Goal: Contribute content: Contribute content

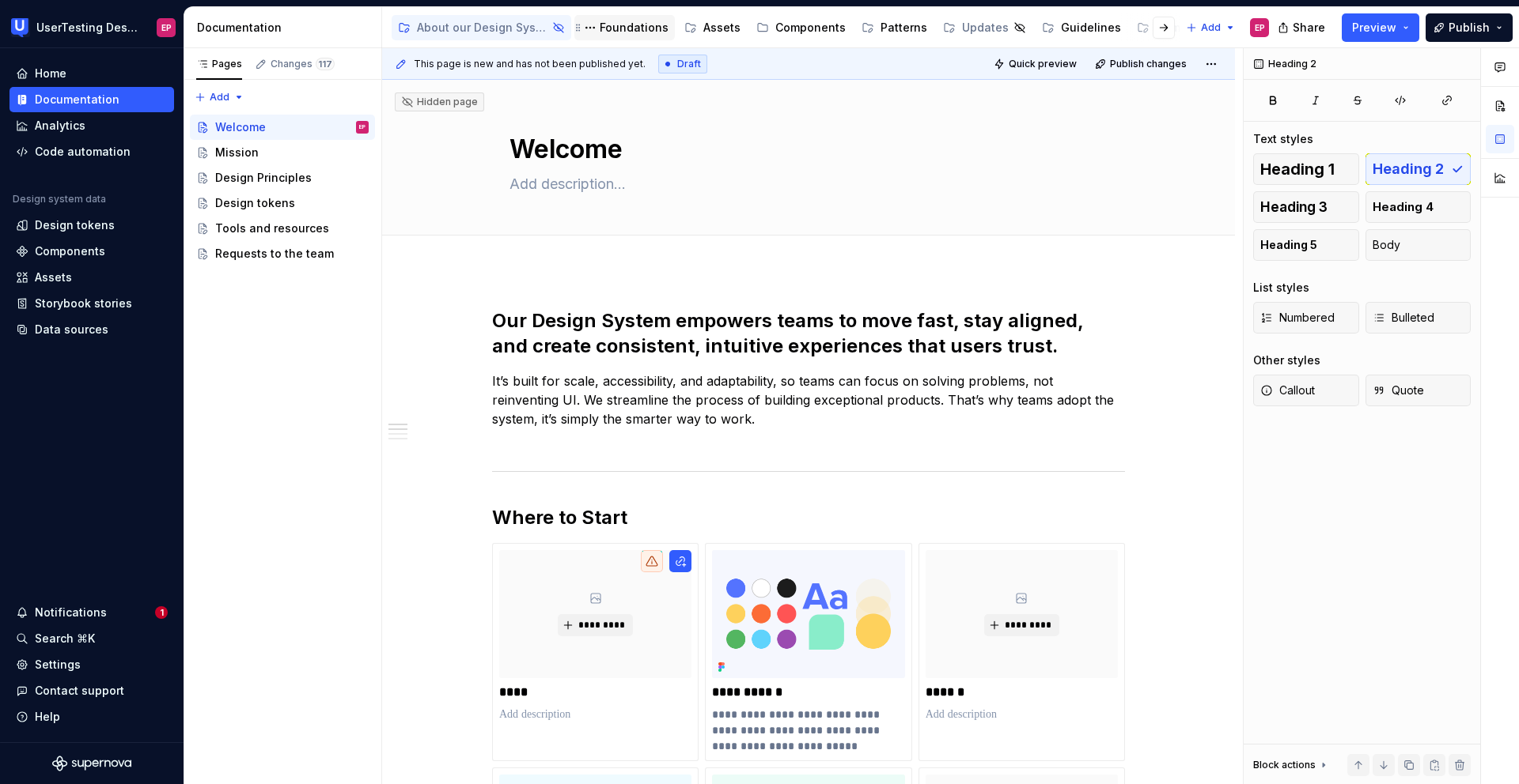
click at [626, 27] on div "Foundations" at bounding box center [633, 28] width 69 height 16
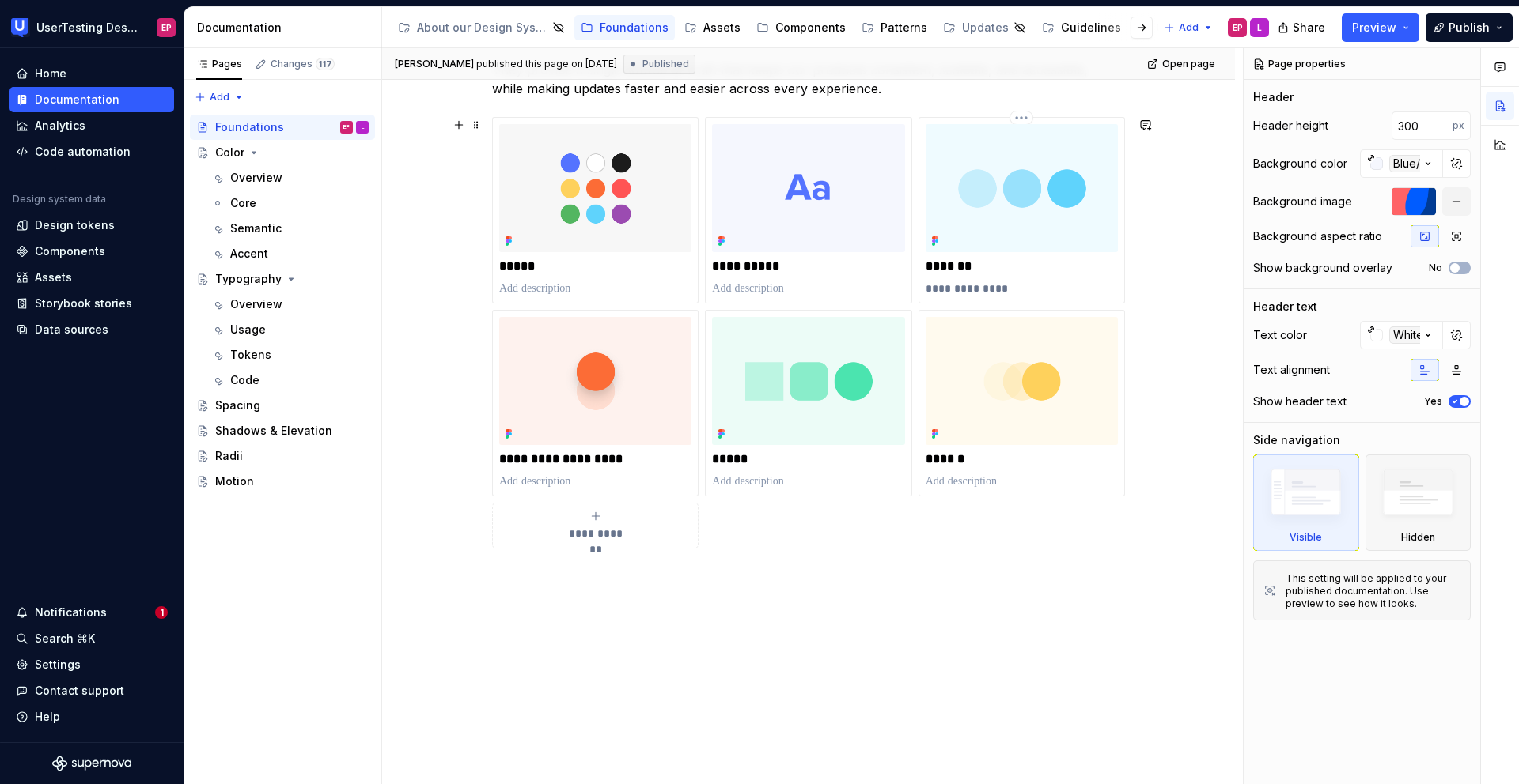
scroll to position [411, 0]
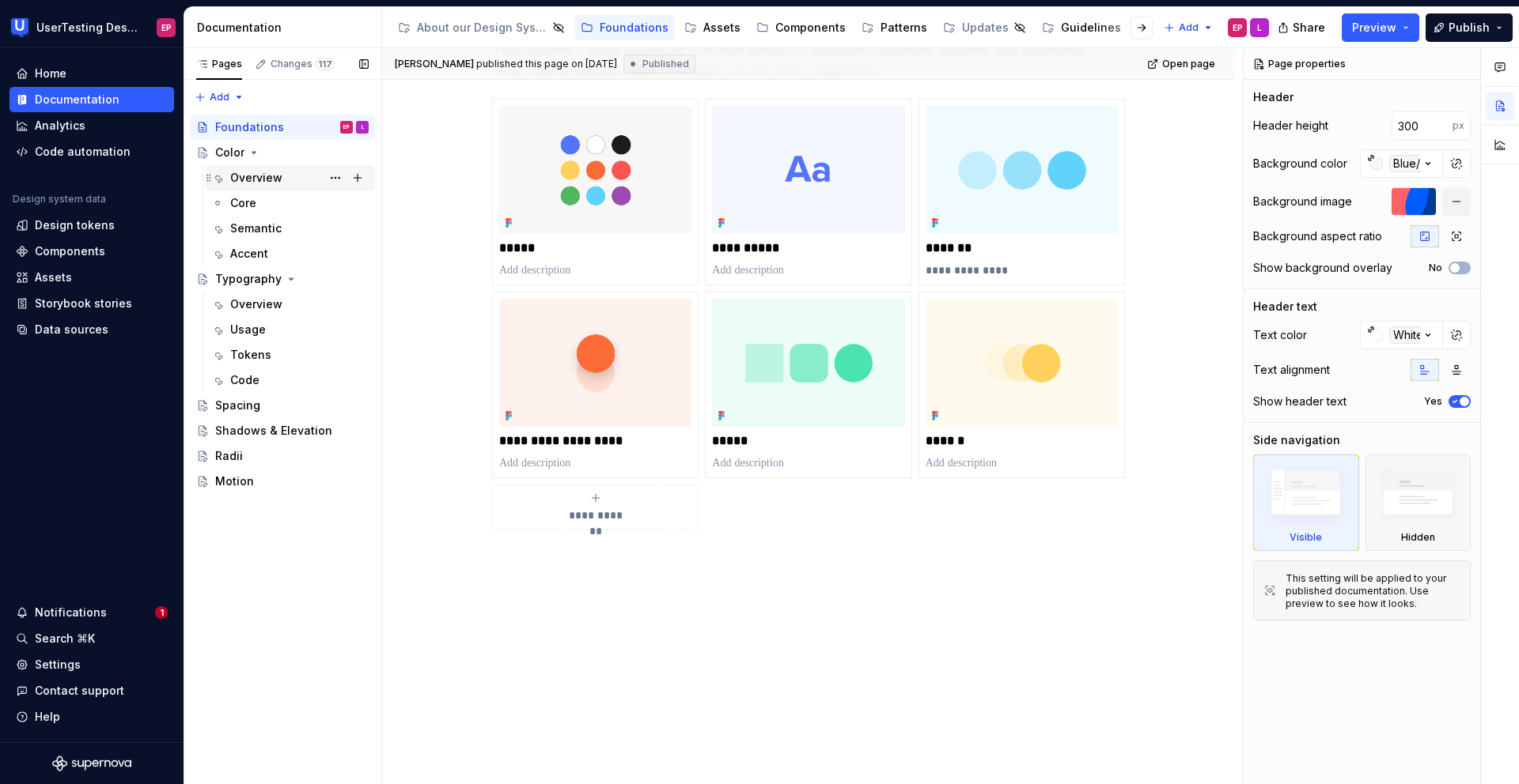
click at [279, 177] on div "Overview" at bounding box center [257, 178] width 52 height 16
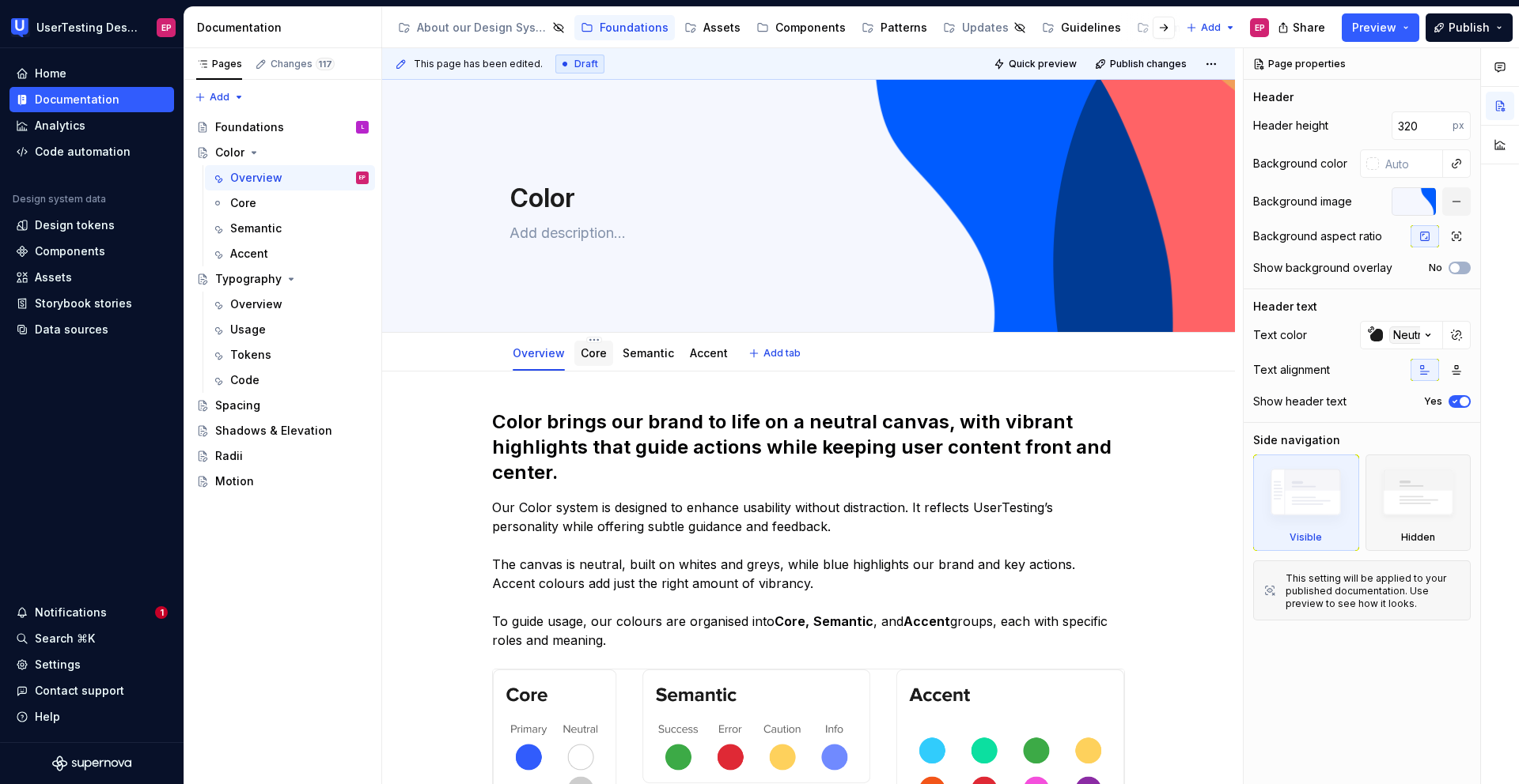
click at [596, 364] on div "Core" at bounding box center [593, 353] width 38 height 25
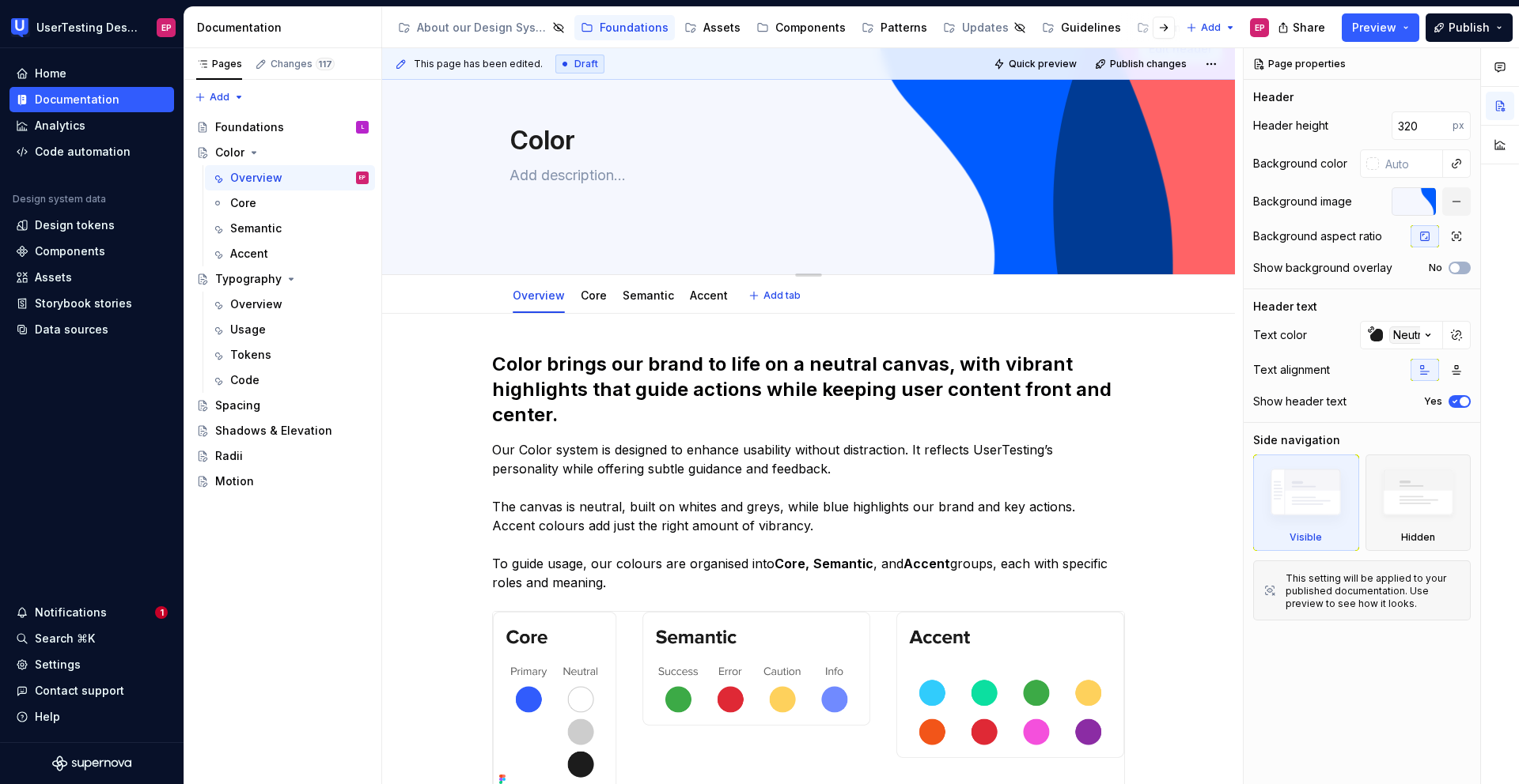
scroll to position [63, 0]
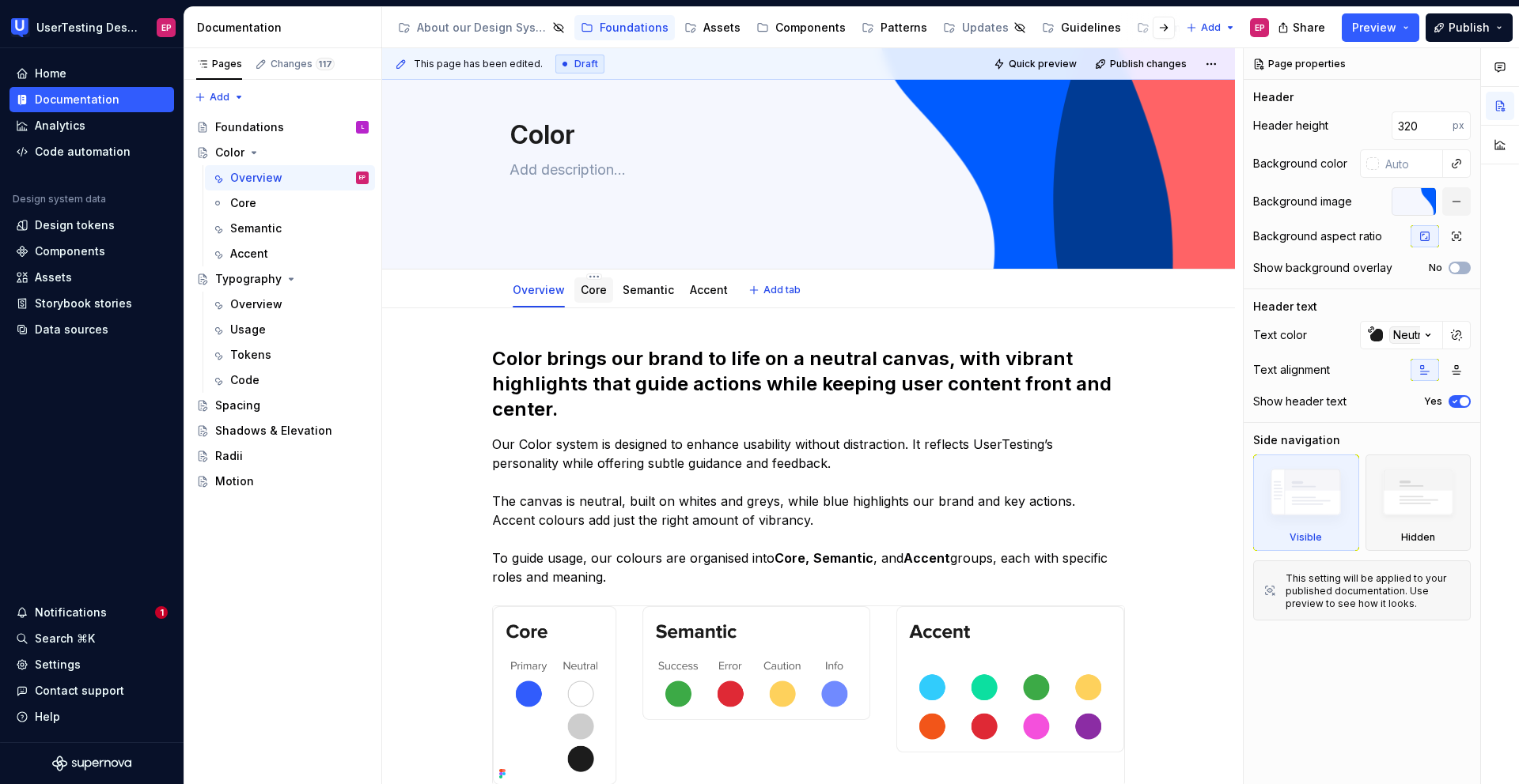
click at [593, 289] on link "Core" at bounding box center [594, 289] width 26 height 13
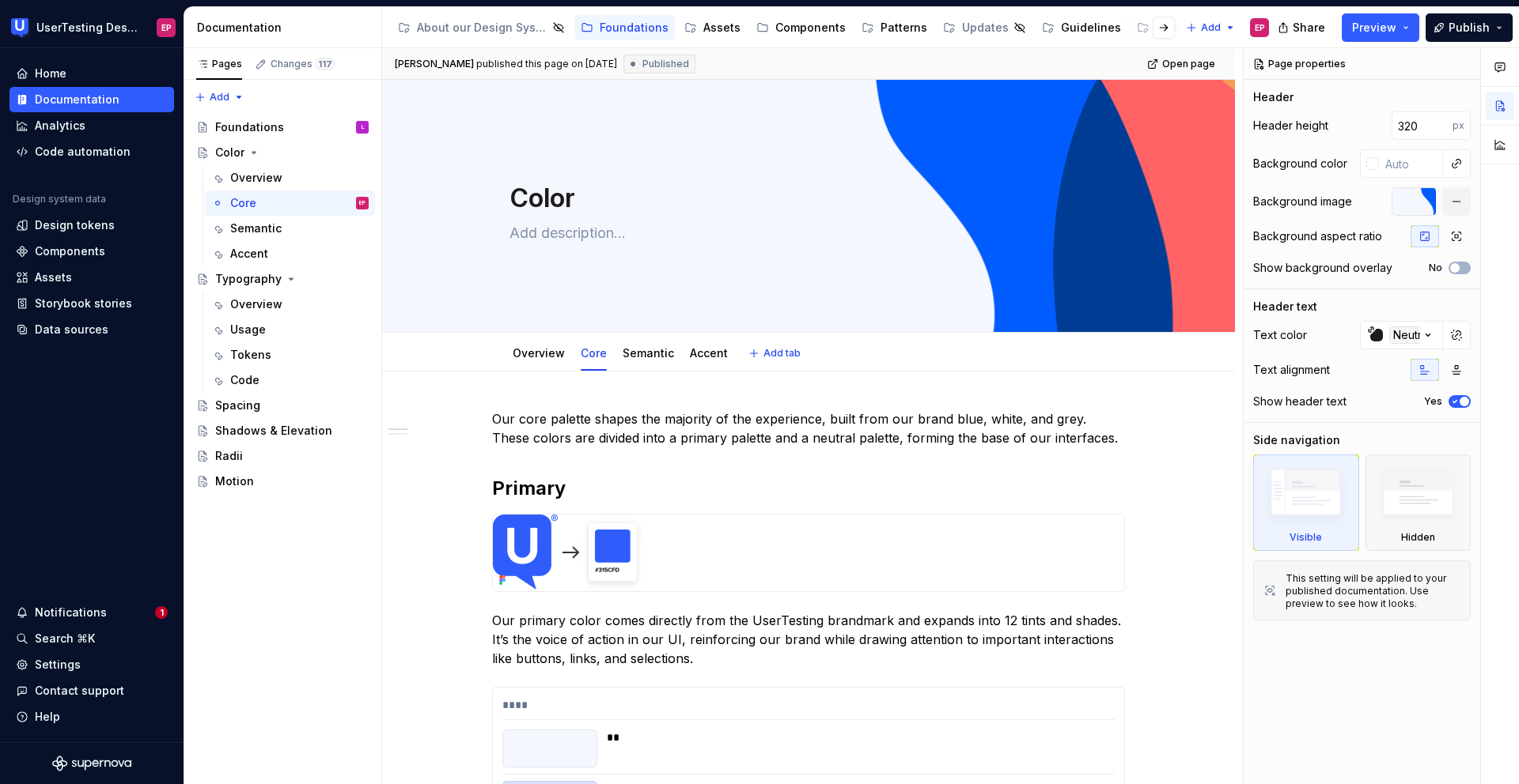
type textarea "*"
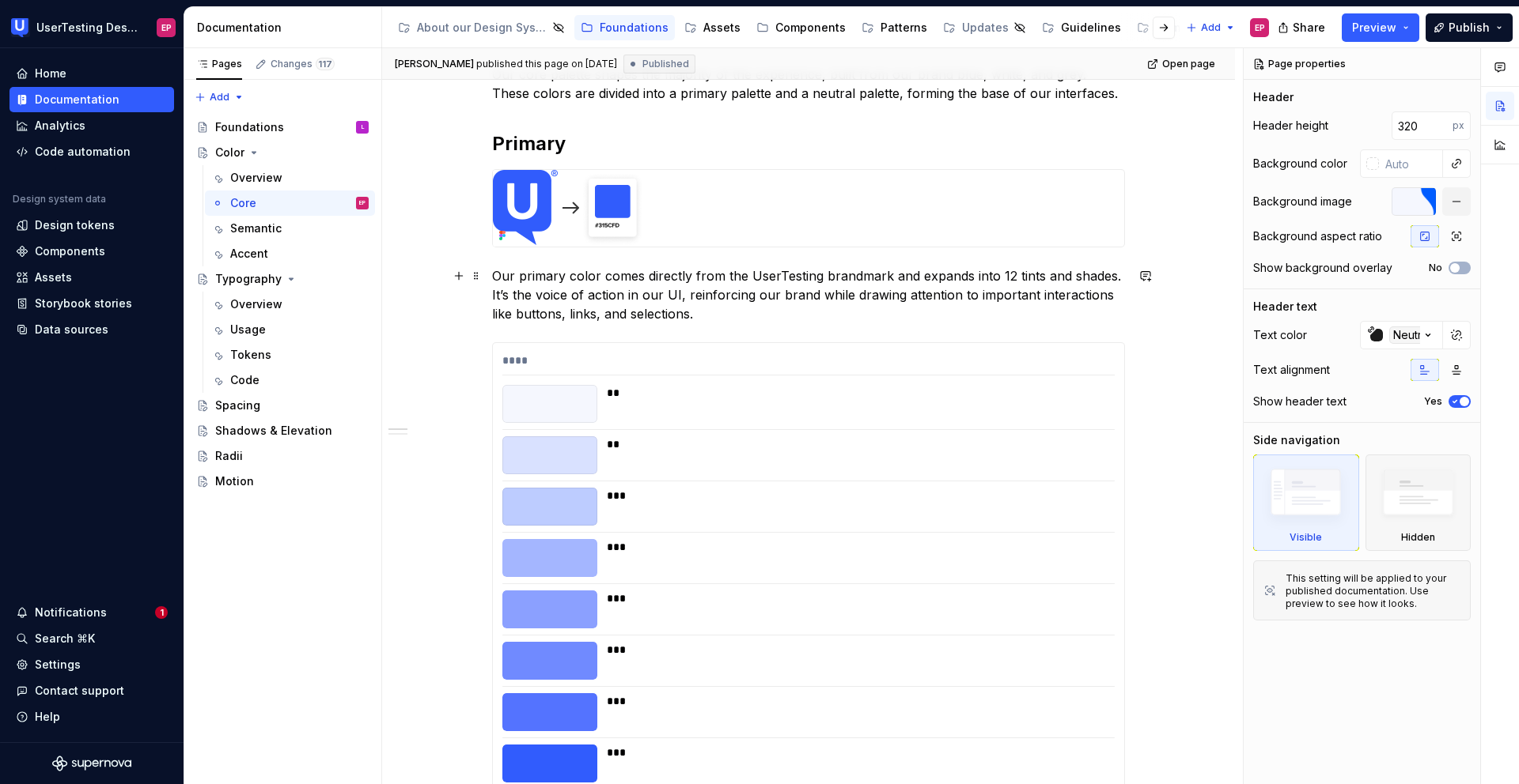
scroll to position [347, 0]
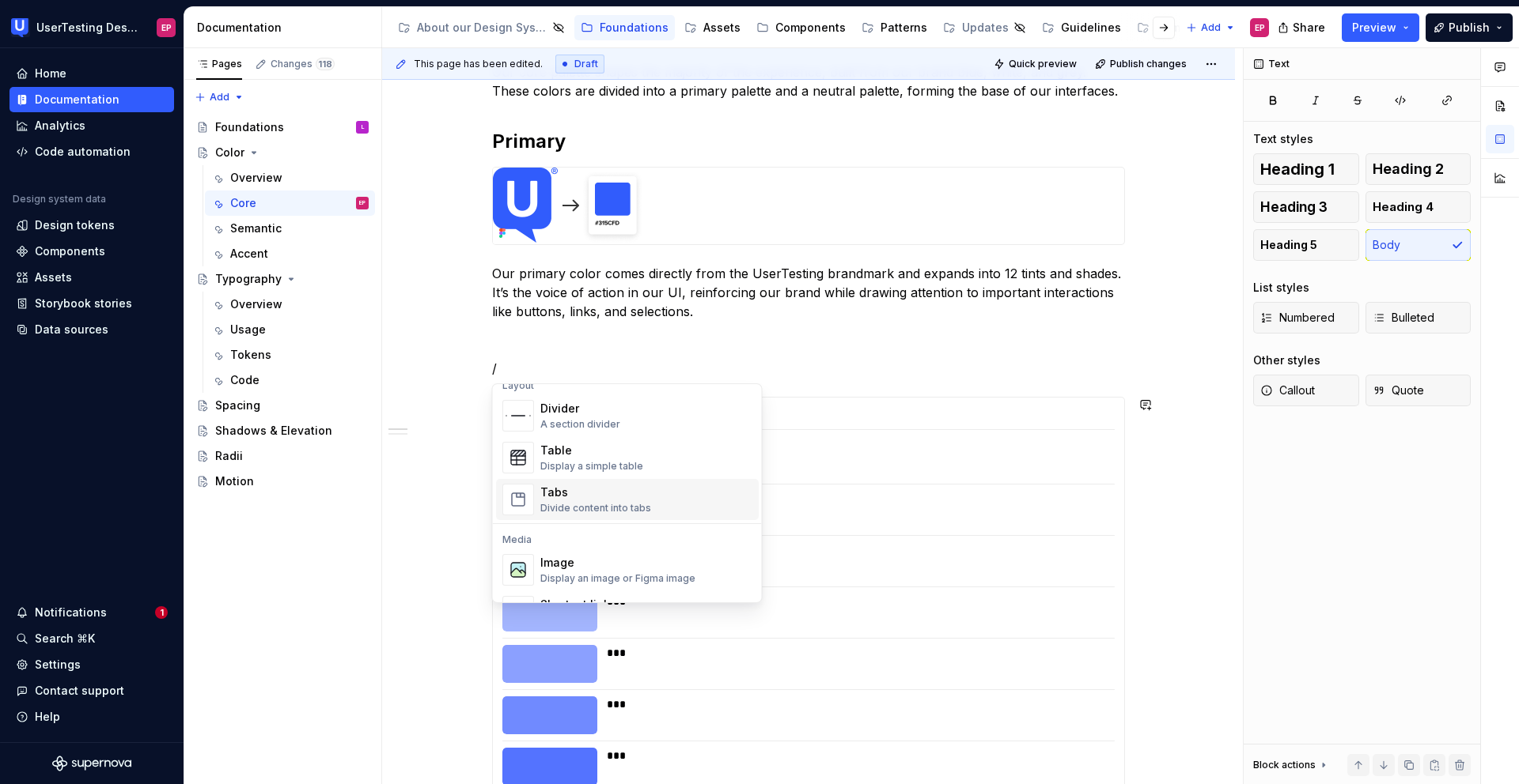
scroll to position [547, 0]
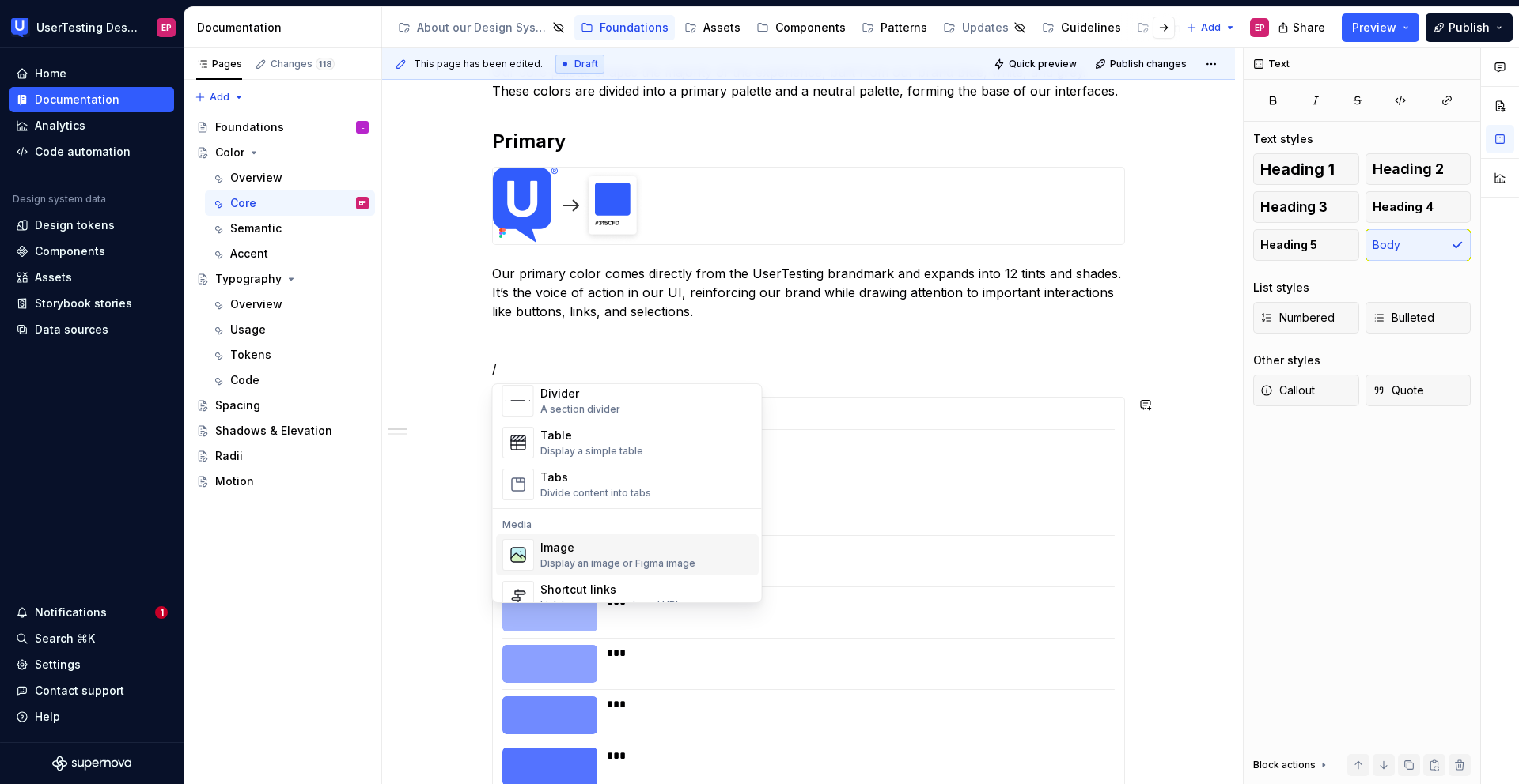
click at [626, 551] on div "Image" at bounding box center [618, 548] width 155 height 16
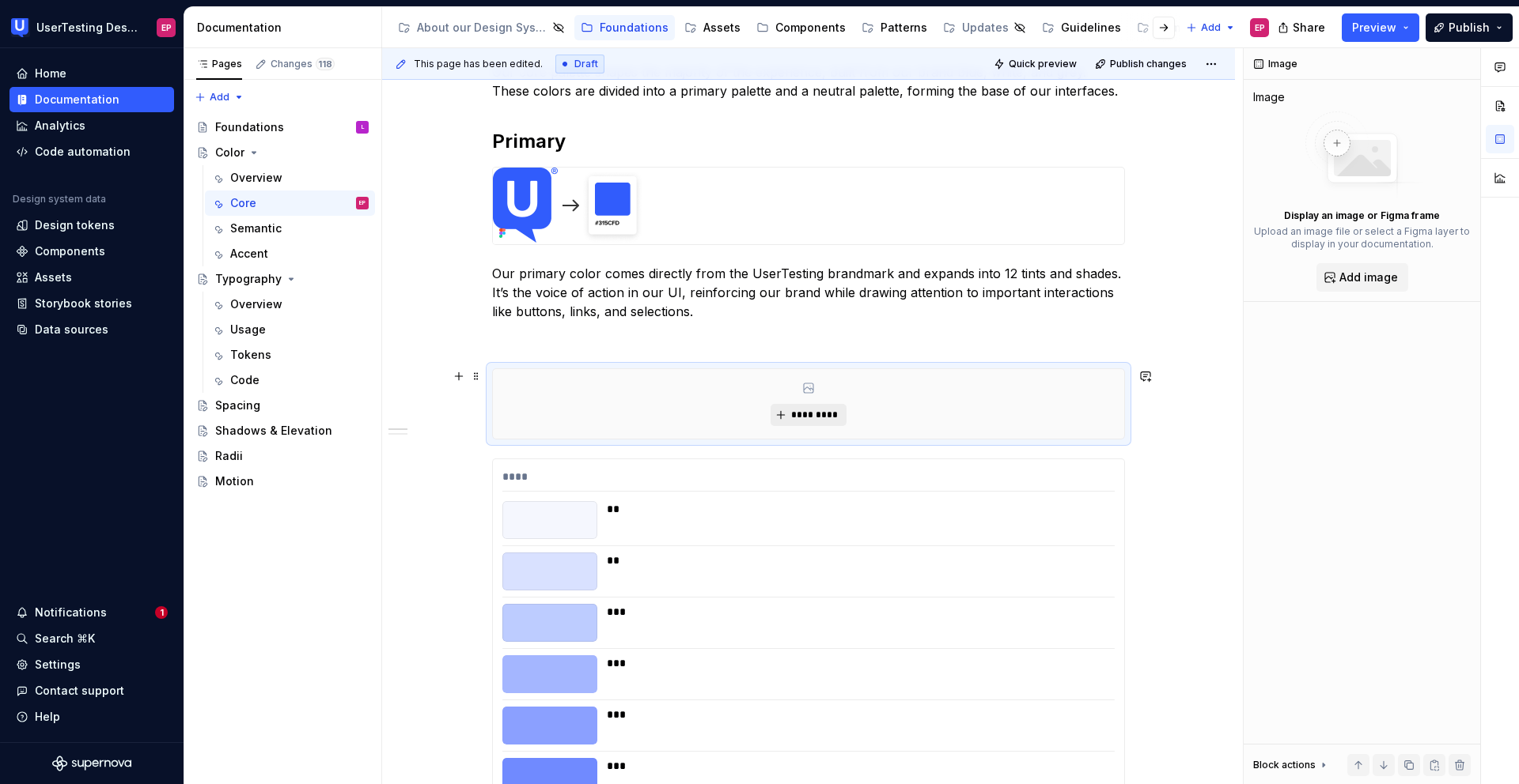
click at [786, 422] on button "*********" at bounding box center [808, 415] width 75 height 22
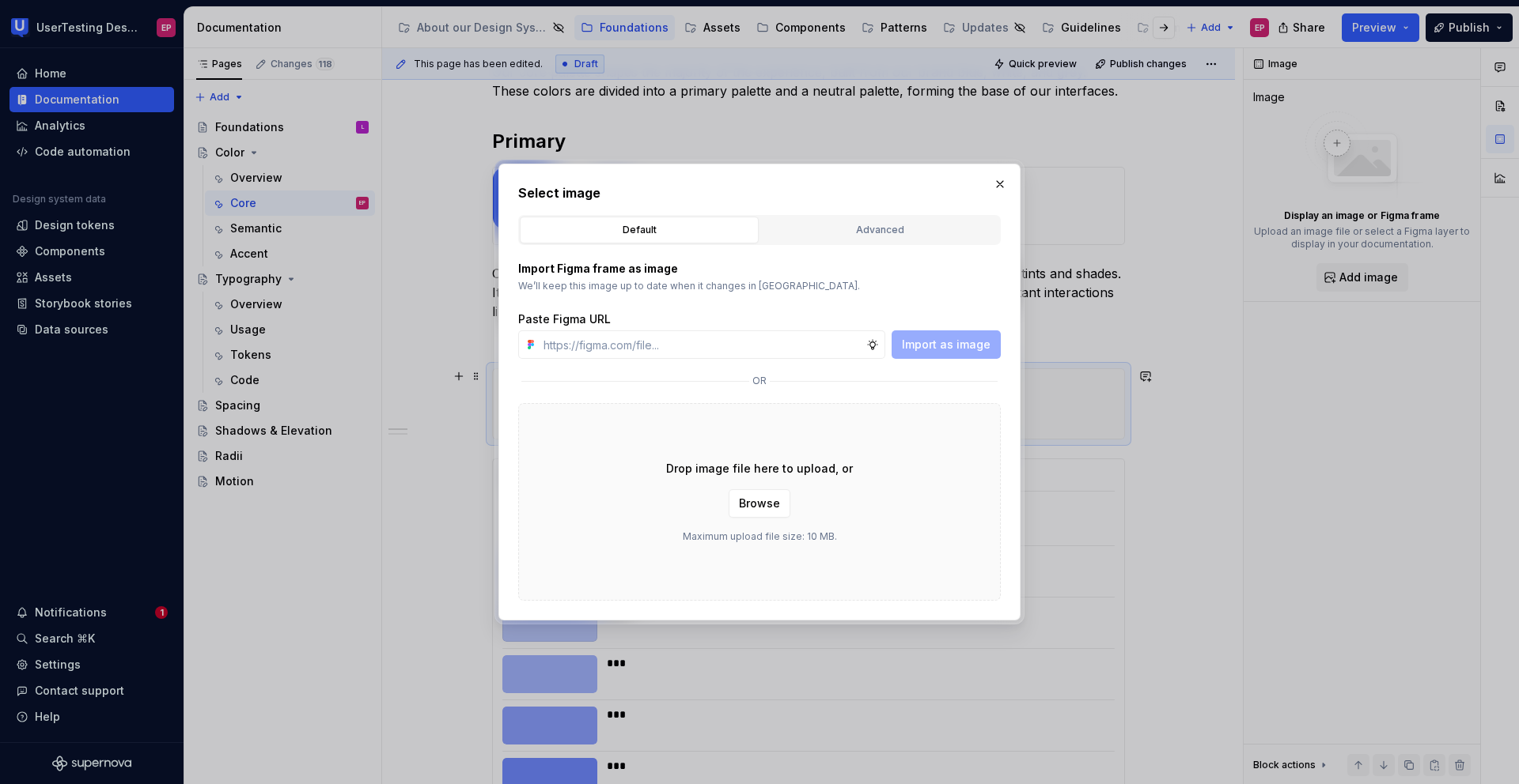
type input "[URL][DOMAIN_NAME]"
click at [942, 348] on span "Import as image" at bounding box center [945, 345] width 88 height 16
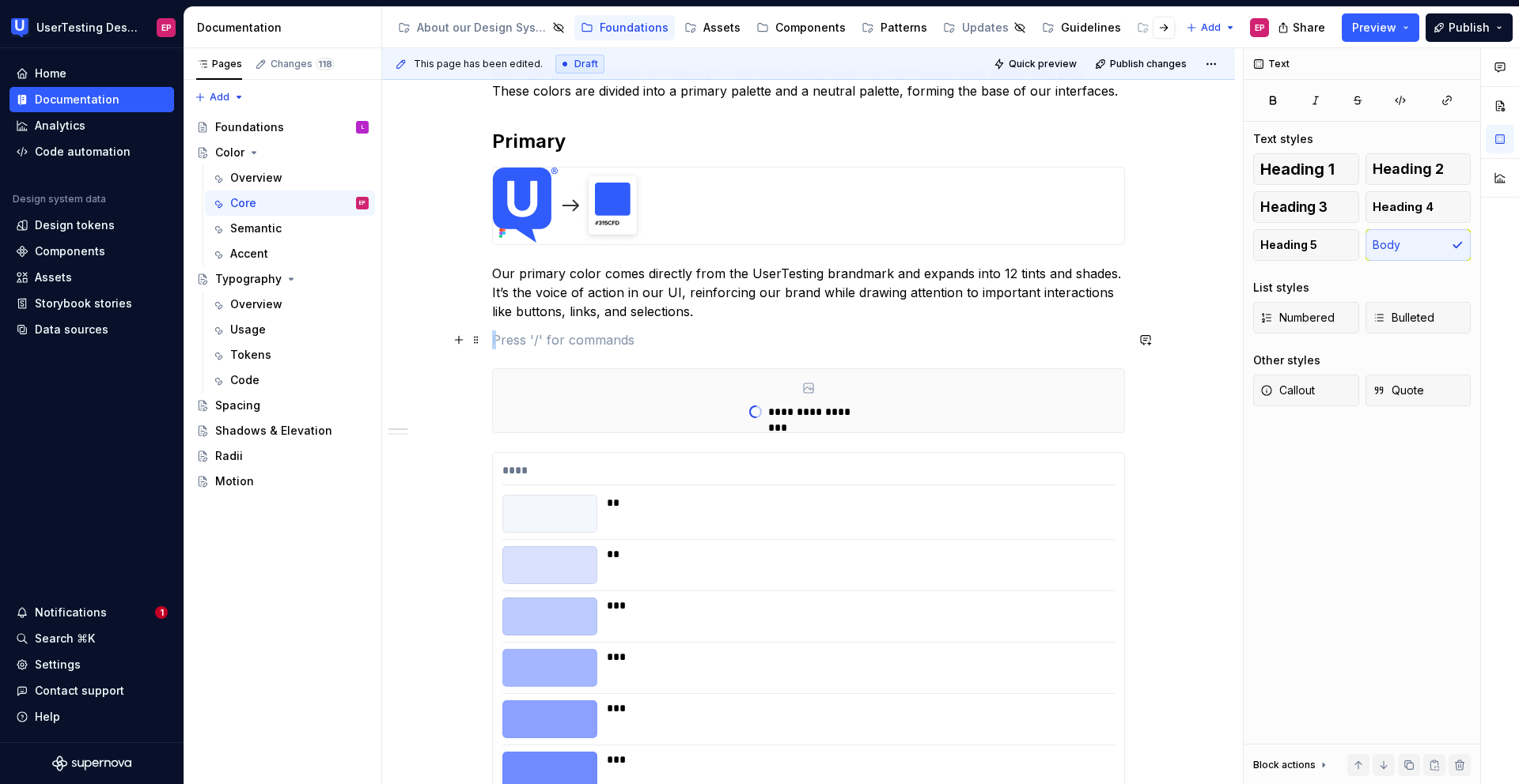
click at [684, 338] on p at bounding box center [808, 340] width 632 height 19
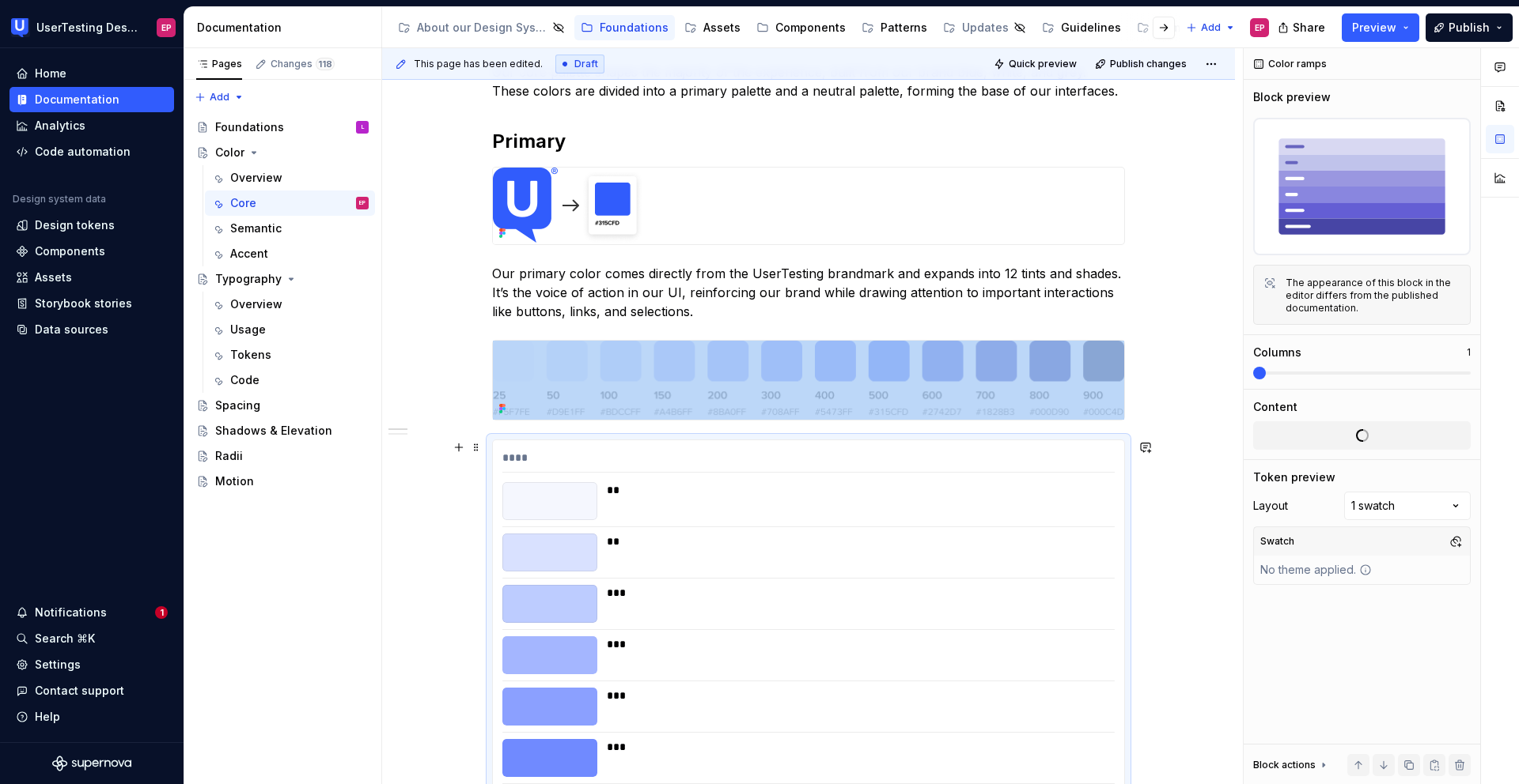
scroll to position [657, 0]
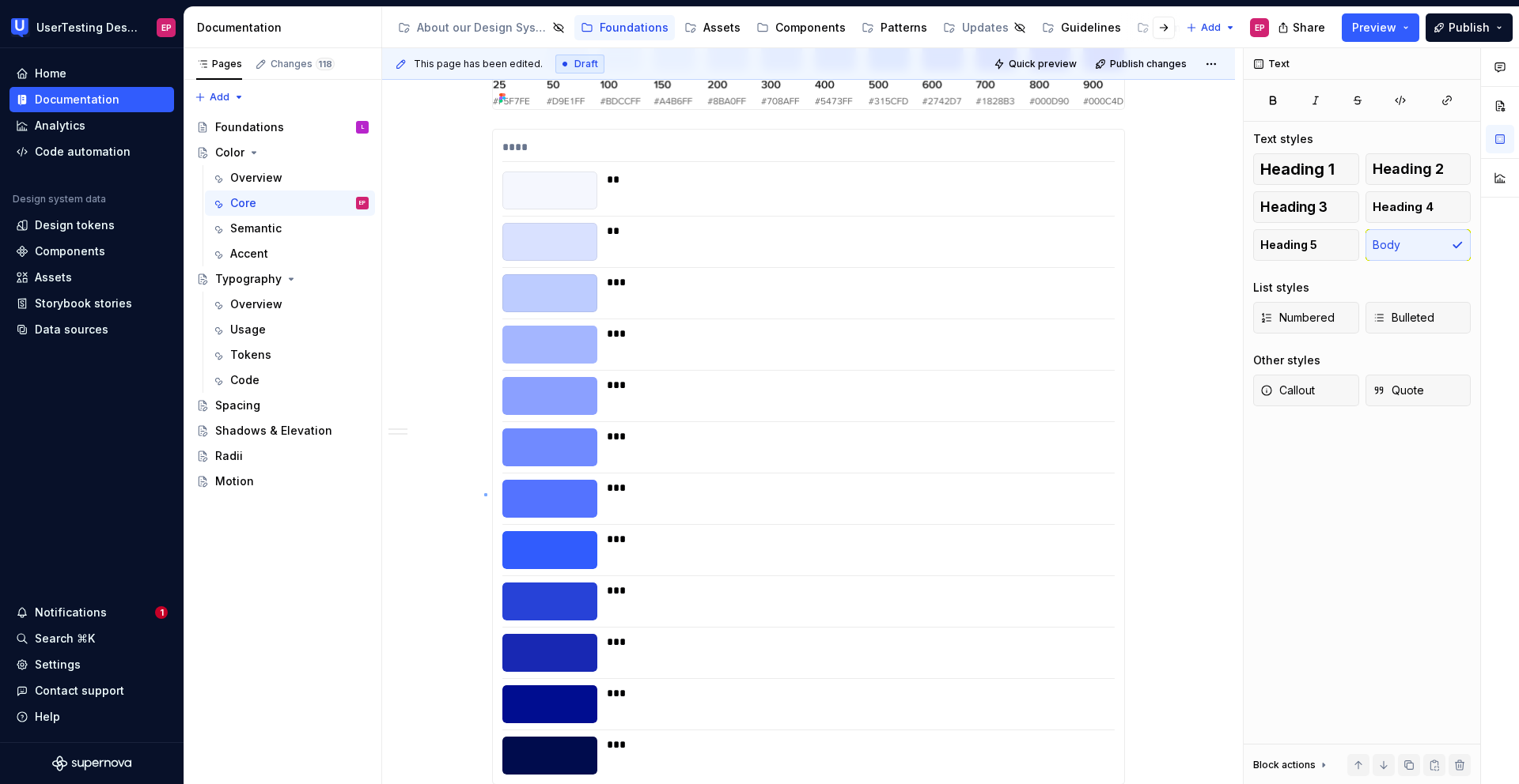
click at [484, 493] on div "This page has been edited. Draft Quick preview Publish changes Color Edit heade…" at bounding box center [811, 416] width 860 height 737
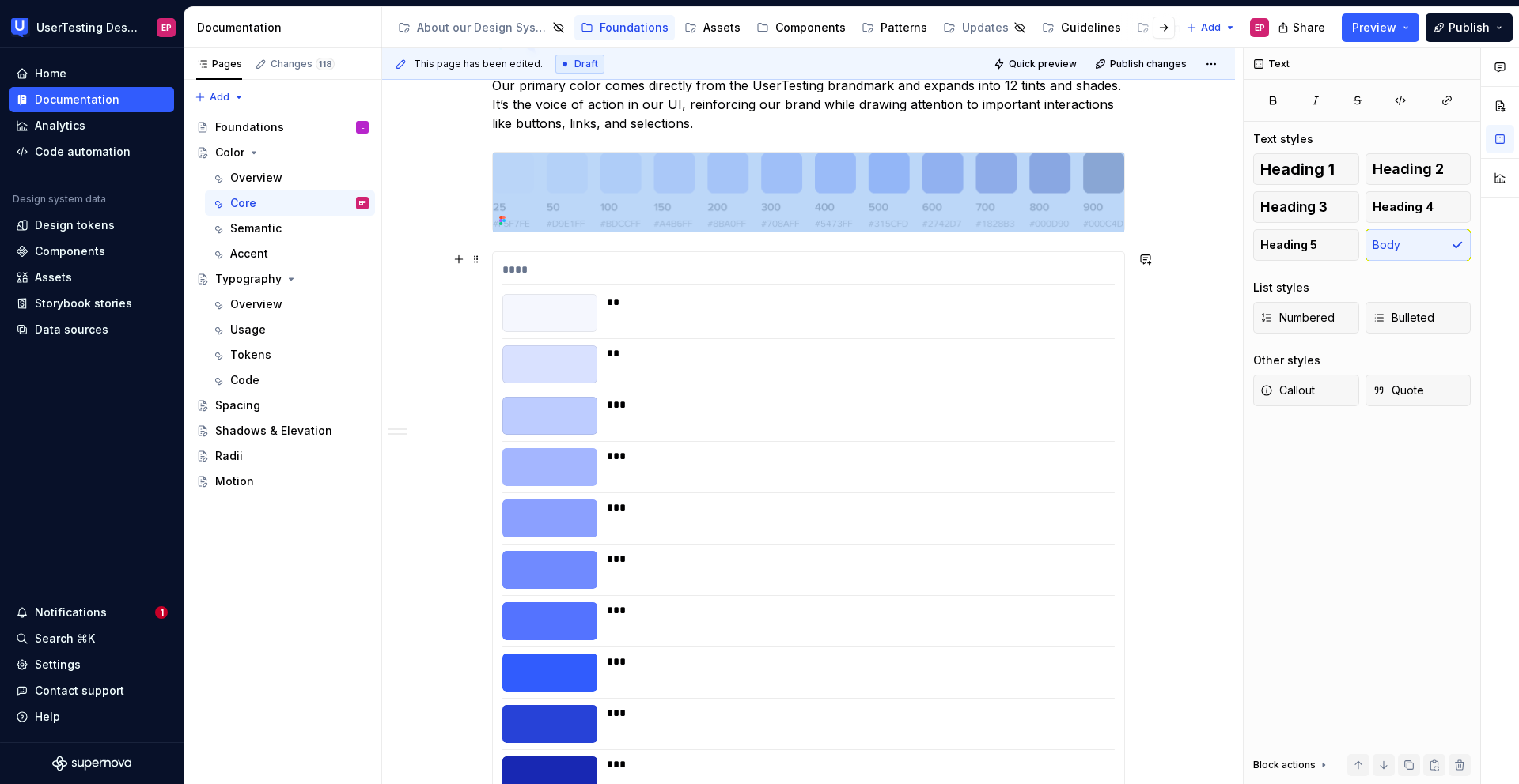
scroll to position [516, 0]
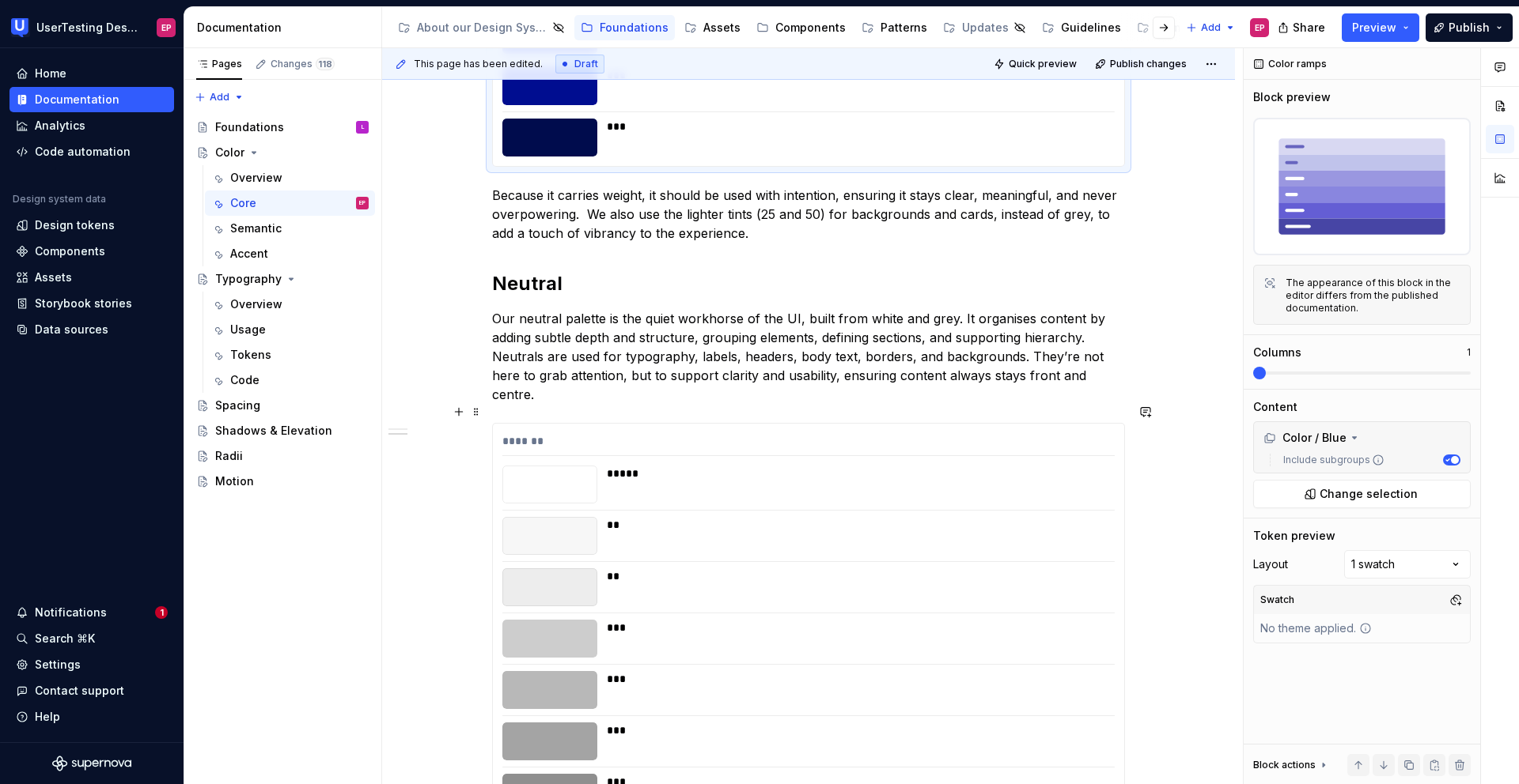
scroll to position [1390, 0]
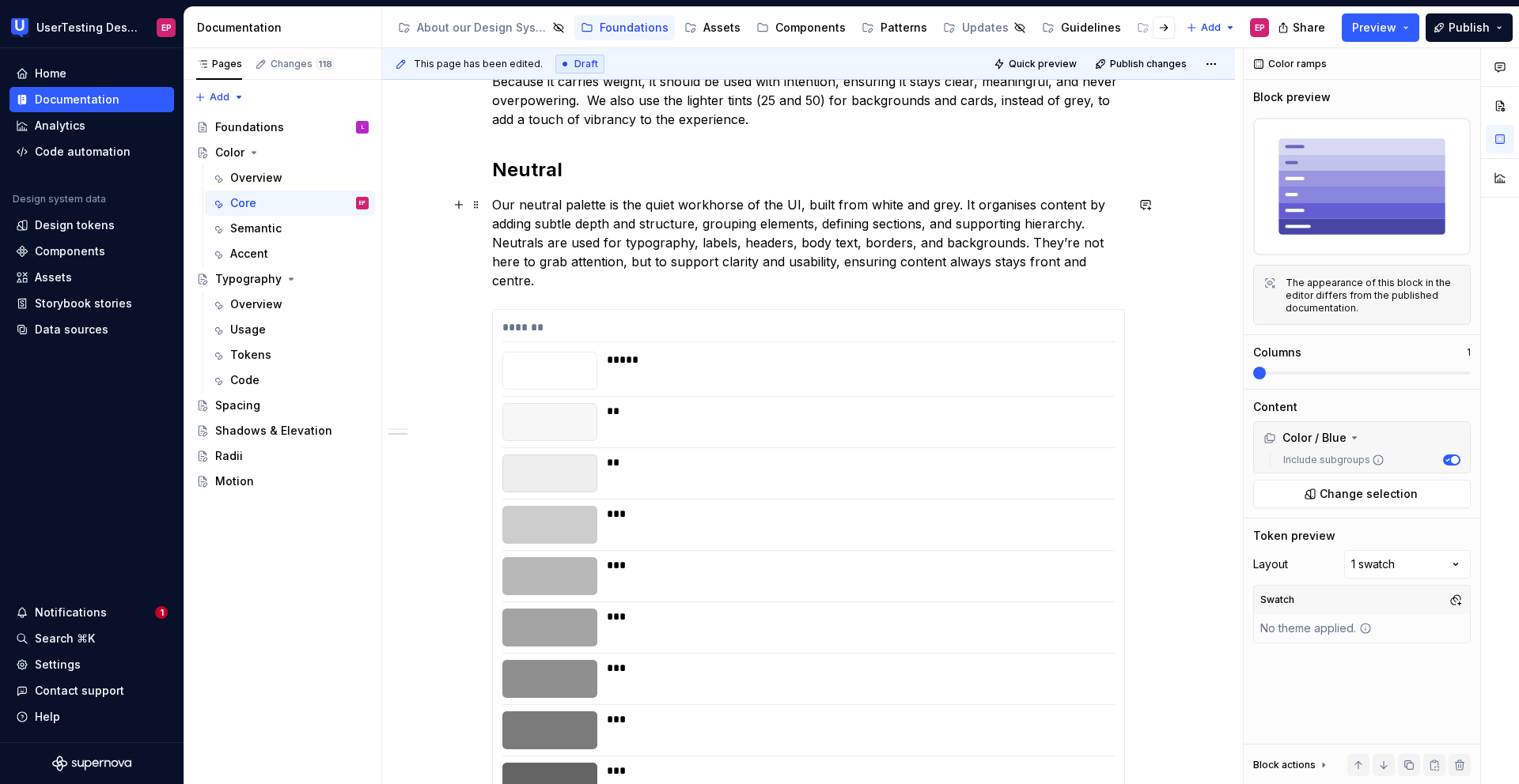
click at [1050, 262] on p "Our neutral palette is the quiet workhorse of the UI, built from white and grey…" at bounding box center [808, 243] width 632 height 95
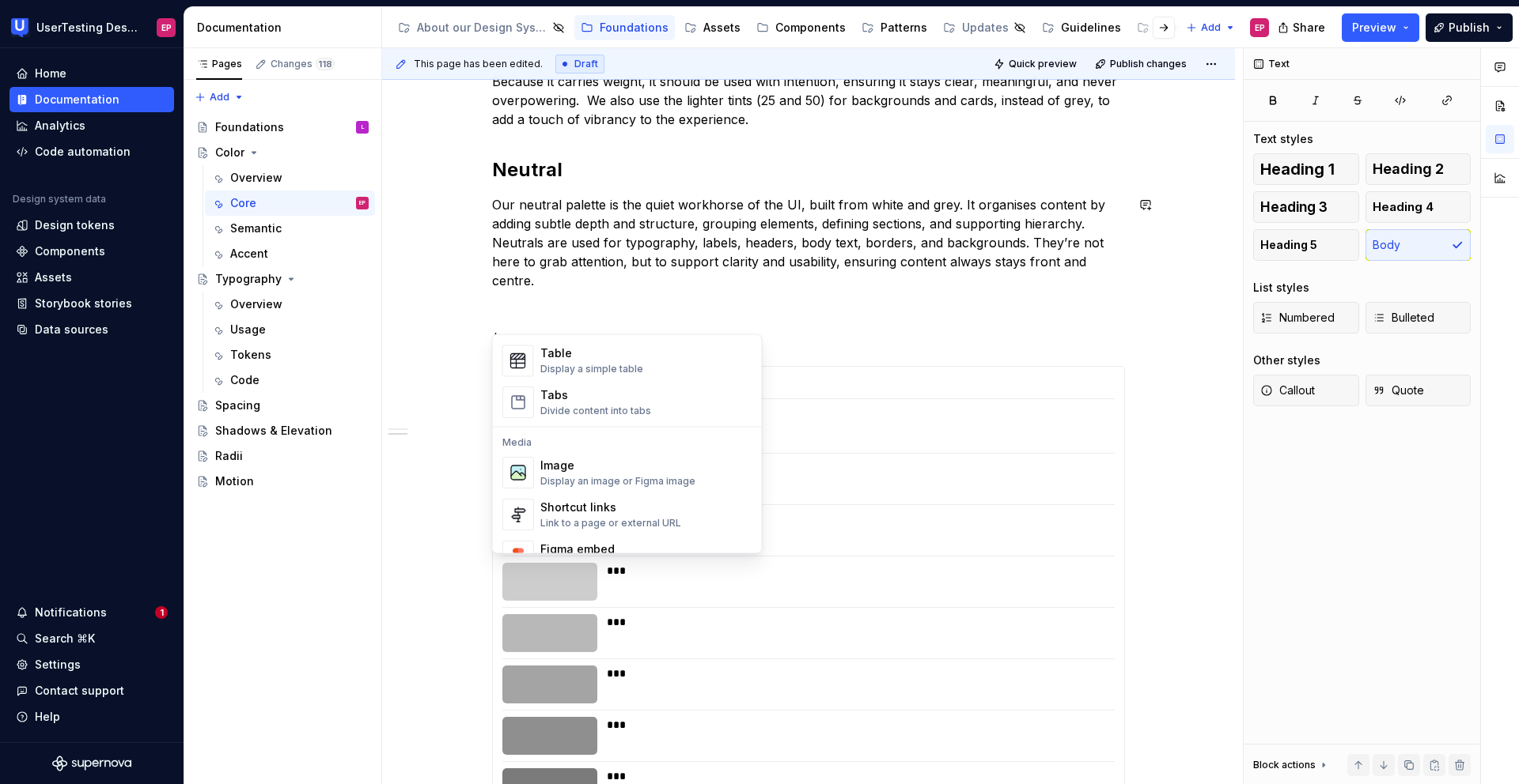
scroll to position [586, 0]
click at [649, 471] on div "Display an image or Figma image" at bounding box center [618, 476] width 155 height 12
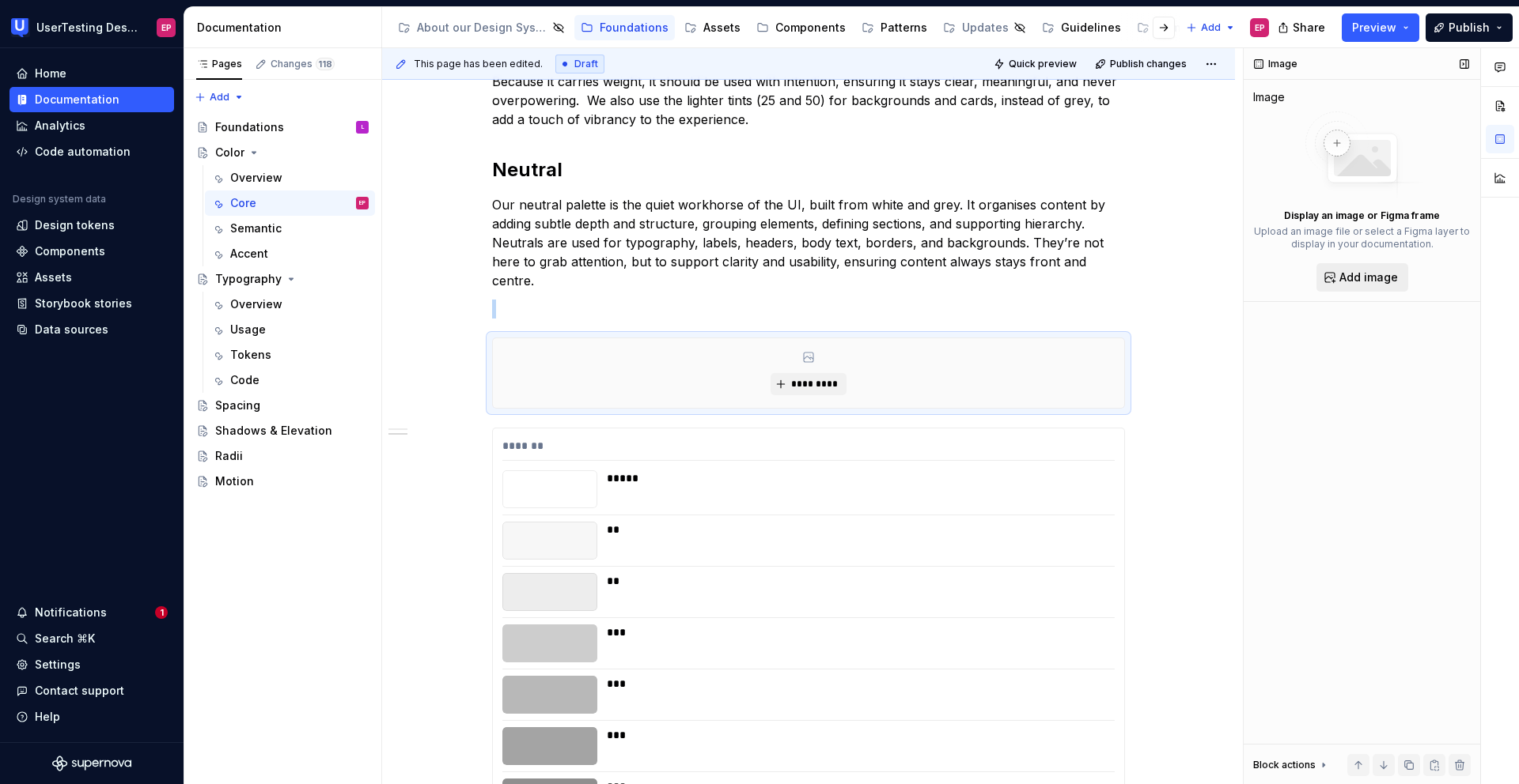
click at [1050, 271] on span "Add image" at bounding box center [1368, 278] width 59 height 16
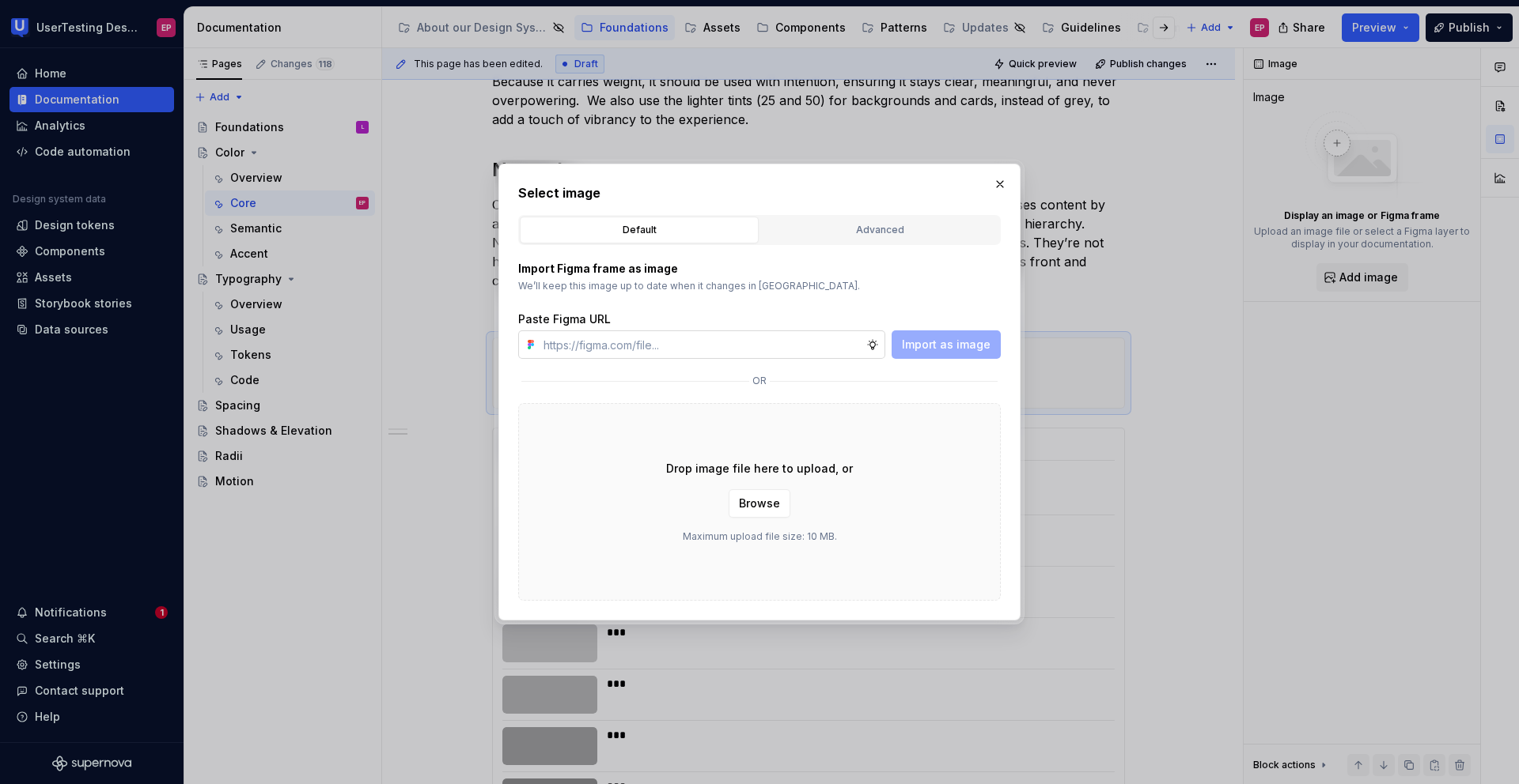
type textarea "*"
type input "[URL][DOMAIN_NAME]"
click at [915, 351] on span "Import as image" at bounding box center [945, 345] width 88 height 16
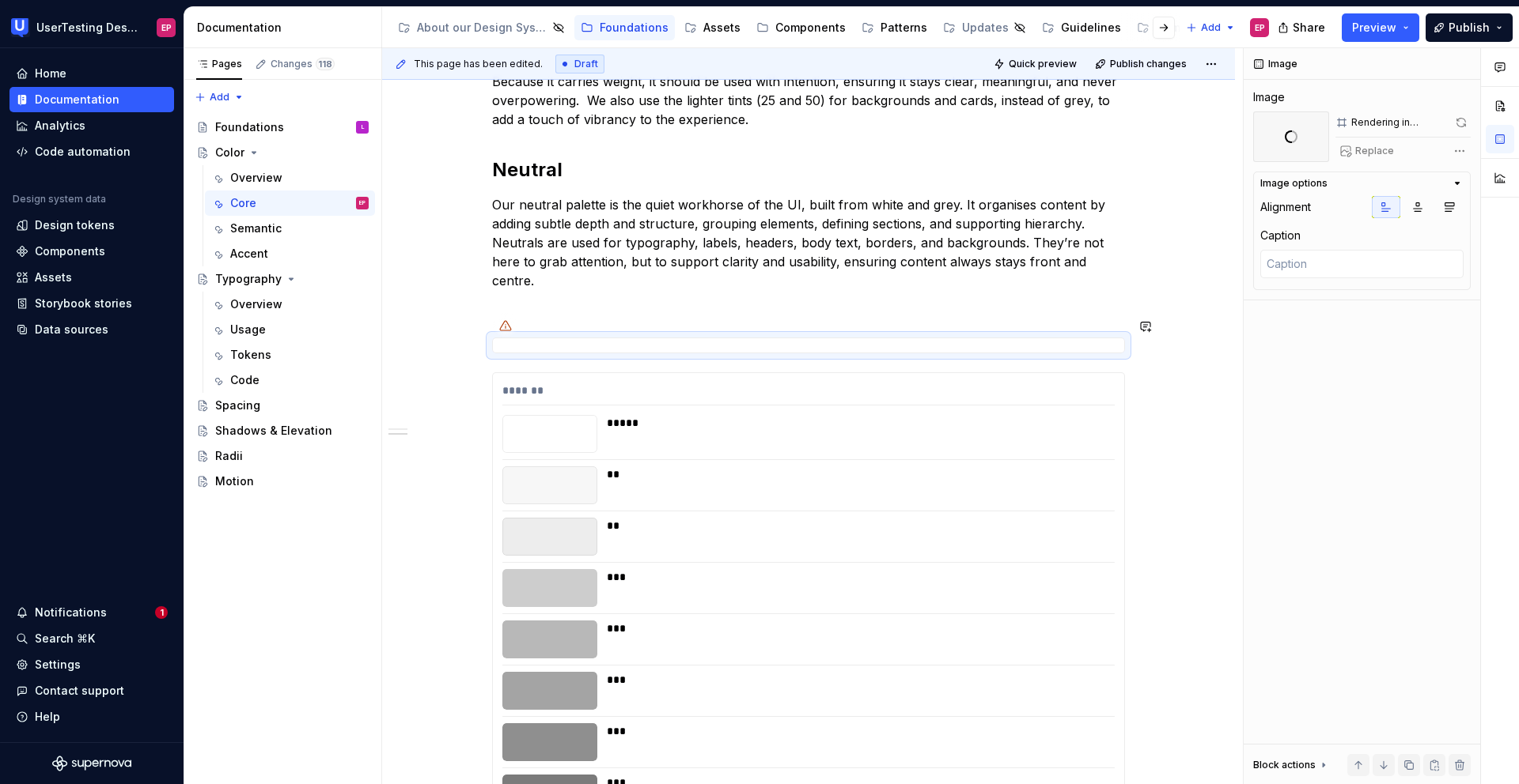
click at [507, 321] on icon at bounding box center [505, 326] width 11 height 10
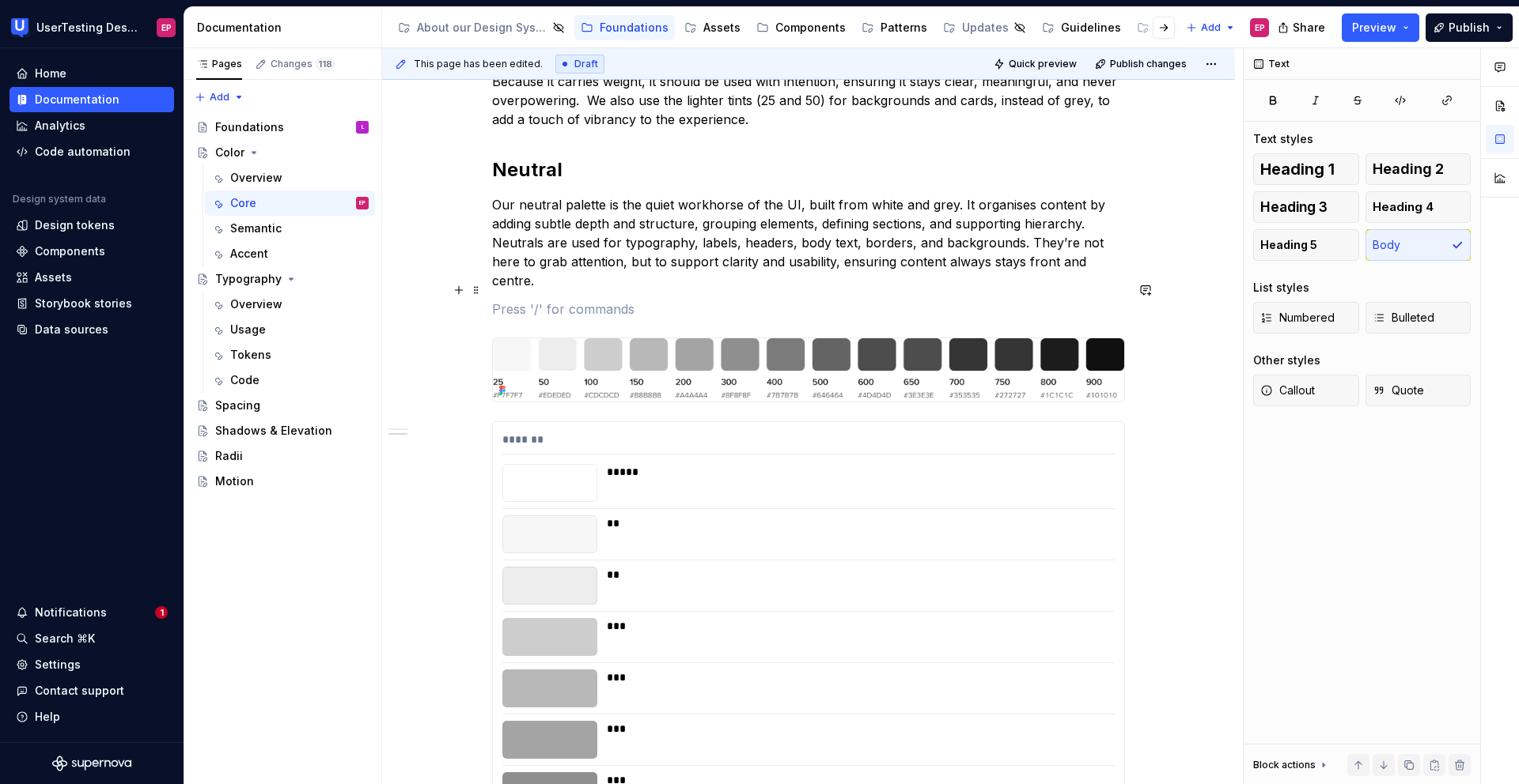
click at [521, 299] on p at bounding box center [808, 309] width 632 height 19
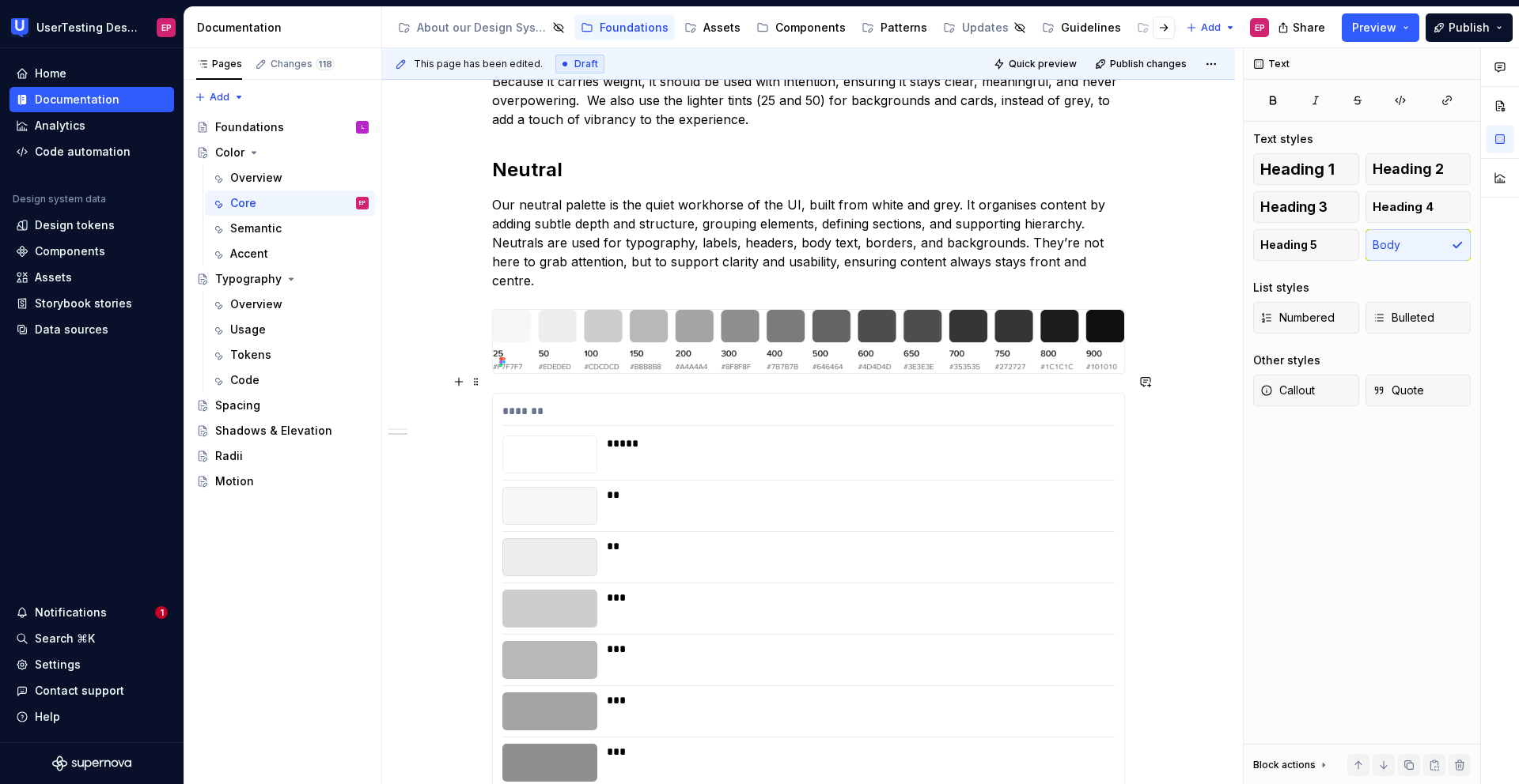
click at [1050, 449] on div "Our core palette shapes the majority of the experience, built from our brand bl…" at bounding box center [808, 239] width 853 height 2514
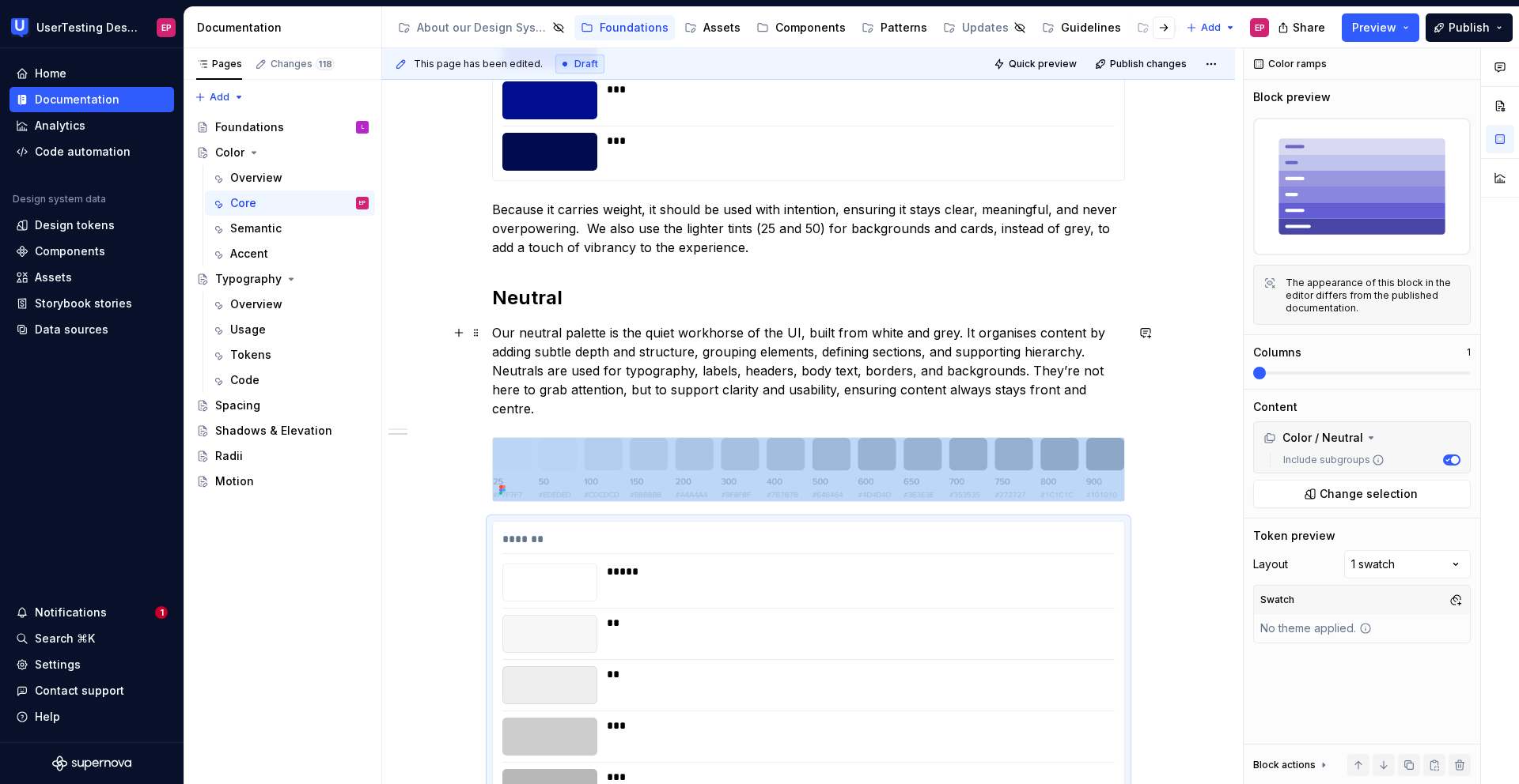
scroll to position [1259, 0]
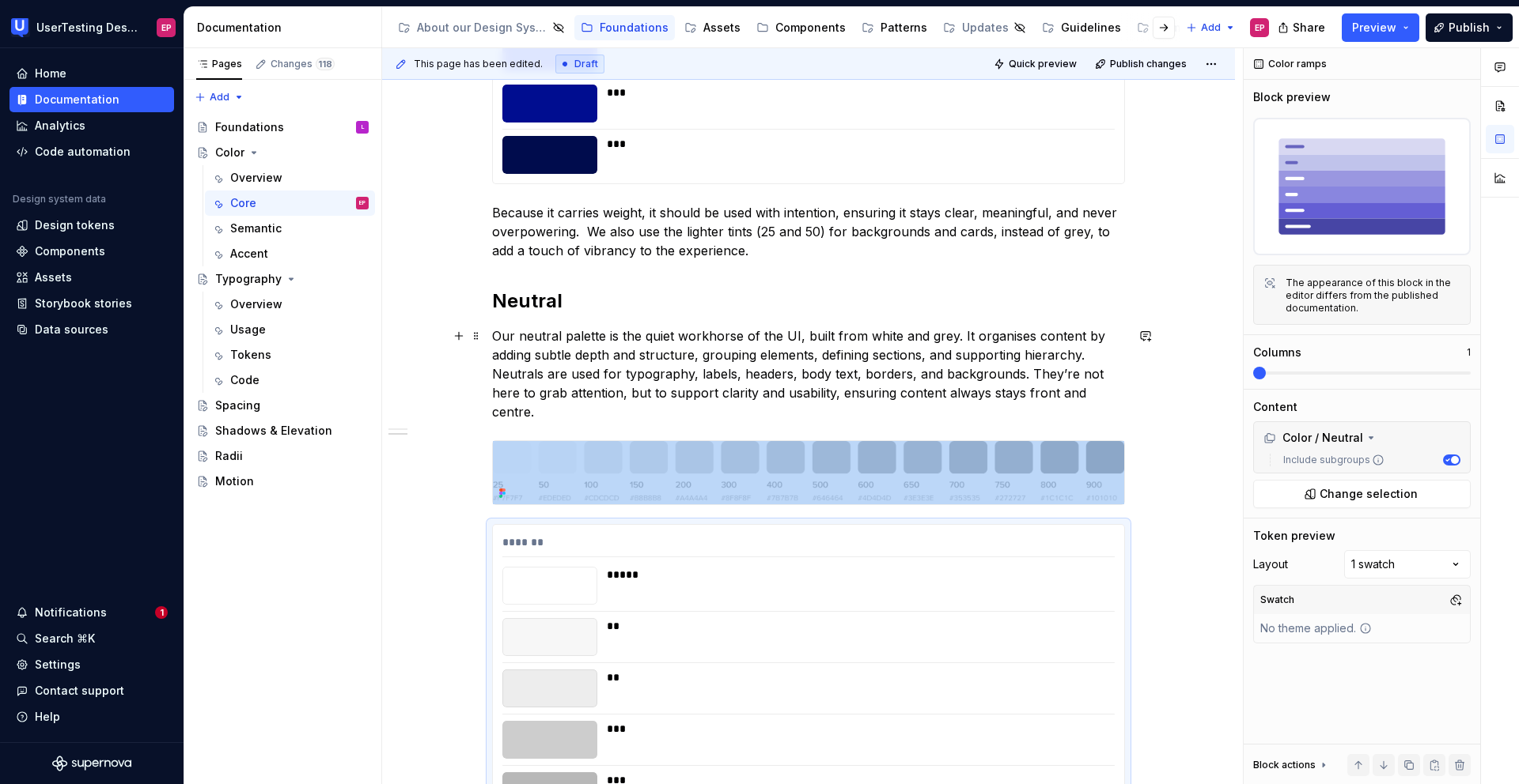
click at [1050, 391] on p "Our neutral palette is the quiet workhorse of the UI, built from white and grey…" at bounding box center [808, 374] width 632 height 95
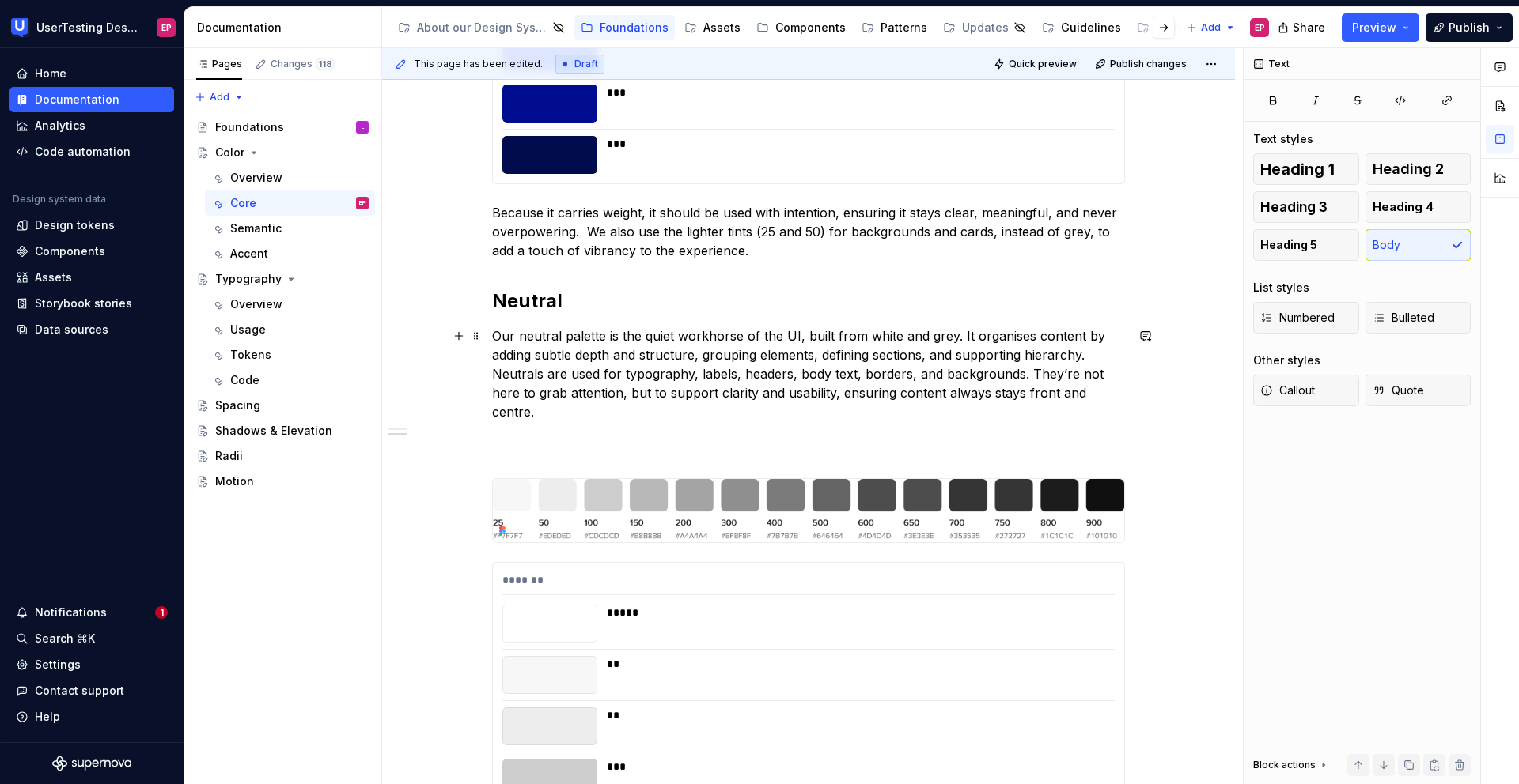
click at [556, 437] on p "Our neutral palette is the quiet workhorse of the UI, built from white and grey…" at bounding box center [808, 393] width 632 height 133
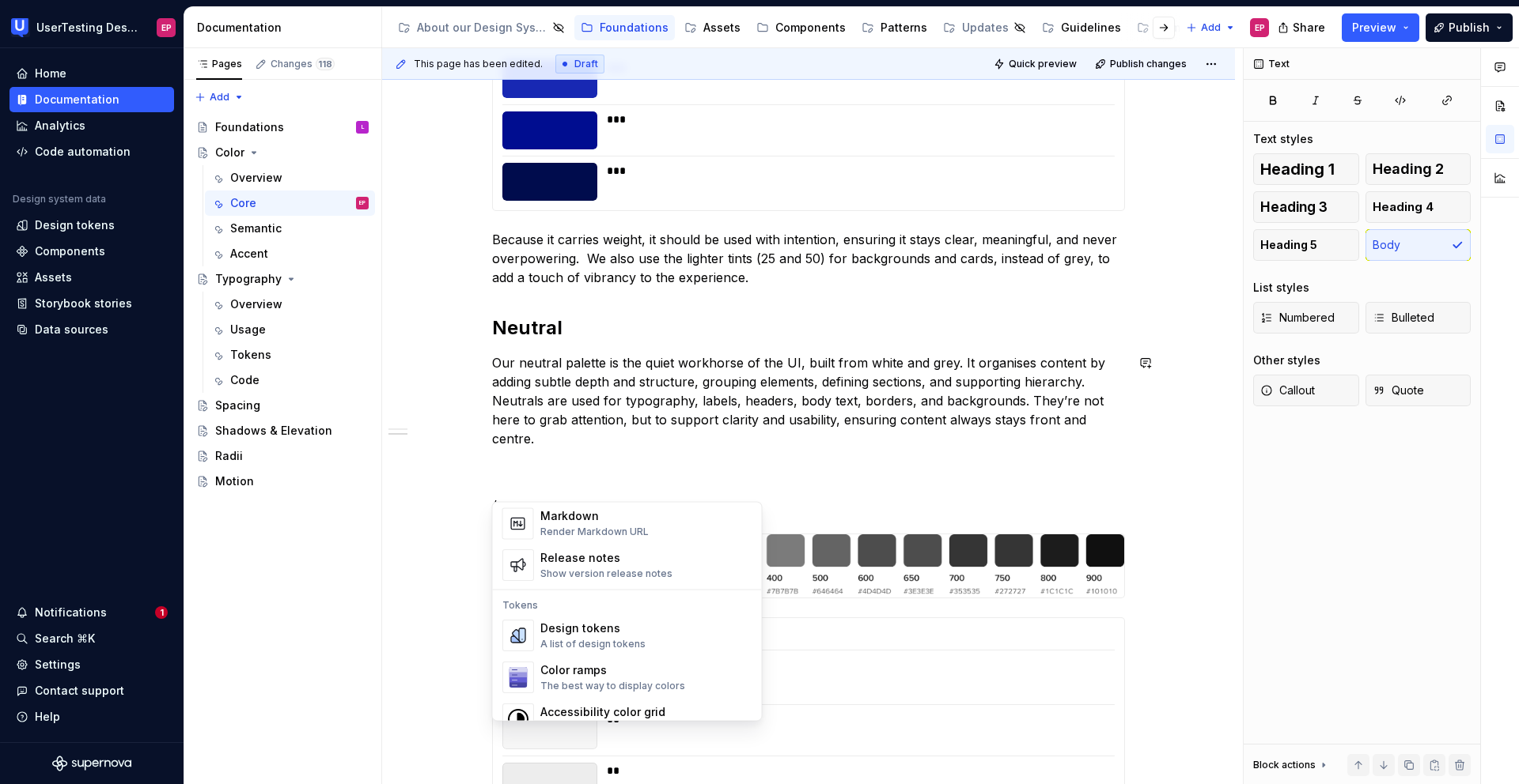
scroll to position [1118, 0]
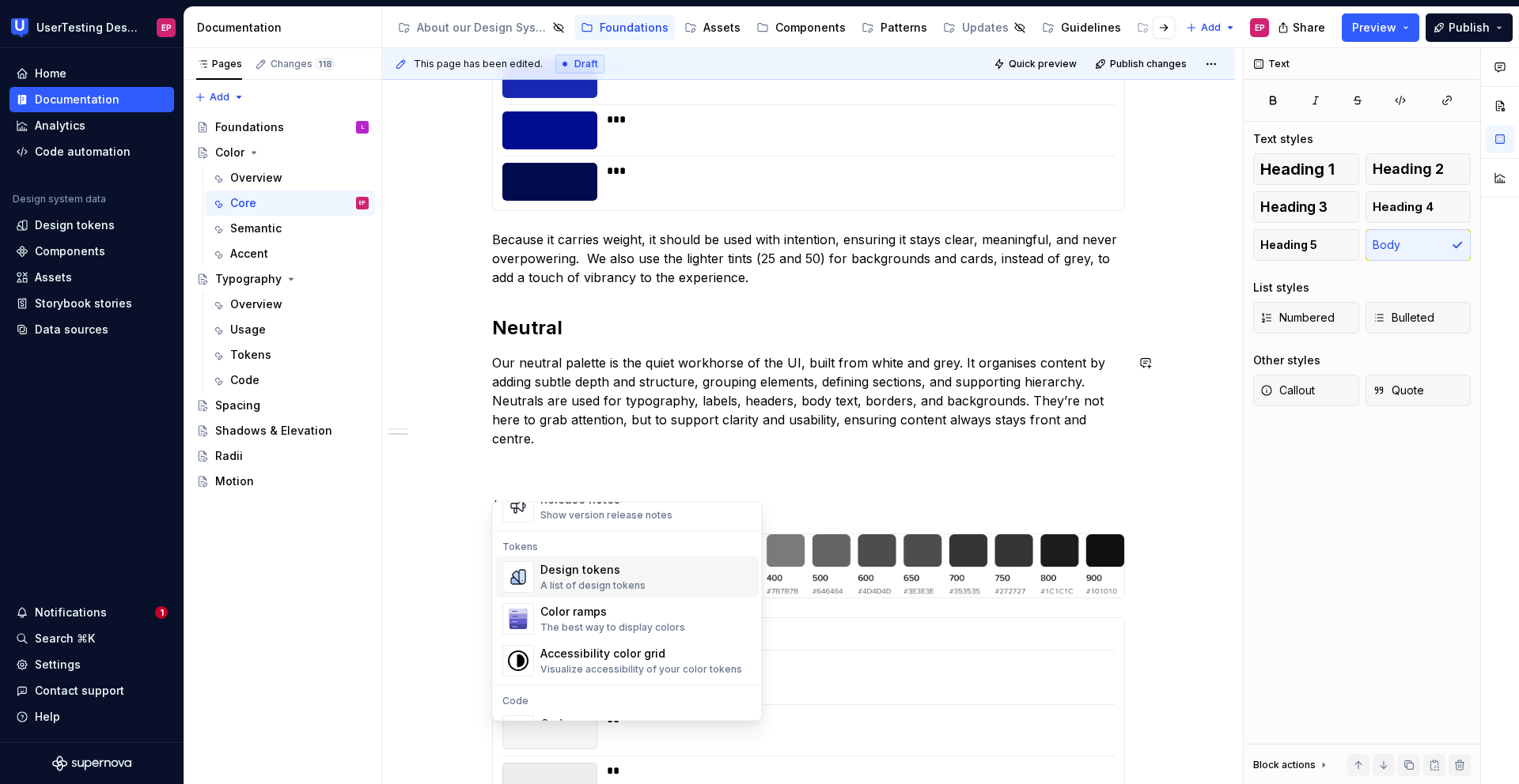
click at [569, 581] on div "A list of design tokens" at bounding box center [593, 587] width 105 height 12
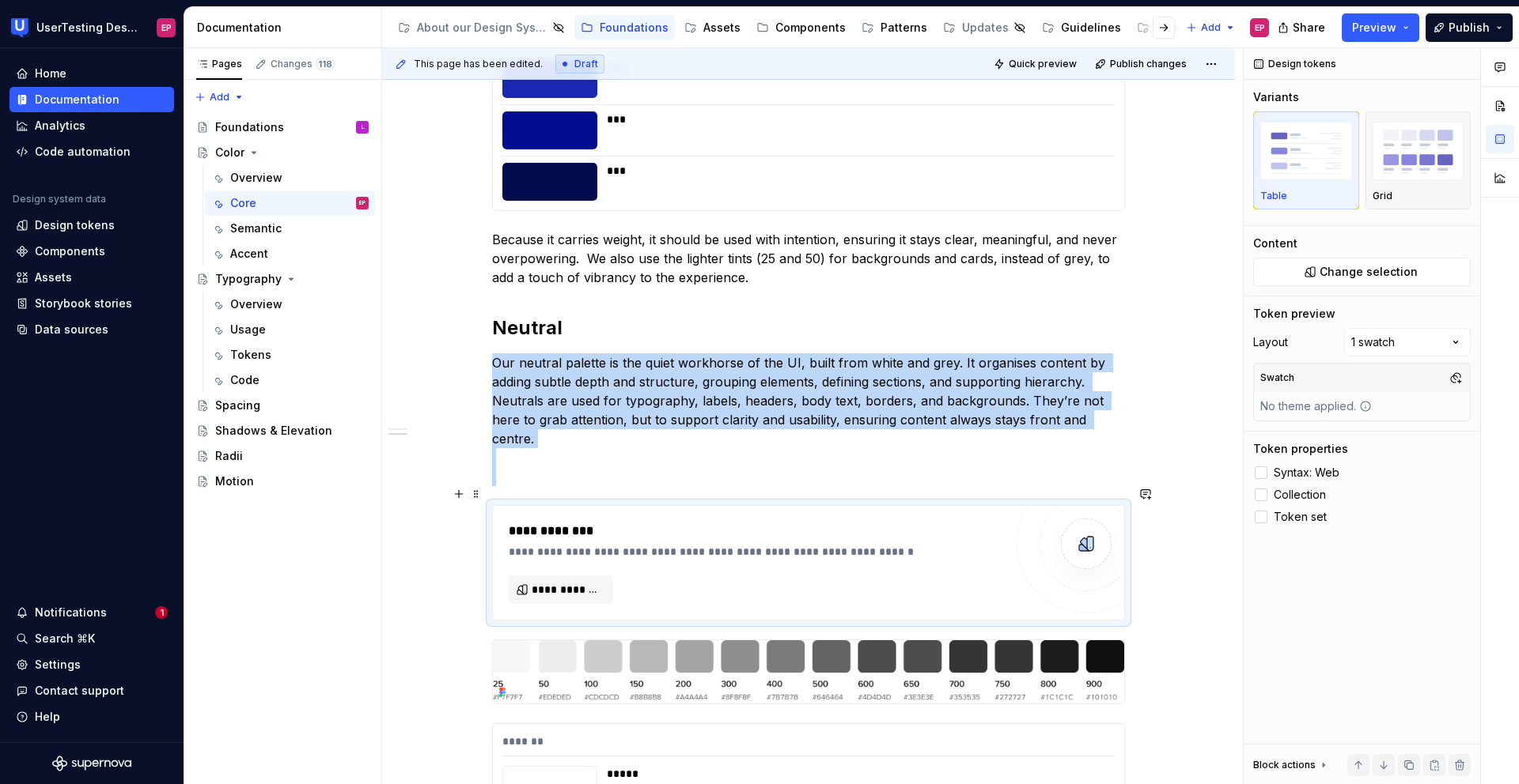
click at [1021, 582] on div at bounding box center [1086, 543] width 139 height 139
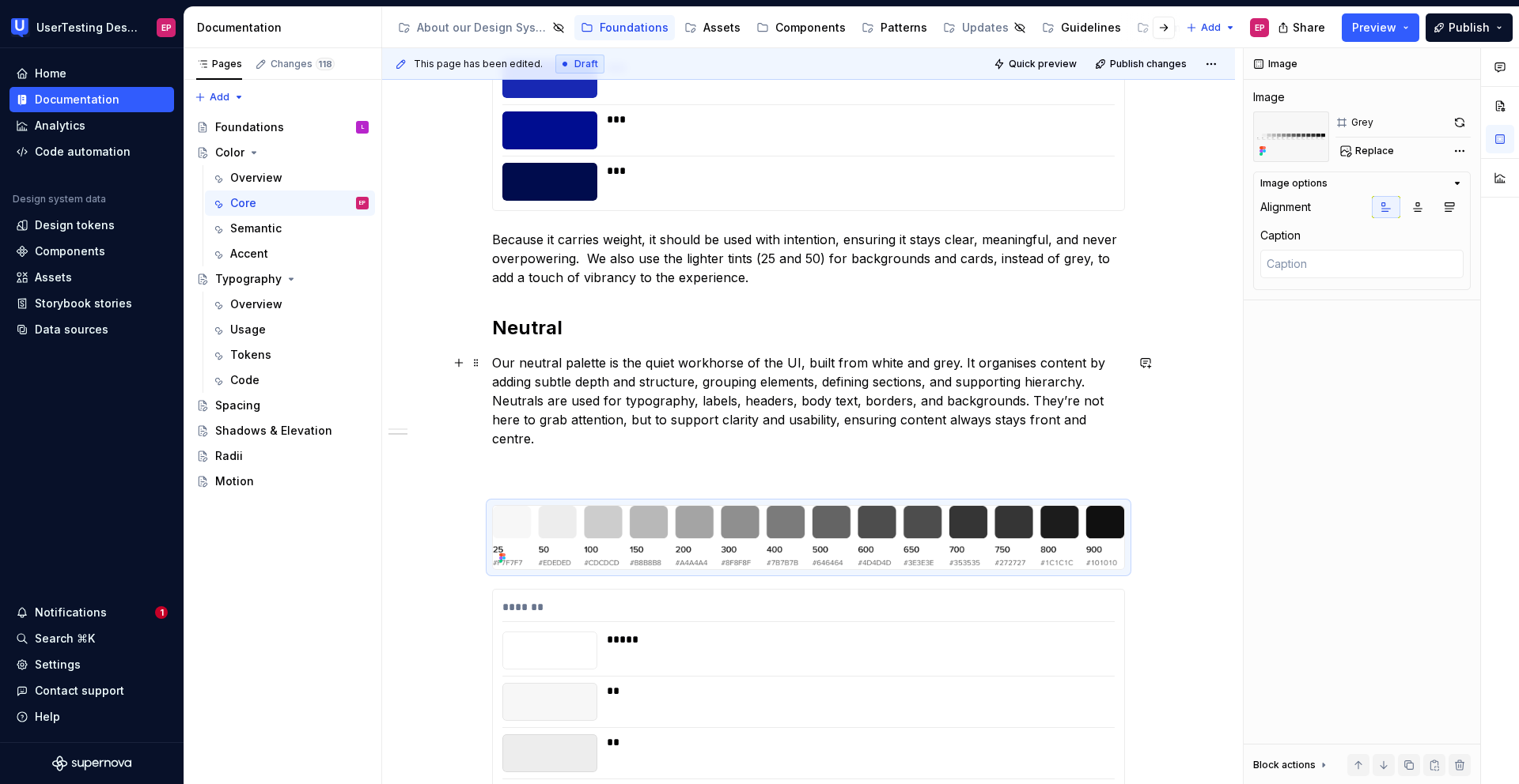
click at [583, 455] on p "Our neutral palette is the quiet workhorse of the UI, built from white and grey…" at bounding box center [808, 420] width 632 height 133
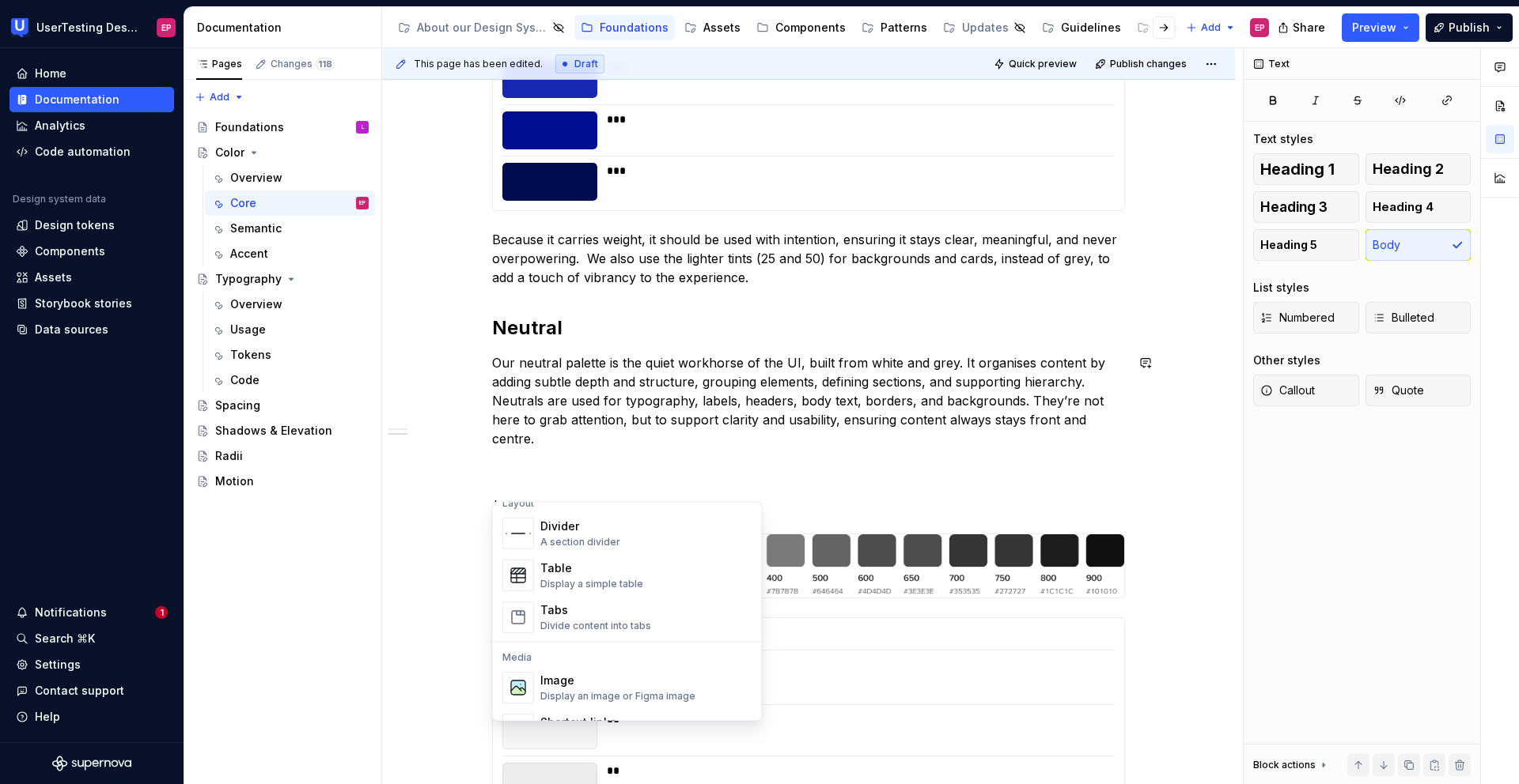
scroll to position [605, 0]
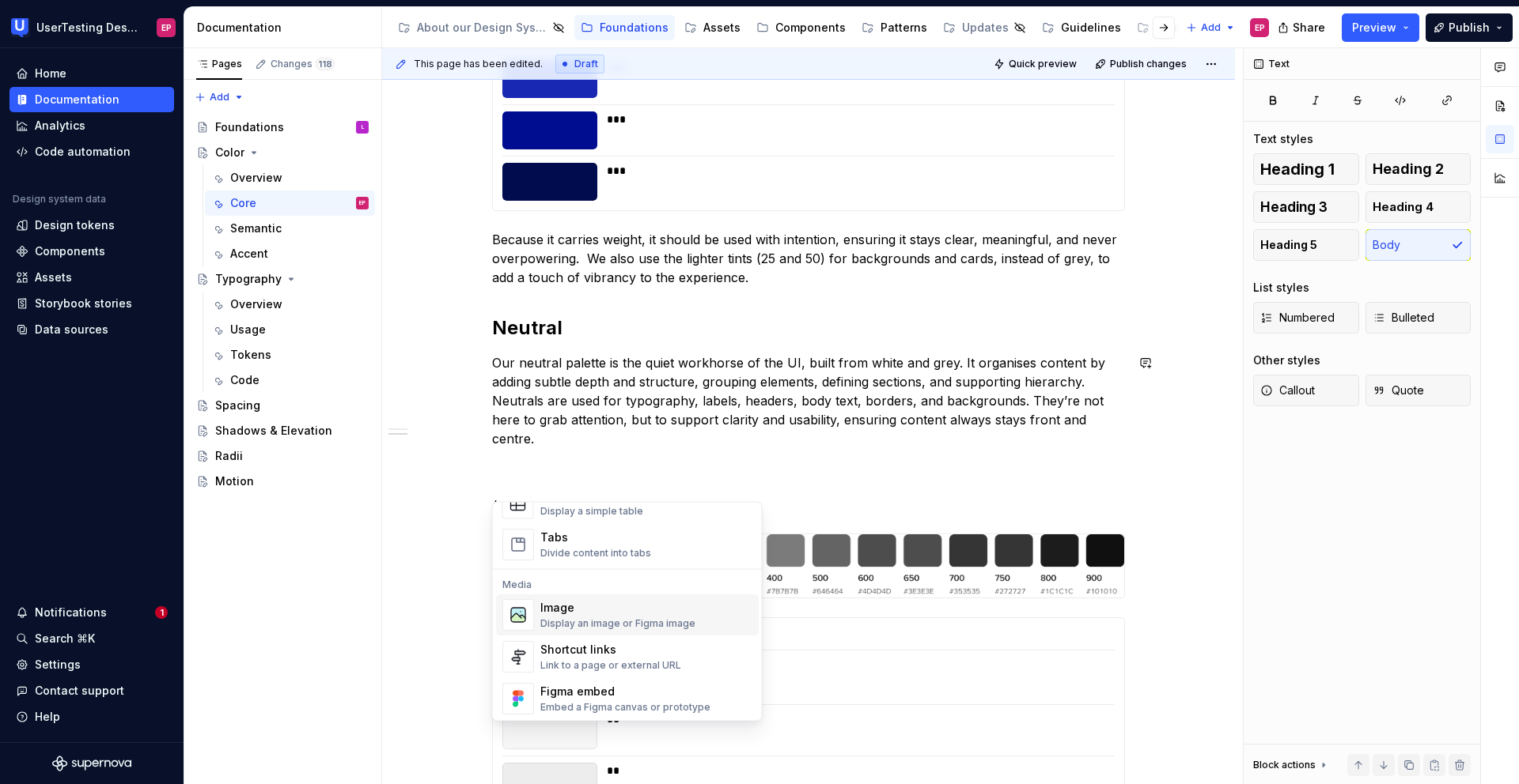
click at [566, 582] on div "Display an image or Figma image" at bounding box center [618, 624] width 155 height 12
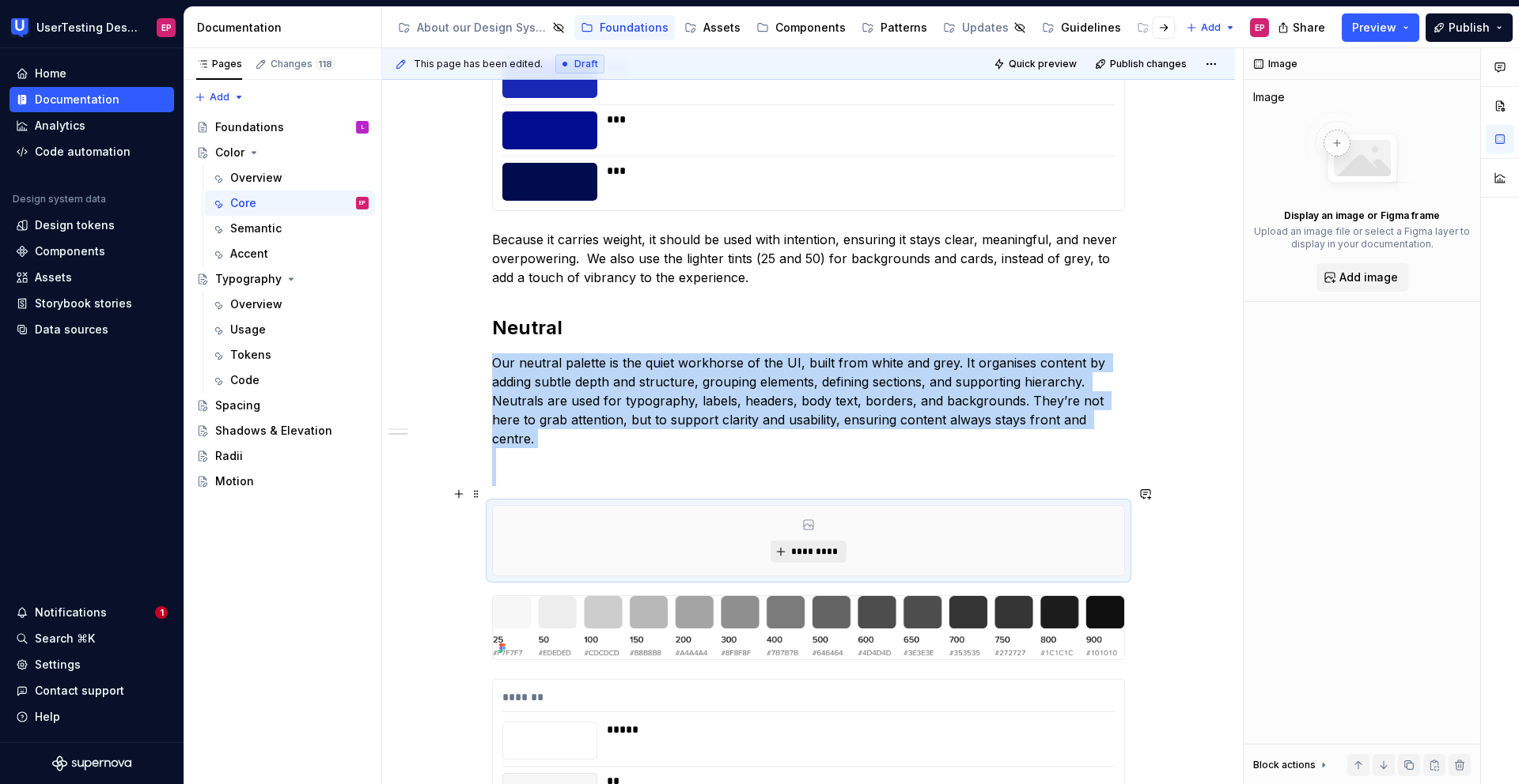
click at [807, 540] on button "*********" at bounding box center [808, 551] width 75 height 22
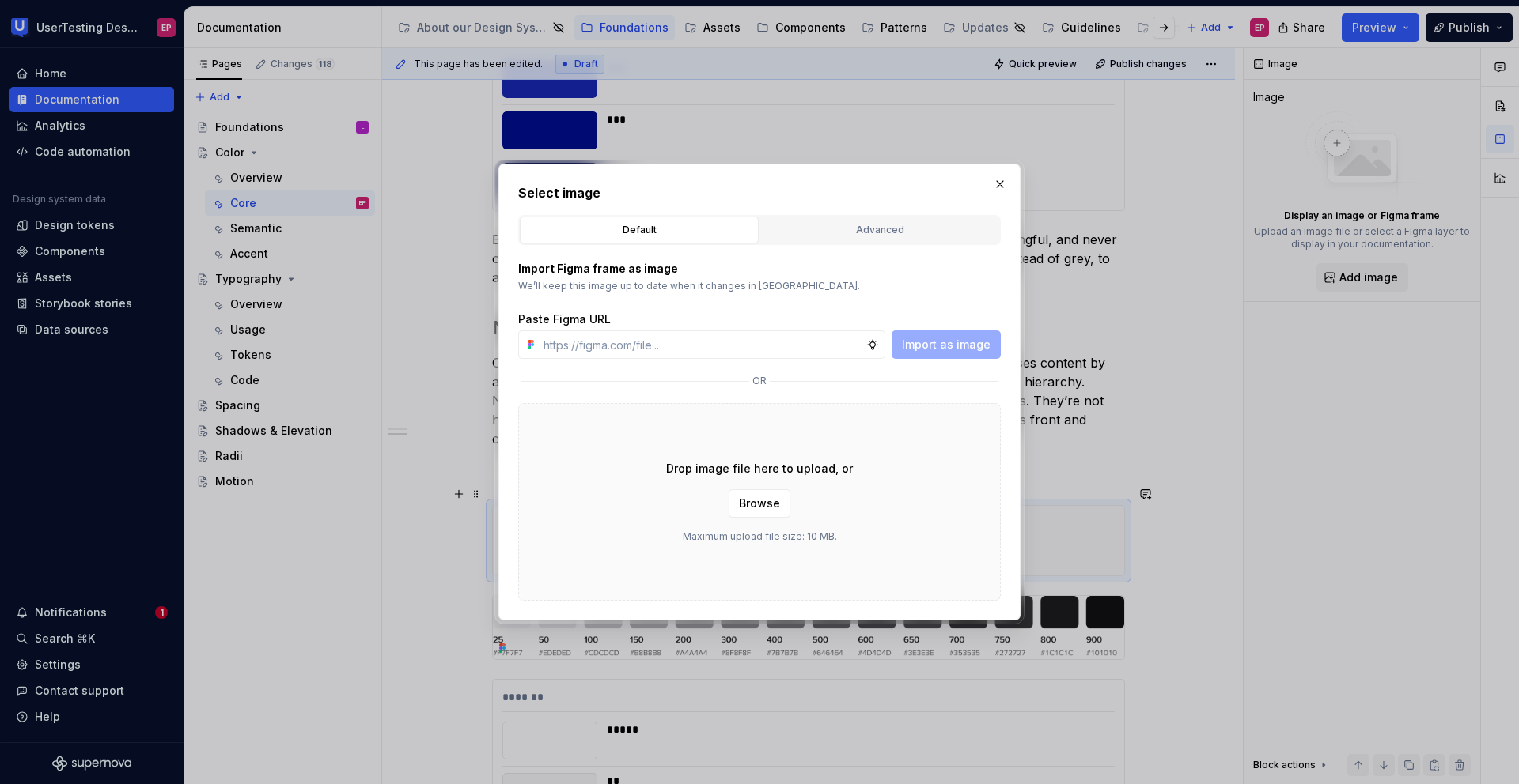
type textarea "*"
type input "[URL][DOMAIN_NAME]"
click at [958, 347] on span "Import as image" at bounding box center [945, 345] width 88 height 16
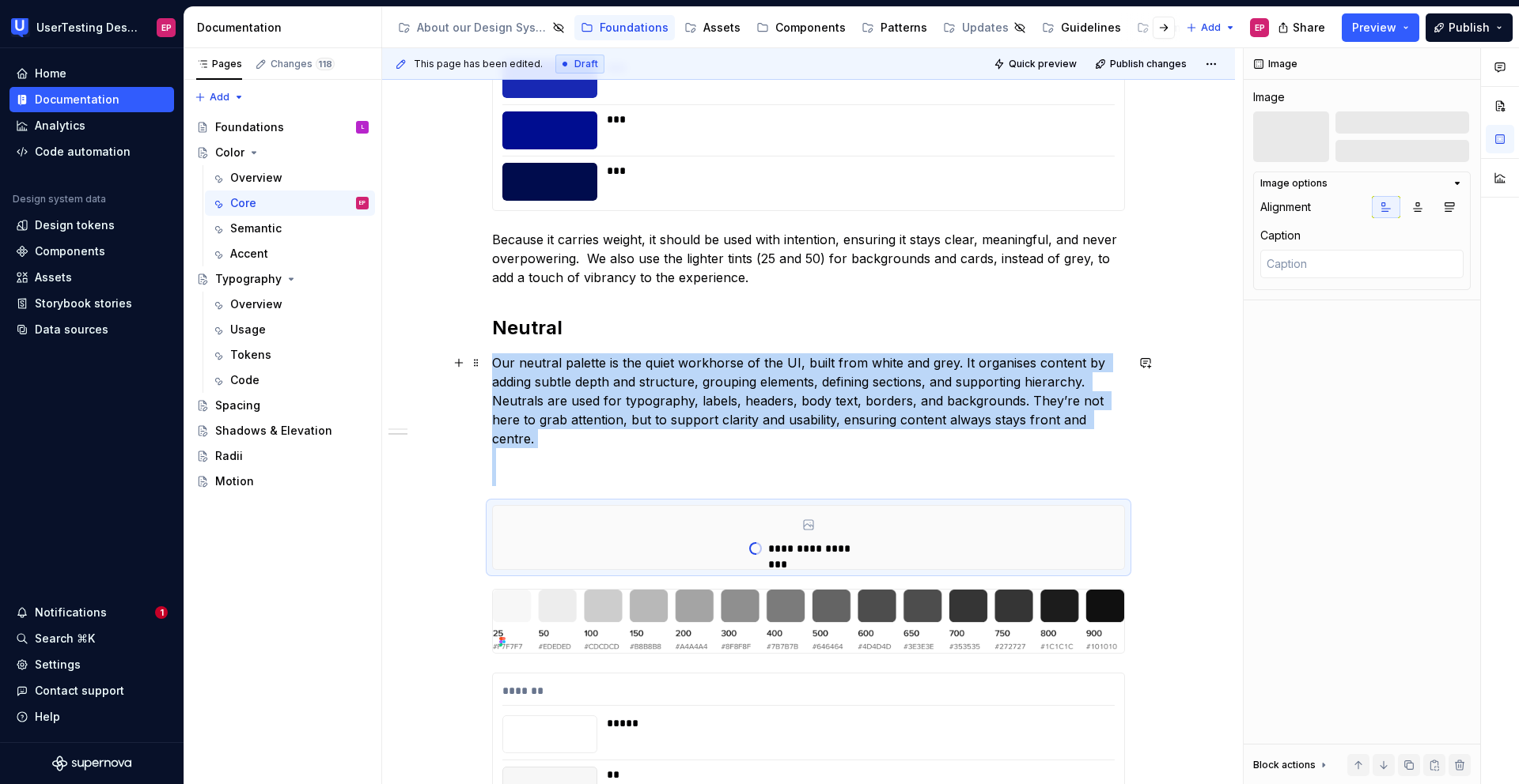
click at [560, 453] on p "Our neutral palette is the quiet workhorse of the UI, built from white and grey…" at bounding box center [808, 420] width 632 height 133
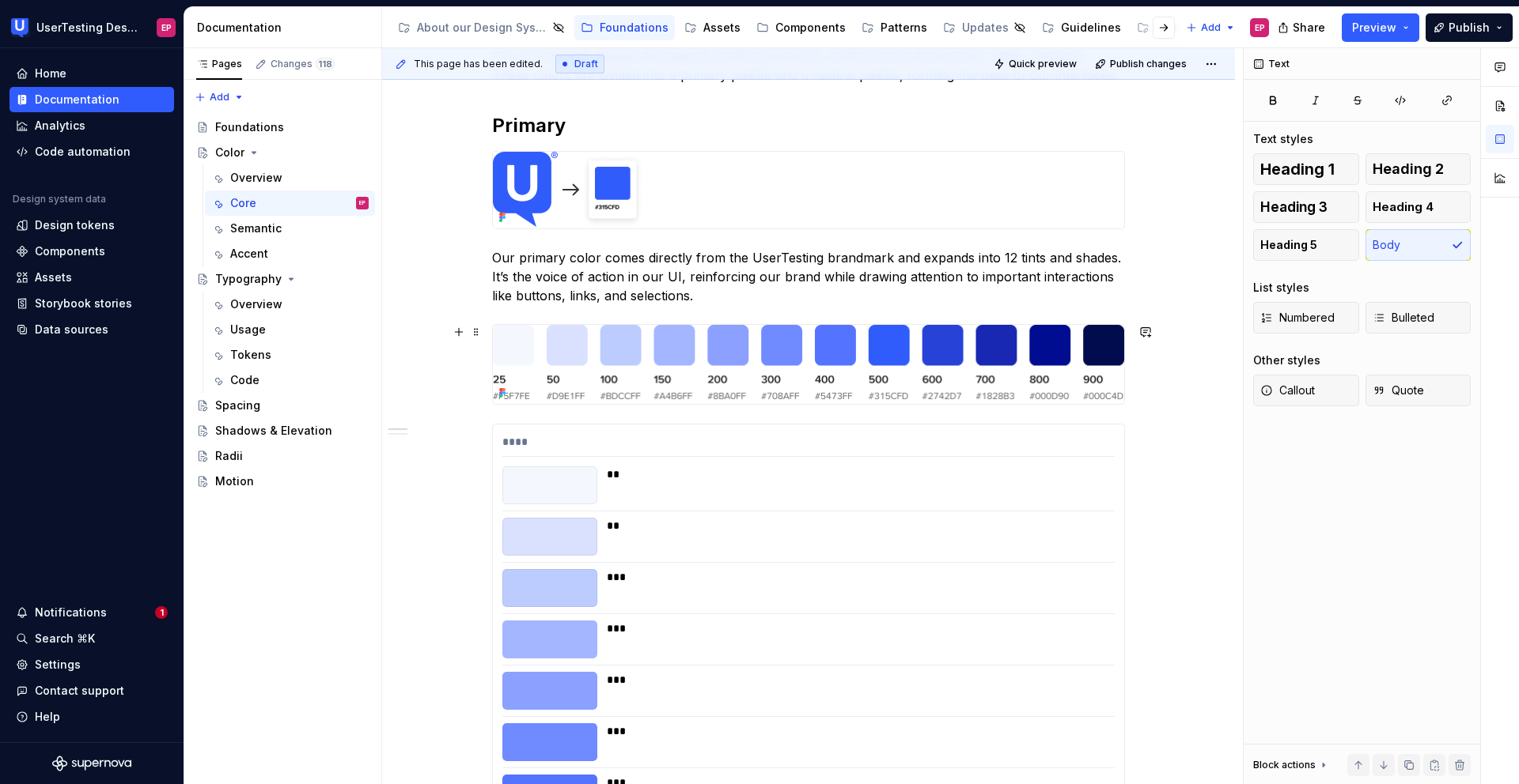
scroll to position [415, 0]
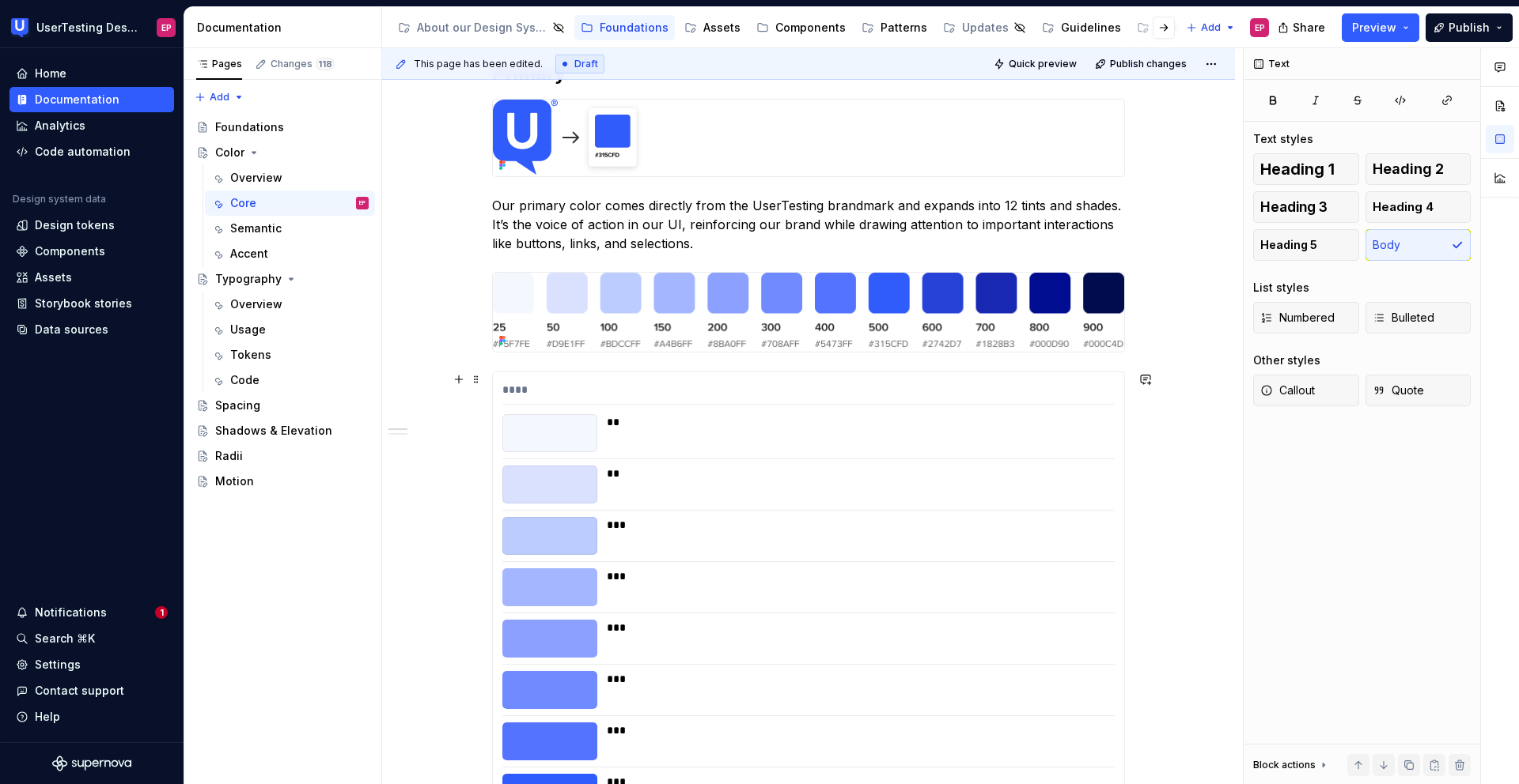
click at [752, 499] on div "**" at bounding box center [856, 484] width 499 height 38
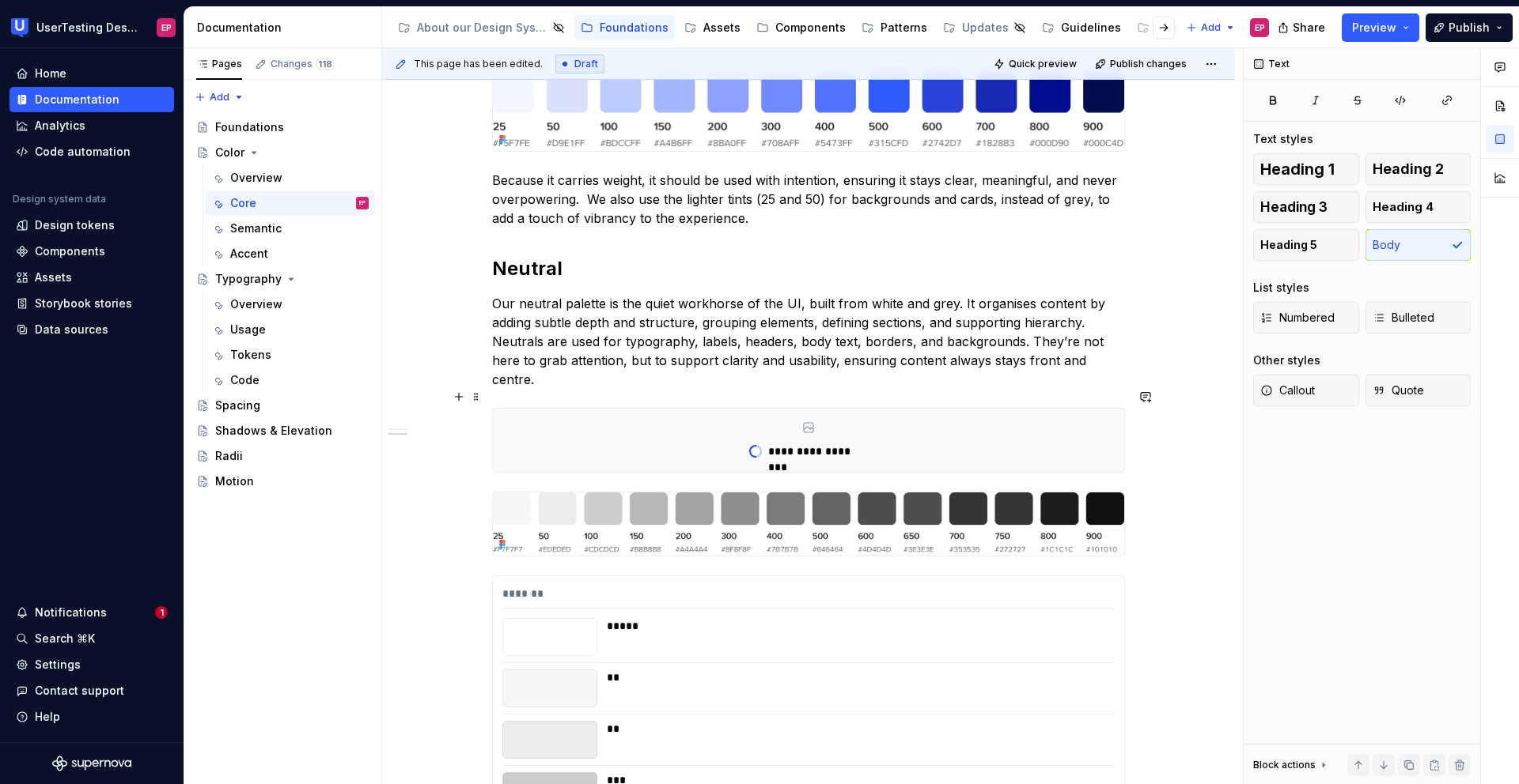
scroll to position [765, 0]
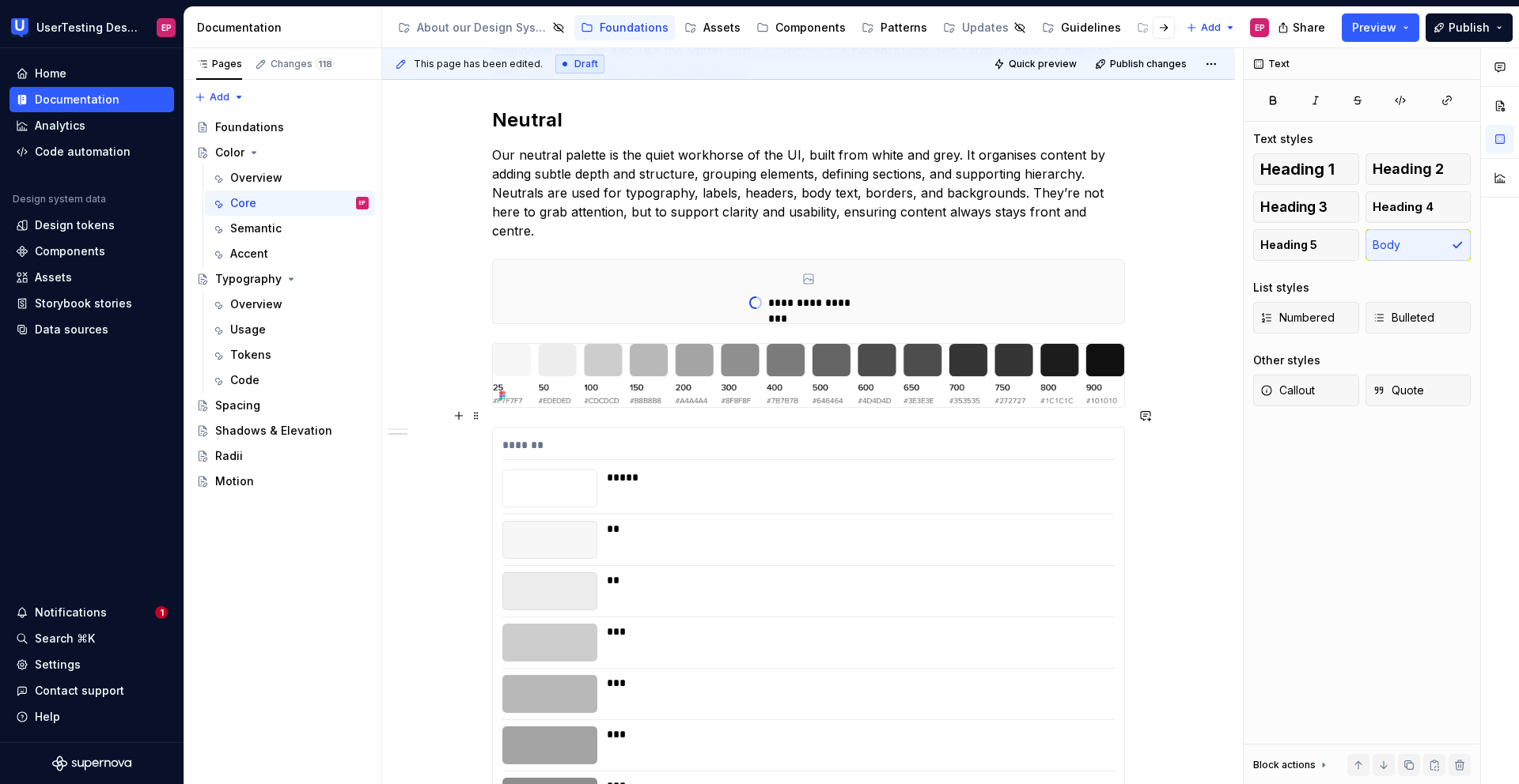
click at [684, 521] on div "**" at bounding box center [856, 529] width 499 height 16
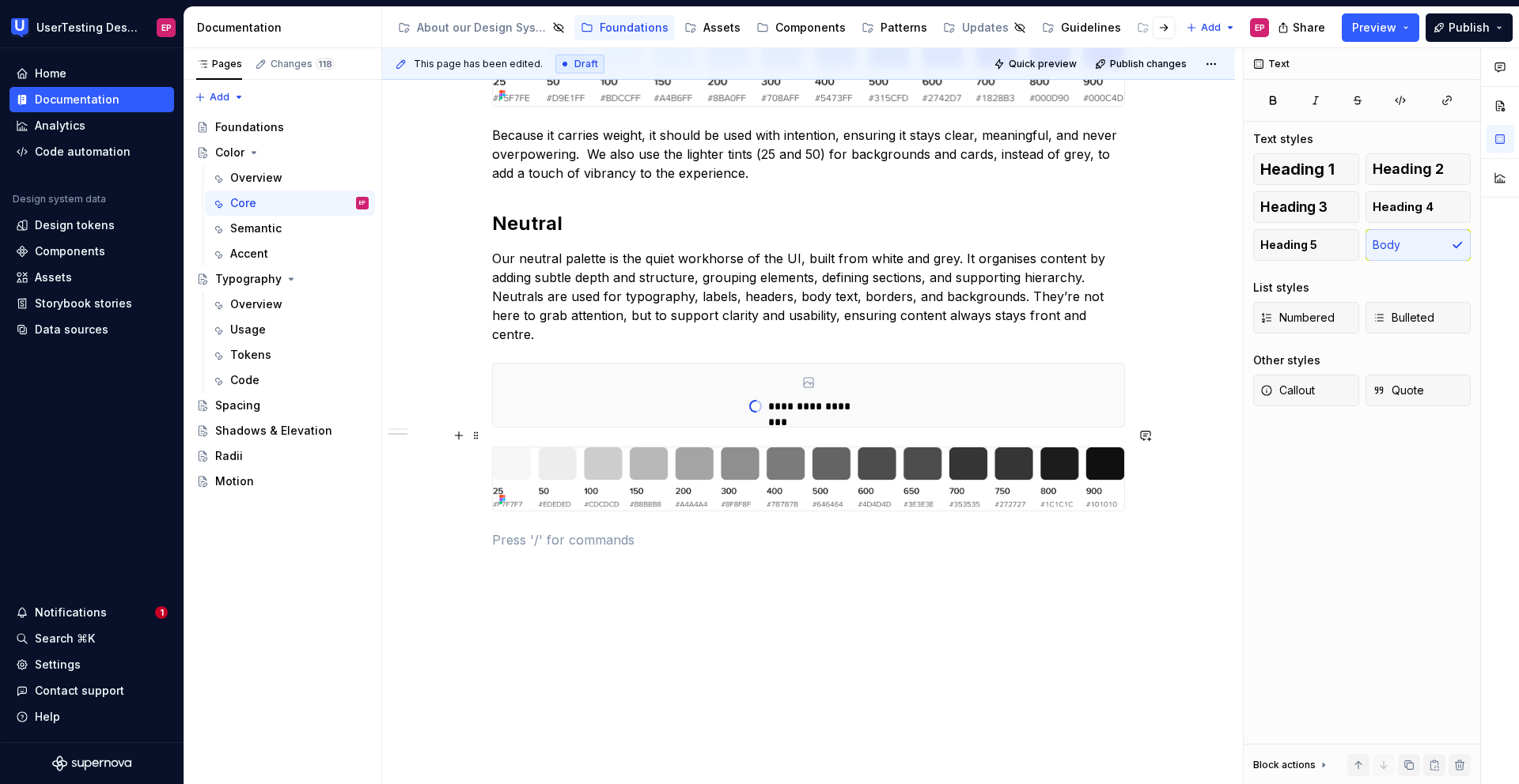
scroll to position [522, 0]
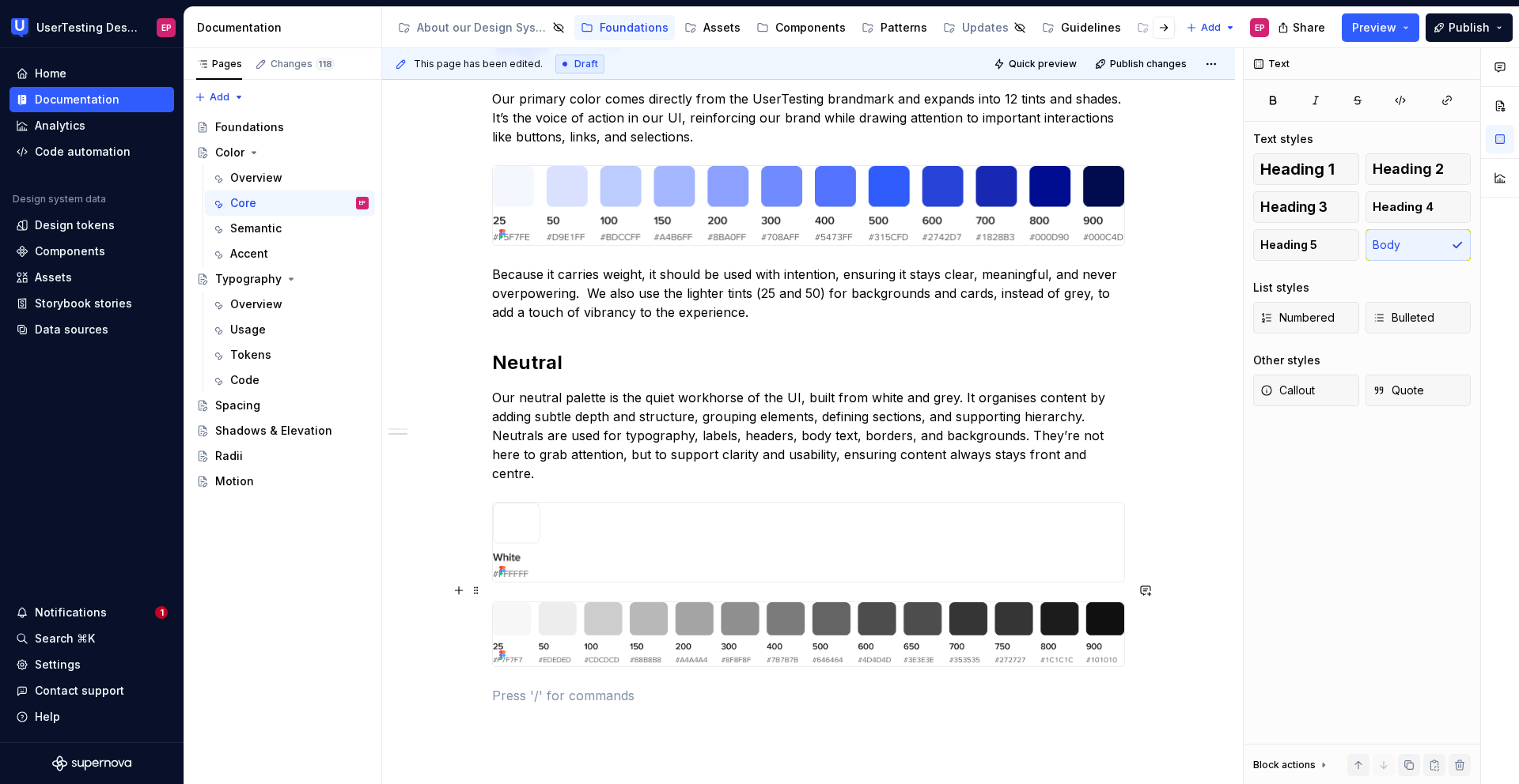
click at [975, 582] on img at bounding box center [808, 634] width 632 height 63
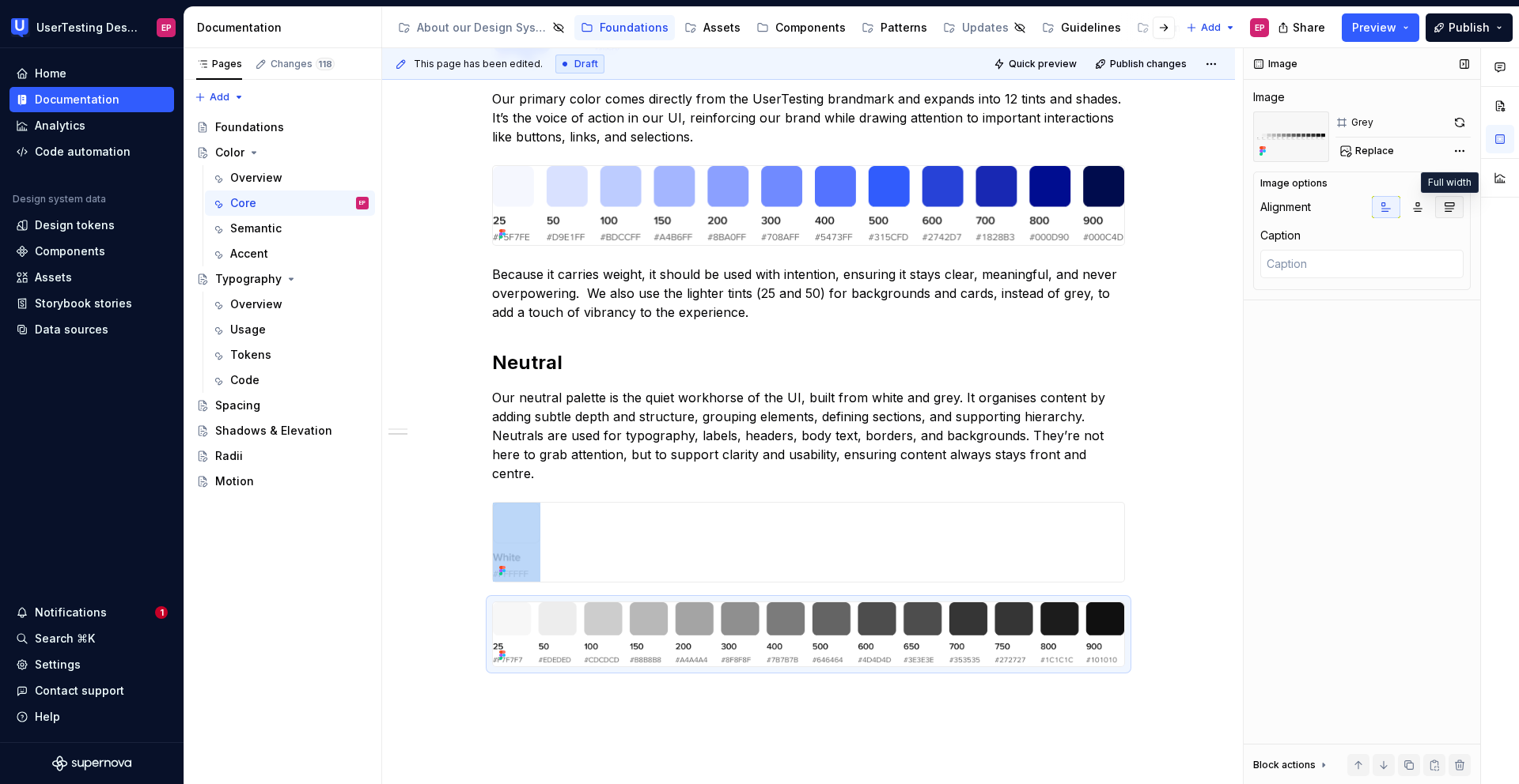
click at [1050, 210] on icon "button" at bounding box center [1449, 207] width 12 height 12
click at [1050, 208] on img at bounding box center [808, 205] width 632 height 79
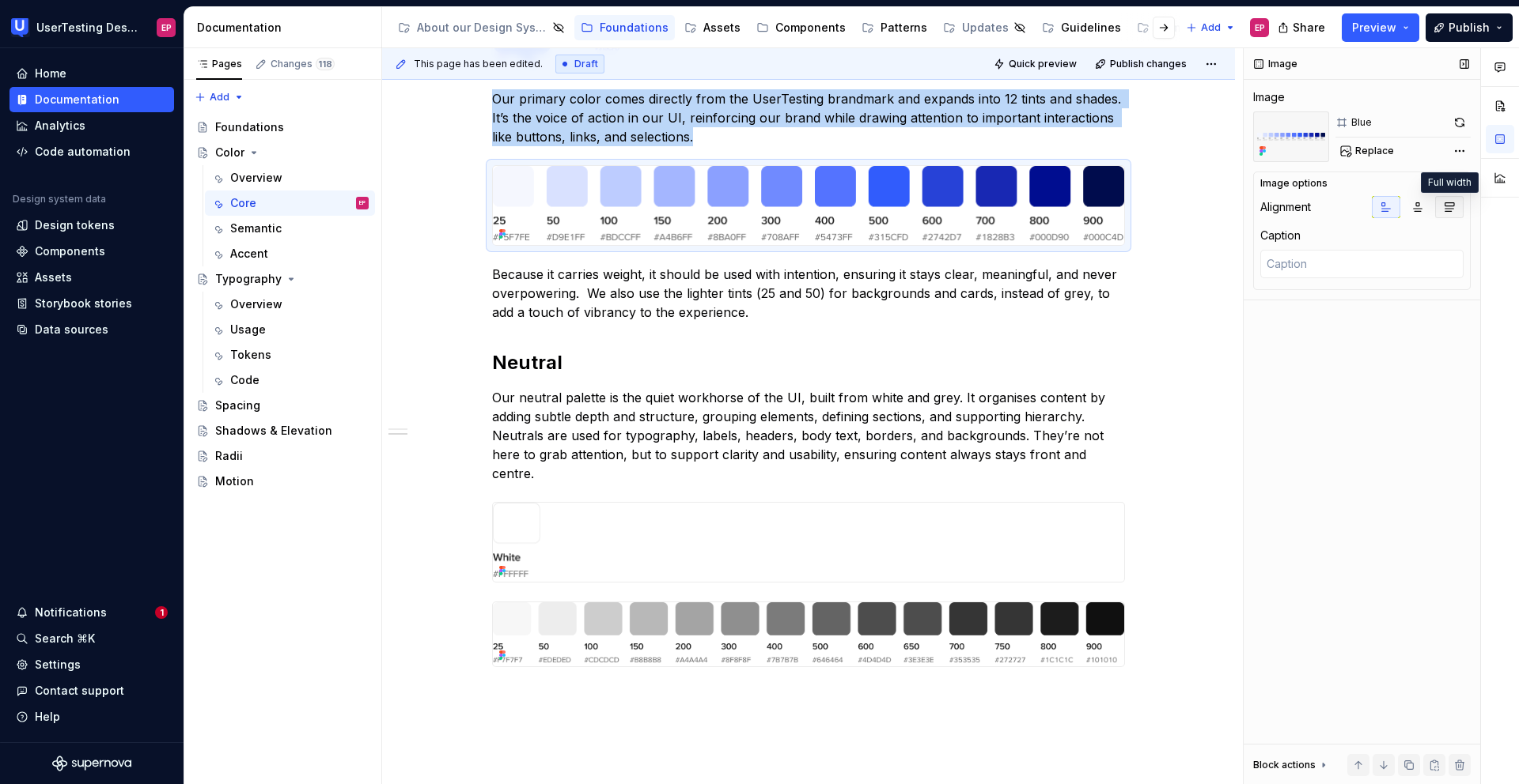
click at [1050, 209] on icon "button" at bounding box center [1450, 208] width 9 height 9
click at [539, 515] on img at bounding box center [516, 542] width 47 height 79
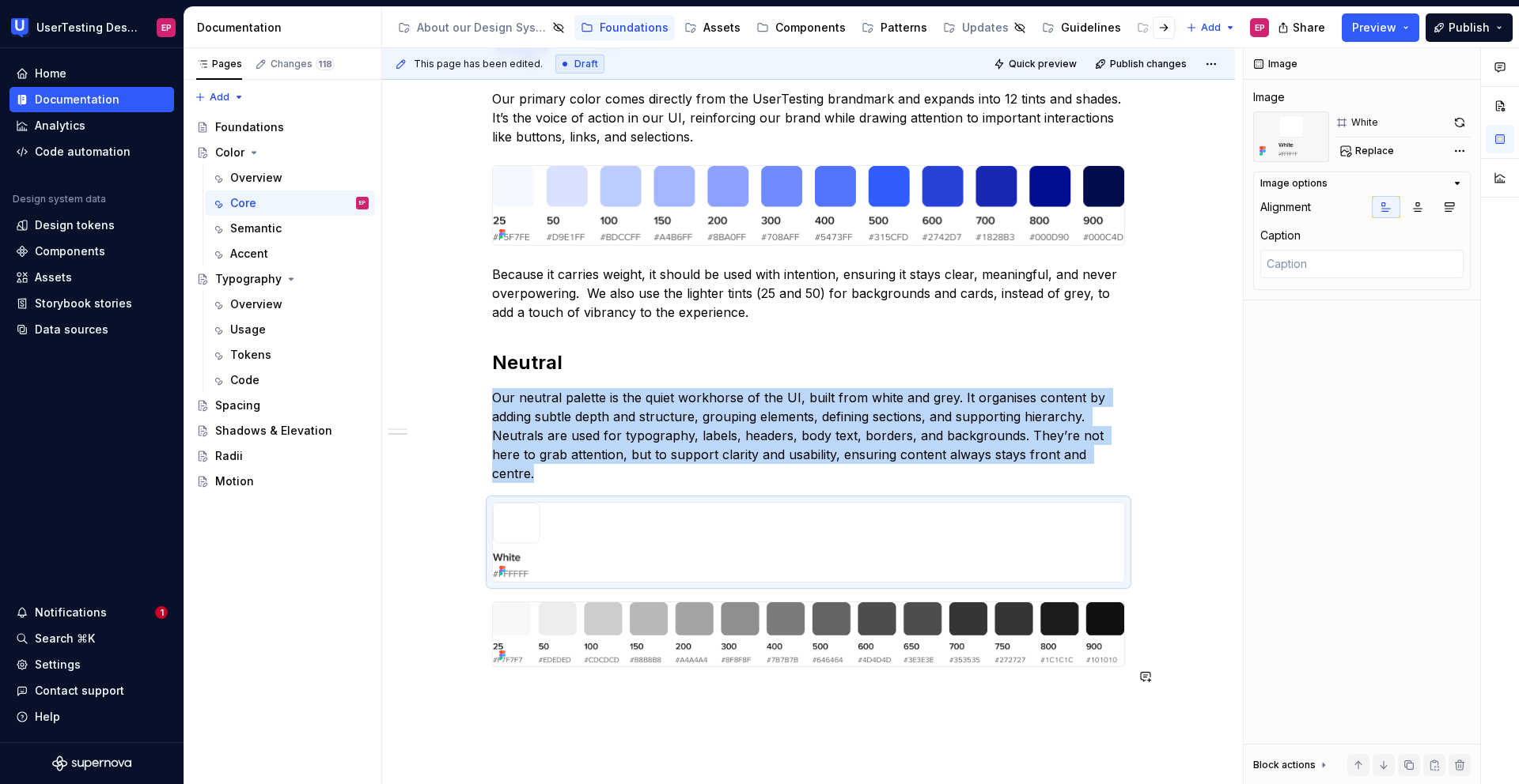
click at [857, 582] on div "Our core palette shapes the majority of the experience, built from our brand bl…" at bounding box center [808, 404] width 853 height 1110
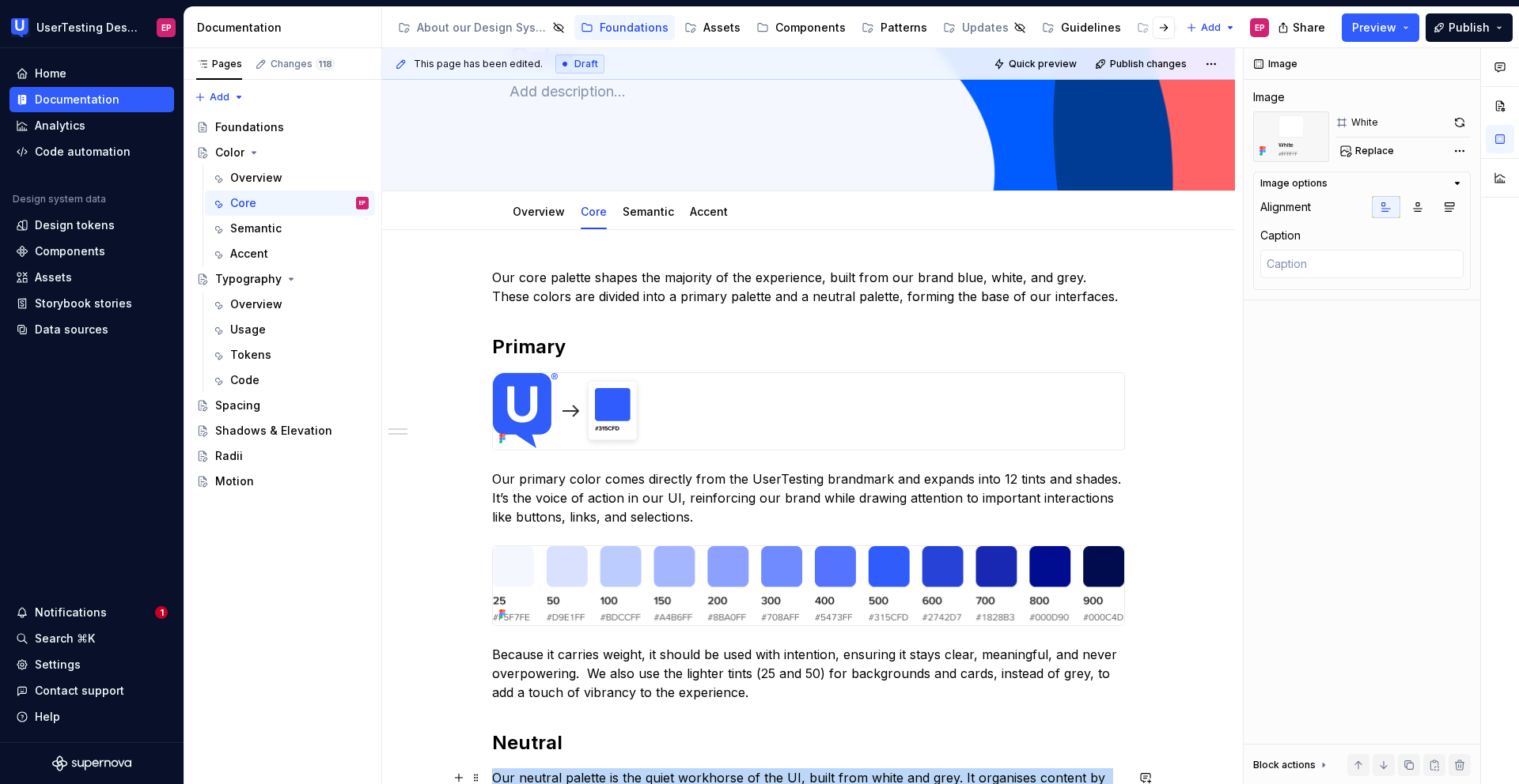
scroll to position [114, 0]
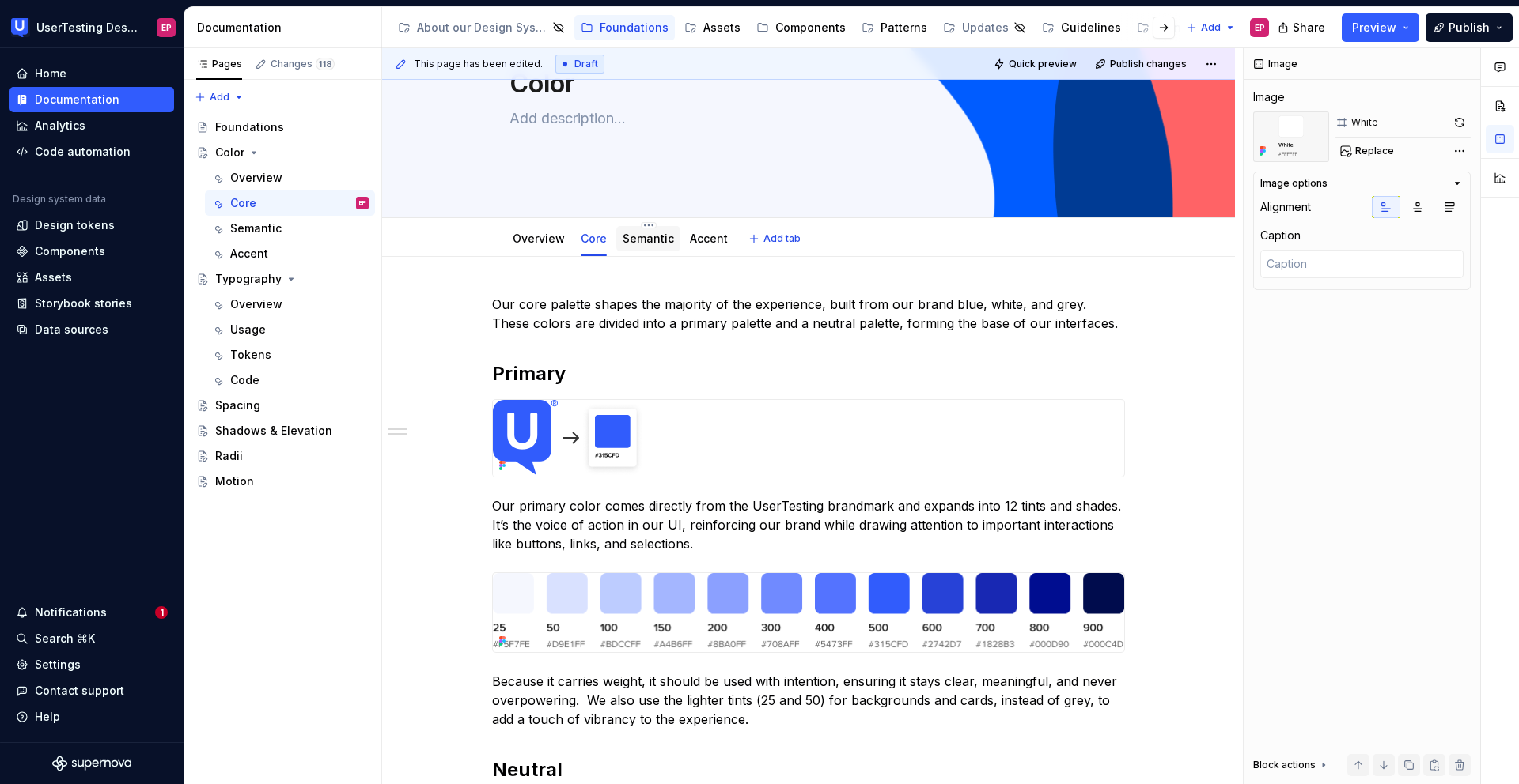
click at [634, 244] on link "Semantic" at bounding box center [648, 237] width 52 height 13
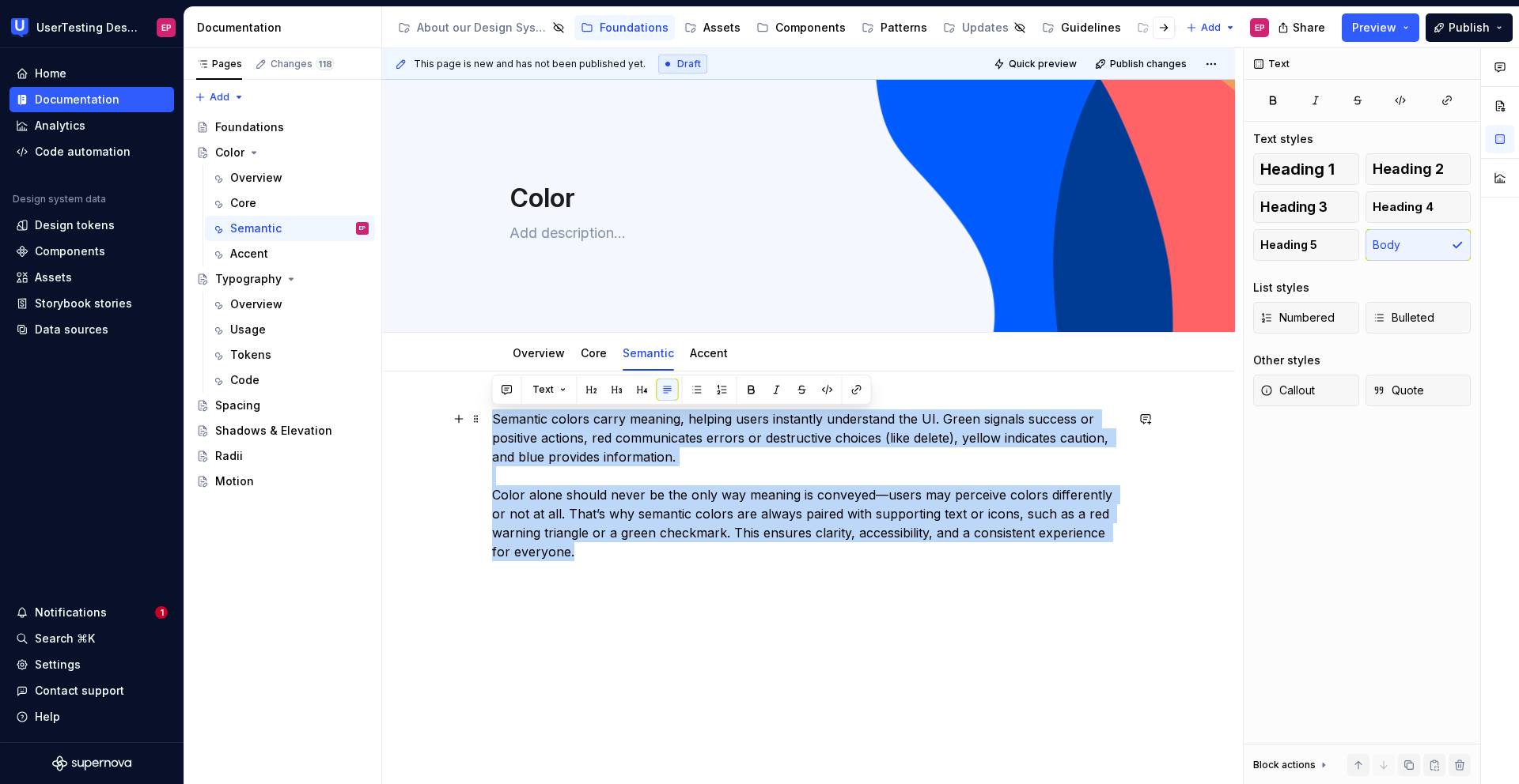
drag, startPoint x: 494, startPoint y: 417, endPoint x: 660, endPoint y: 555, distance: 215.9
click at [660, 555] on p "Semantic colors carry meaning, helping users instantly understand the UI. Green…" at bounding box center [808, 504] width 632 height 189
copy p "Semantic colors carry meaning, helping users instantly understand the UI. Green…"
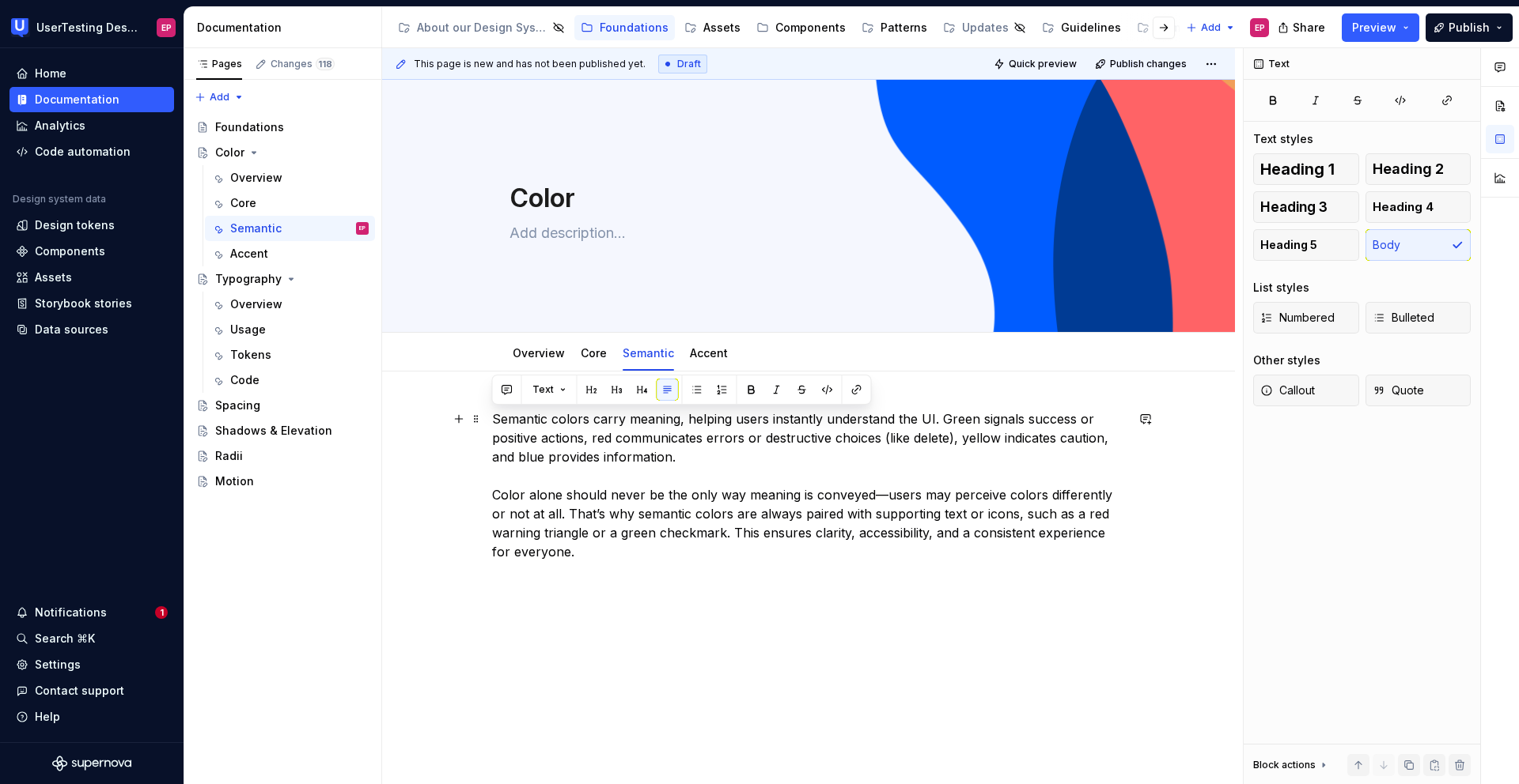
click at [796, 574] on p "Semantic colors carry meaning, helping users instantly understand the UI. Green…" at bounding box center [808, 504] width 632 height 189
type textarea "*"
click at [1050, 164] on span "Heading 2" at bounding box center [1408, 169] width 72 height 16
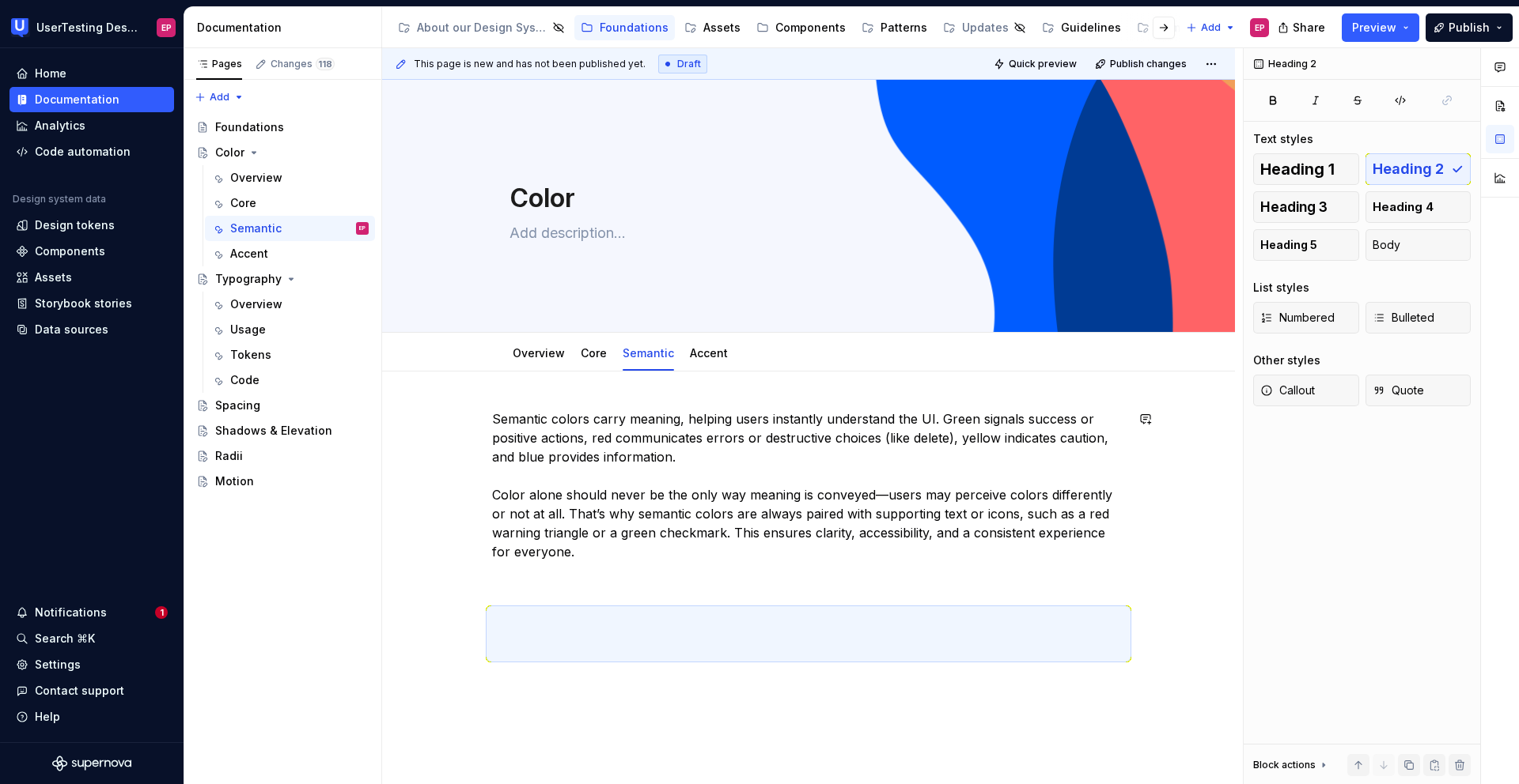
click at [560, 582] on div "Semantic colors carry meaning, helping users instantly understand the UI. Green…" at bounding box center [808, 534] width 632 height 250
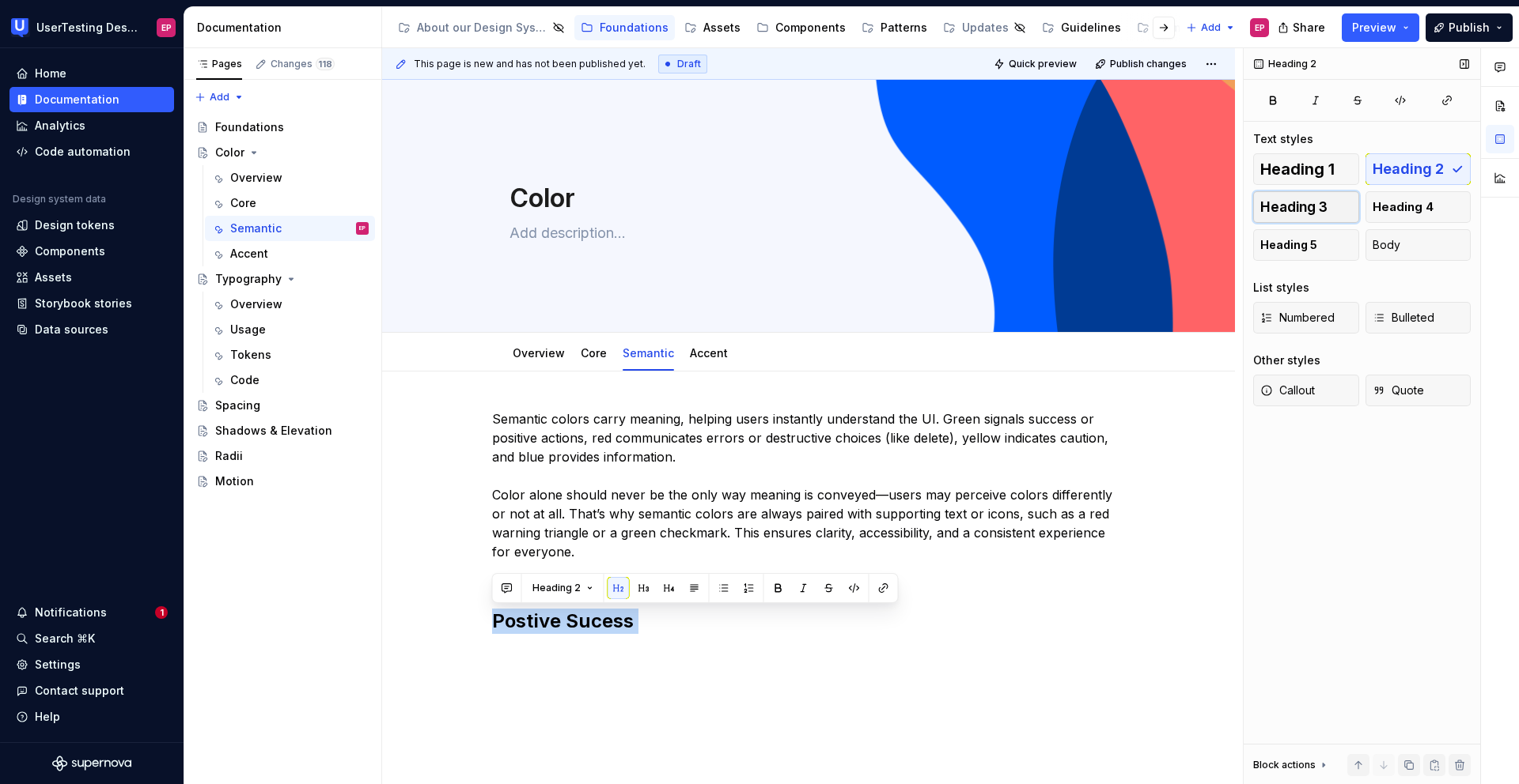
click at [1050, 203] on span "Heading 3" at bounding box center [1294, 207] width 67 height 16
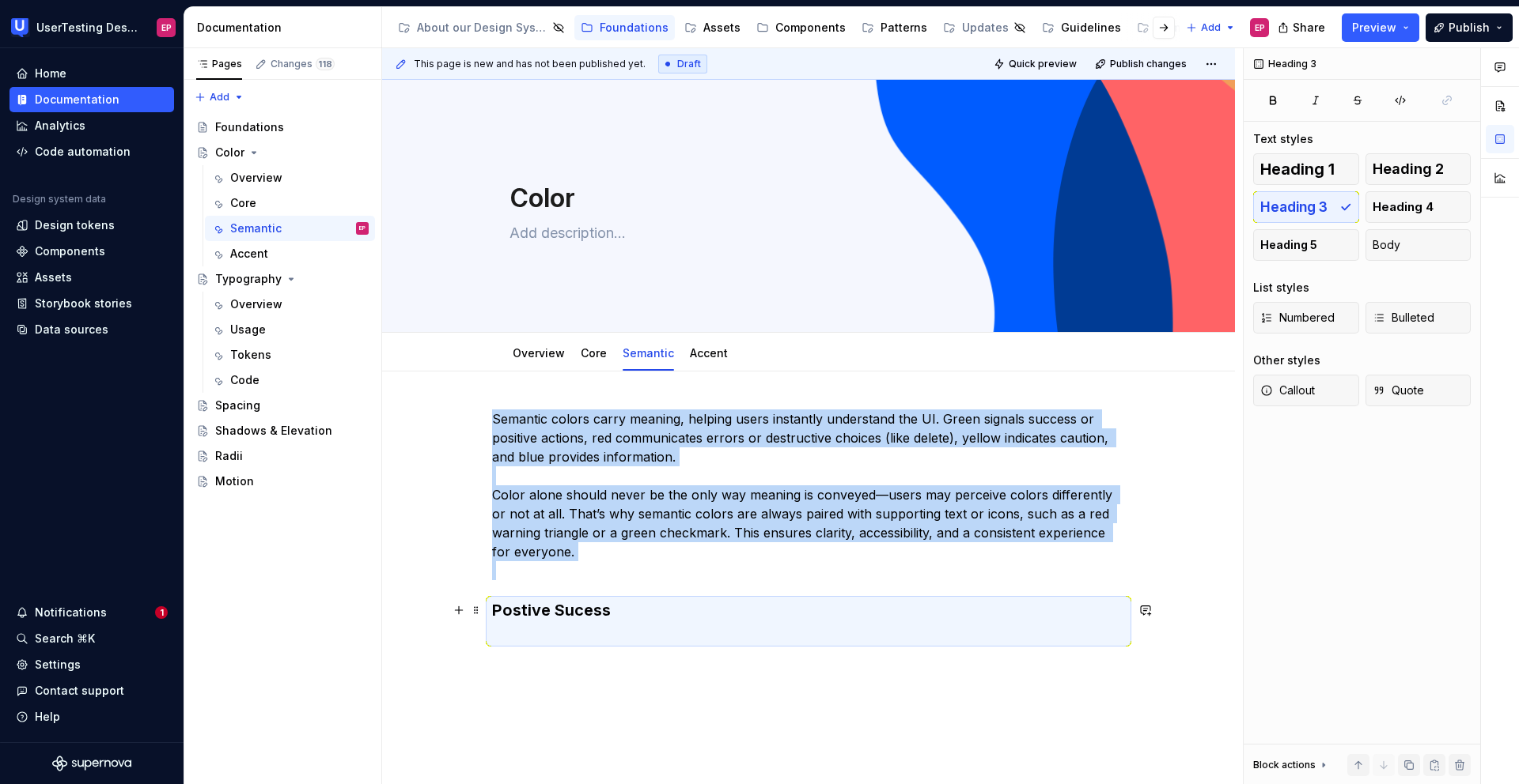
click at [592, 582] on h3 "Postive Sucess" at bounding box center [808, 621] width 632 height 45
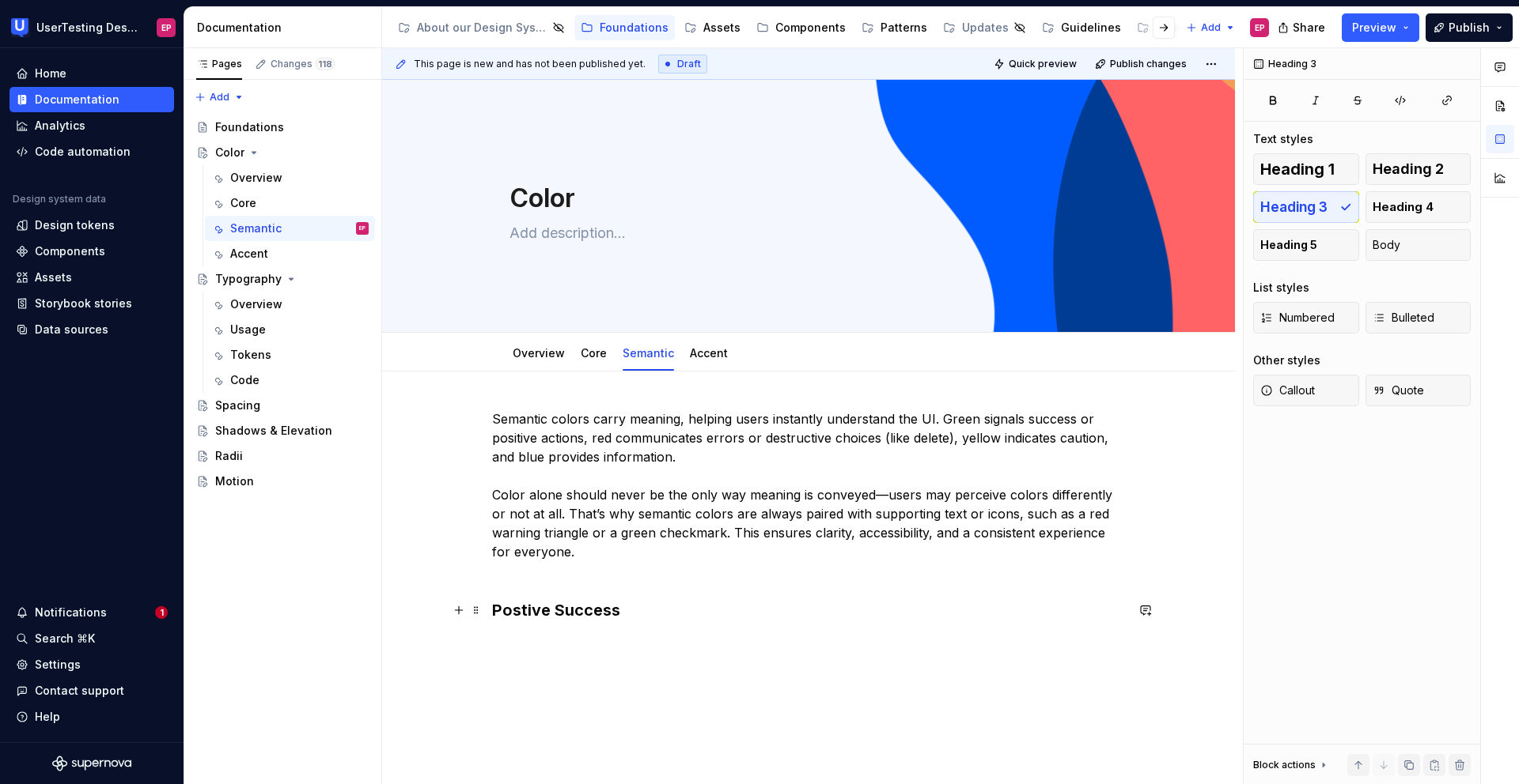
click at [549, 582] on h3 "Postive Success" at bounding box center [808, 621] width 632 height 45
click at [510, 582] on h3 "Postive Success" at bounding box center [808, 621] width 632 height 45
click at [521, 582] on h3 "Postive Success" at bounding box center [808, 621] width 632 height 45
click at [549, 582] on h3 "Postive Success" at bounding box center [808, 621] width 632 height 45
click at [519, 582] on h3 "Postive Success" at bounding box center [808, 621] width 632 height 45
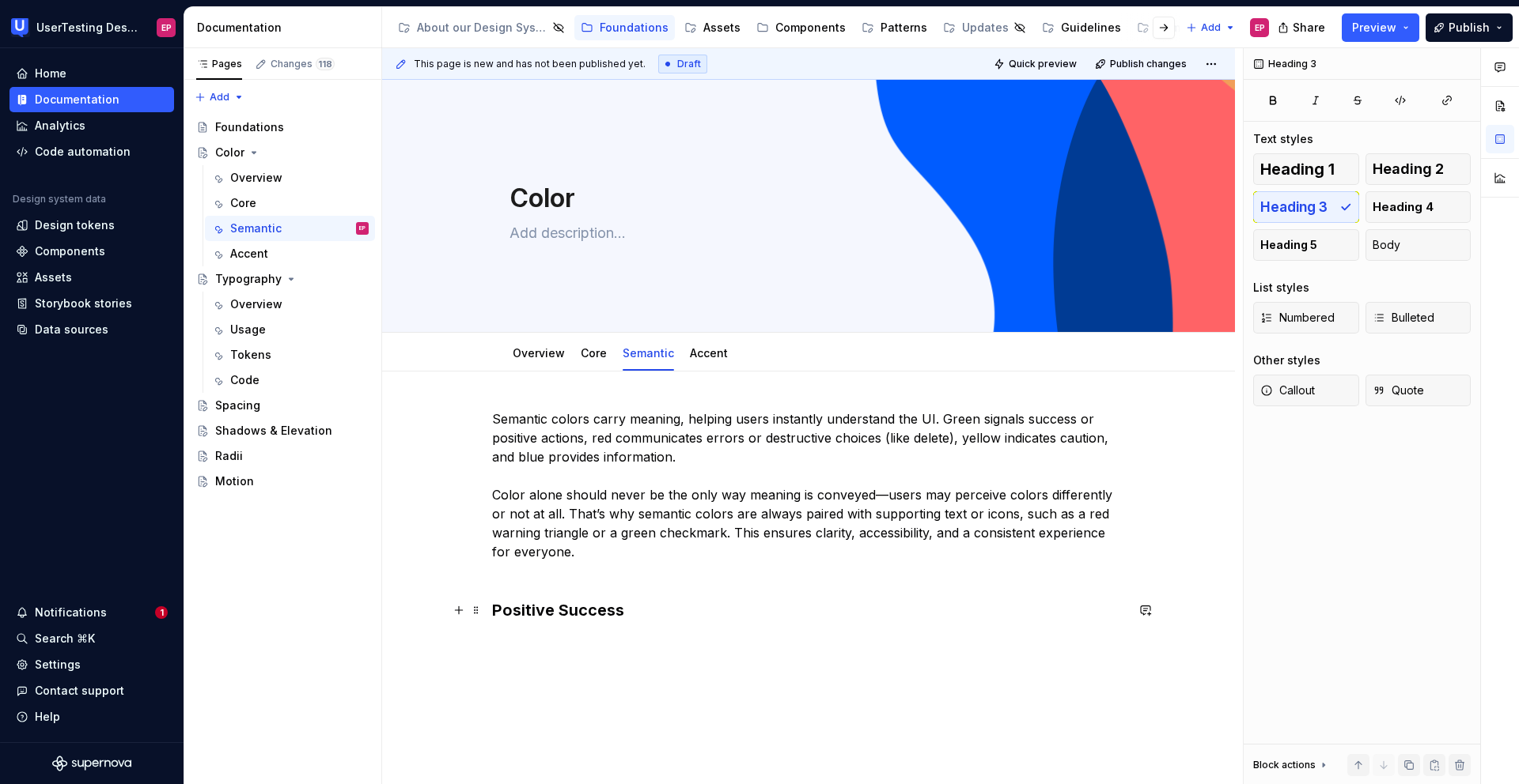
click at [674, 582] on h3 "Positive Success" at bounding box center [808, 621] width 632 height 45
click at [536, 582] on h3 "Positive Success" at bounding box center [808, 621] width 632 height 45
click at [552, 582] on h3 "Positive Success" at bounding box center [808, 621] width 632 height 45
click at [679, 582] on h3 "Positive and Success" at bounding box center [808, 621] width 632 height 45
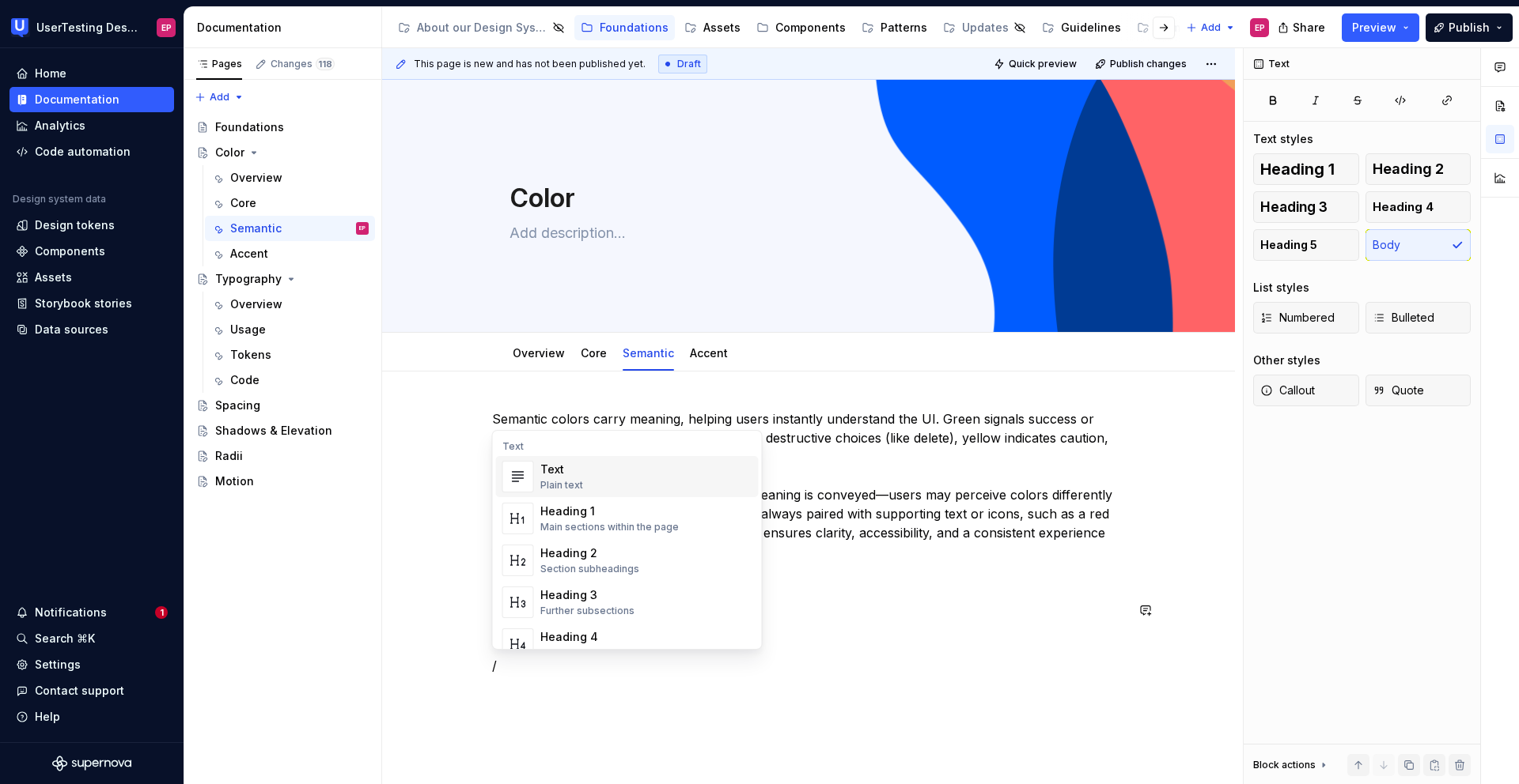
click at [570, 480] on div "Plain text" at bounding box center [562, 485] width 43 height 12
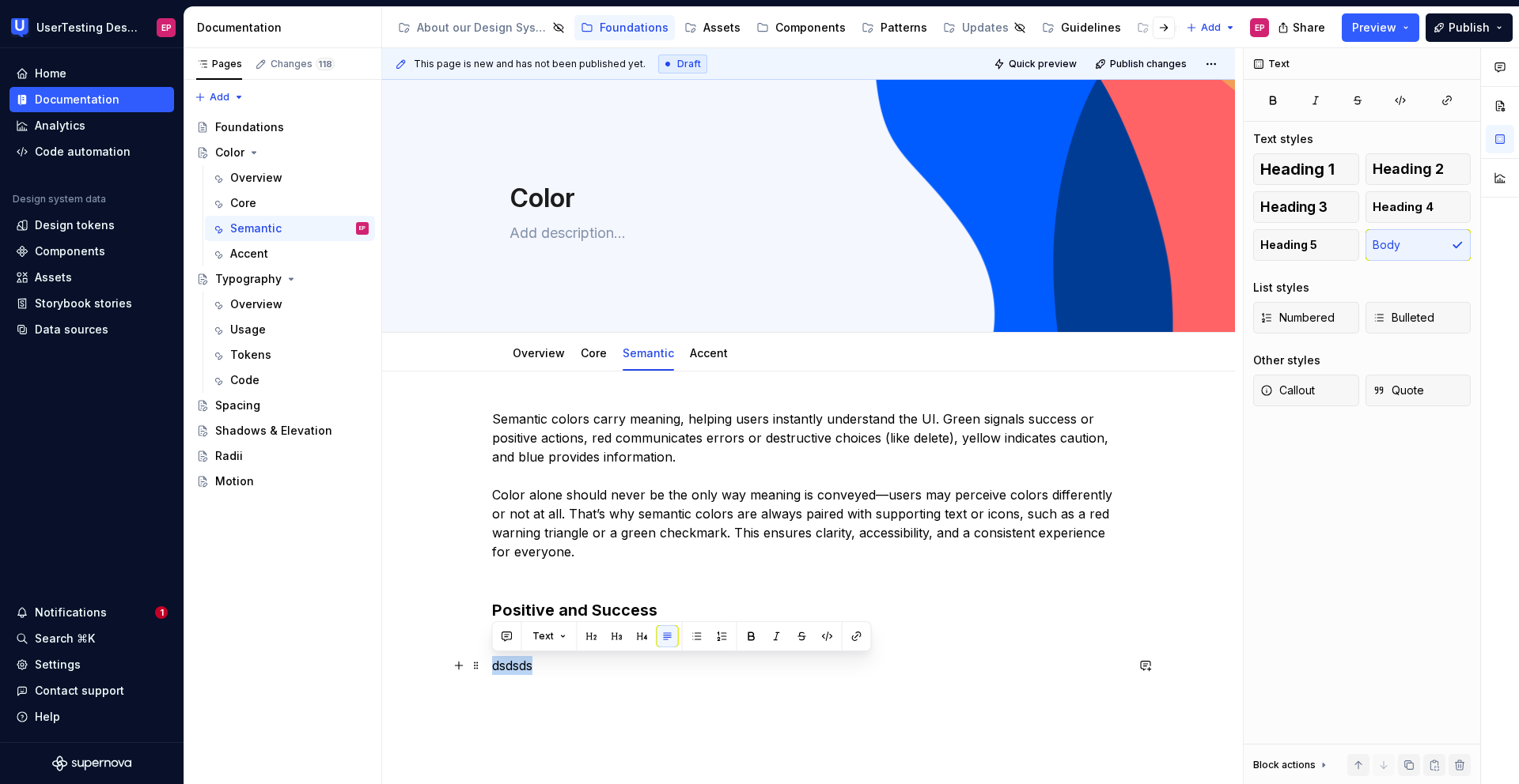
drag, startPoint x: 546, startPoint y: 671, endPoint x: 484, endPoint y: 662, distance: 62.6
click at [484, 582] on div "Semantic colors carry meaning, helping users instantly understand the UI. Green…" at bounding box center [808, 650] width 853 height 558
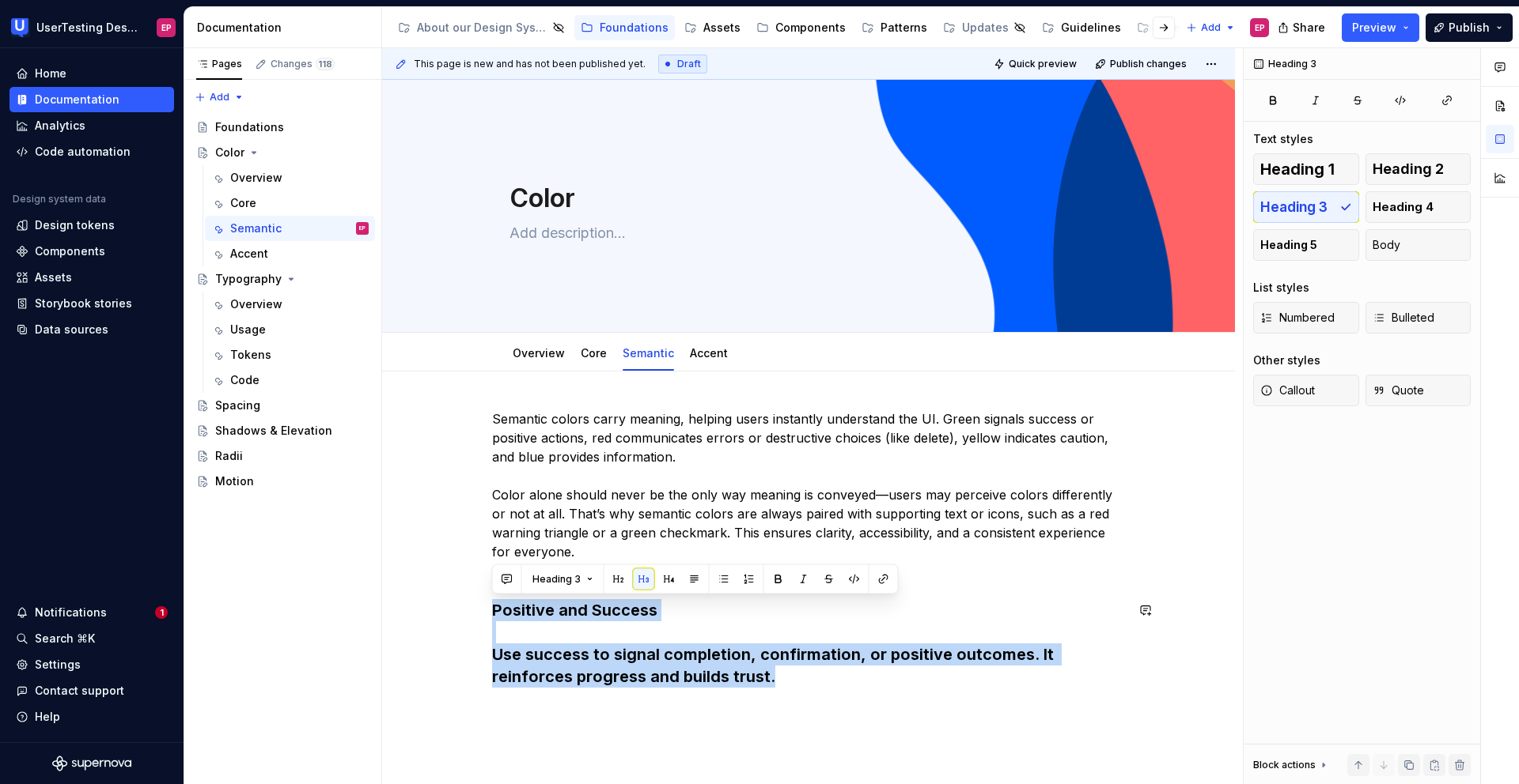
click at [598, 582] on h3 "Positive and Success Use success to signal completion, confirmation, or positiv…" at bounding box center [808, 643] width 632 height 88
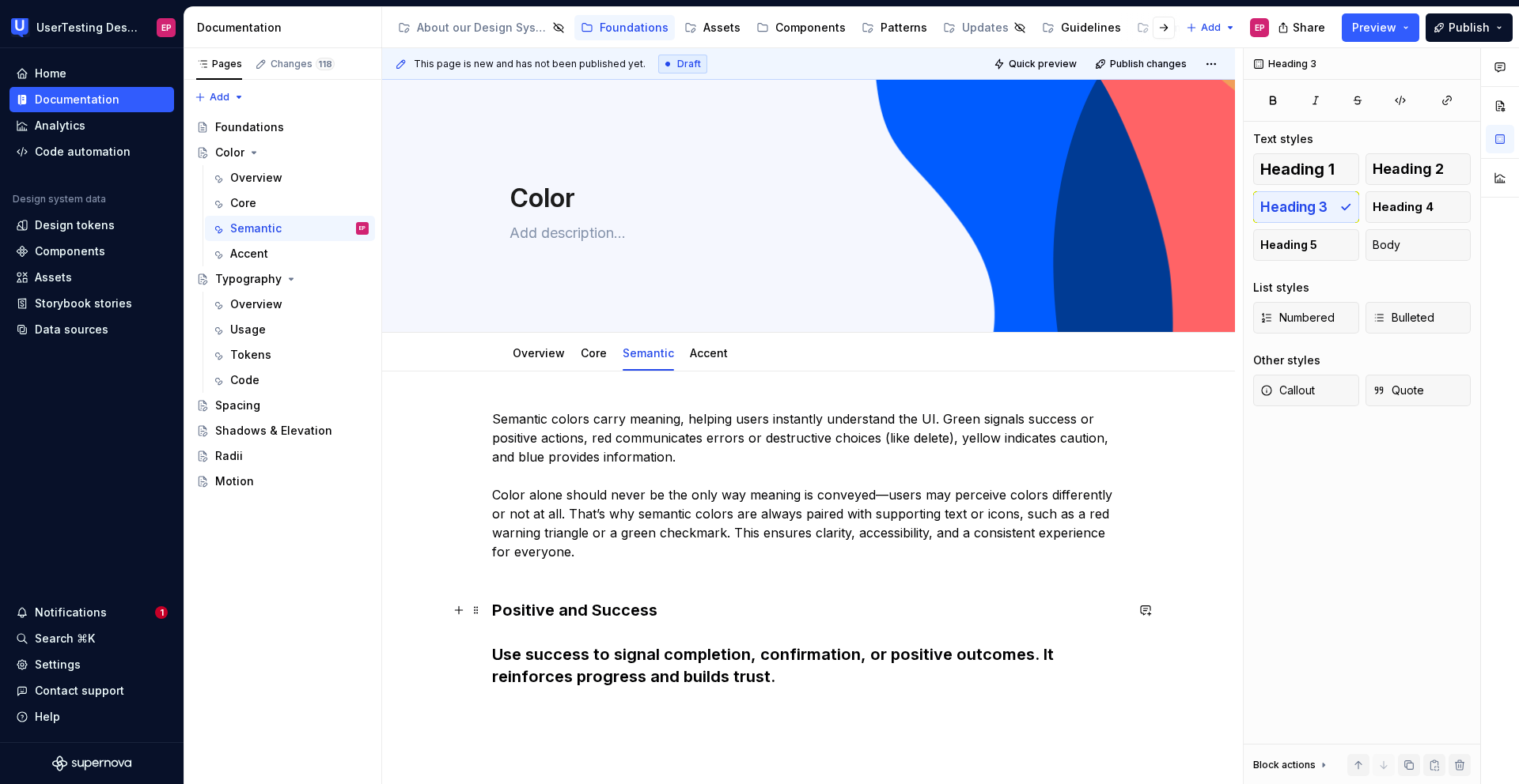
click at [495, 582] on h3 "Positive and Success Use success to signal completion, confirmation, or positiv…" at bounding box center [808, 643] width 632 height 88
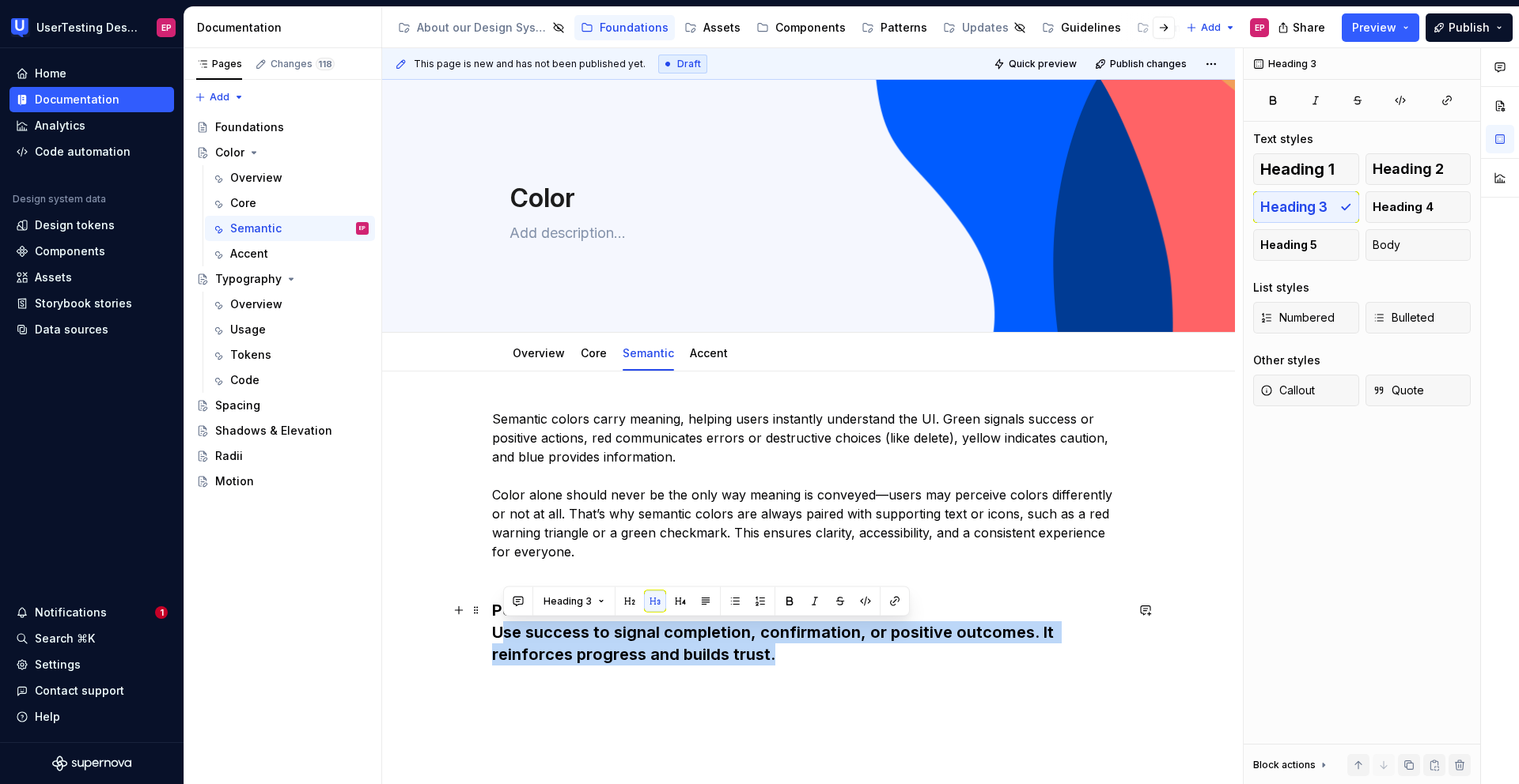
drag, startPoint x: 776, startPoint y: 657, endPoint x: 499, endPoint y: 639, distance: 277.6
click at [499, 582] on h3 "Positive and Success Use success to signal completion, confirmation, or positiv…" at bounding box center [808, 632] width 632 height 66
click at [490, 582] on div "Semantic colors carry meaning, helping users instantly understand the UI. Green…" at bounding box center [808, 646] width 853 height 548
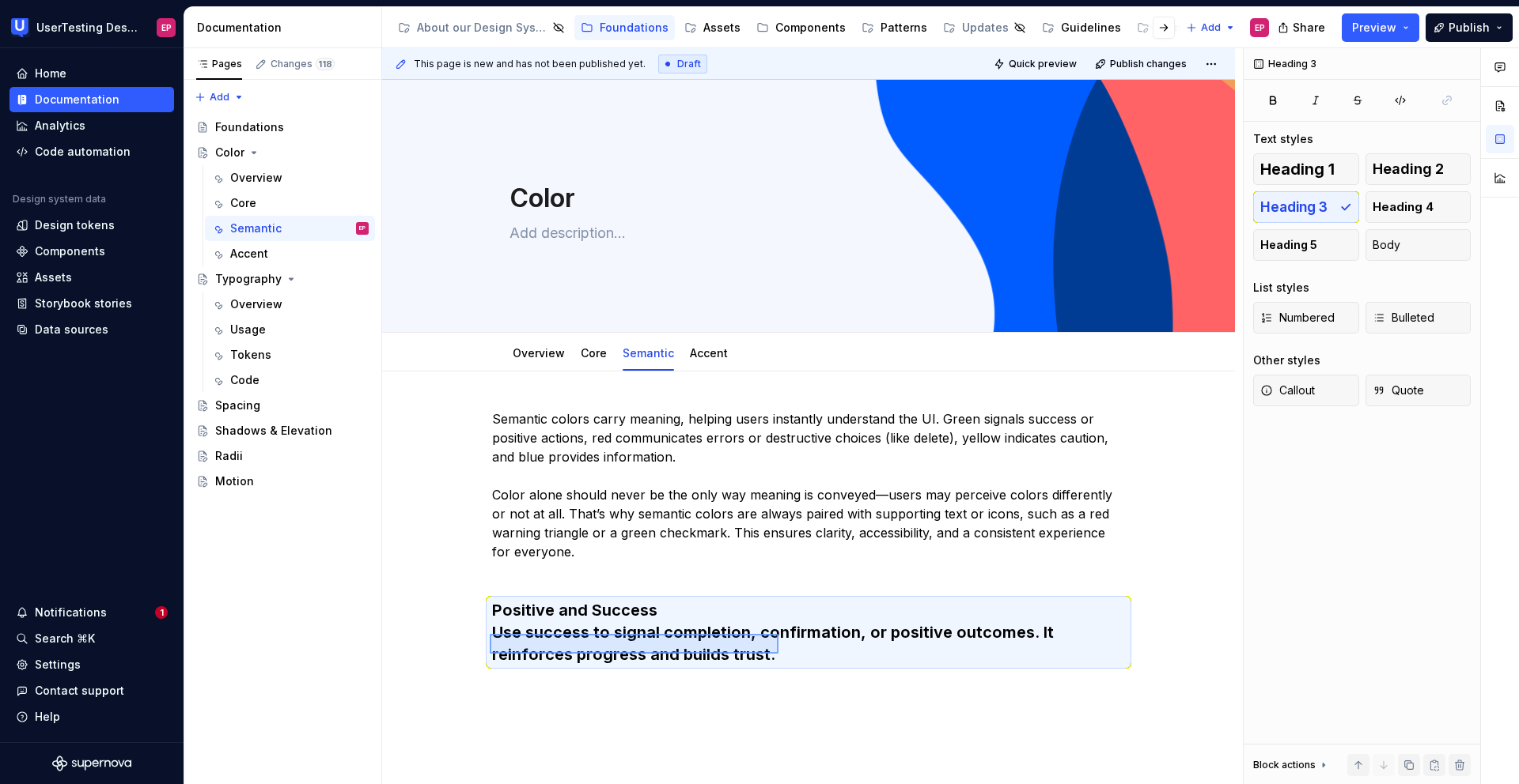
drag, startPoint x: 503, startPoint y: 638, endPoint x: 779, endPoint y: 654, distance: 276.5
click at [779, 582] on div "This page is new and has not been published yet. Draft Quick preview Publish ch…" at bounding box center [811, 416] width 860 height 737
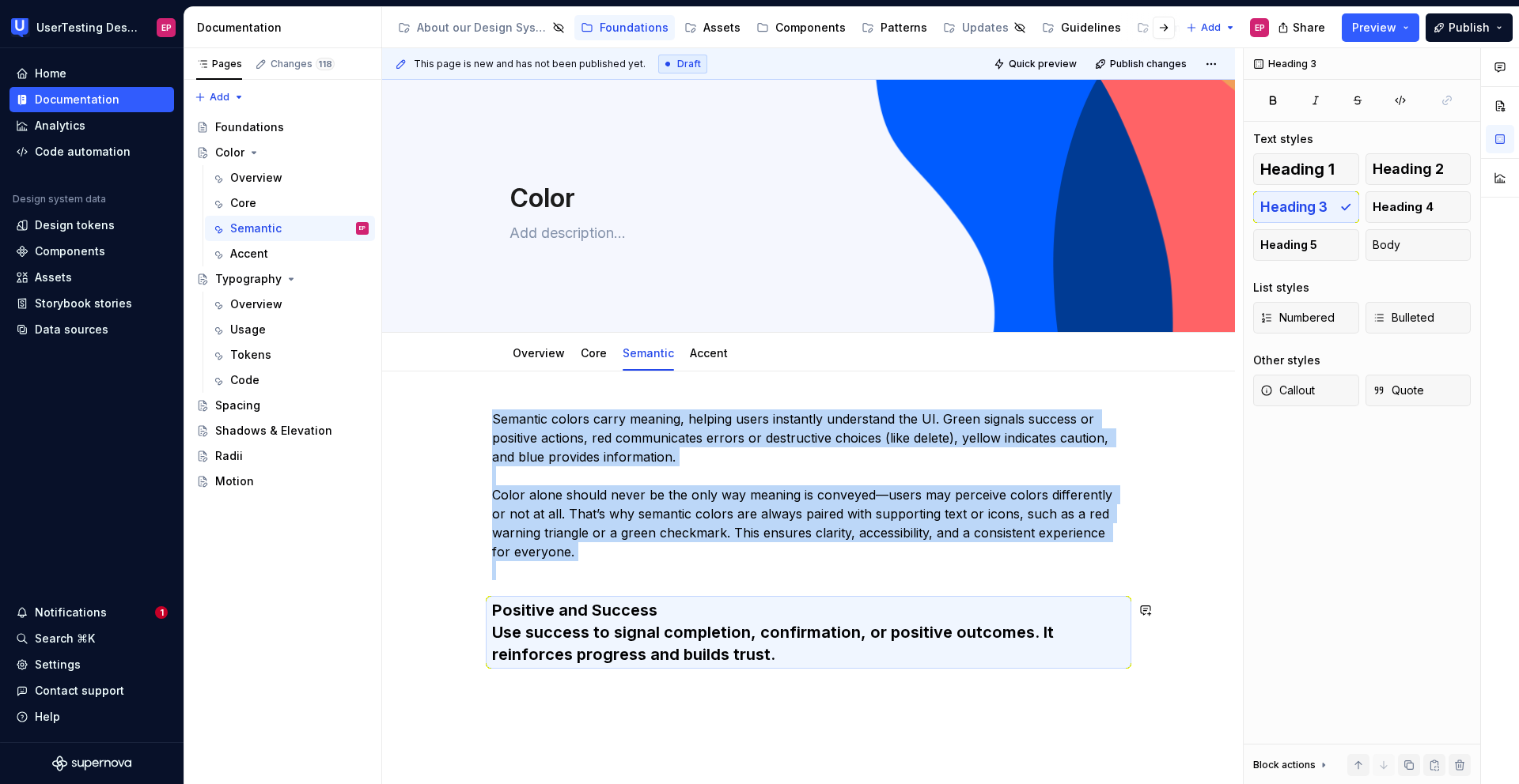
click at [804, 582] on div "Semantic colors carry meaning, helping users instantly understand the UI. Green…" at bounding box center [808, 547] width 632 height 275
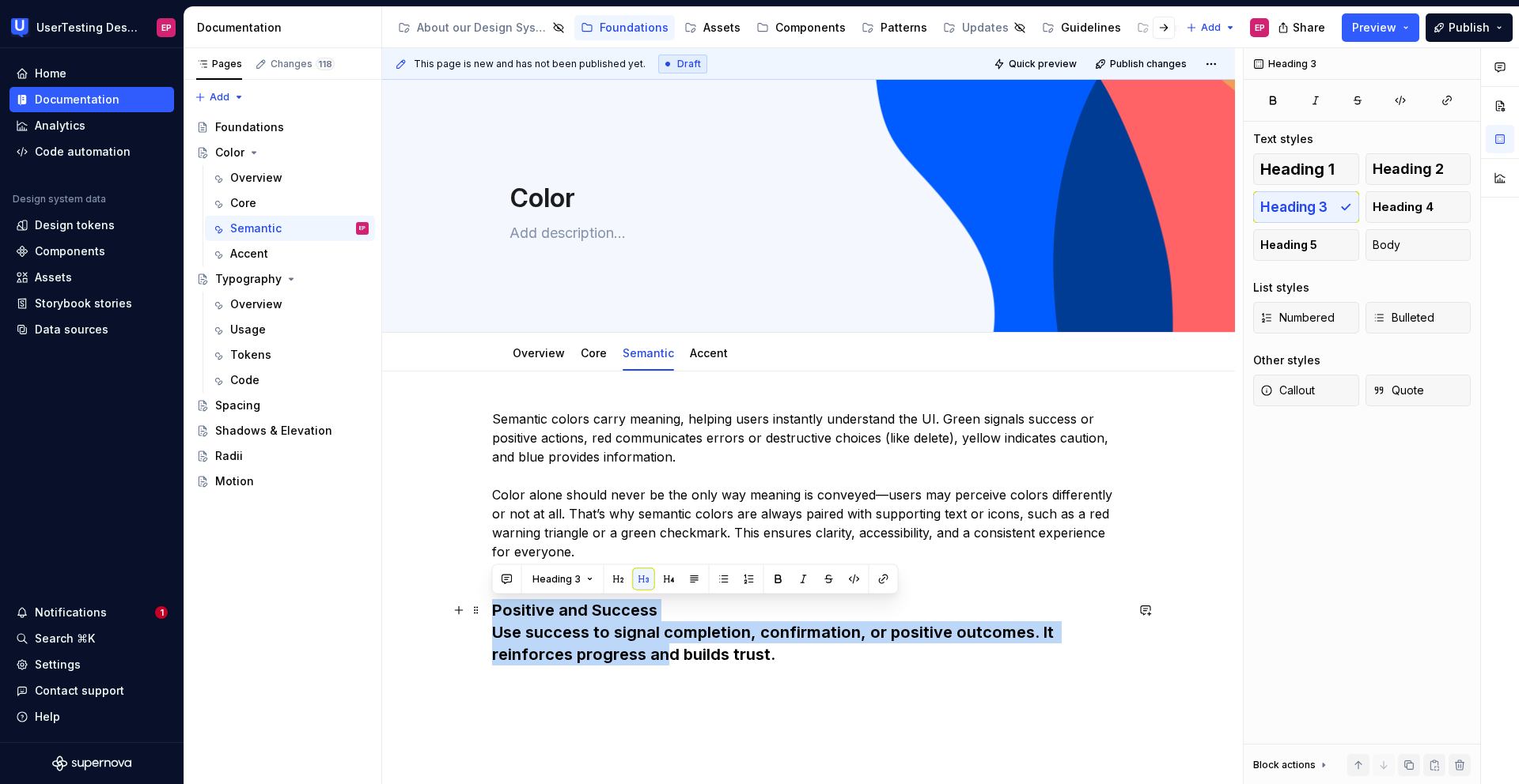
drag, startPoint x: 784, startPoint y: 658, endPoint x: 664, endPoint y: 654, distance: 120.1
click at [664, 582] on h3 "Positive and Success Use success to signal completion, confirmation, or positiv…" at bounding box center [808, 632] width 632 height 66
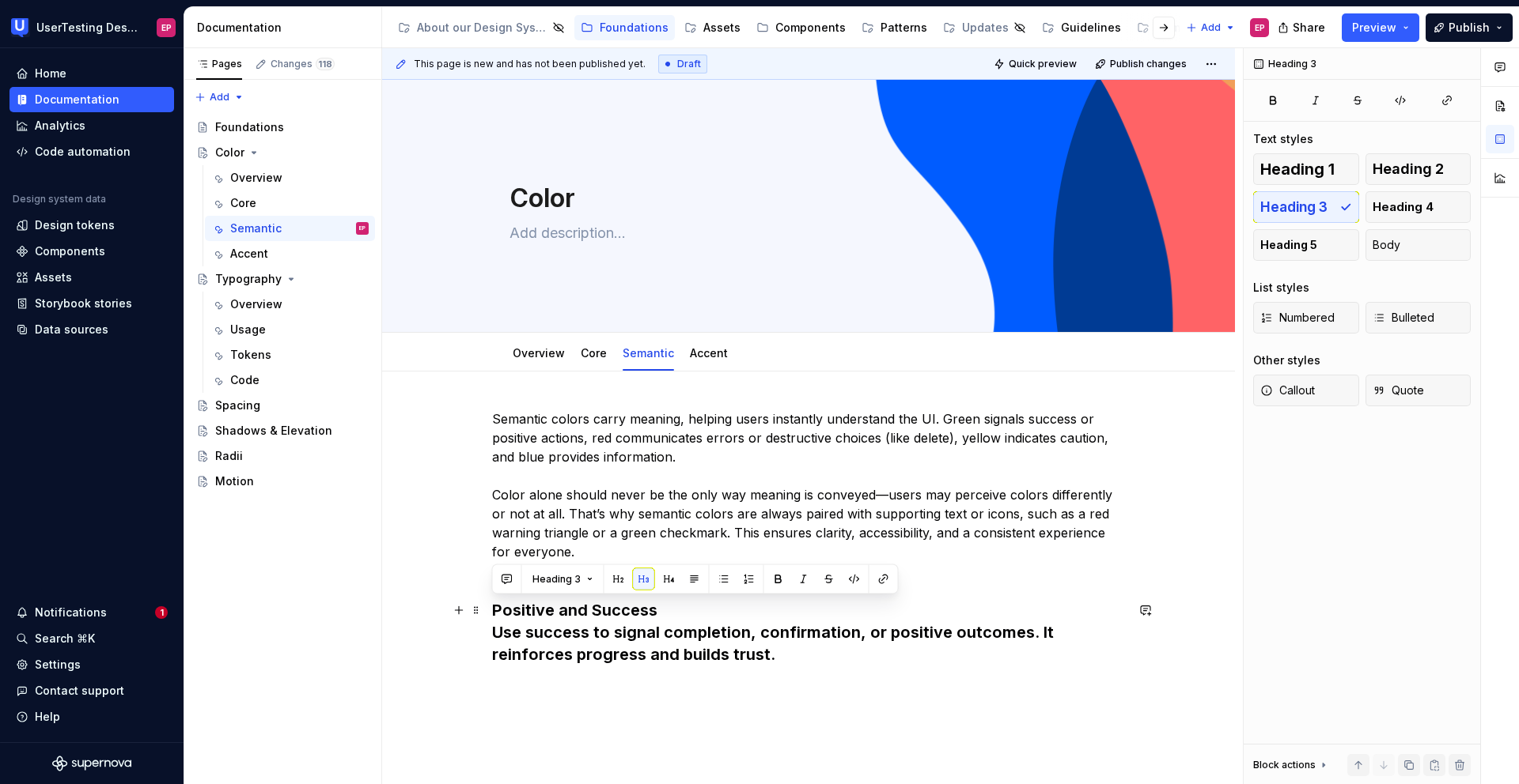
click at [673, 582] on h3 "Positive and Success Use success to signal completion, confirmation, or positiv…" at bounding box center [808, 632] width 632 height 66
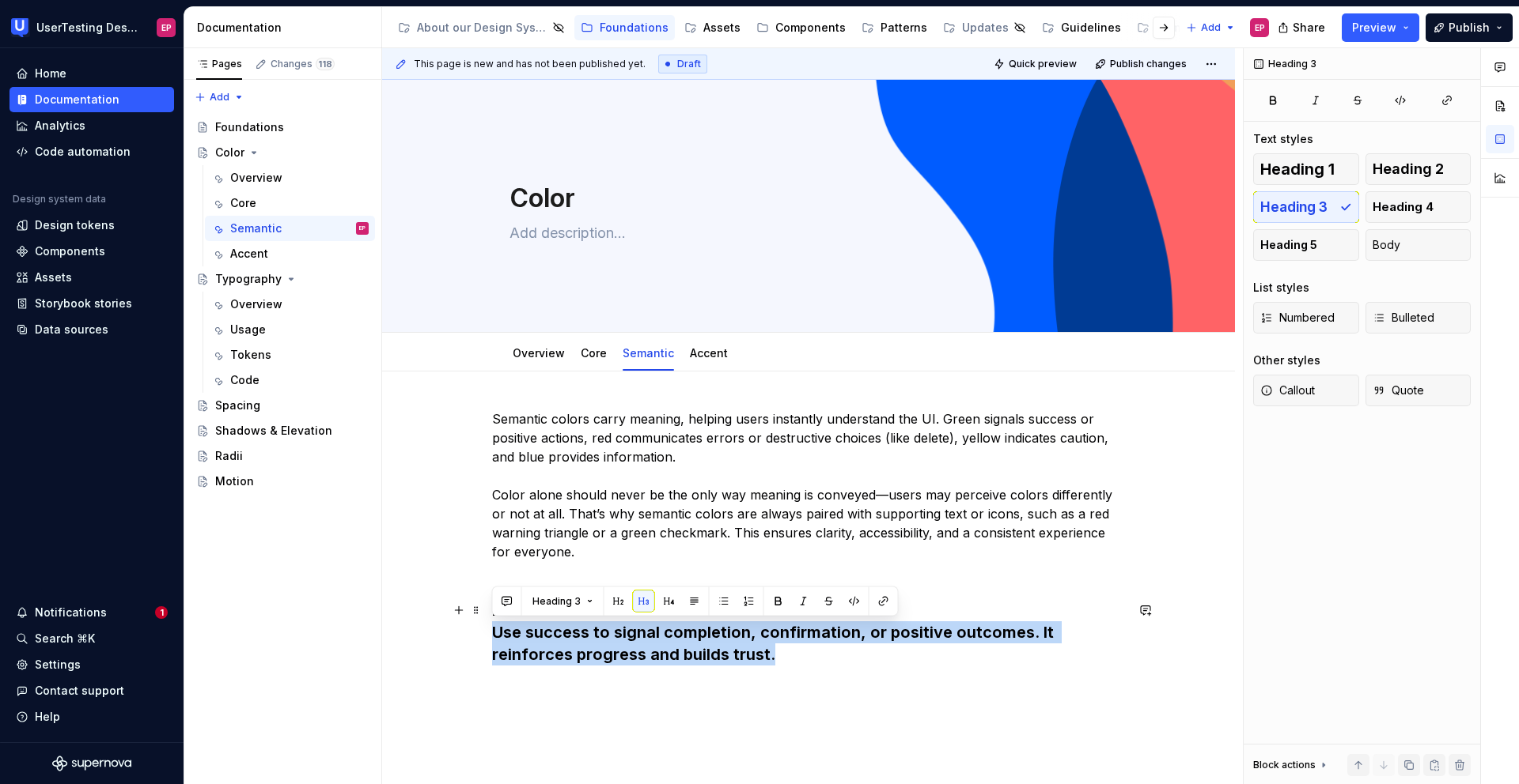
drag, startPoint x: 776, startPoint y: 657, endPoint x: 480, endPoint y: 635, distance: 296.8
click at [480, 582] on div "Semantic colors carry meaning, helping users instantly understand the UI. Green…" at bounding box center [808, 646] width 853 height 548
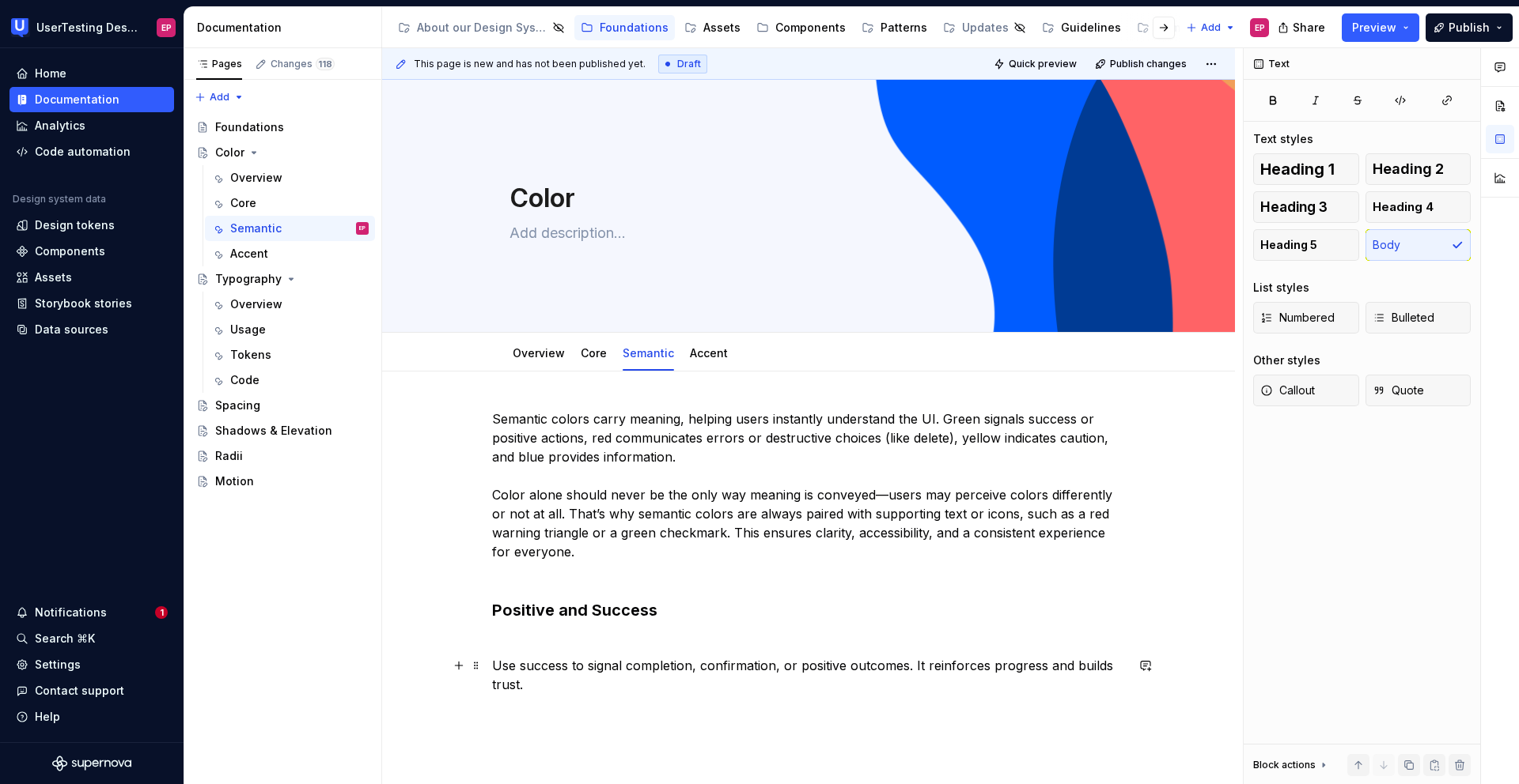
click at [493, 582] on p "Use success to signal completion, confirmation, or positive outcomes. It reinfo…" at bounding box center [808, 675] width 632 height 38
click at [516, 582] on h3 "Positive and Success" at bounding box center [808, 621] width 632 height 45
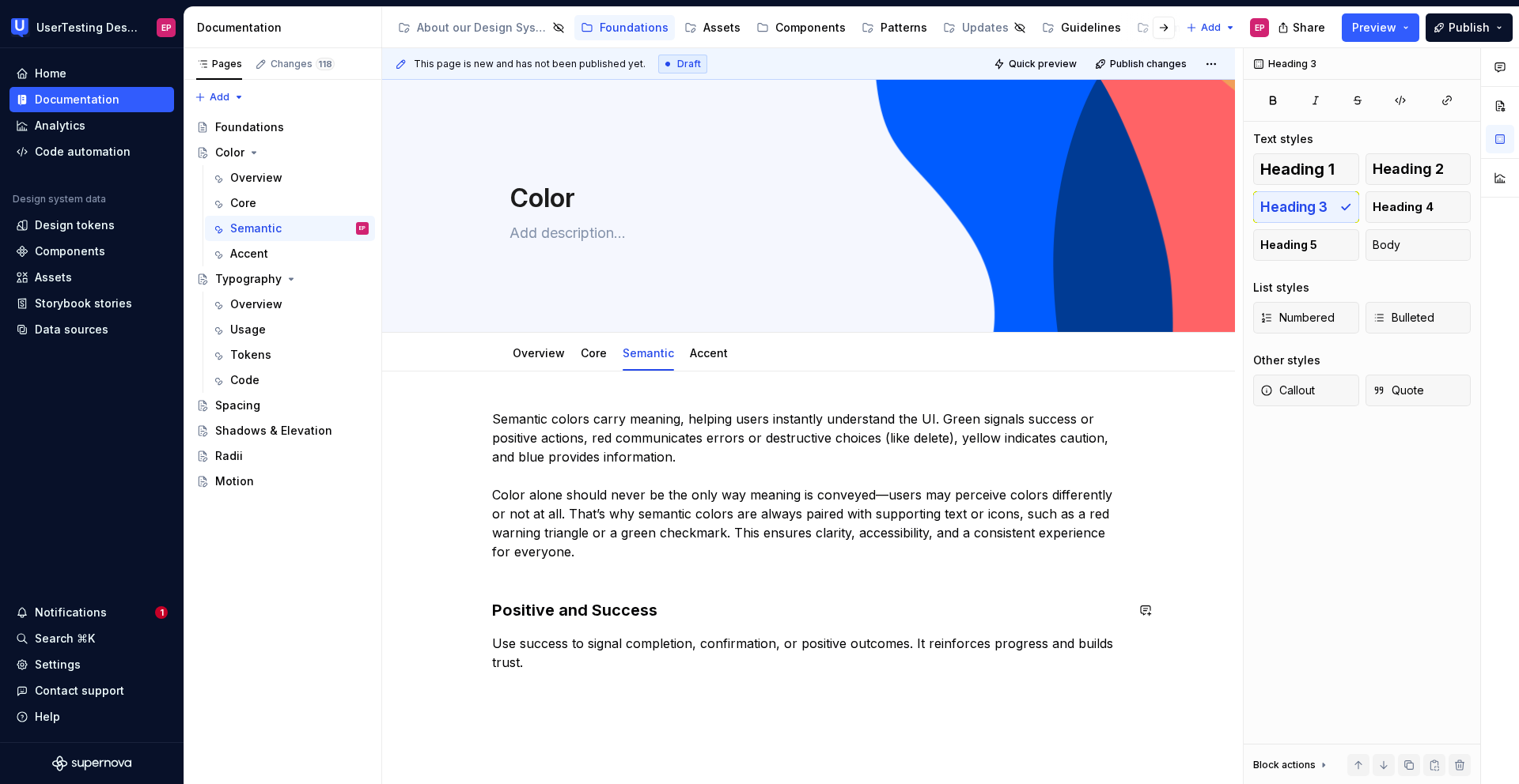
click at [496, 582] on div "Semantic colors carry meaning, helping users instantly understand the UI. Green…" at bounding box center [808, 540] width 632 height 263
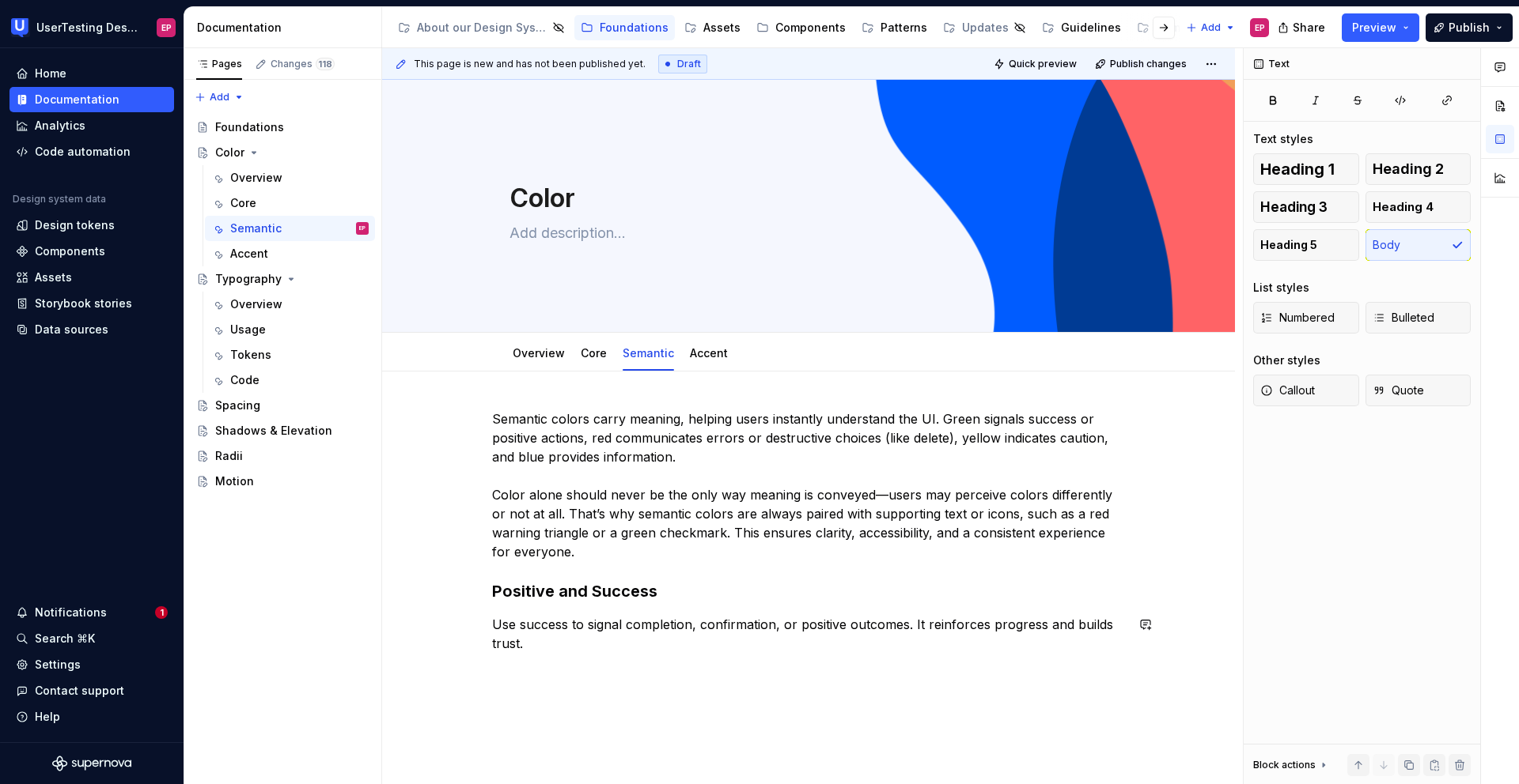
click at [551, 582] on div "Semantic colors carry meaning, helping users instantly understand the UI. Green…" at bounding box center [808, 540] width 632 height 263
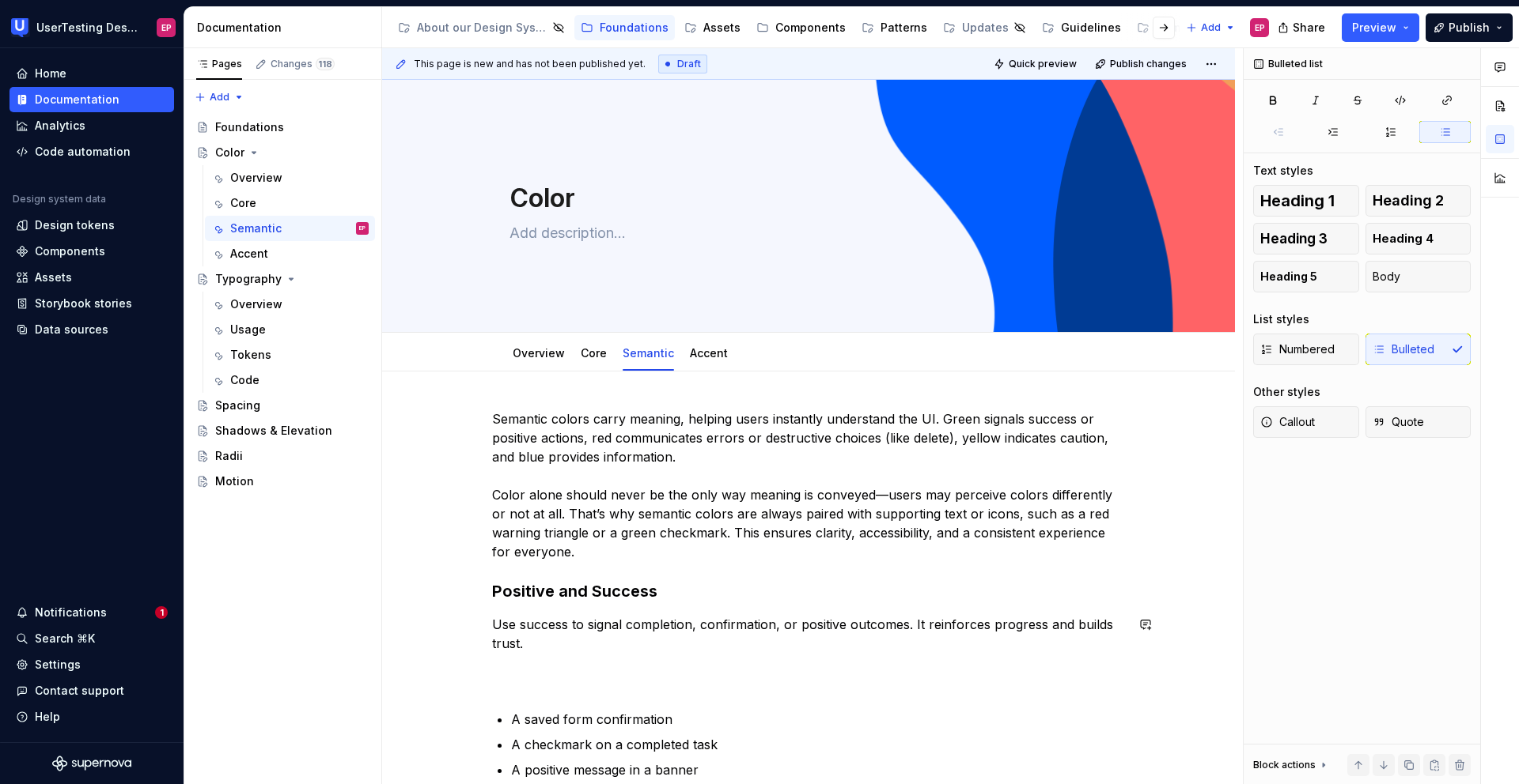
click at [562, 582] on div "Semantic colors carry meaning, helping users instantly understand the UI. Green…" at bounding box center [808, 595] width 632 height 370
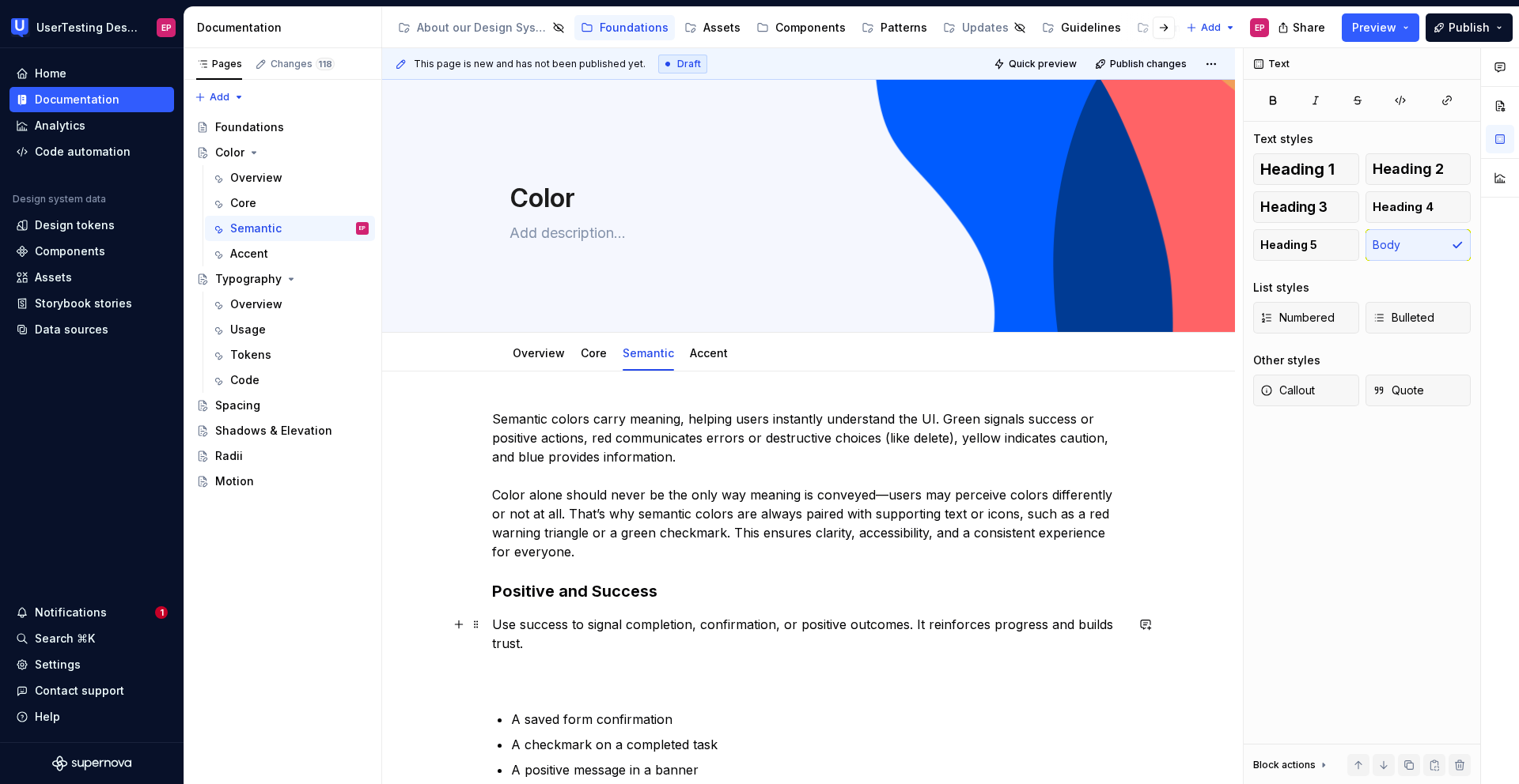
click at [509, 582] on p "Use success to signal completion, confirmation, or positive outcomes. It reinfo…" at bounding box center [808, 653] width 632 height 76
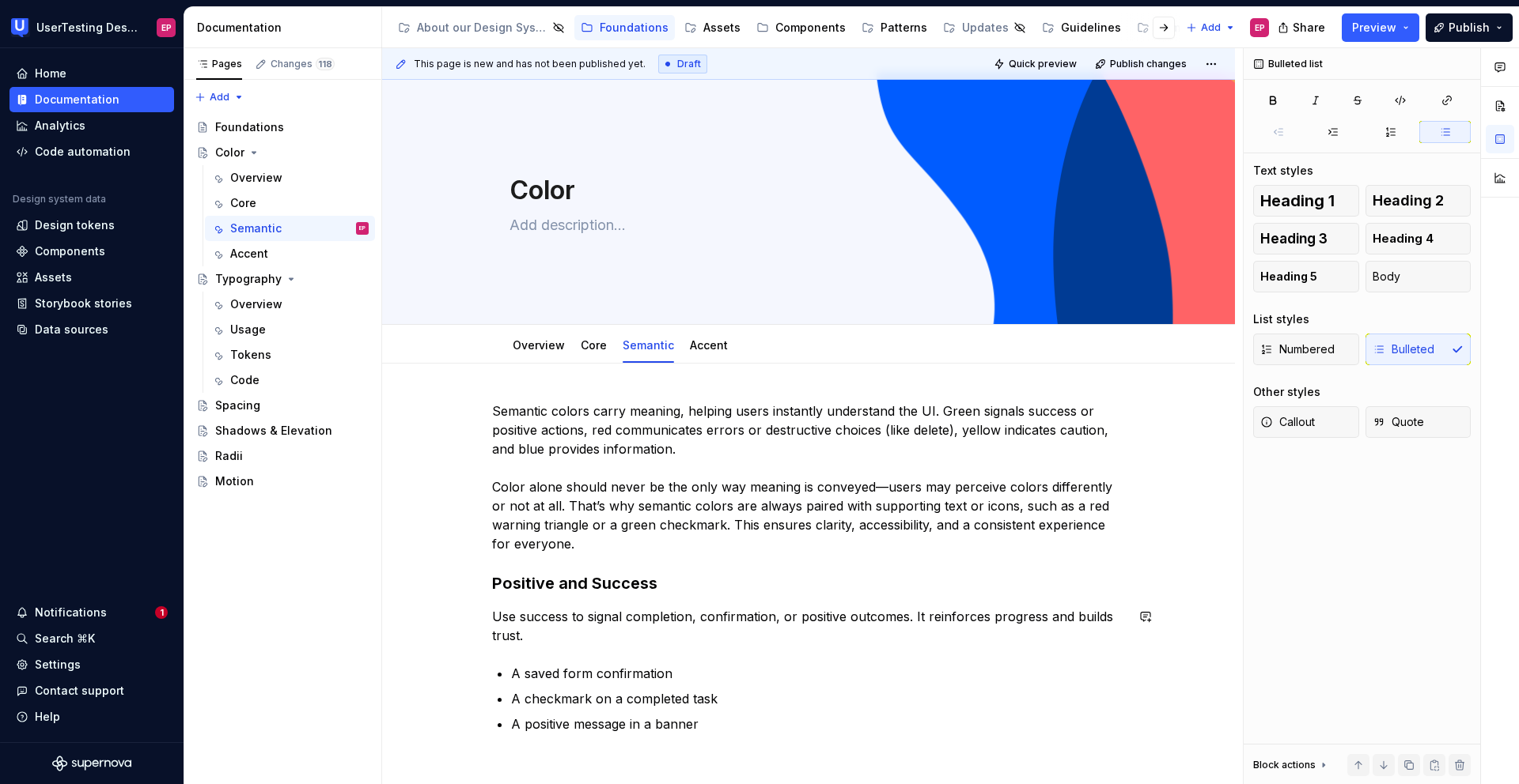
scroll to position [210, 0]
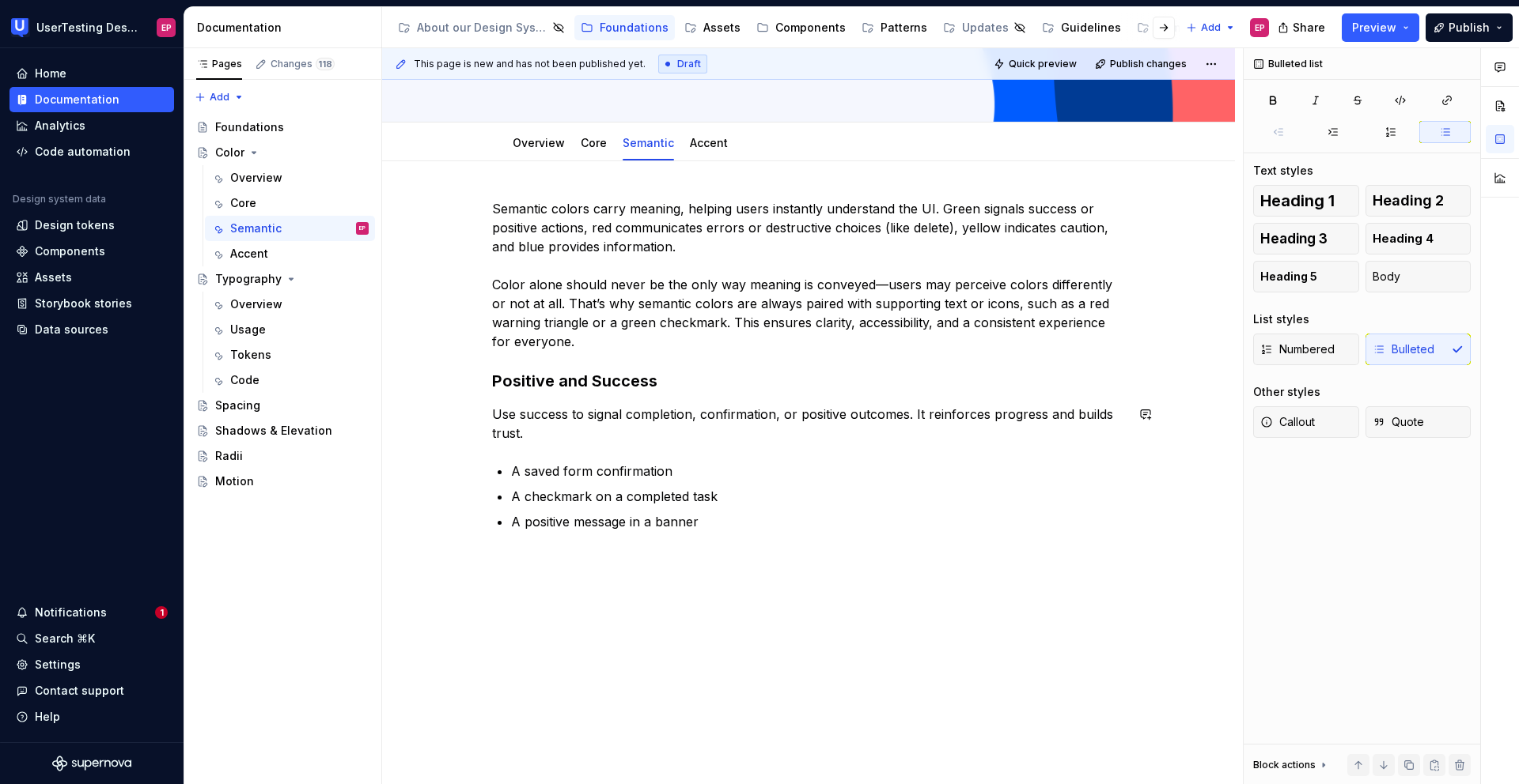
click at [479, 566] on div "Semantic colors carry meaning, helping users instantly understand the UI. Green…" at bounding box center [808, 473] width 853 height 624
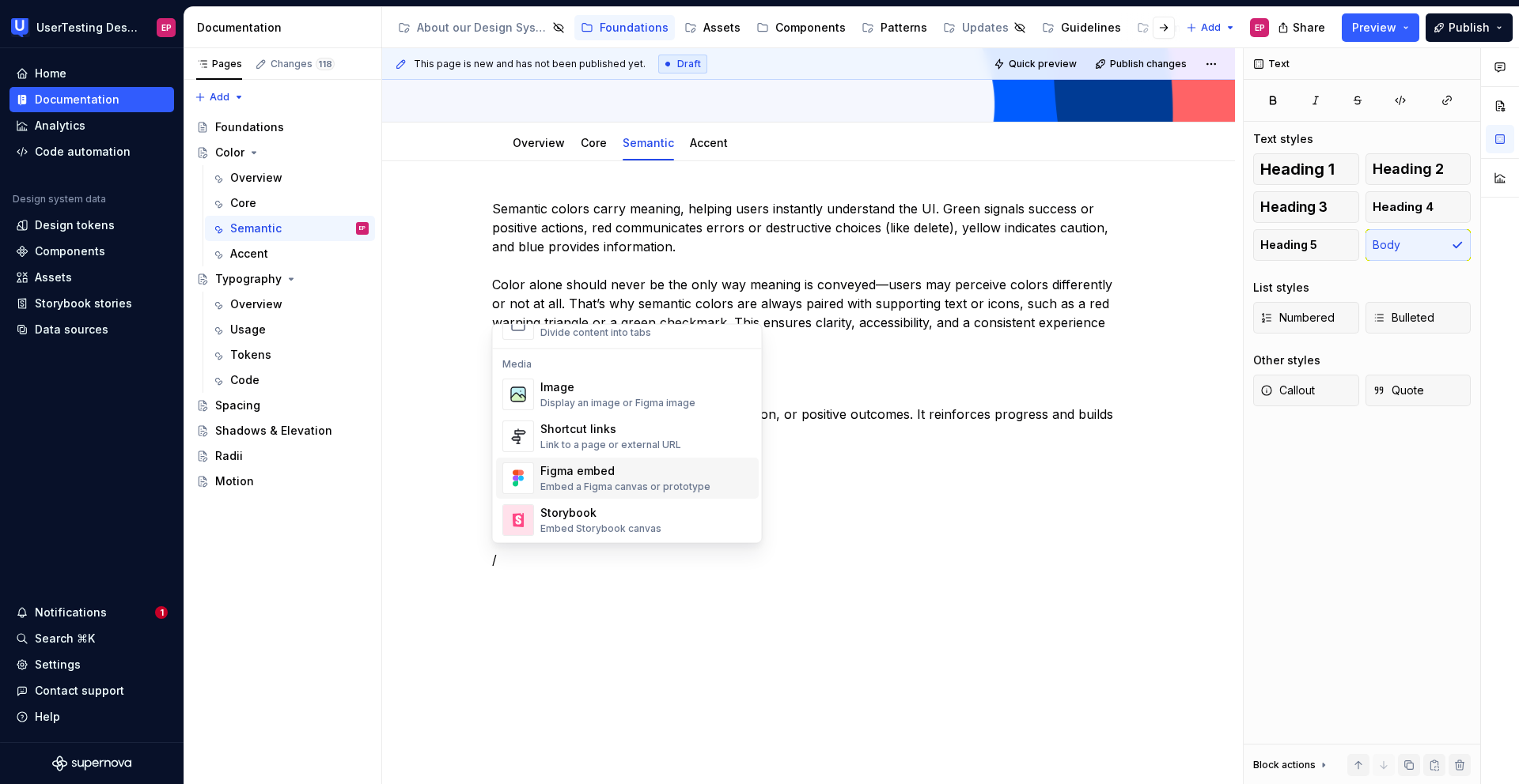
scroll to position [652, 0]
click at [594, 385] on div "Image" at bounding box center [618, 383] width 155 height 16
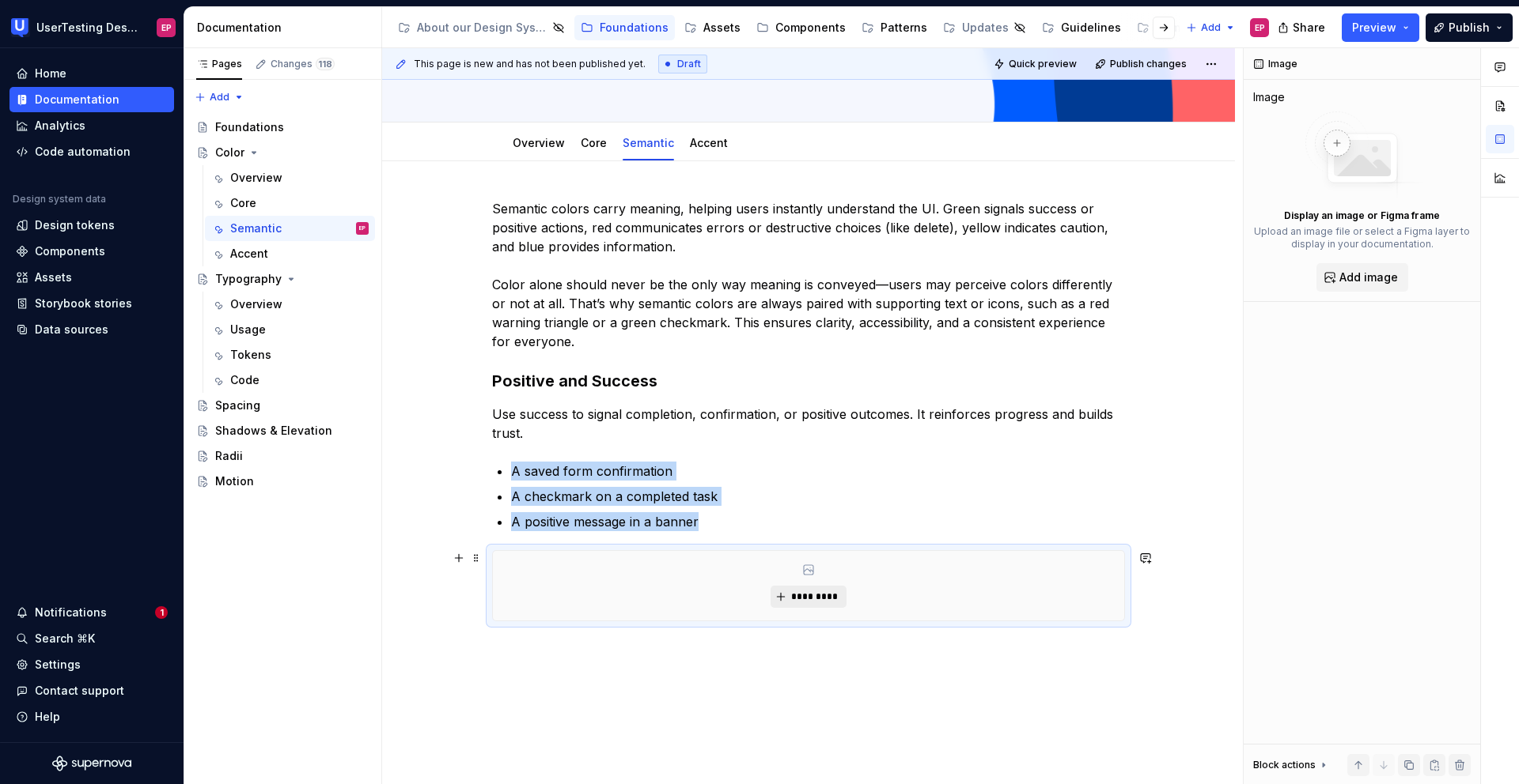
click at [794, 582] on span "*********" at bounding box center [814, 596] width 48 height 12
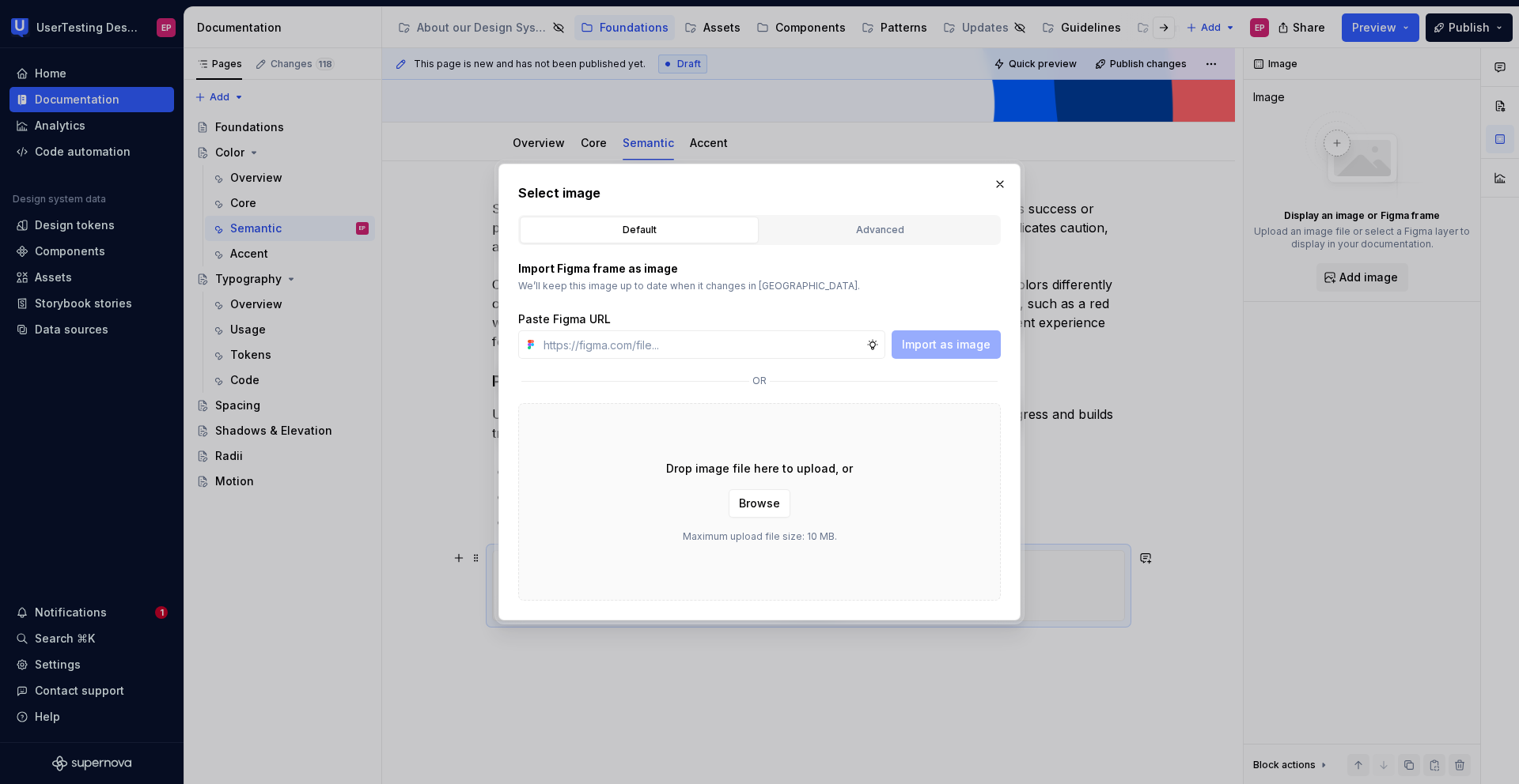
type textarea "*"
type input "[URL][DOMAIN_NAME]"
click at [912, 339] on span "Import as image" at bounding box center [945, 345] width 88 height 16
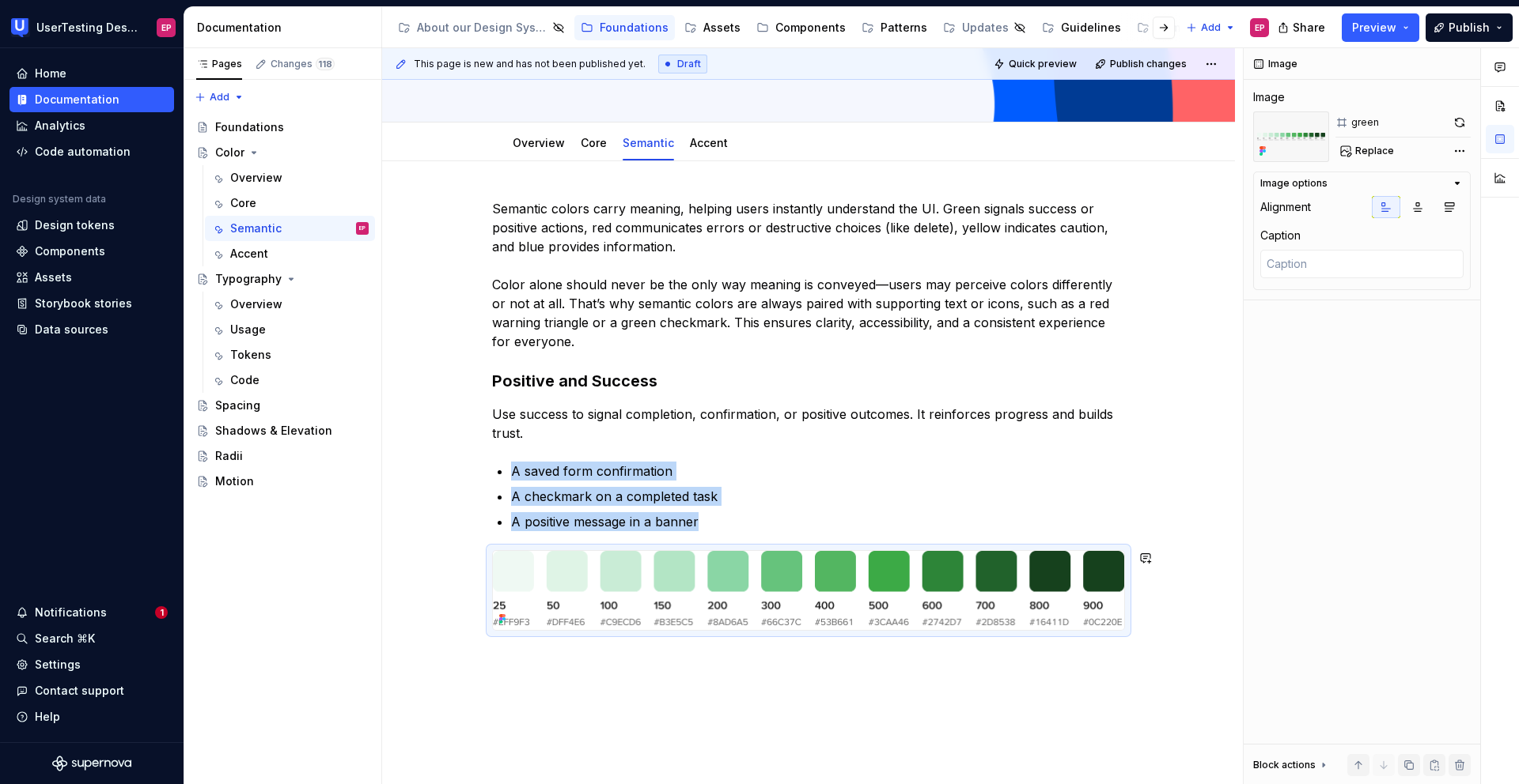
click at [552, 582] on div "Semantic colors carry meaning, helping users instantly understand the UI. Green…" at bounding box center [808, 524] width 853 height 725
click at [1050, 582] on div "Semantic colors carry meaning, helping users instantly understand the UI. Green…" at bounding box center [808, 524] width 853 height 725
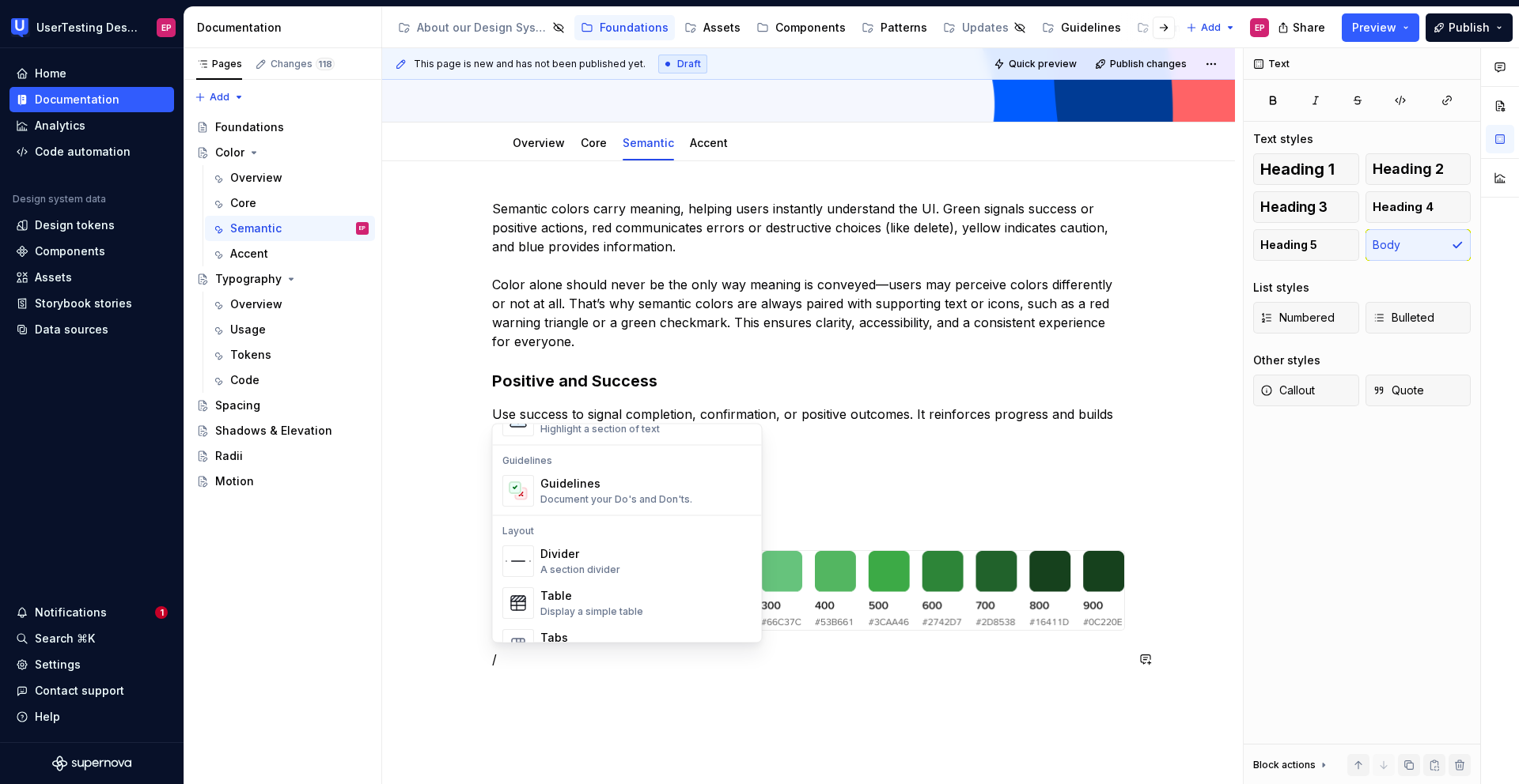
scroll to position [436, 0]
click at [590, 556] on div "A section divider" at bounding box center [580, 561] width 79 height 12
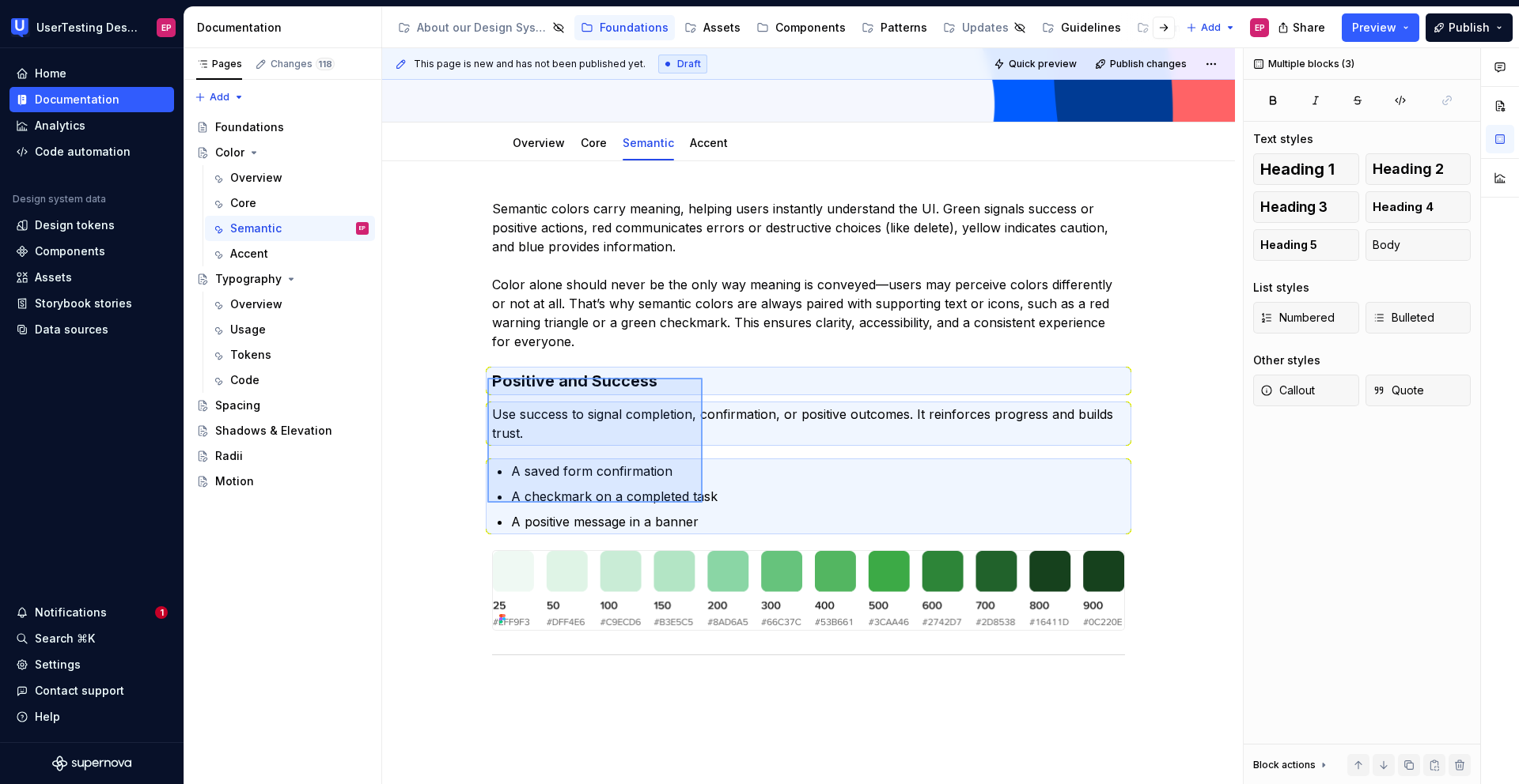
drag, startPoint x: 487, startPoint y: 378, endPoint x: 702, endPoint y: 503, distance: 248.7
click at [702, 503] on div "This page is new and has not been published yet. Draft Quick preview Publish ch…" at bounding box center [811, 416] width 860 height 737
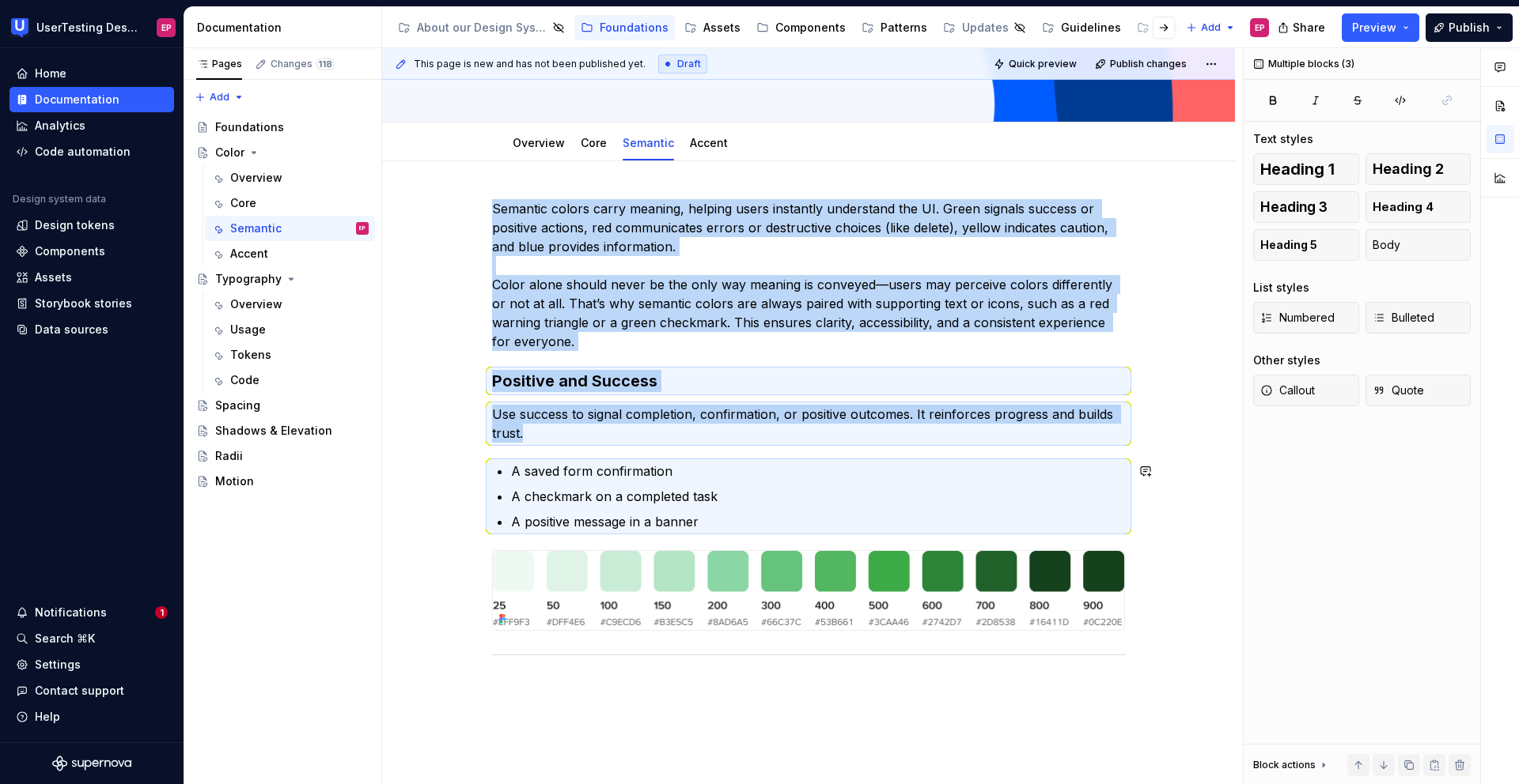
copy div "Semantic colors carry meaning, helping users instantly understand the UI. Green…"
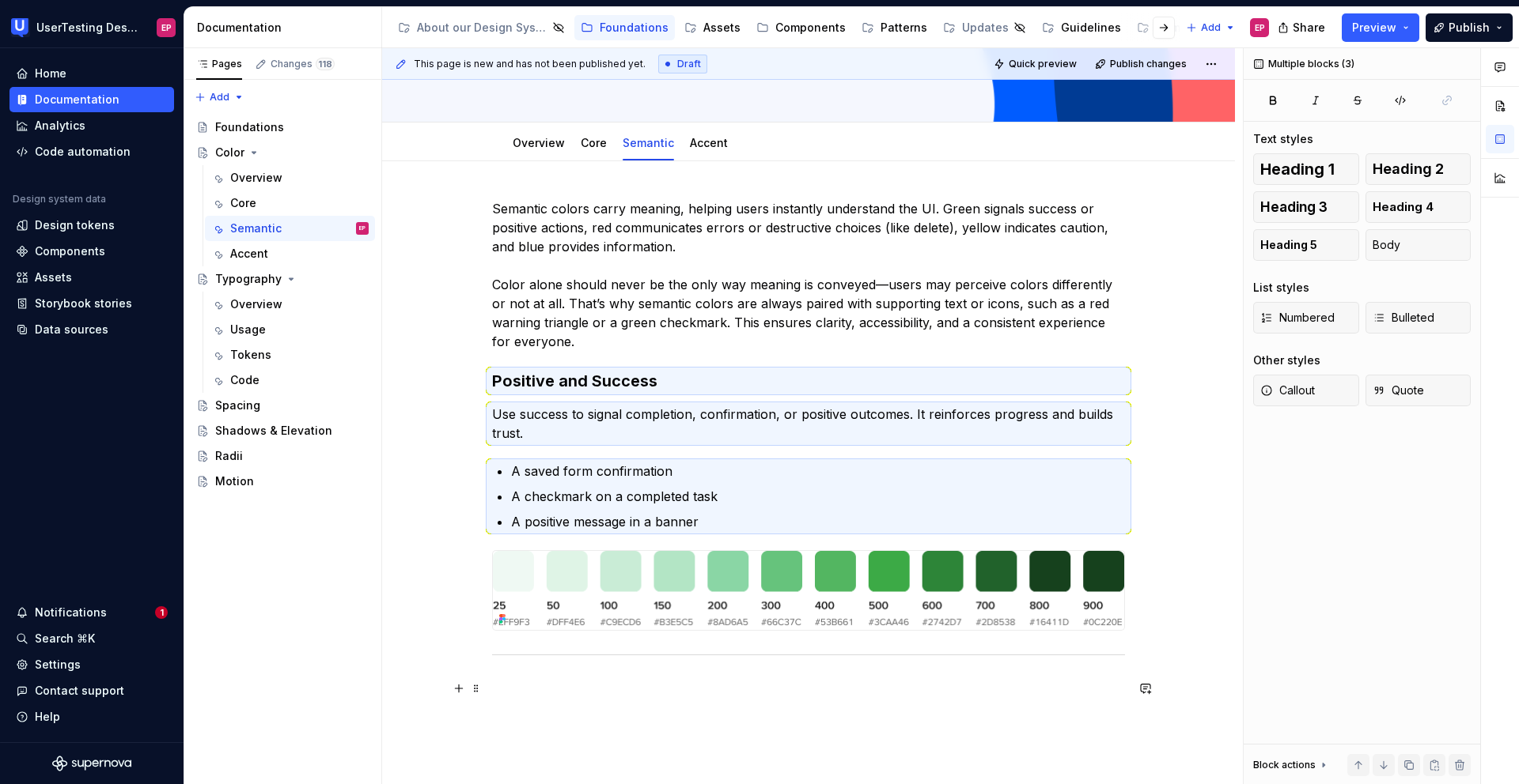
click at [494, 582] on p at bounding box center [808, 689] width 632 height 19
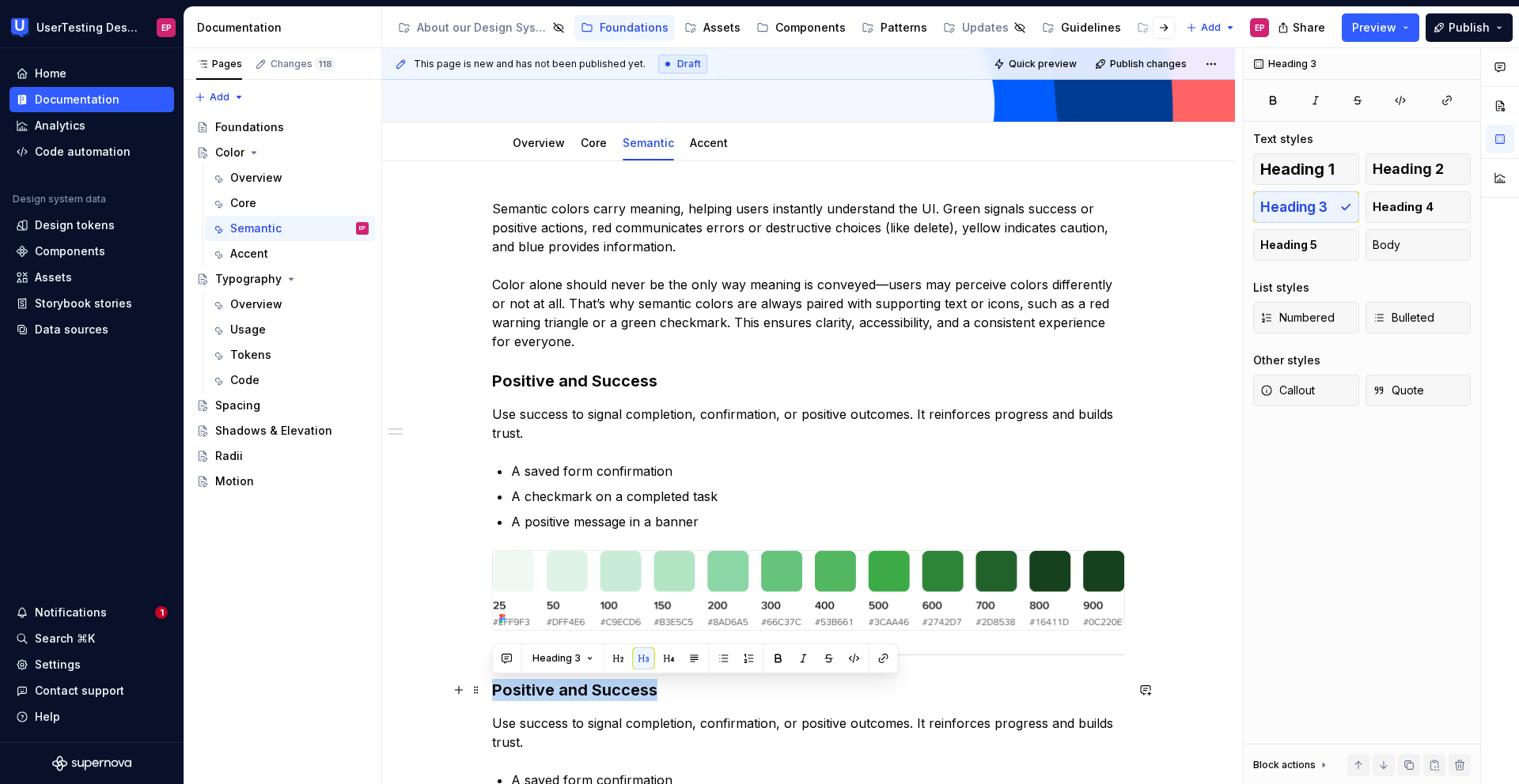
drag, startPoint x: 654, startPoint y: 691, endPoint x: 495, endPoint y: 686, distance: 159.1
click at [495, 582] on h3 "Positive and Success" at bounding box center [808, 690] width 632 height 22
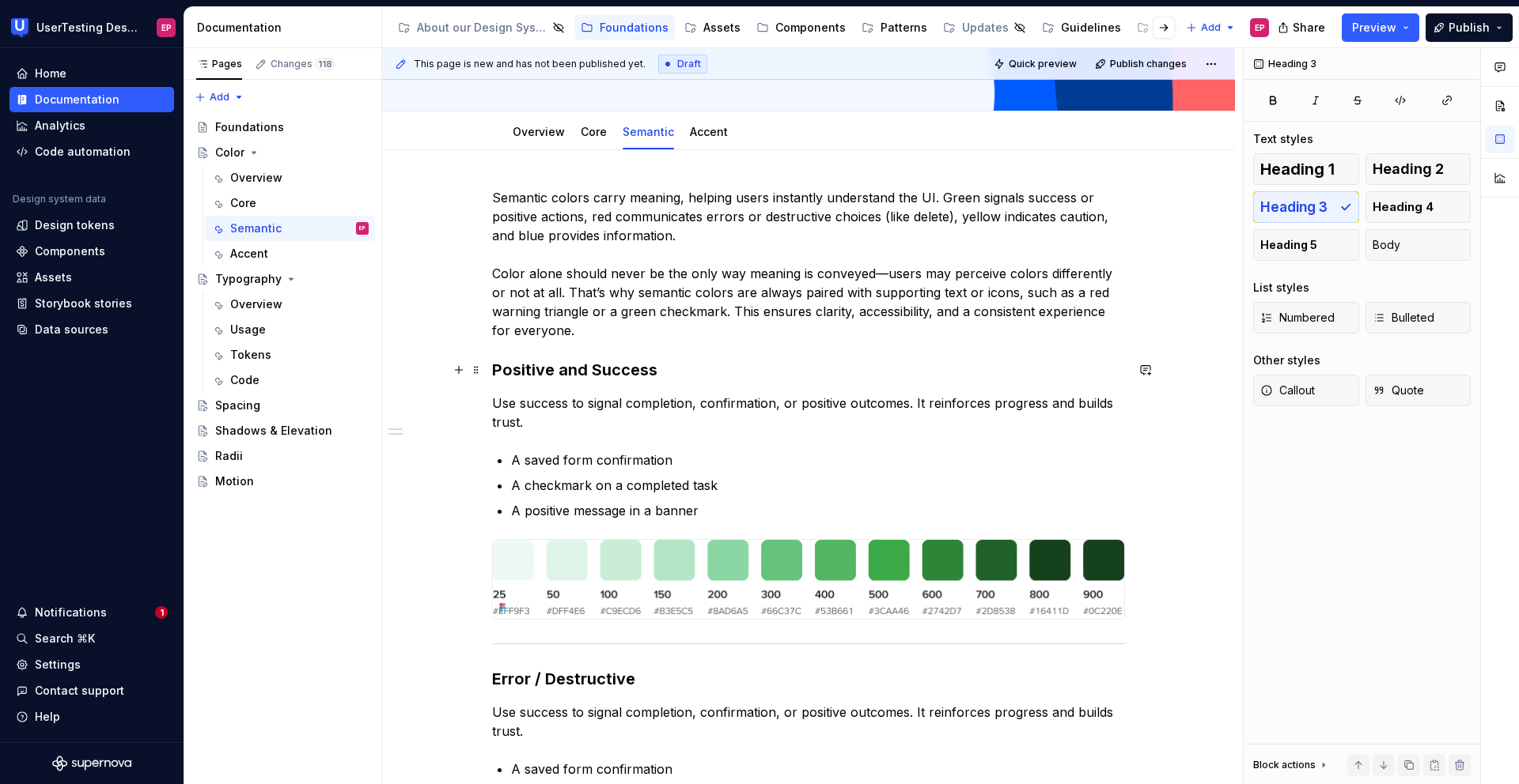
scroll to position [266, 0]
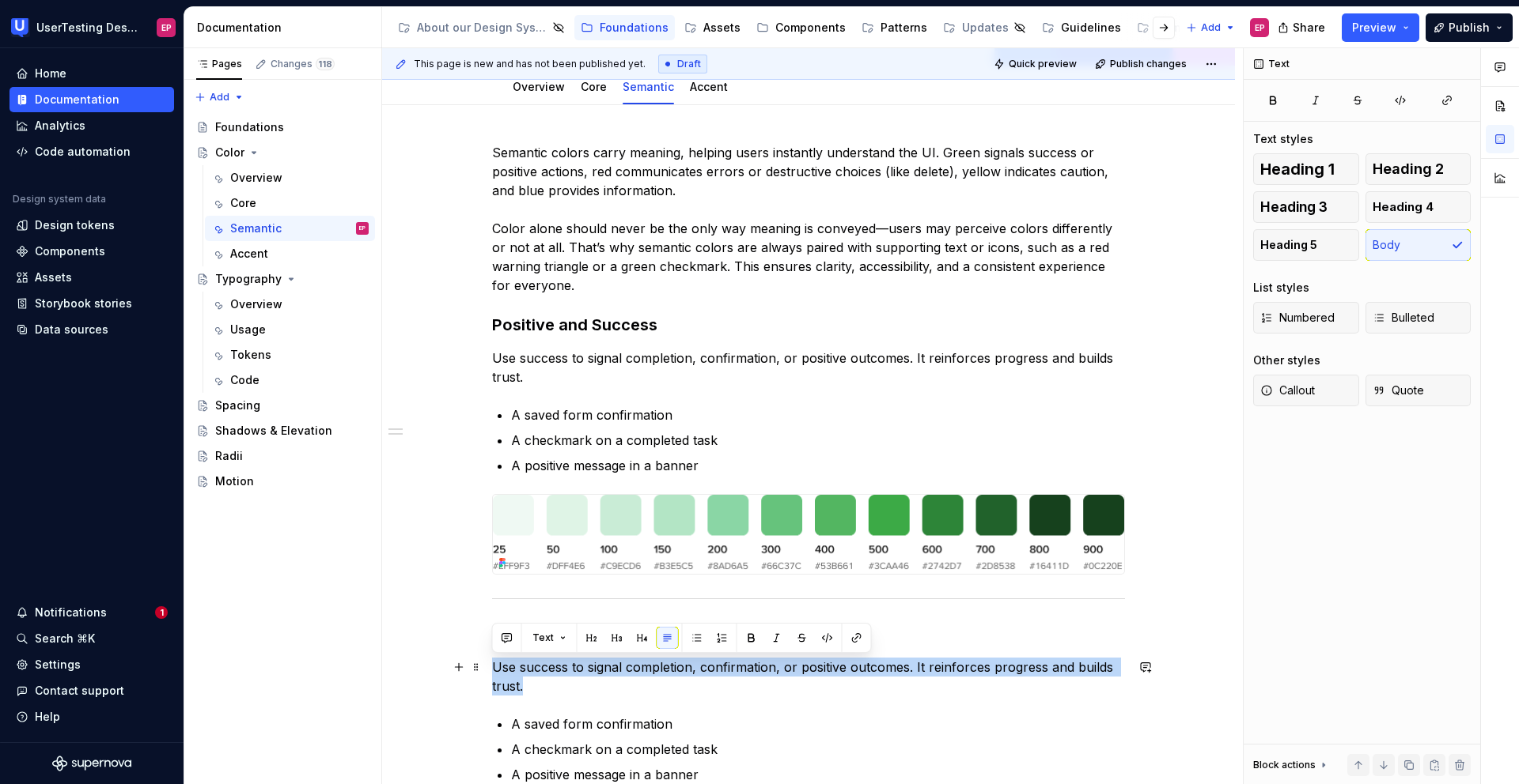
drag, startPoint x: 528, startPoint y: 692, endPoint x: 489, endPoint y: 671, distance: 44.3
click at [489, 582] on div "Semantic colors carry meaning, helping users instantly understand the UI. Green…" at bounding box center [808, 572] width 853 height 934
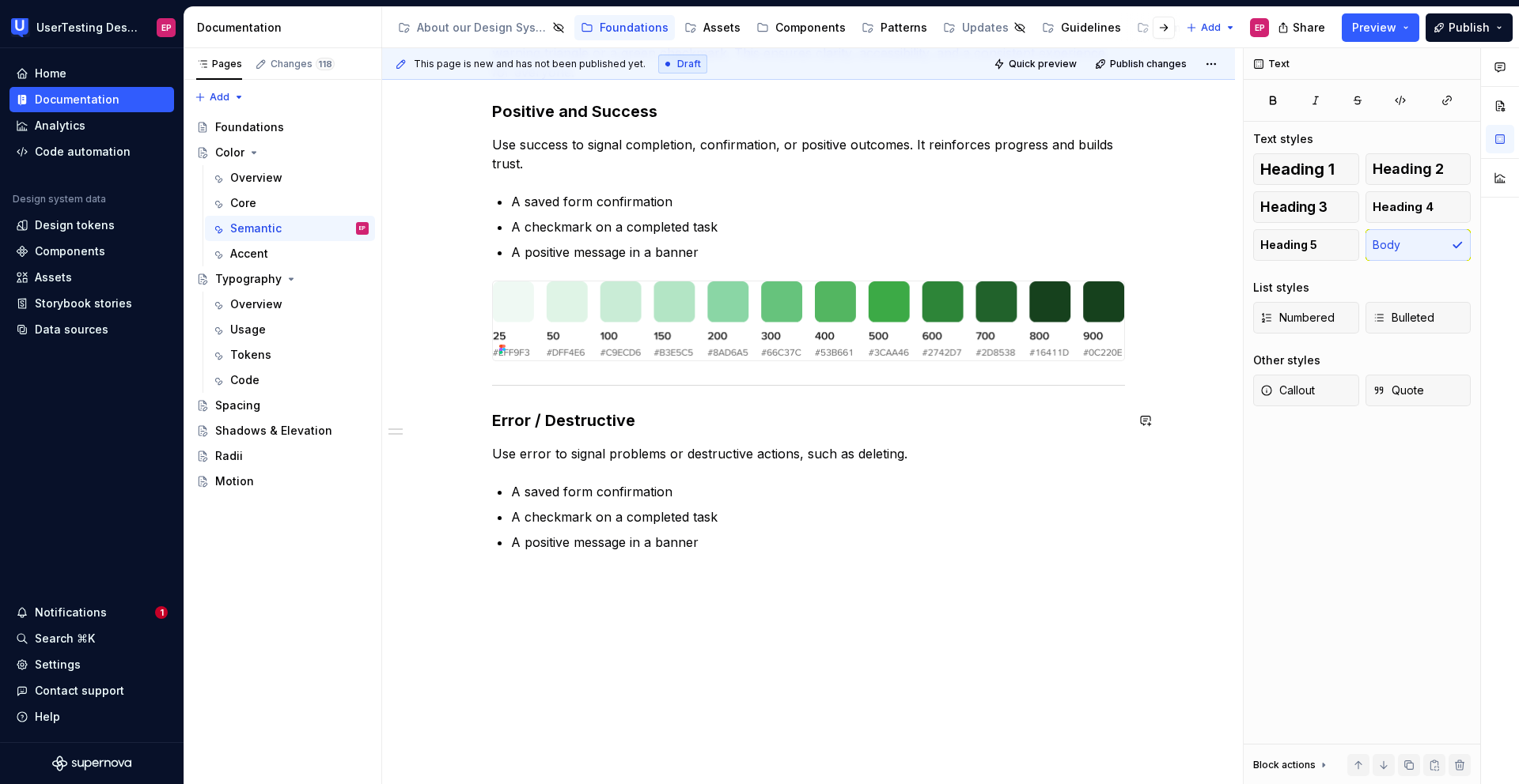
scroll to position [496, 0]
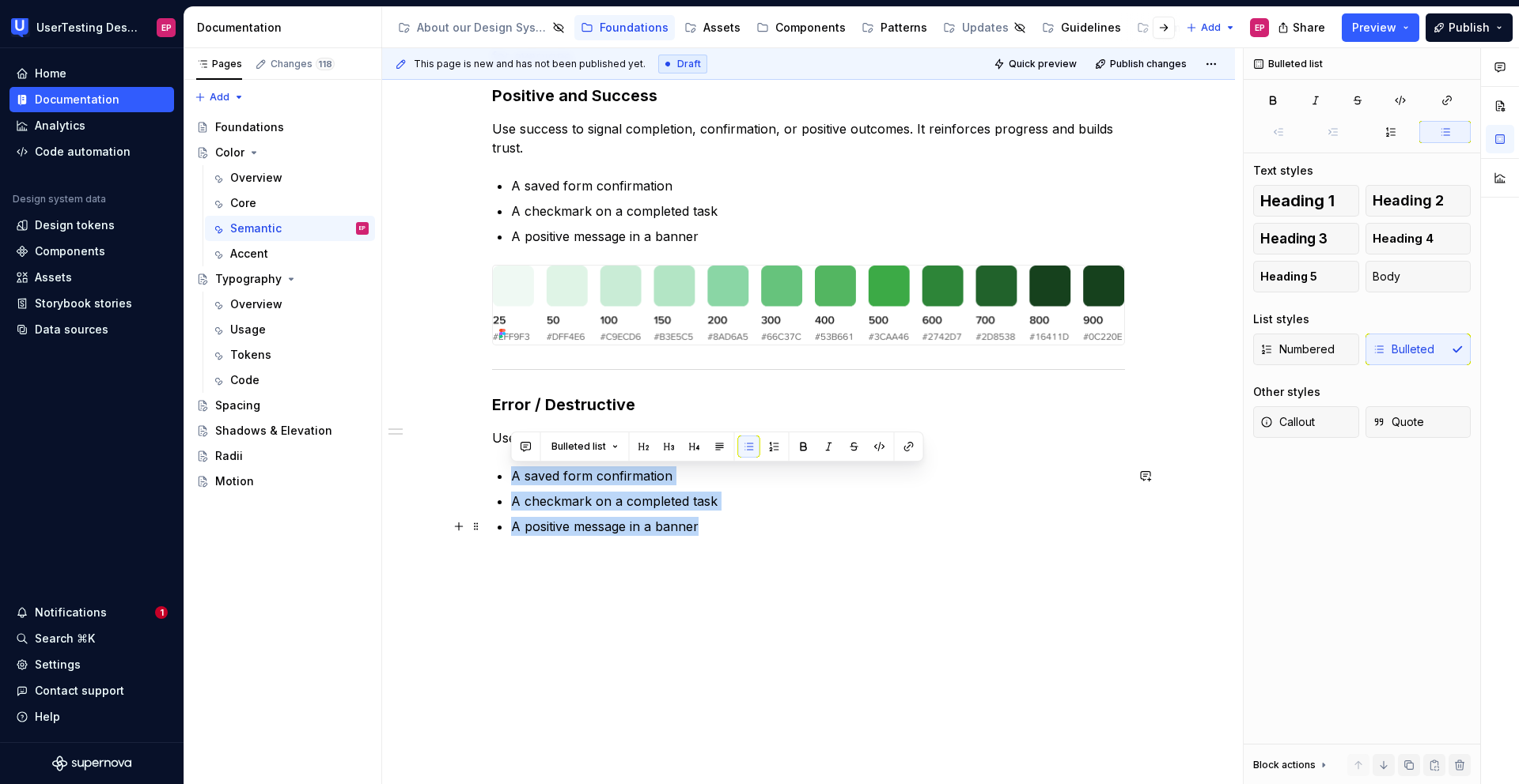
drag, startPoint x: 512, startPoint y: 478, endPoint x: 724, endPoint y: 532, distance: 218.8
click at [724, 532] on ul "A saved form confirmation A checkmark on a completed task A positive message in…" at bounding box center [818, 501] width 614 height 70
click at [710, 525] on p "A positive message in a banner" at bounding box center [818, 526] width 614 height 19
drag, startPoint x: 685, startPoint y: 526, endPoint x: 514, endPoint y: 484, distance: 176.1
click at [514, 484] on ul "A saved form confirmation A checkmark on a completed task A positive message in…" at bounding box center [818, 501] width 614 height 70
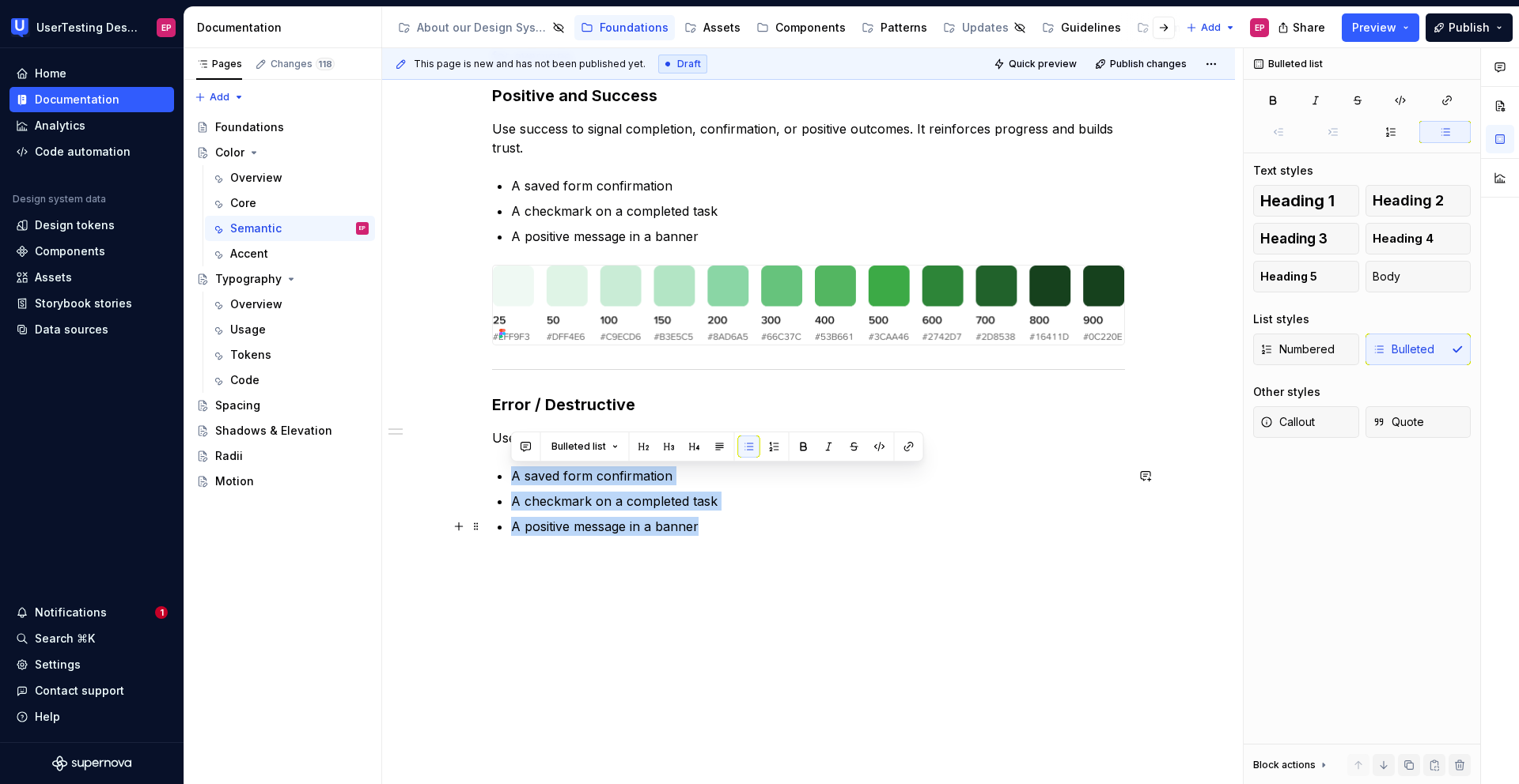
click at [701, 533] on p "A positive message in a banner" at bounding box center [818, 526] width 614 height 19
drag, startPoint x: 675, startPoint y: 523, endPoint x: 514, endPoint y: 477, distance: 167.4
click at [514, 477] on ul "A saved form confirmation A checkmark on a completed task A positive message in…" at bounding box center [818, 501] width 614 height 70
click at [725, 524] on p "A positive message in a banner" at bounding box center [818, 526] width 614 height 19
drag, startPoint x: 748, startPoint y: 531, endPoint x: 481, endPoint y: 478, distance: 272.2
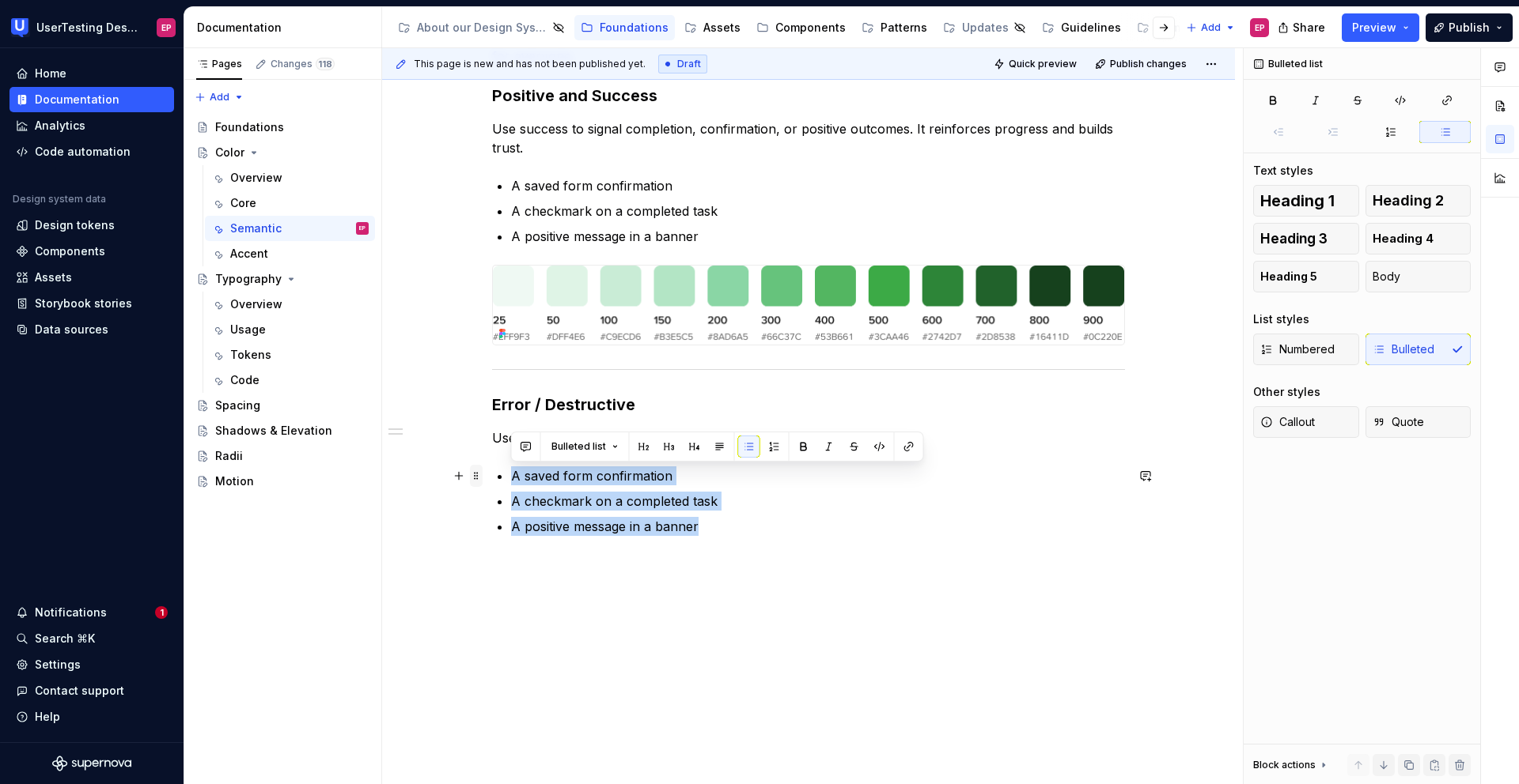
click at [492, 478] on div "Semantic colors carry meaning, helping users instantly understand the UI. Green…" at bounding box center [808, 234] width 632 height 641
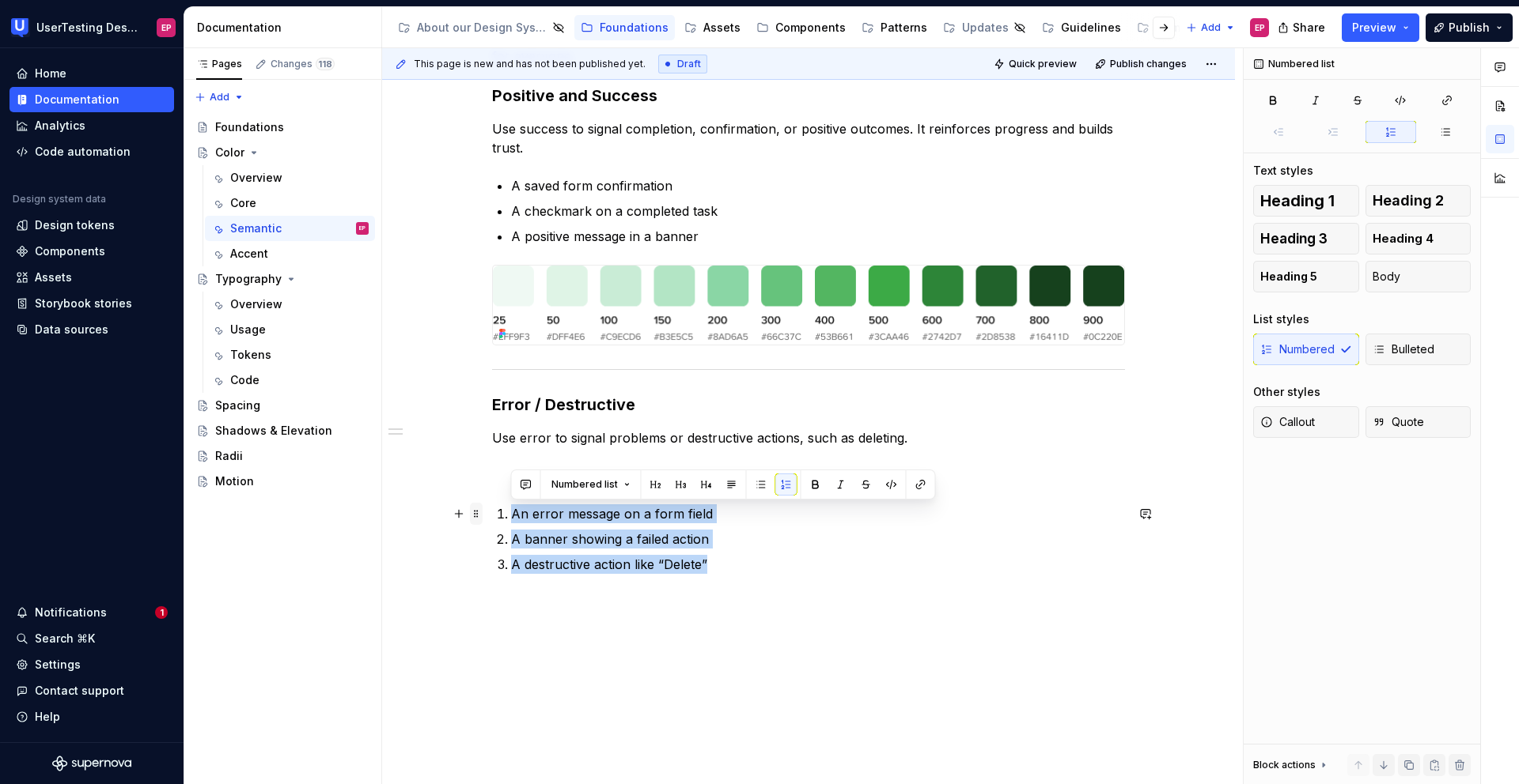
drag, startPoint x: 708, startPoint y: 564, endPoint x: 475, endPoint y: 518, distance: 237.5
click at [492, 518] on div "Semantic colors carry meaning, helping users instantly understand the UI. Green…" at bounding box center [808, 253] width 632 height 679
click at [764, 484] on button "button" at bounding box center [761, 484] width 22 height 22
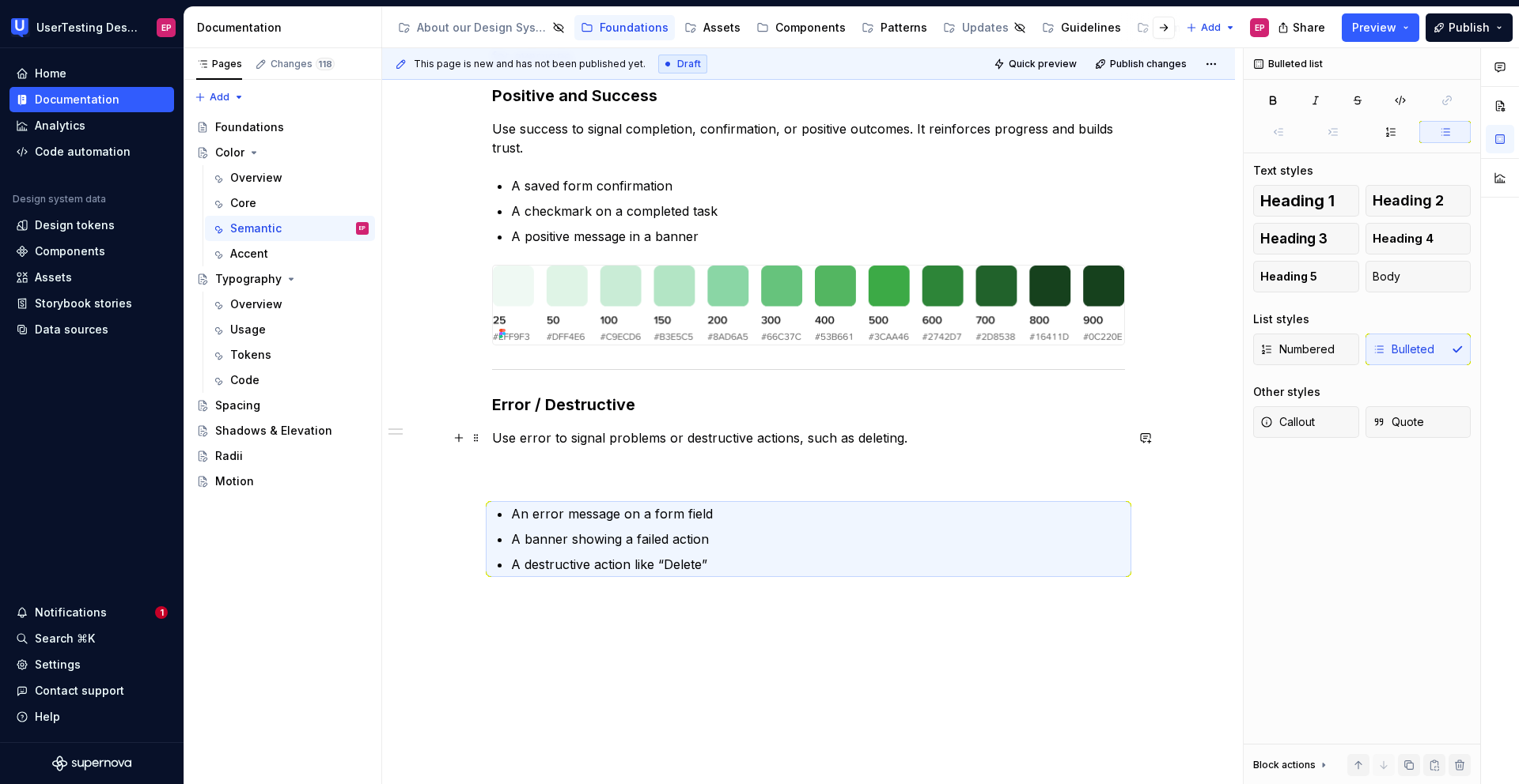
click at [529, 469] on p "Use error to signal problems or destructive actions, such as deleting." at bounding box center [808, 457] width 632 height 57
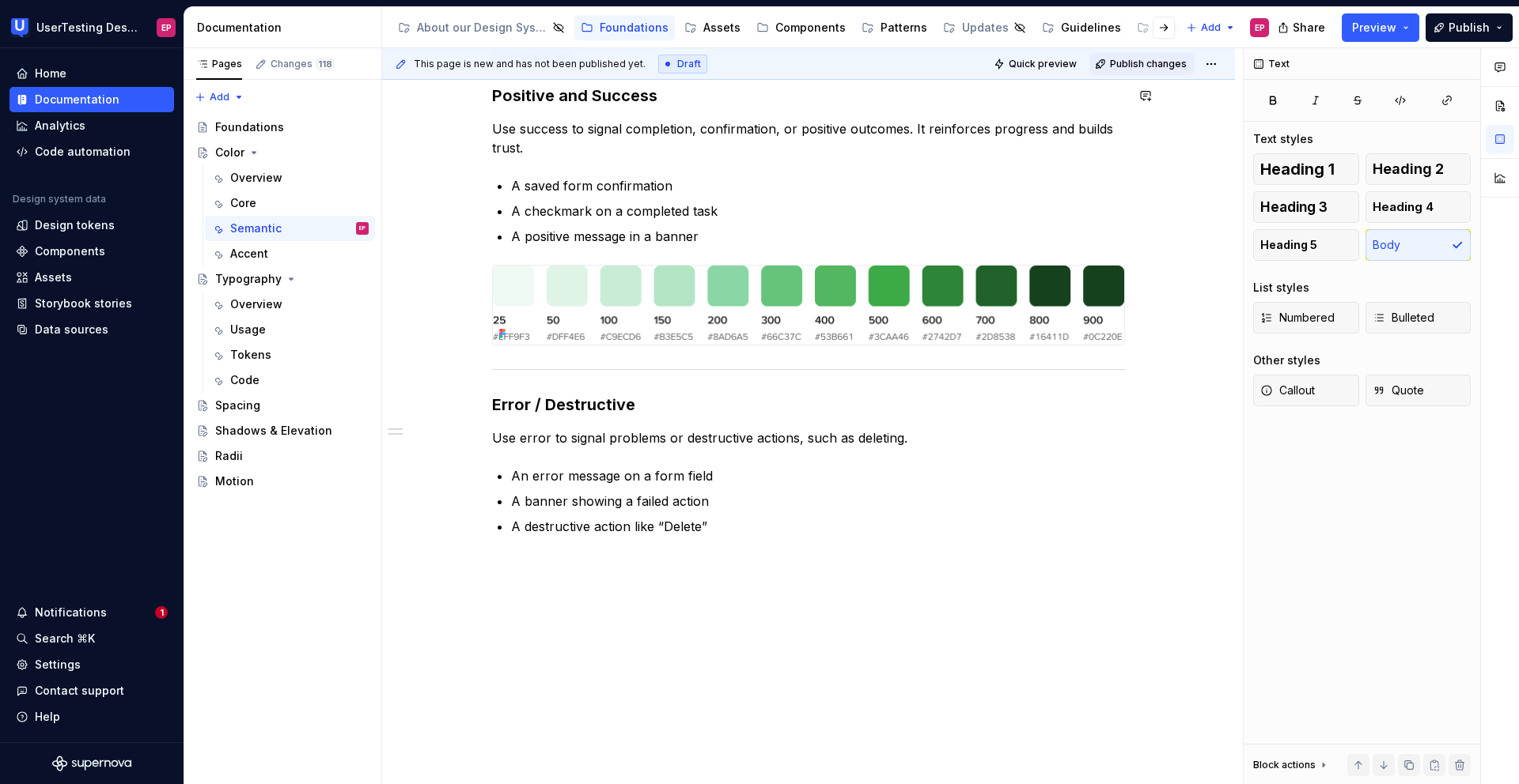
click at [1050, 63] on span "Publish changes" at bounding box center [1149, 64] width 77 height 12
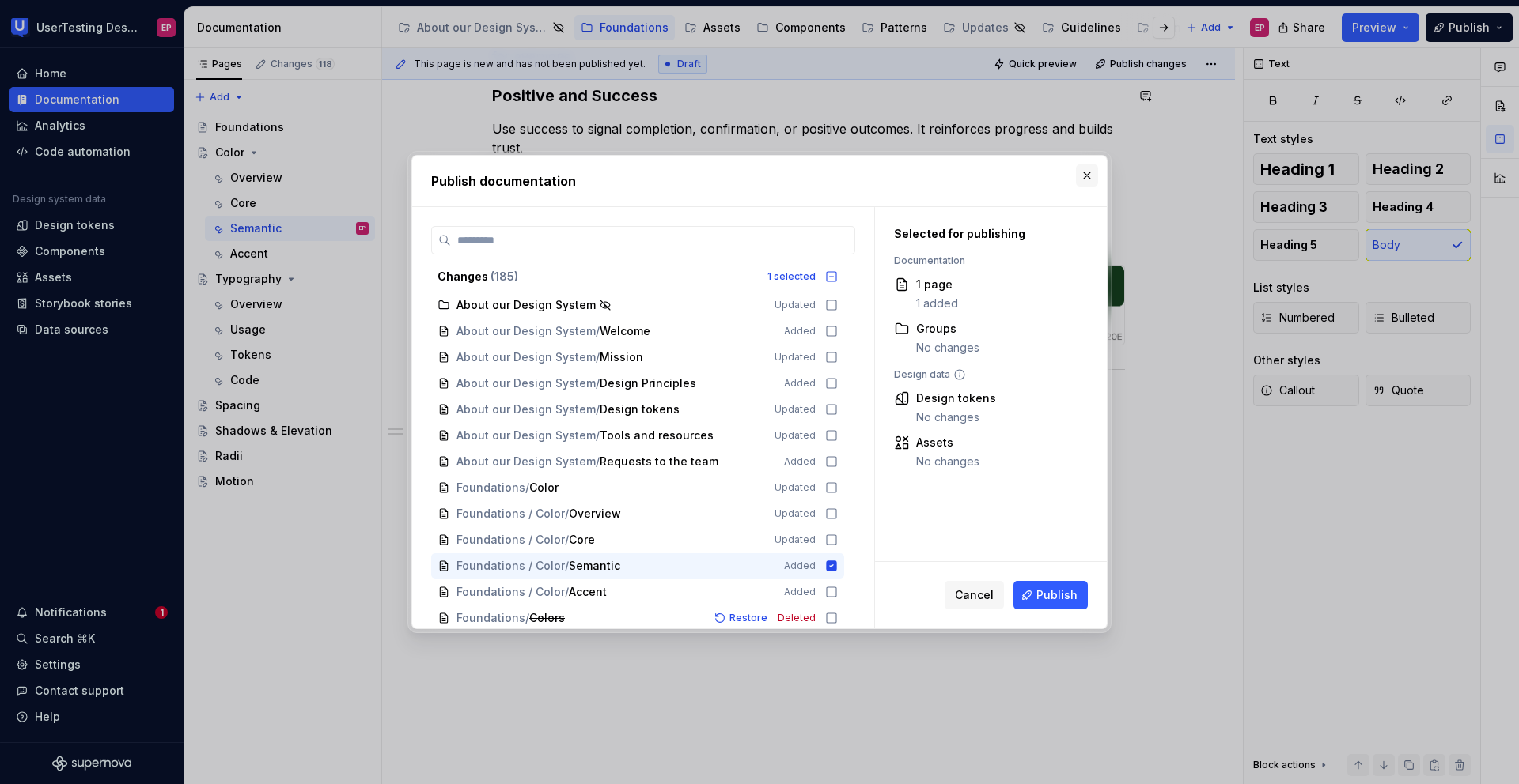
click at [1050, 169] on button "button" at bounding box center [1087, 175] width 22 height 22
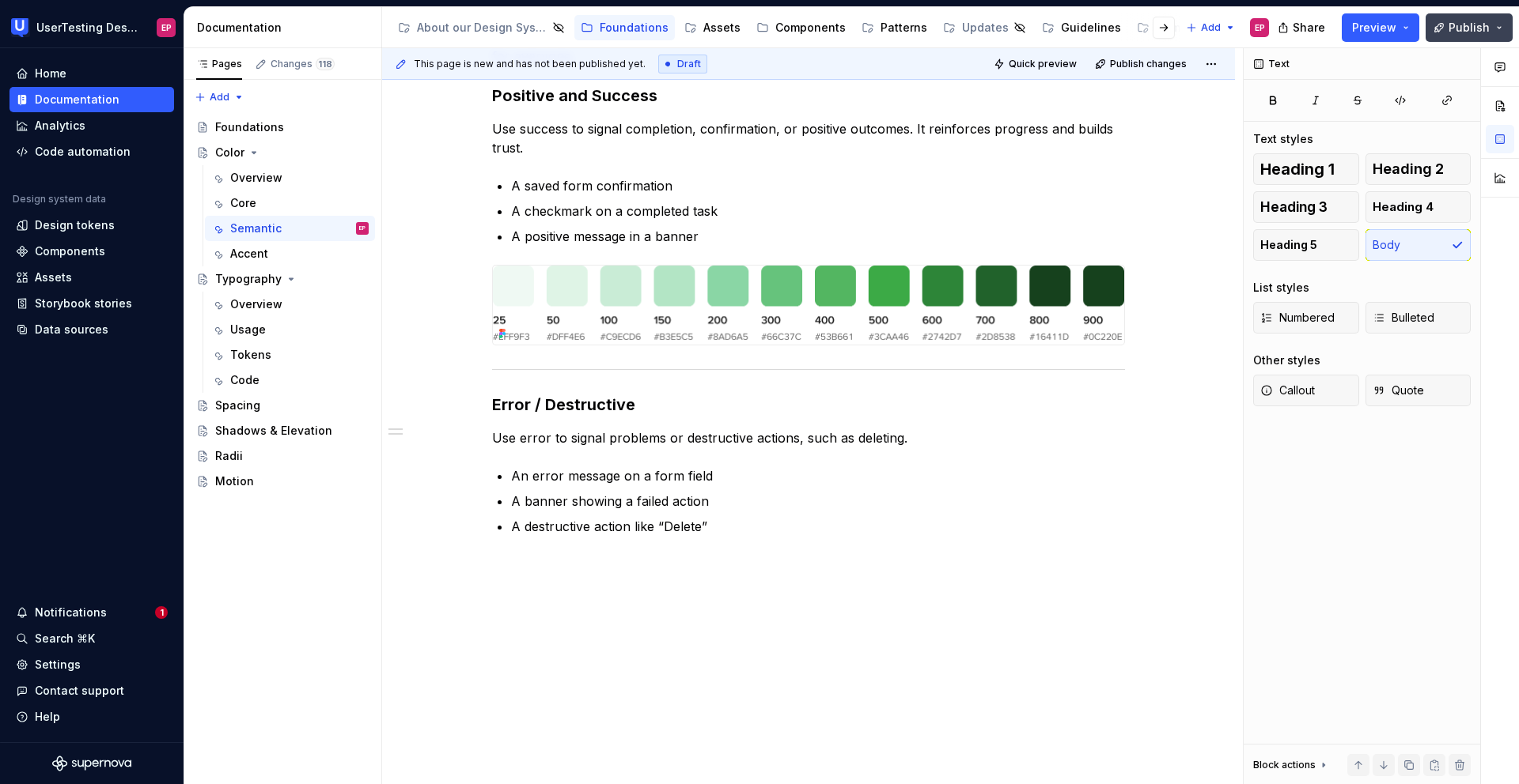
click at [1050, 25] on span "Publish" at bounding box center [1468, 28] width 41 height 16
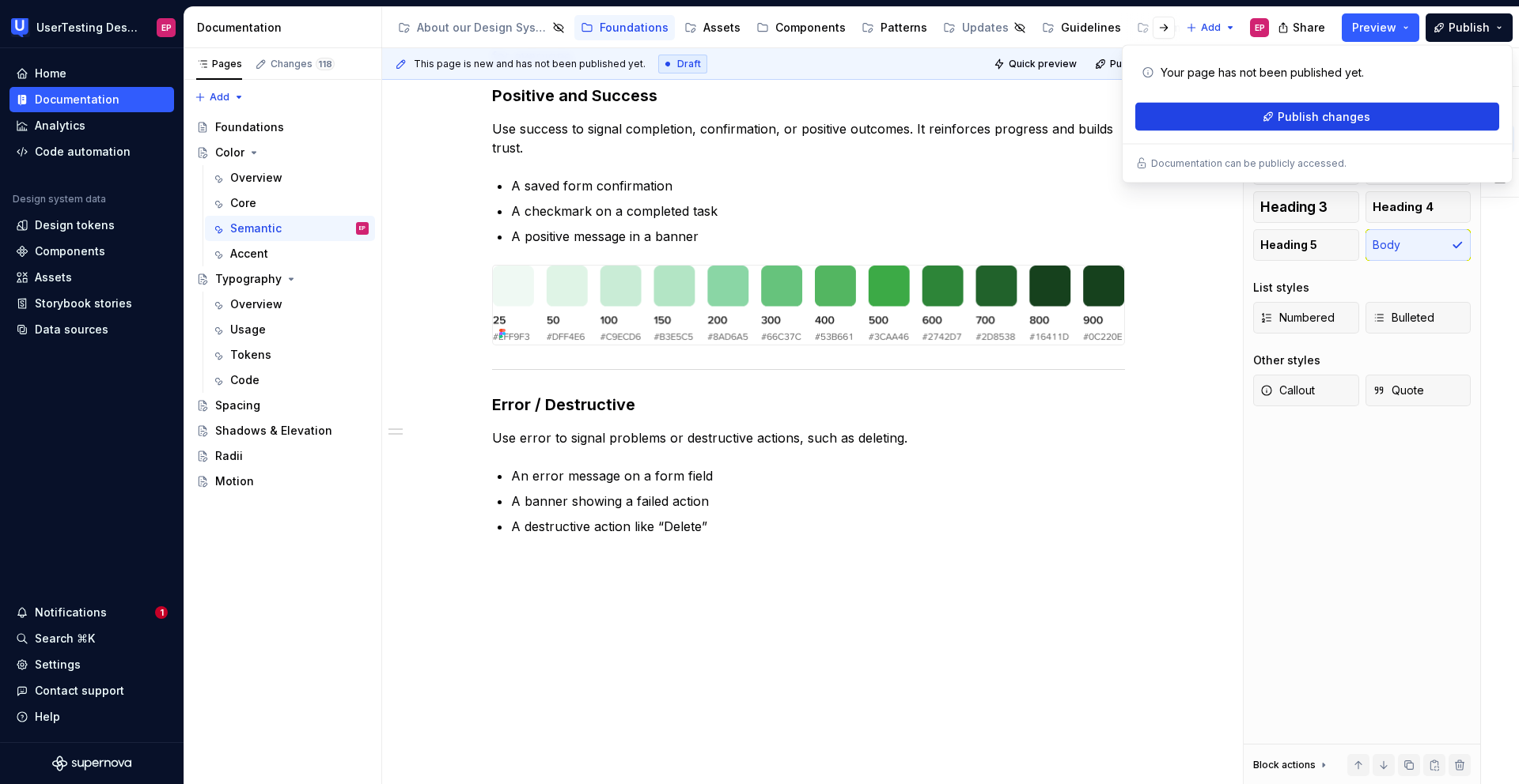
click at [1050, 115] on span "Publish changes" at bounding box center [1324, 117] width 93 height 16
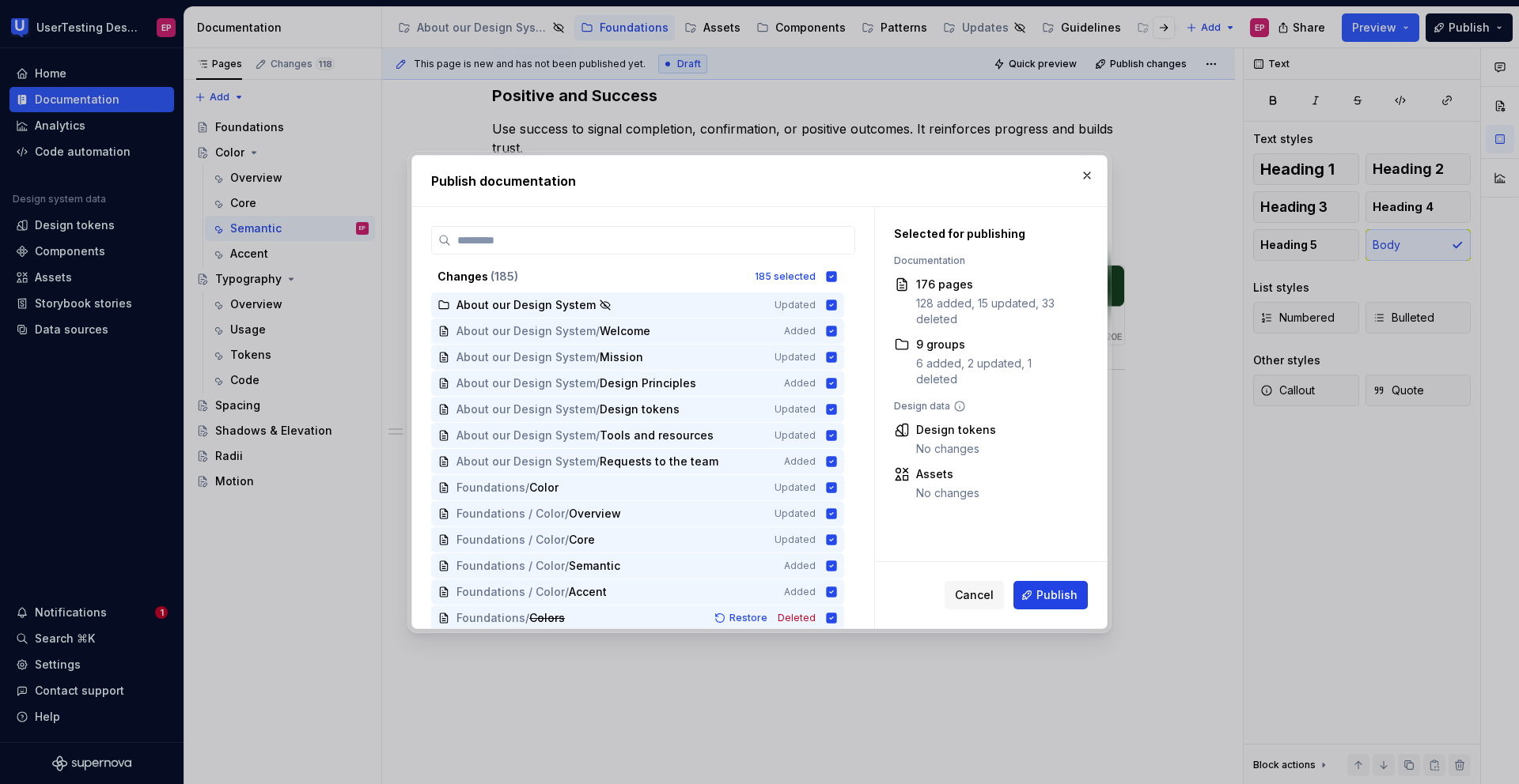
click at [1050, 582] on button "Publish" at bounding box center [1050, 595] width 74 height 29
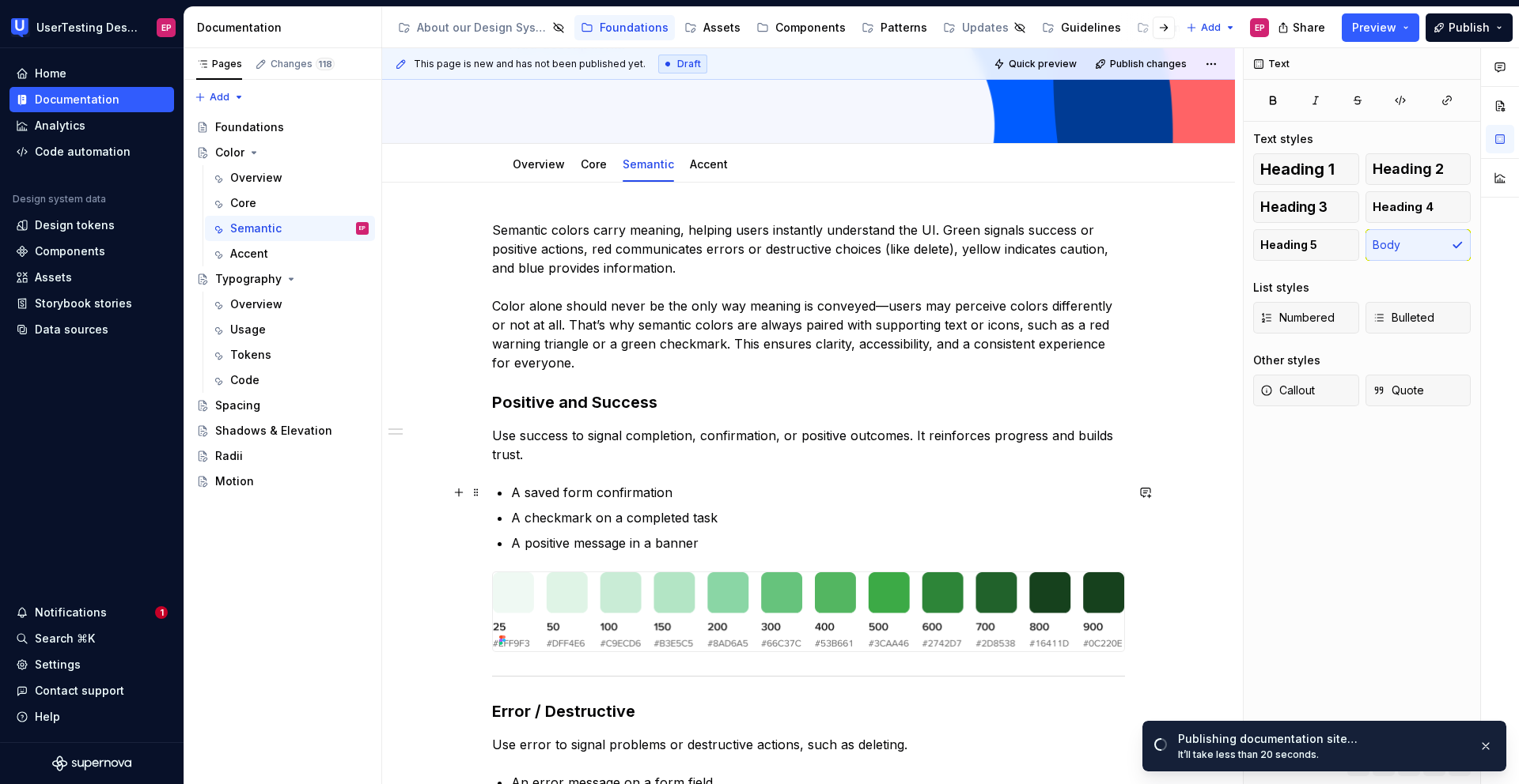
scroll to position [172, 0]
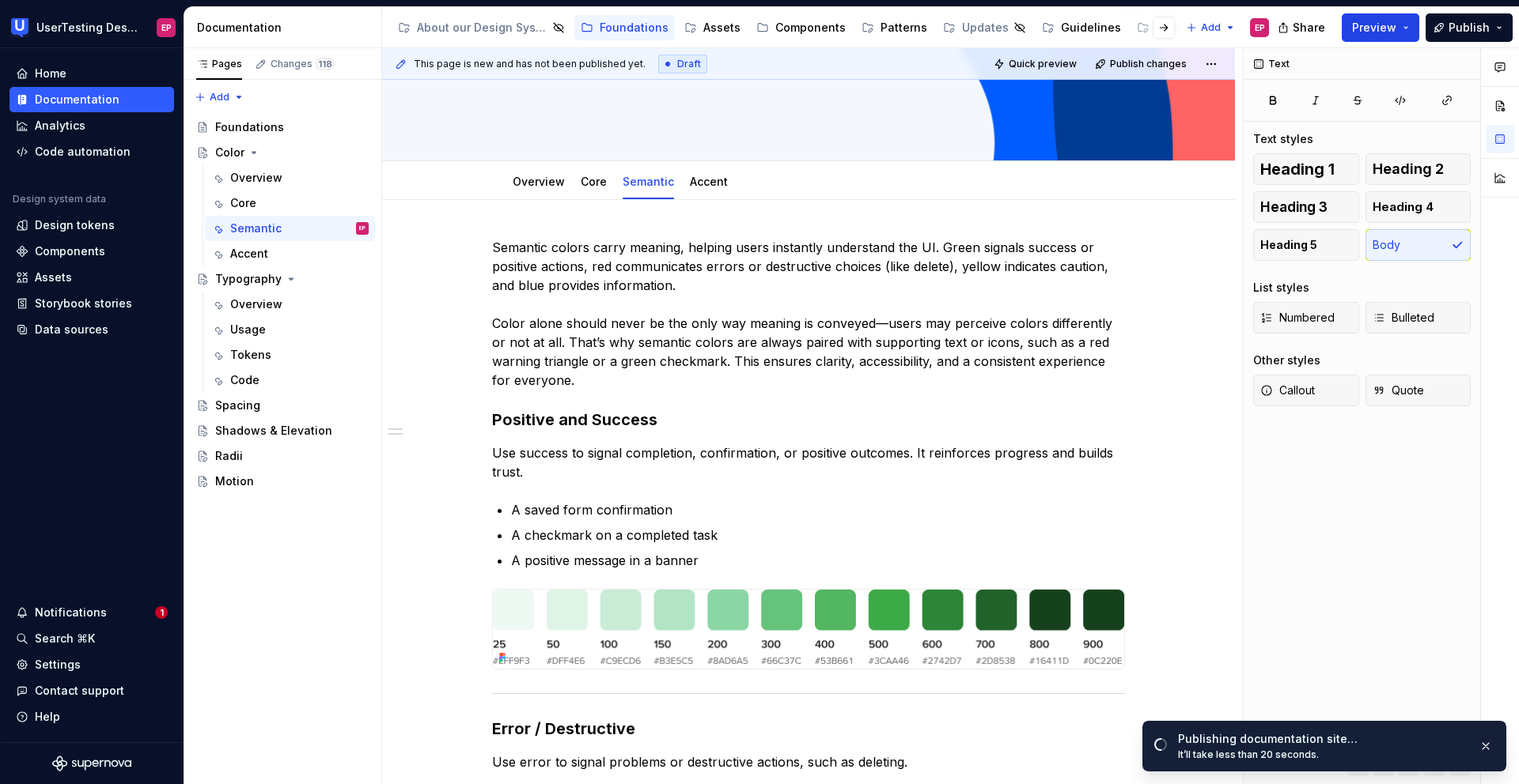
click at [1050, 29] on span "Preview" at bounding box center [1374, 28] width 45 height 16
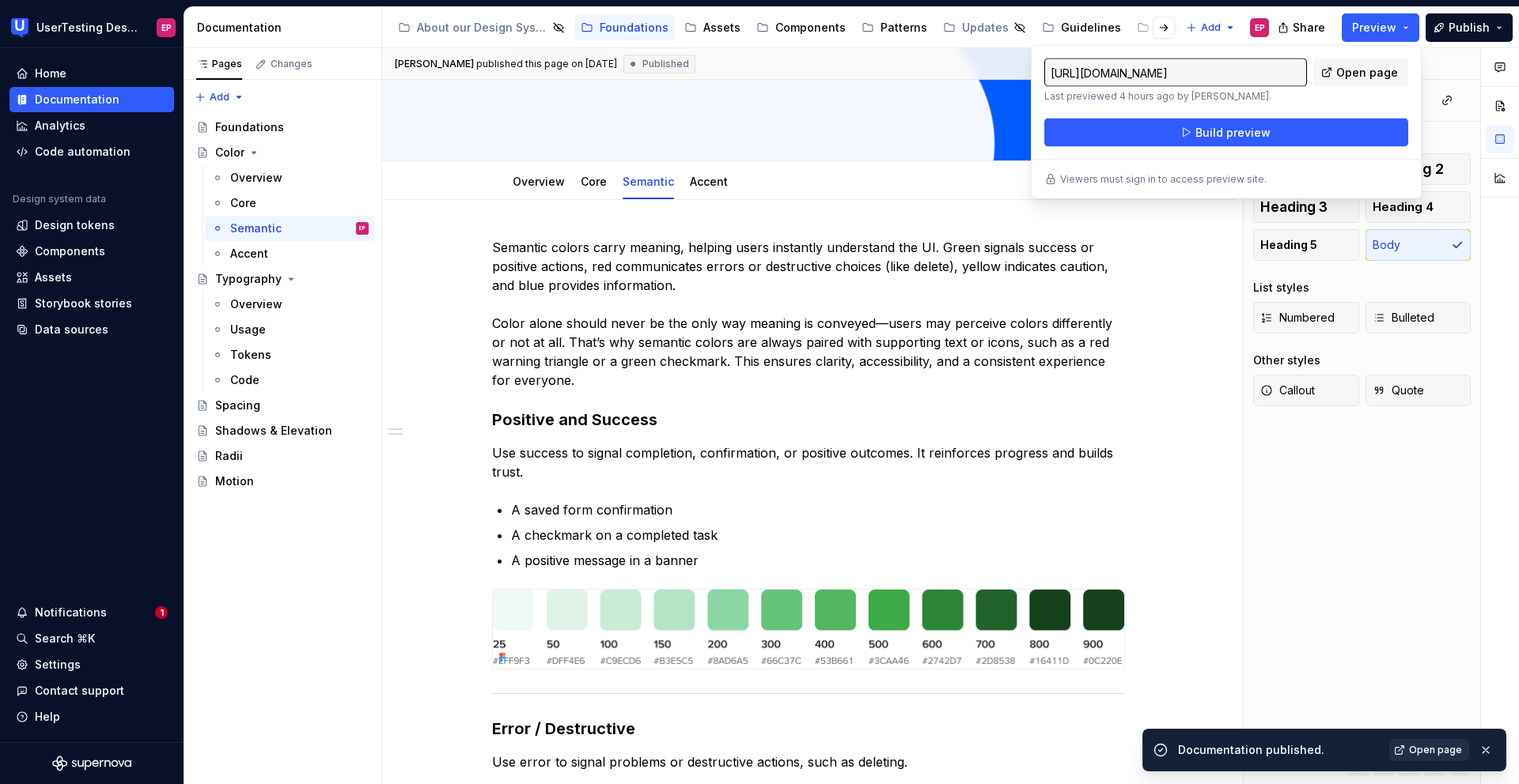
click at [1050, 582] on link "Open page" at bounding box center [1428, 750] width 79 height 22
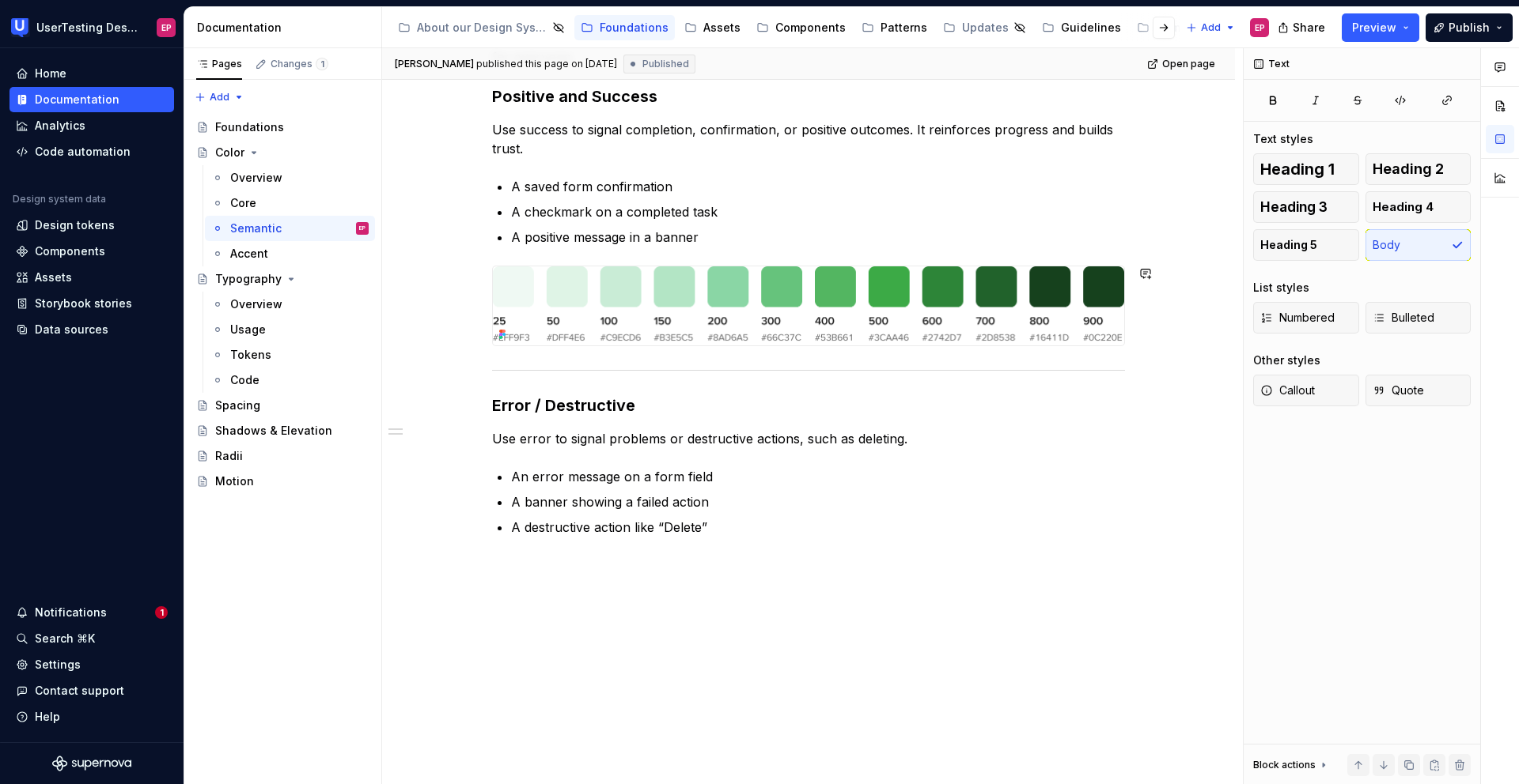
scroll to position [501, 0]
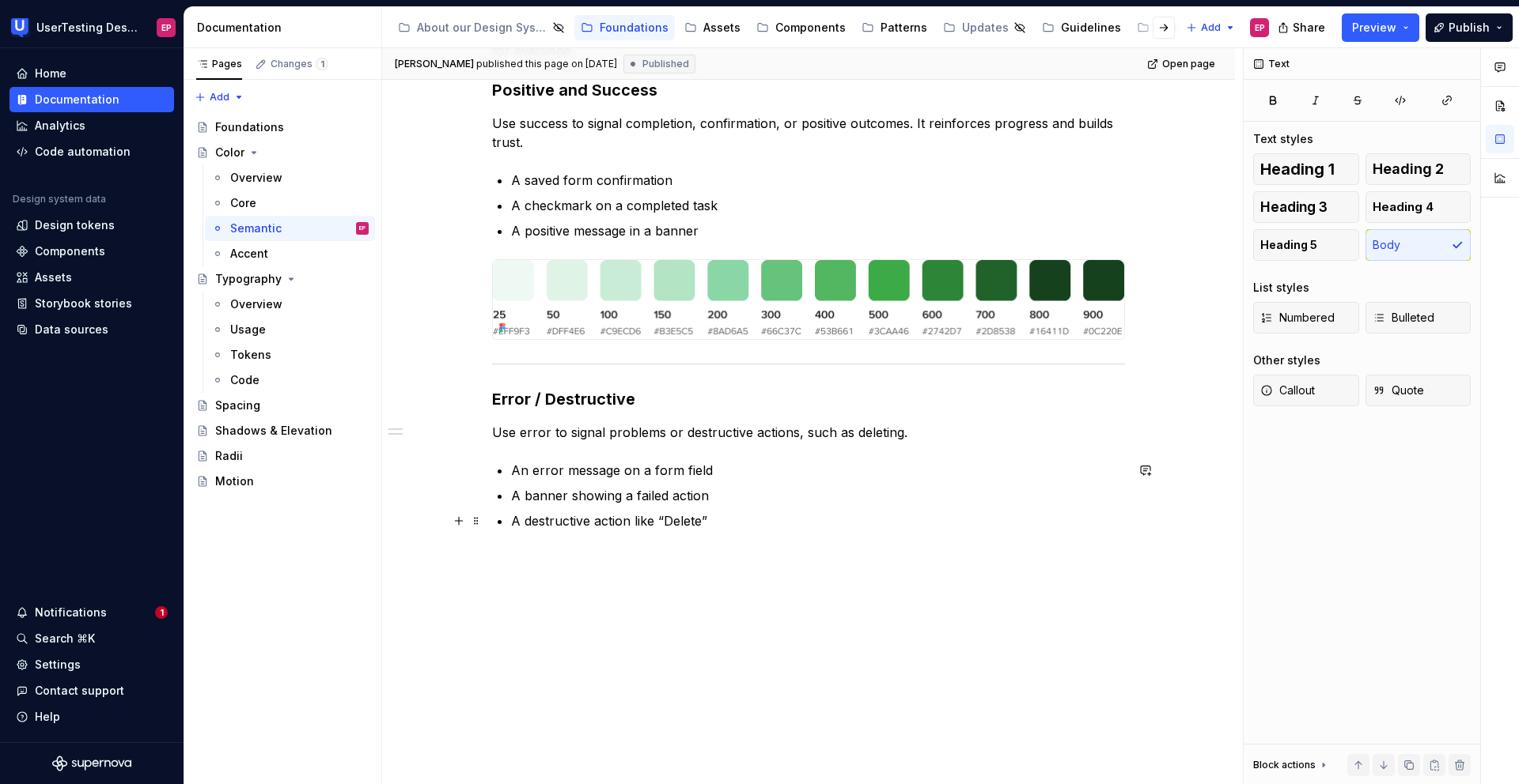
click at [772, 518] on p "A destructive action like “Delete”" at bounding box center [818, 521] width 614 height 19
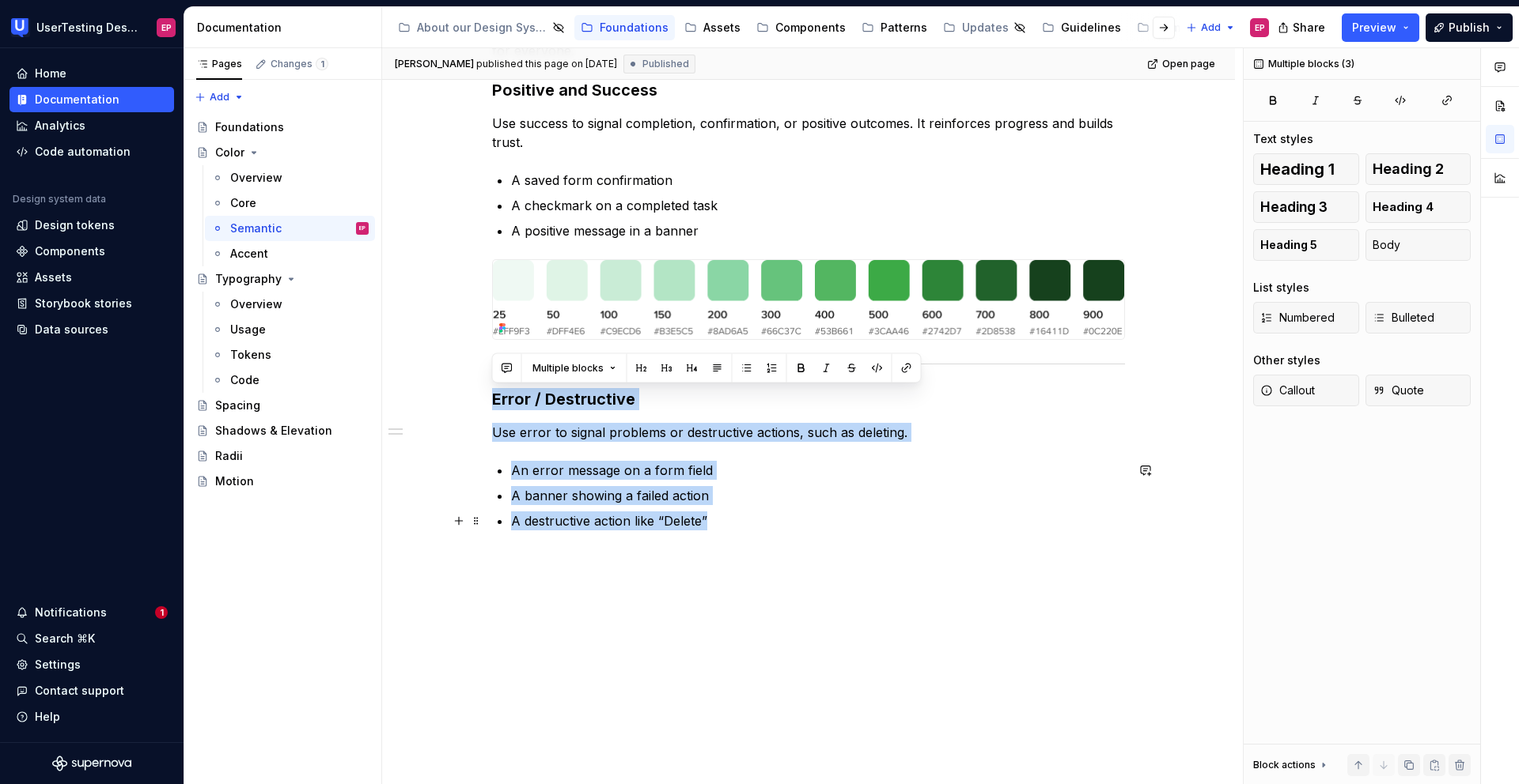
drag, startPoint x: 491, startPoint y: 398, endPoint x: 815, endPoint y: 521, distance: 346.6
click at [815, 521] on div "Semantic colors carry meaning, helping users instantly understand the UI. Green…" at bounding box center [808, 219] width 632 height 622
click at [874, 548] on div "Semantic colors carry meaning, helping users instantly understand the UI. Green…" at bounding box center [808, 229] width 632 height 641
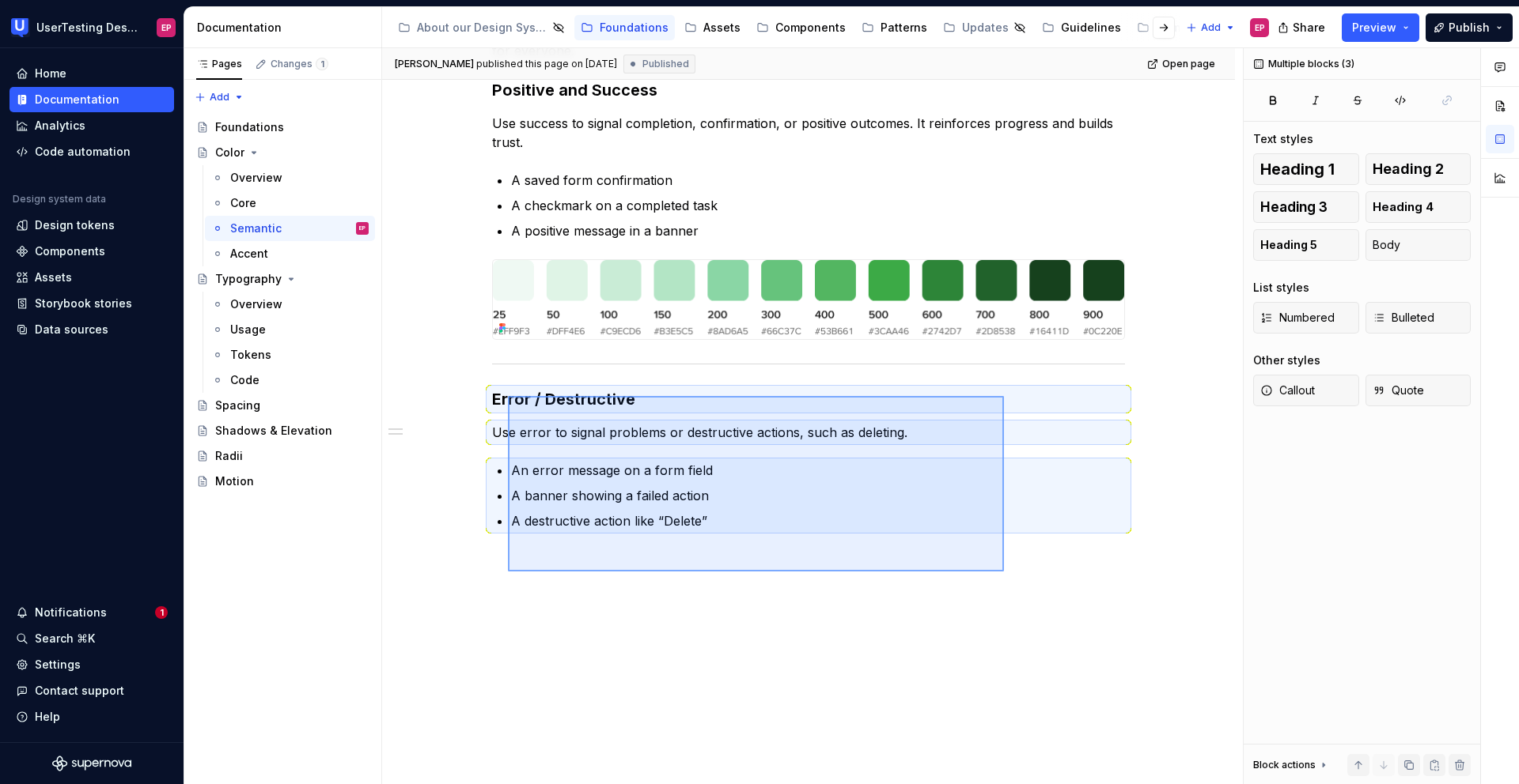
drag, startPoint x: 942, startPoint y: 549, endPoint x: 507, endPoint y: 396, distance: 461.1
click at [507, 396] on div "[PERSON_NAME] published this page on [DATE] Published Open page Color Edit head…" at bounding box center [811, 416] width 860 height 737
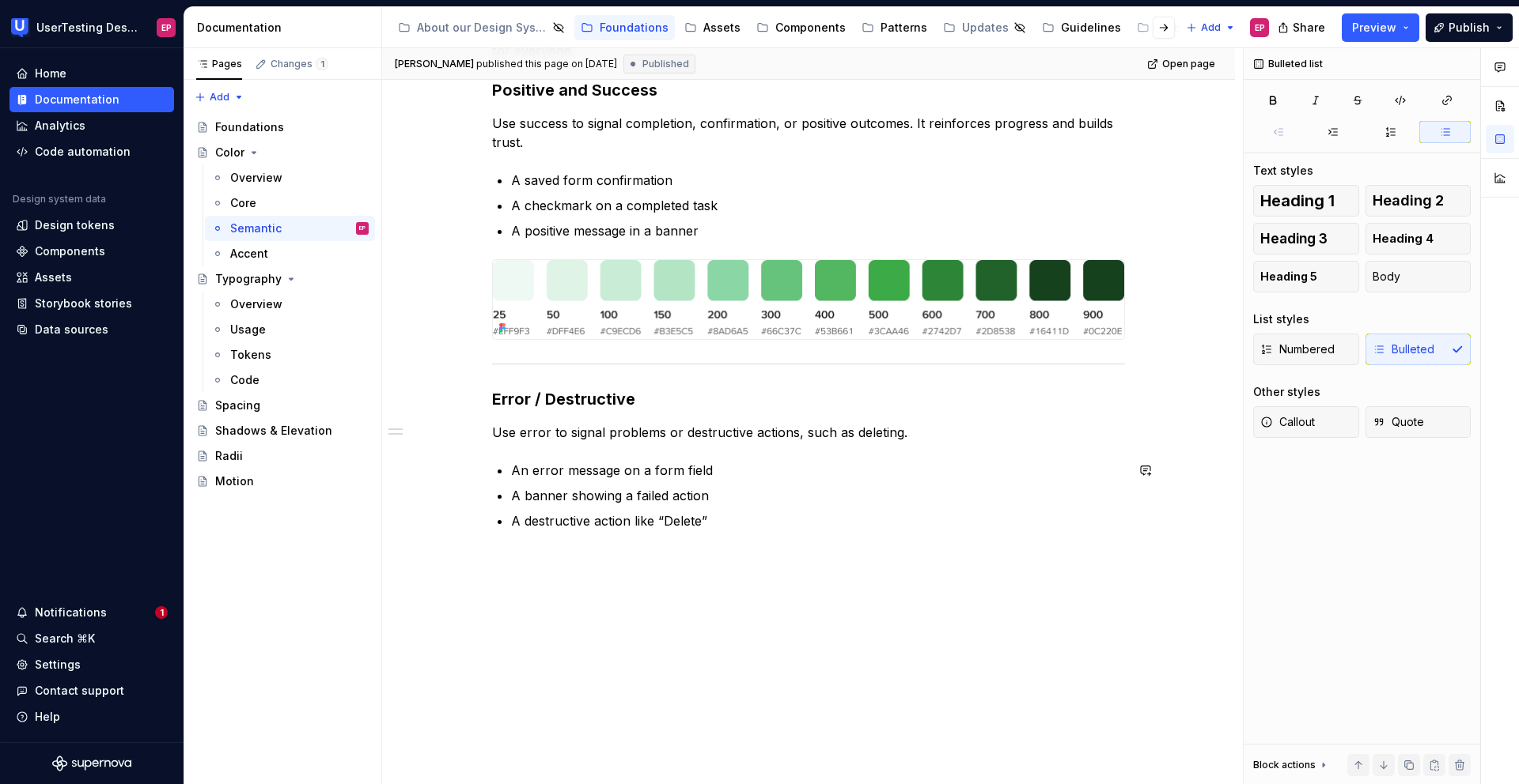
drag, startPoint x: 576, startPoint y: 402, endPoint x: 584, endPoint y: 440, distance: 38.8
click at [604, 582] on div "Semantic colors carry meaning, helping users instantly understand the UI. Green…" at bounding box center [808, 327] width 853 height 915
click at [581, 408] on h3 "Error / Destructive" at bounding box center [808, 399] width 632 height 22
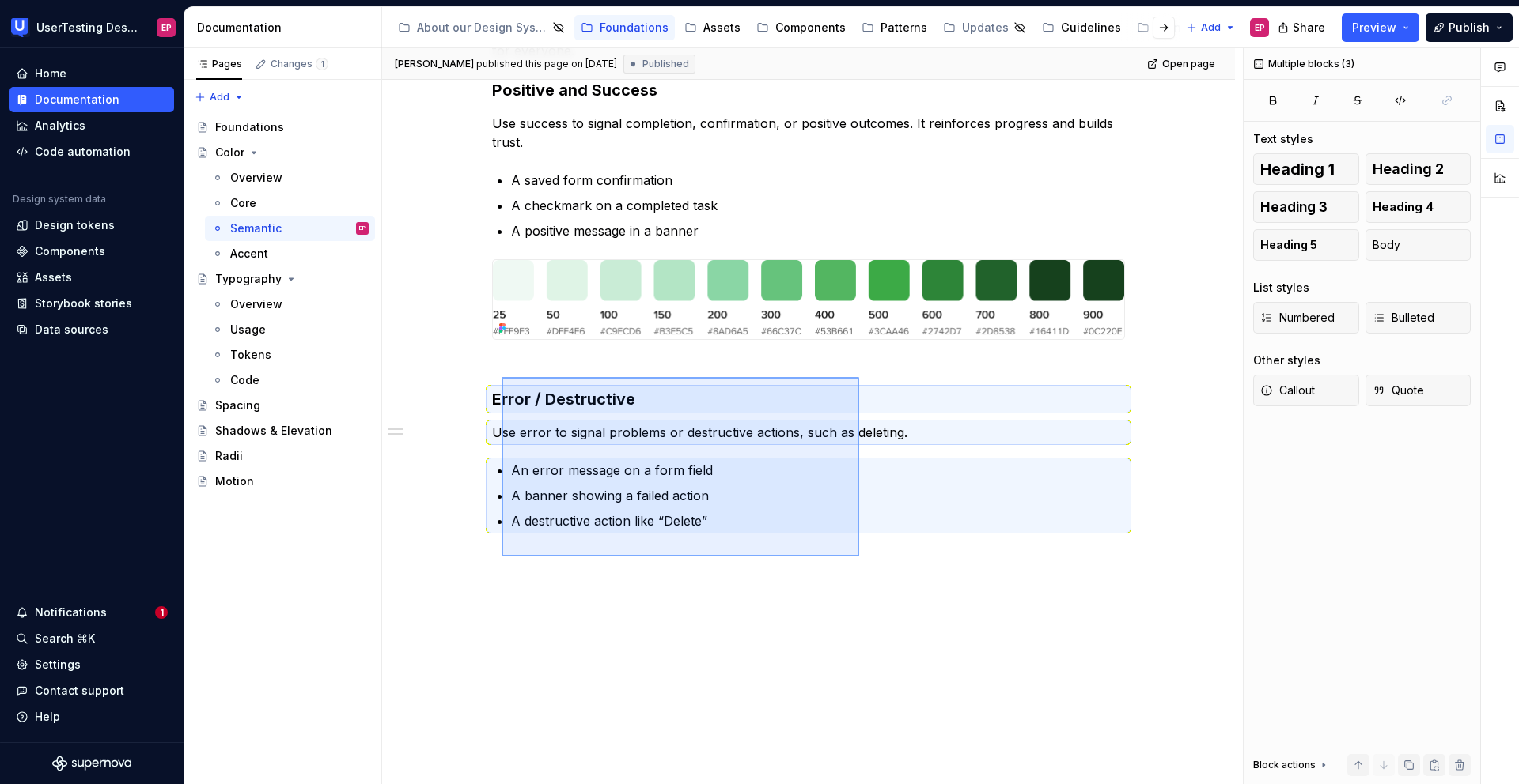
drag, startPoint x: 832, startPoint y: 553, endPoint x: 501, endPoint y: 377, distance: 374.9
click at [501, 377] on div "[PERSON_NAME] published this page on [DATE] Published Open page Color Edit head…" at bounding box center [811, 416] width 860 height 737
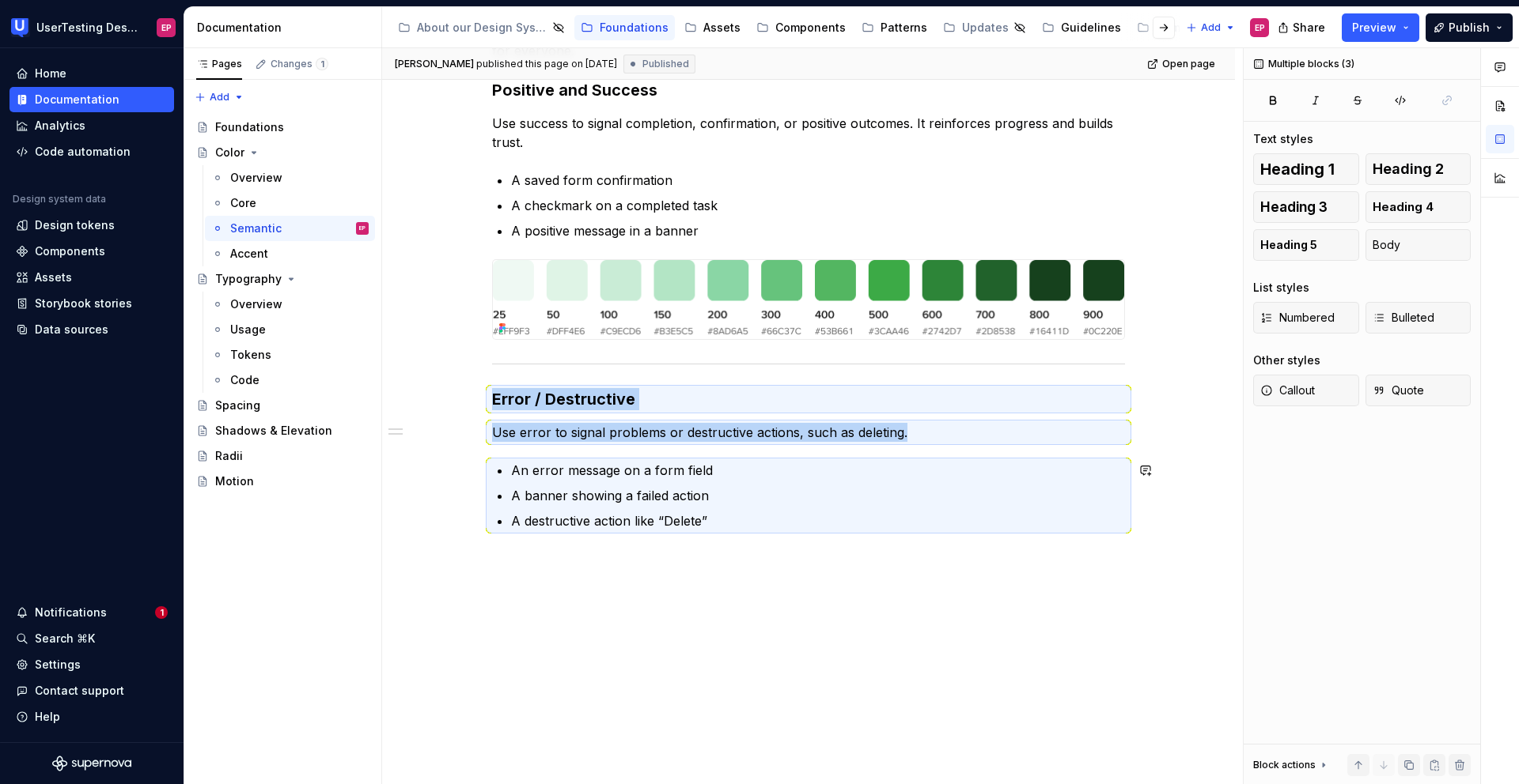
copy div "Error / Destructive Use error to signal problems or destructive actions, such a…"
click at [775, 523] on p "A destructive action like “Delete”" at bounding box center [818, 521] width 614 height 19
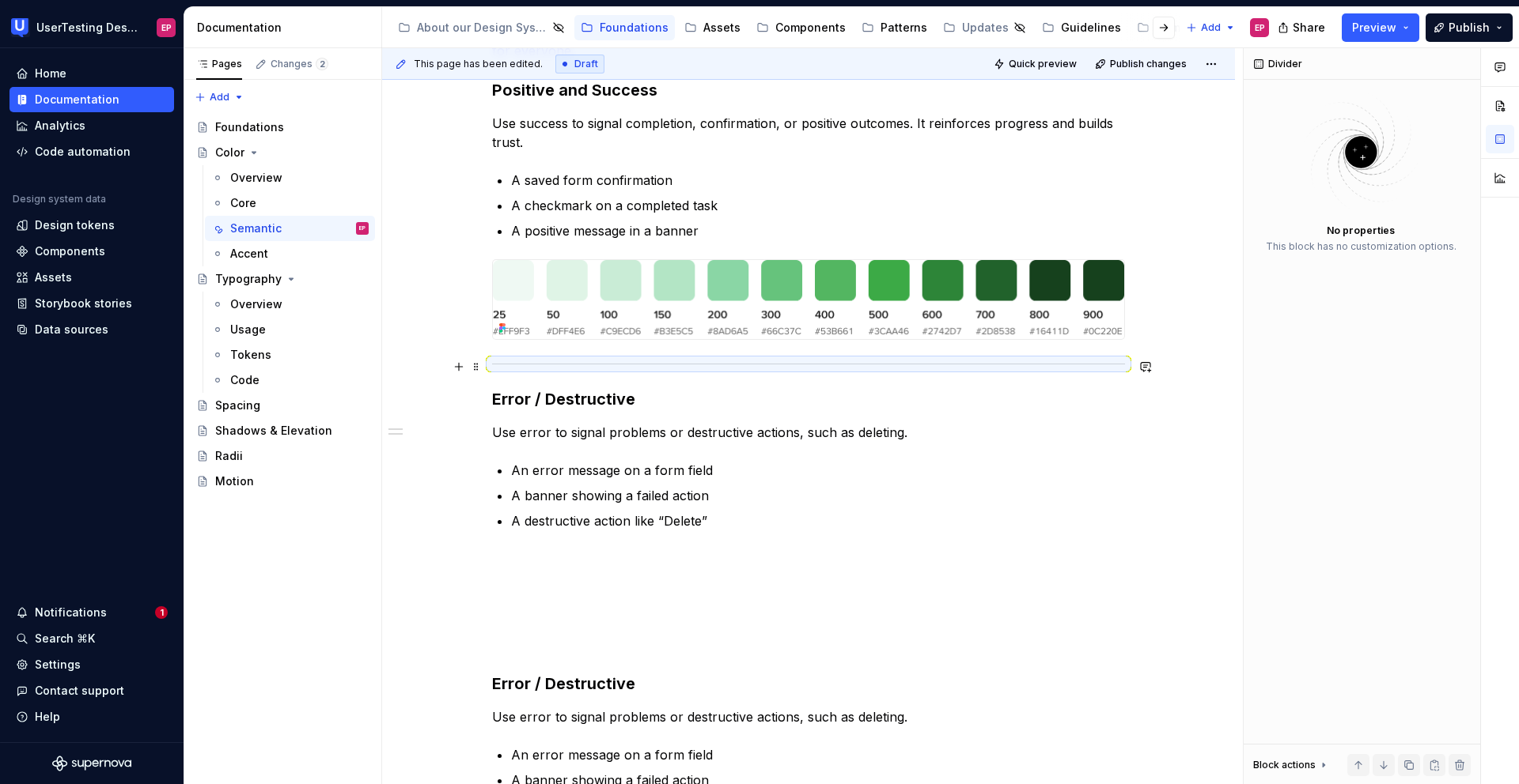
click at [687, 362] on div at bounding box center [808, 364] width 632 height 10
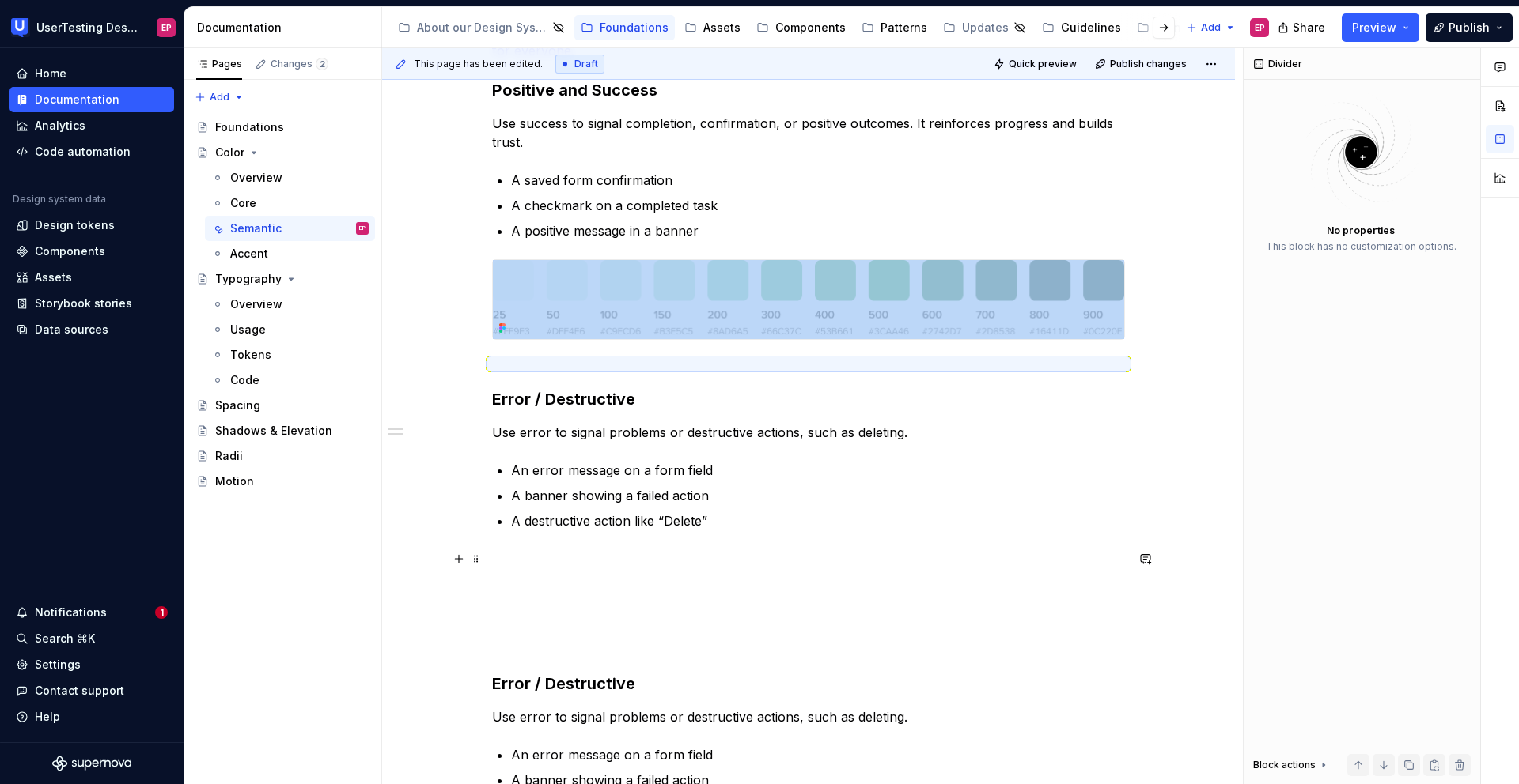
click at [577, 565] on p at bounding box center [808, 559] width 632 height 19
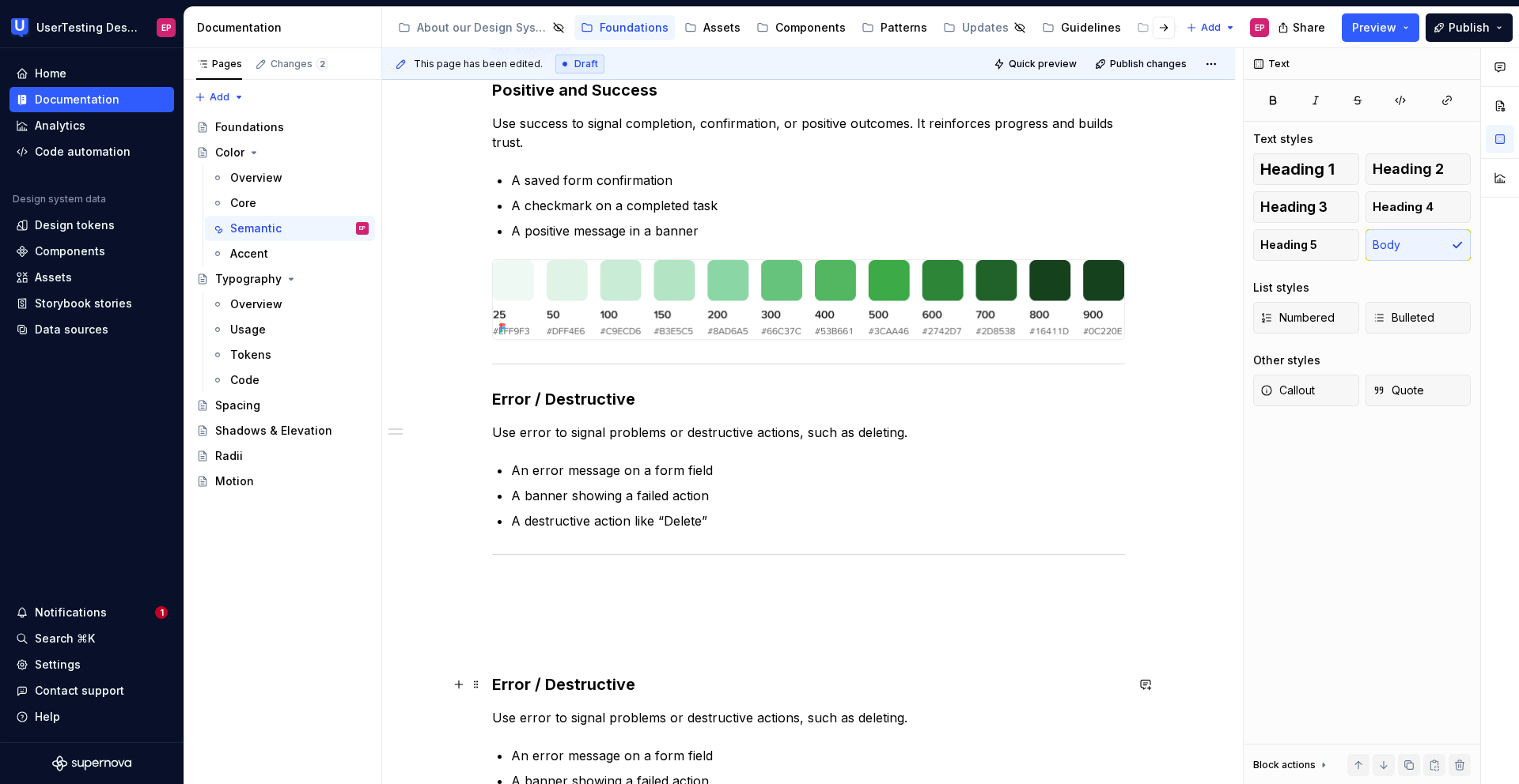
click at [489, 582] on div "Semantic colors carry meaning, helping users instantly understand the UI. Green…" at bounding box center [808, 470] width 853 height 1200
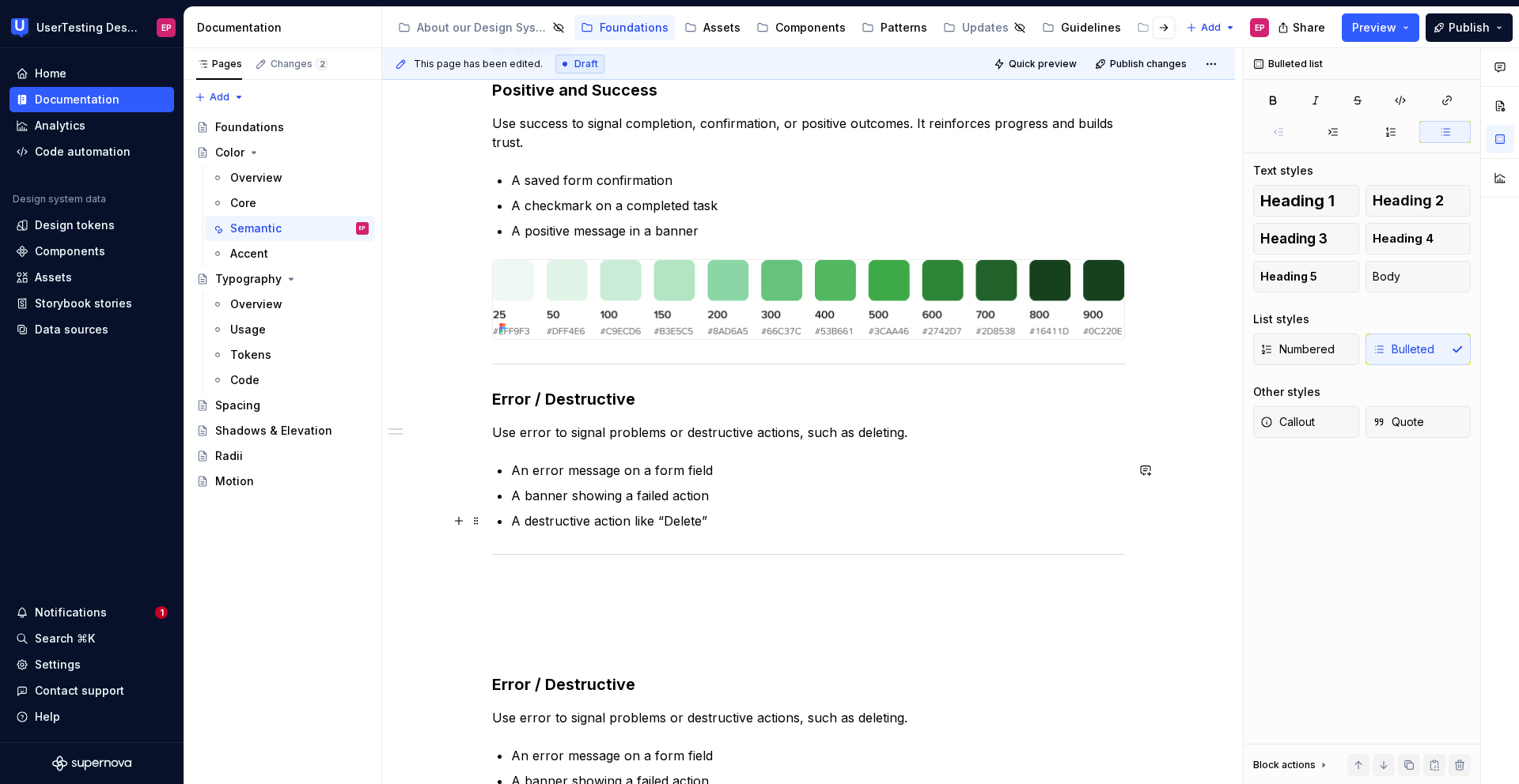
click at [802, 524] on p "A destructive action like “Delete”" at bounding box center [818, 521] width 614 height 19
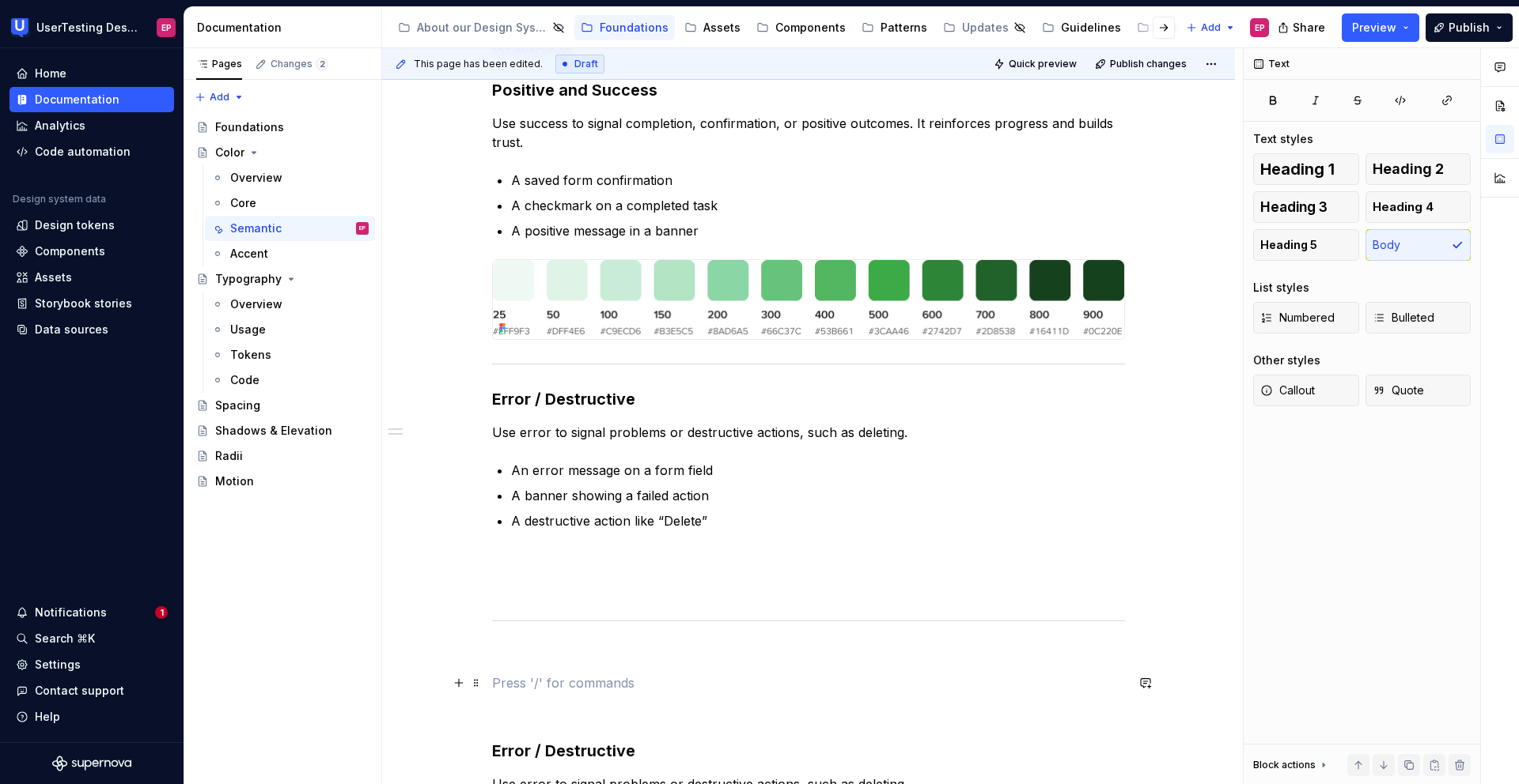
click at [547, 582] on p at bounding box center [808, 684] width 632 height 19
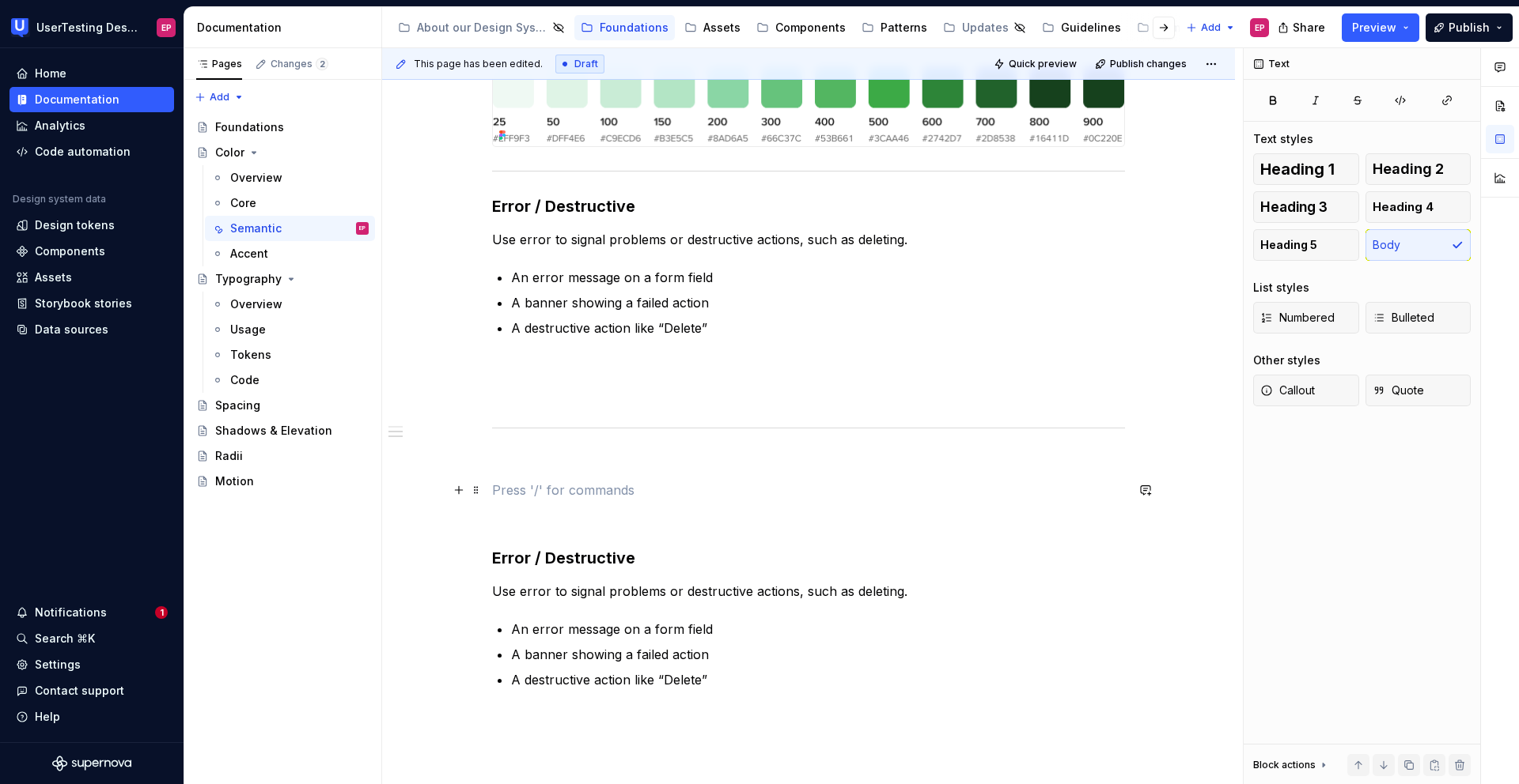
scroll to position [698, 0]
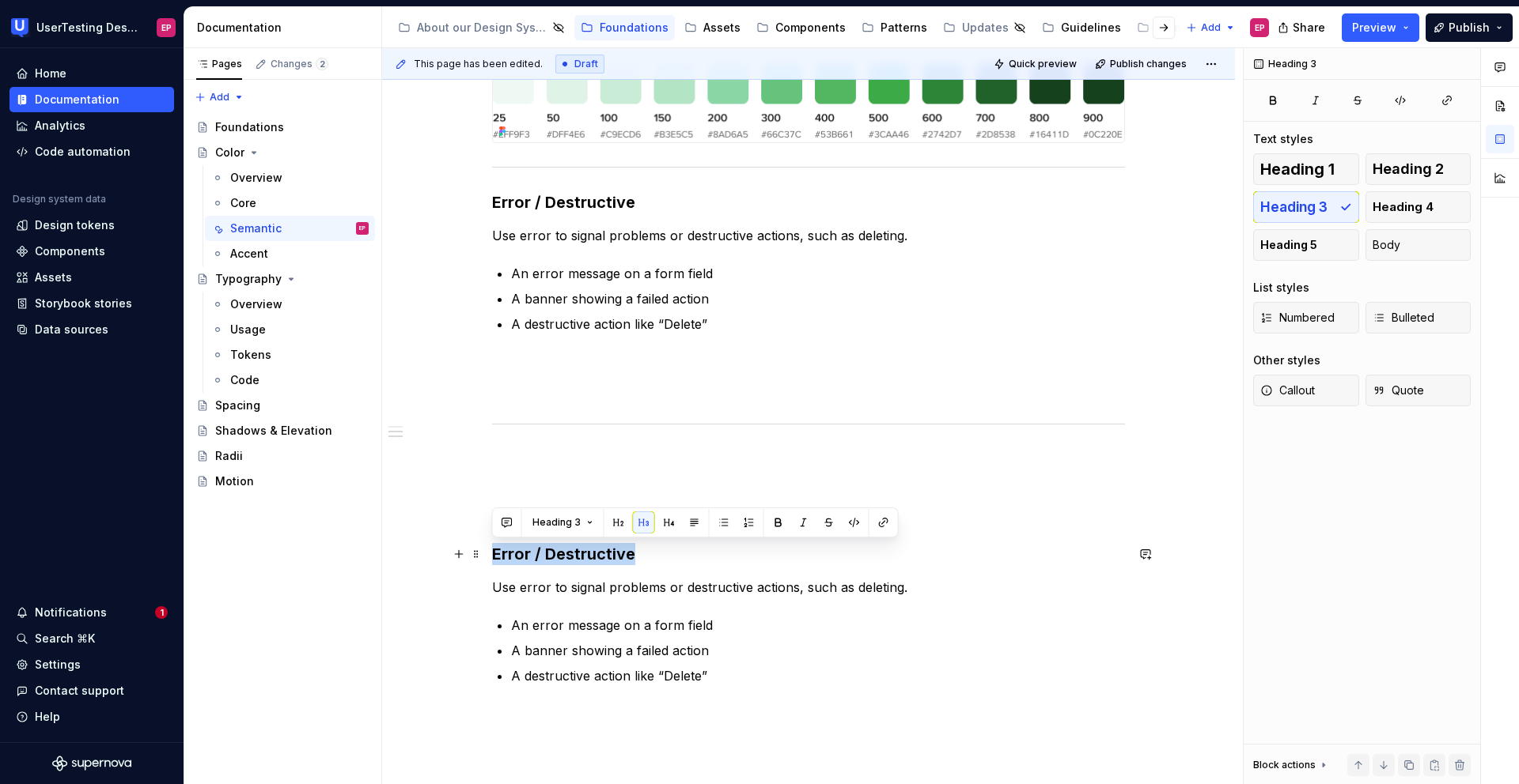
drag, startPoint x: 632, startPoint y: 557, endPoint x: 487, endPoint y: 557, distance: 145.0
click at [487, 557] on div "Semantic colors carry meaning, helping users instantly understand the UI. Green…" at bounding box center [808, 306] width 853 height 1267
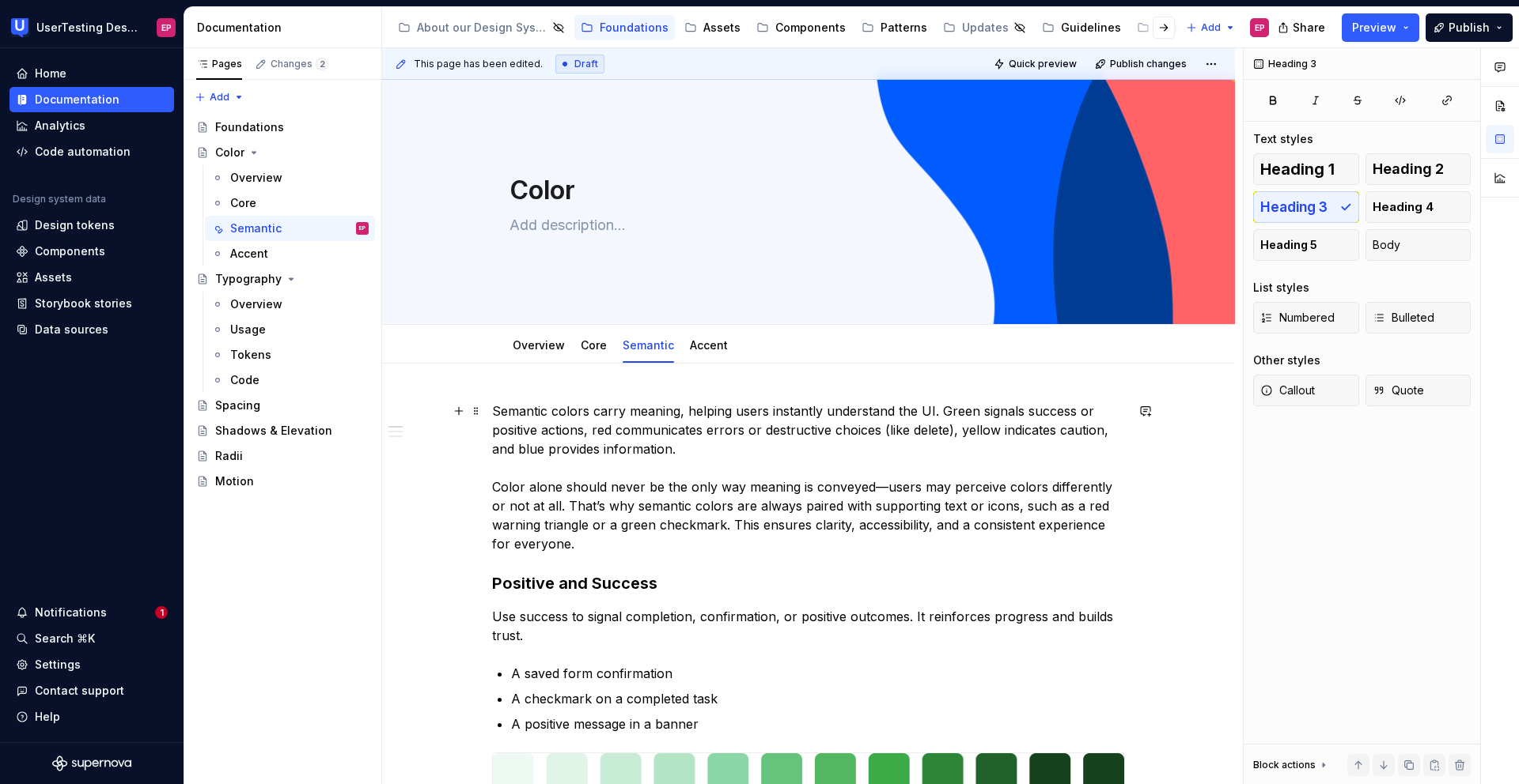
scroll to position [0, 0]
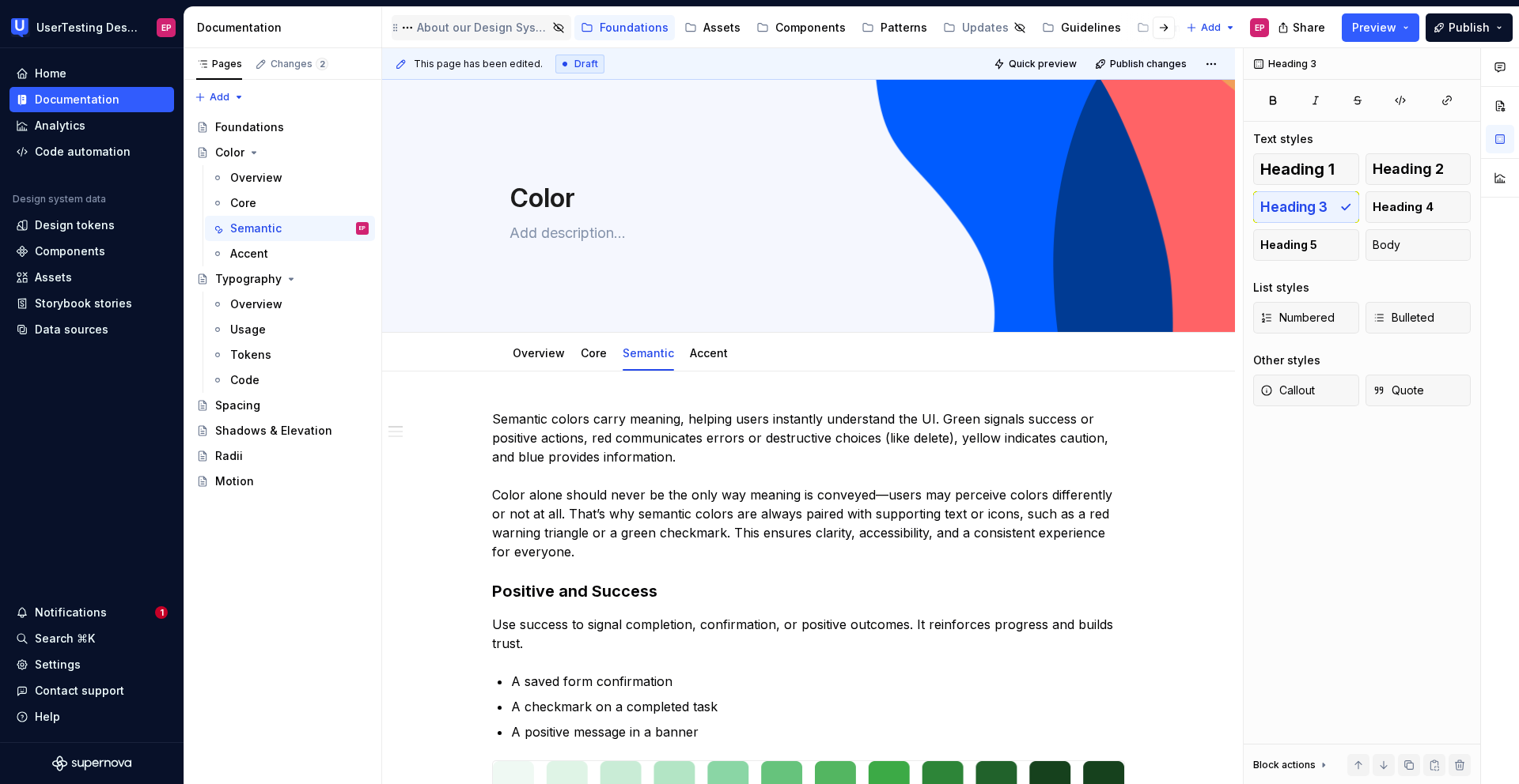
click at [469, 30] on div "About our Design System" at bounding box center [481, 28] width 130 height 16
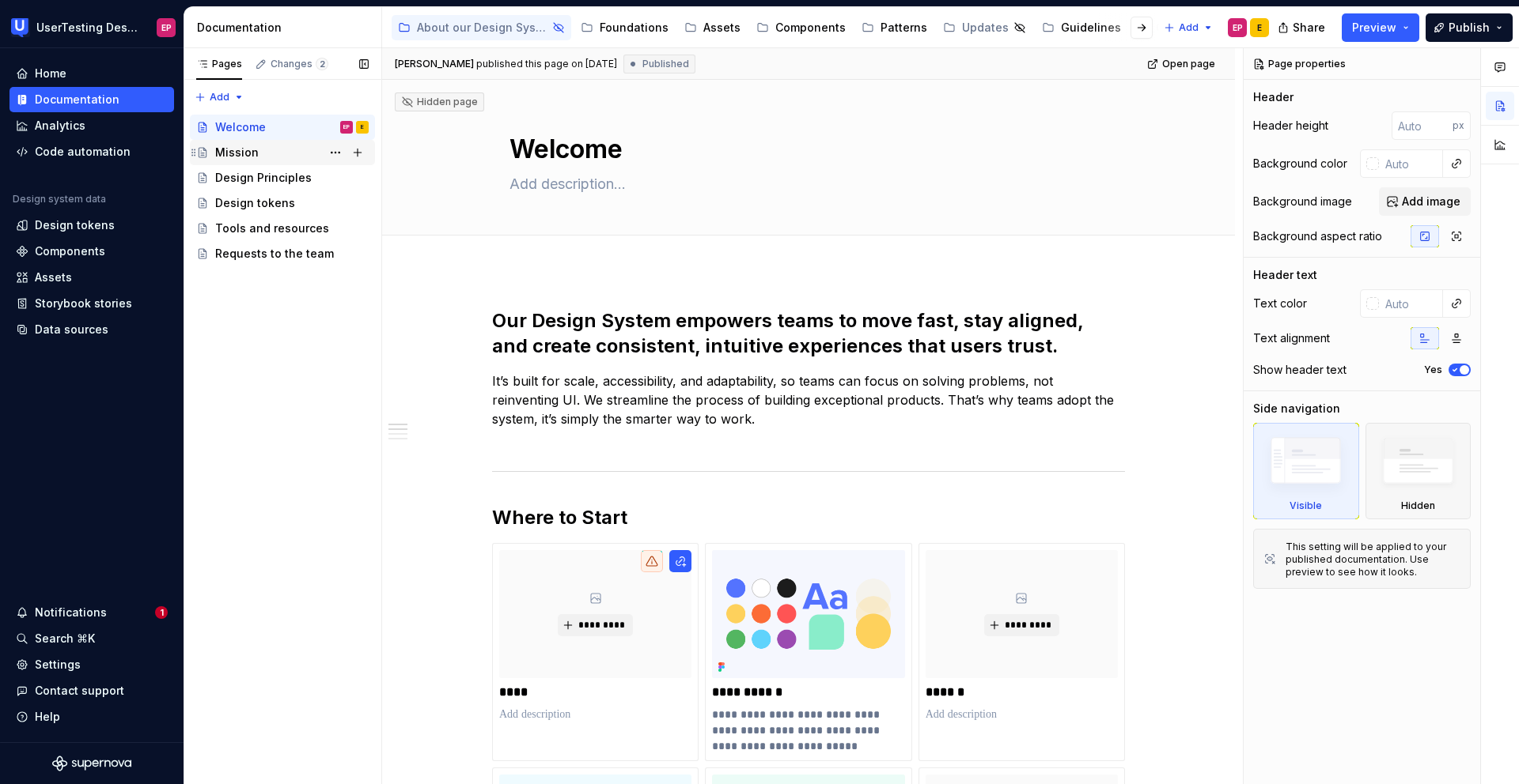
click at [296, 155] on div "Mission E E" at bounding box center [292, 152] width 154 height 22
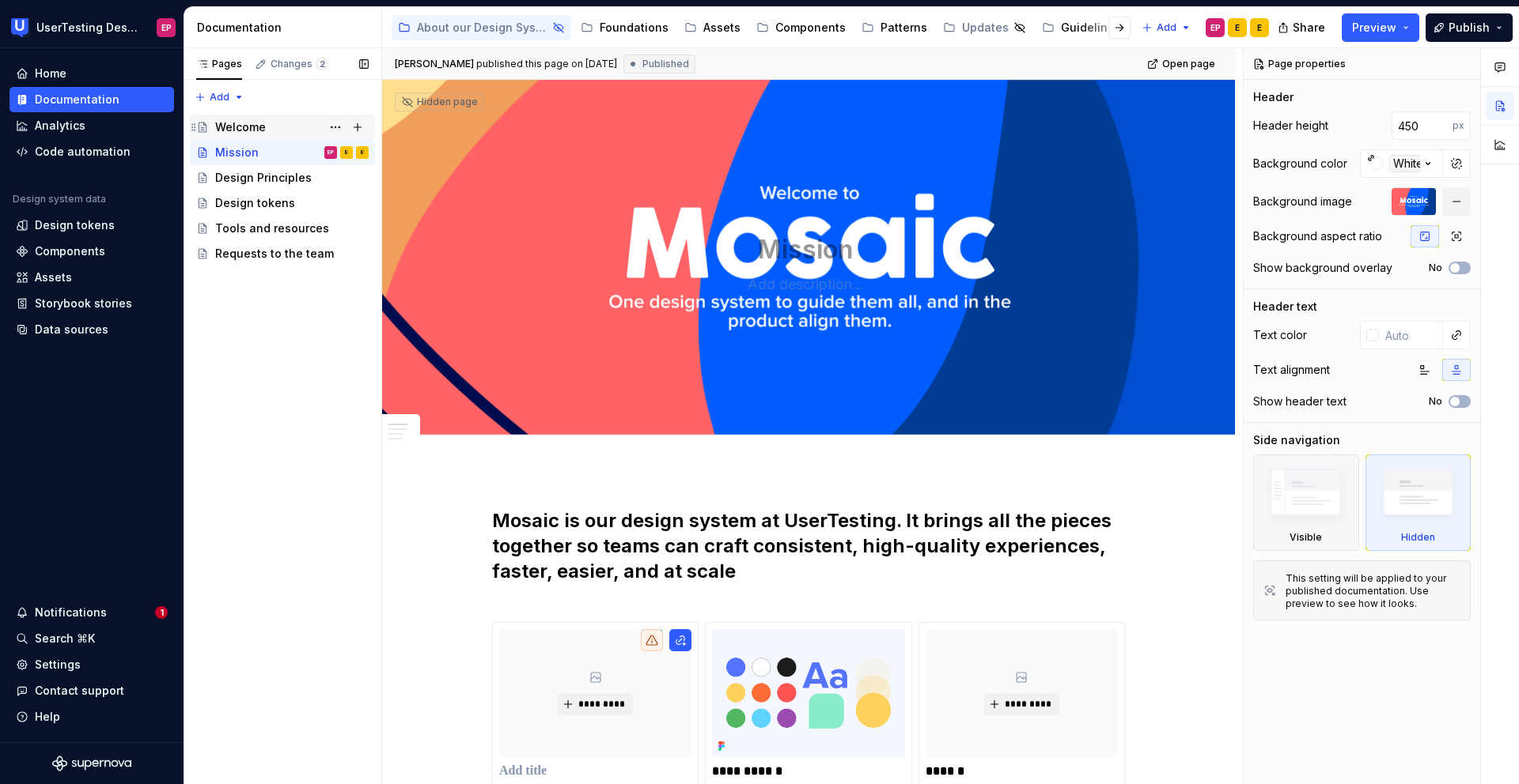
click at [292, 127] on div "Welcome E" at bounding box center [292, 127] width 154 height 22
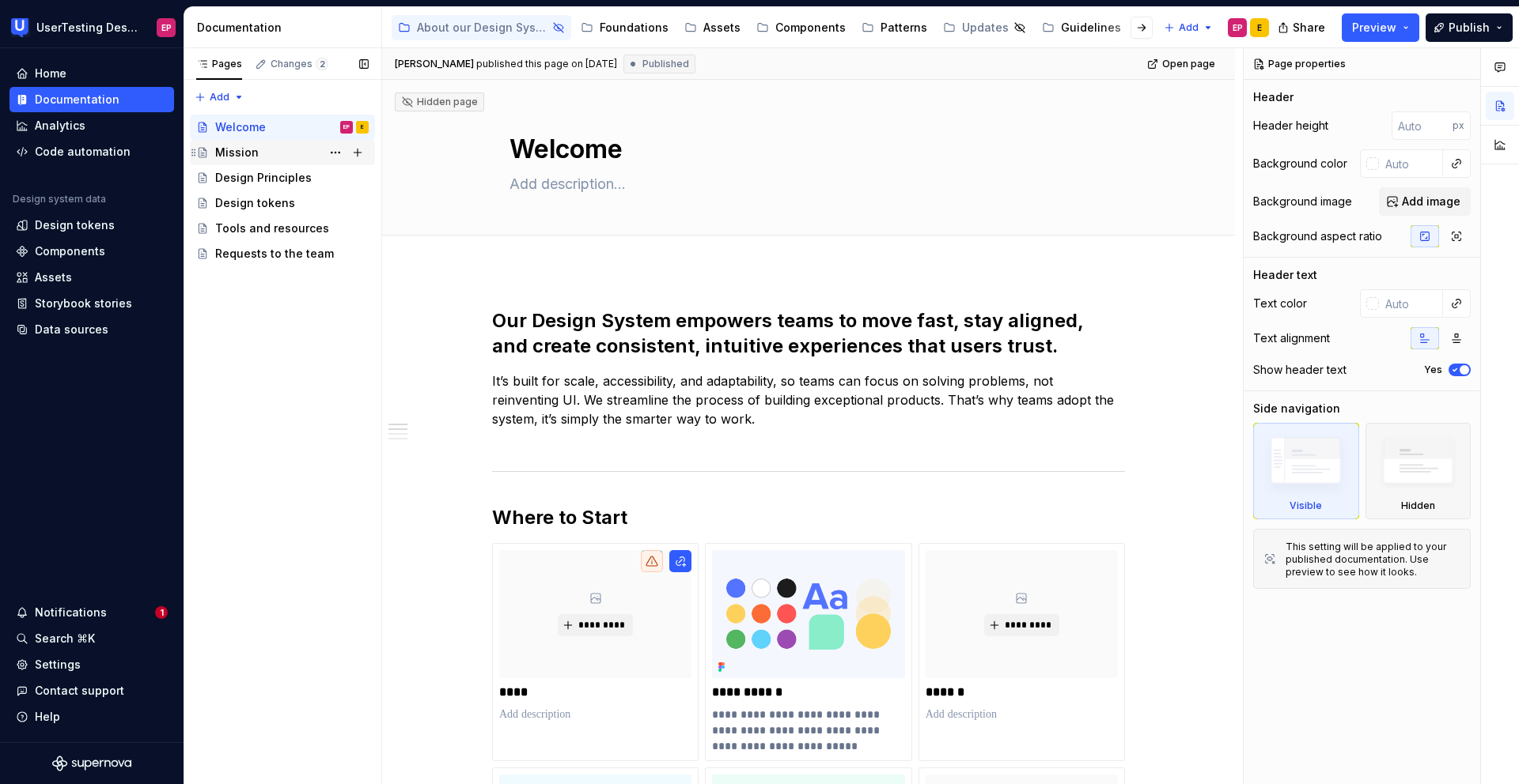
click at [289, 154] on div "Mission E E" at bounding box center [292, 152] width 154 height 22
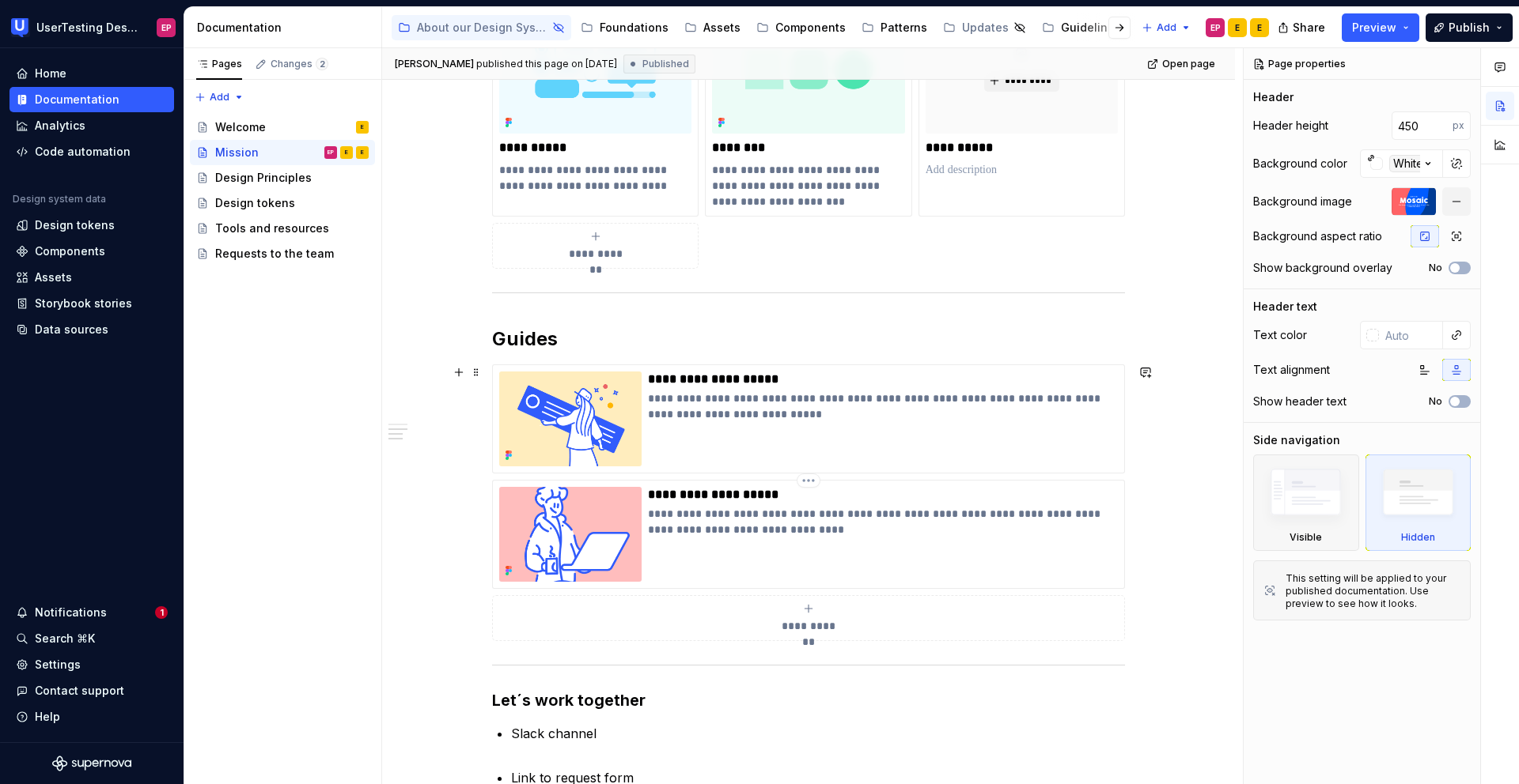
scroll to position [800, 0]
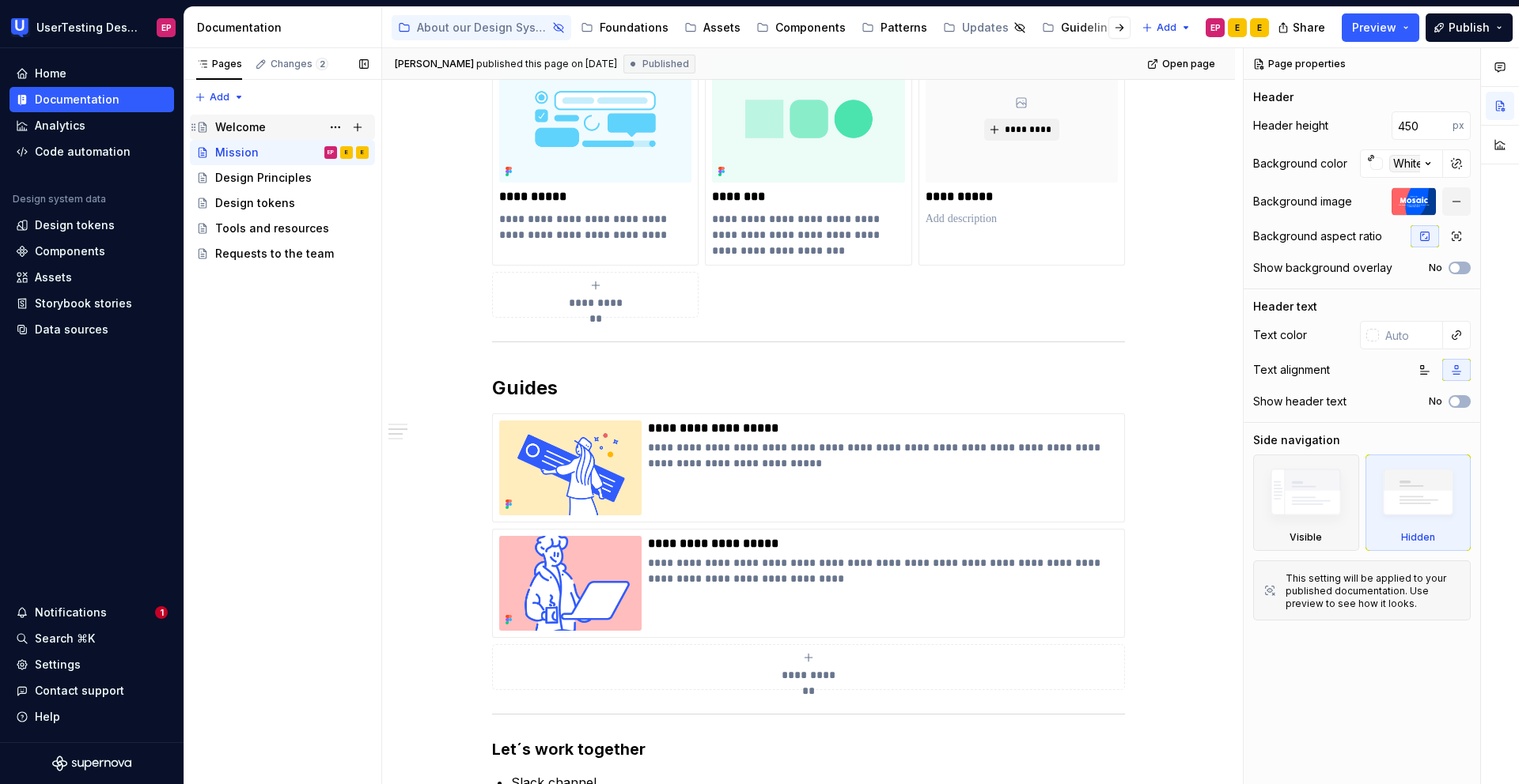
click at [295, 134] on div "Welcome E" at bounding box center [292, 127] width 154 height 22
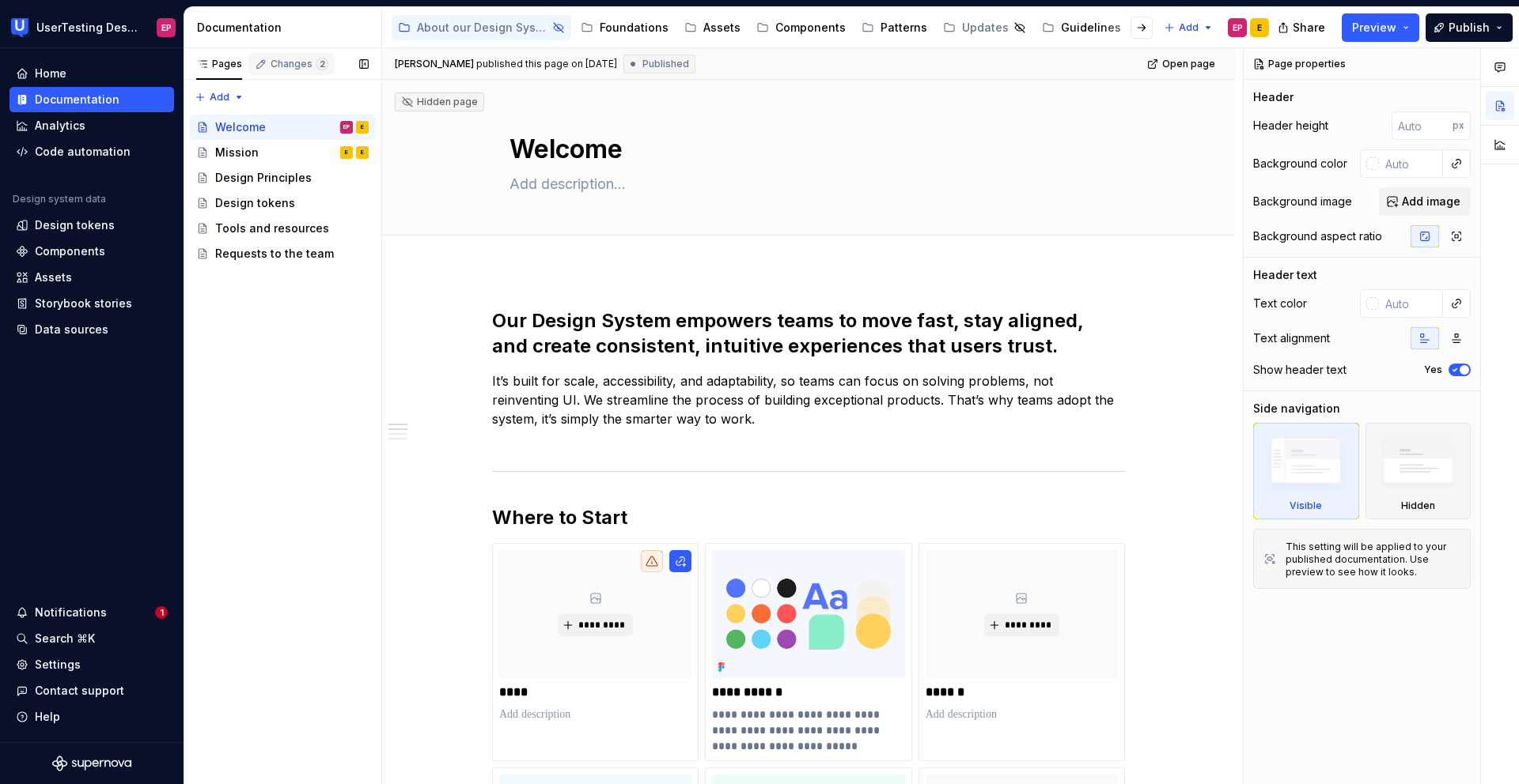
click at [291, 65] on div "Changes 2" at bounding box center [300, 64] width 58 height 12
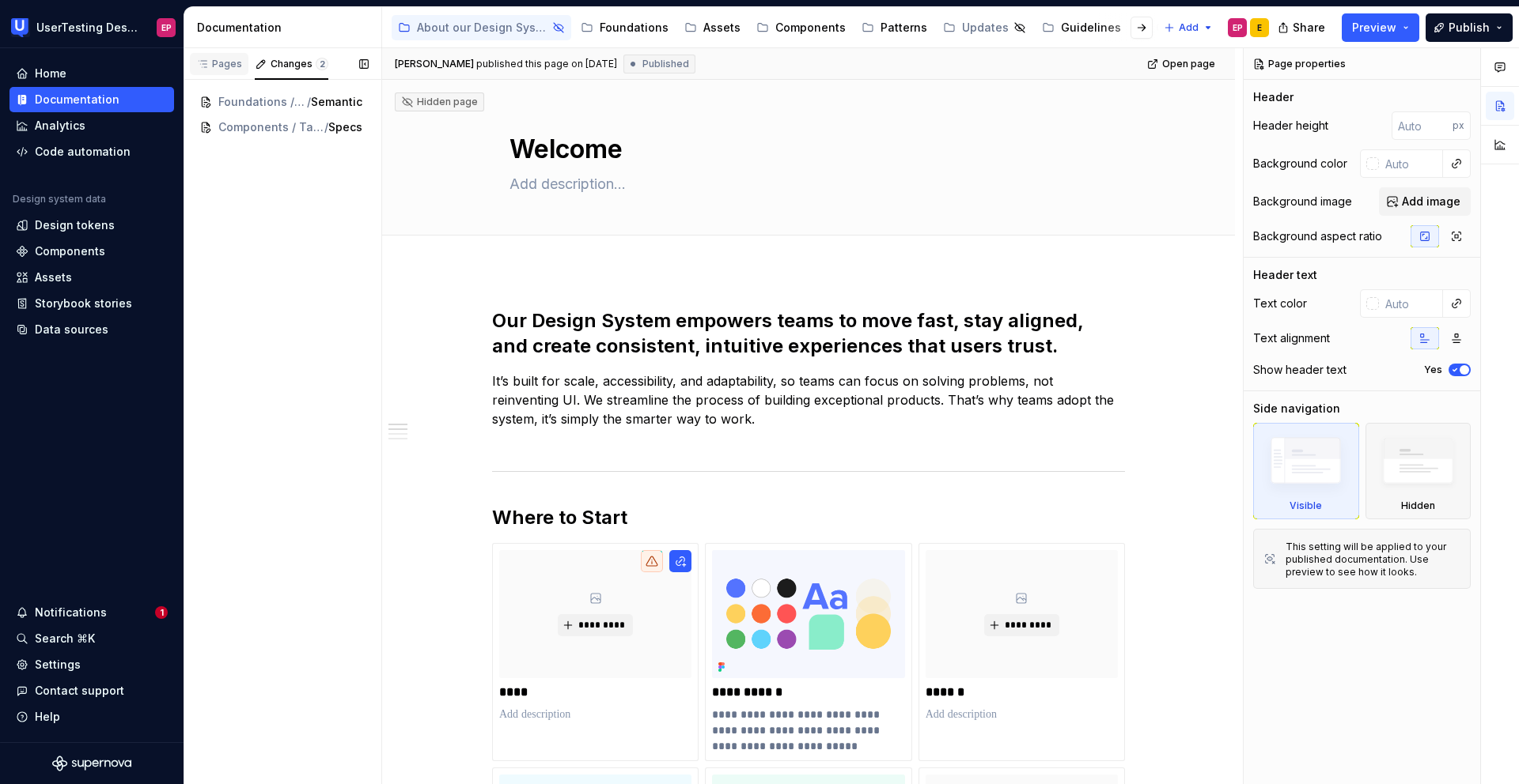
click at [225, 66] on div "Pages" at bounding box center [219, 64] width 46 height 12
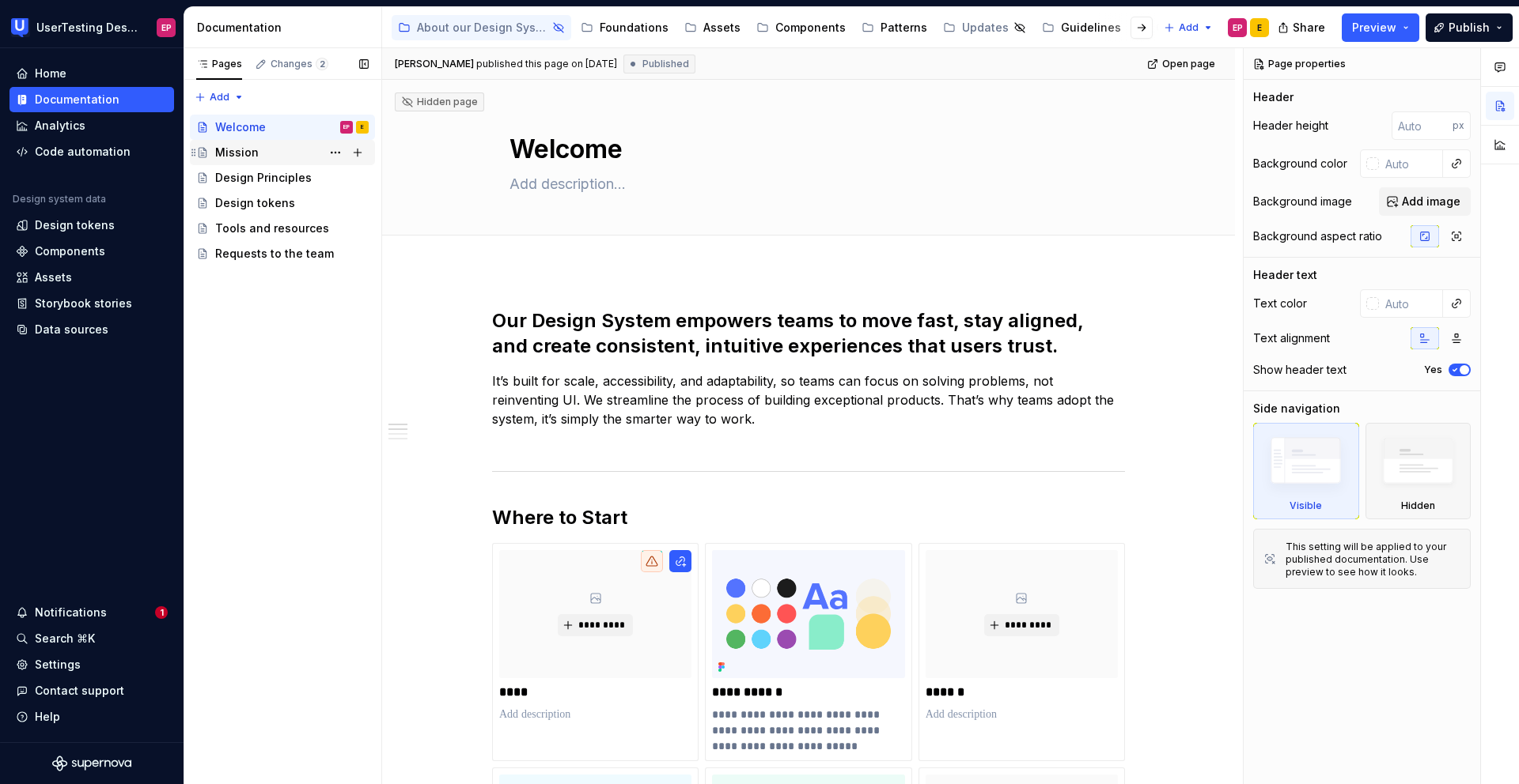
click at [253, 156] on div "Mission" at bounding box center [237, 153] width 44 height 16
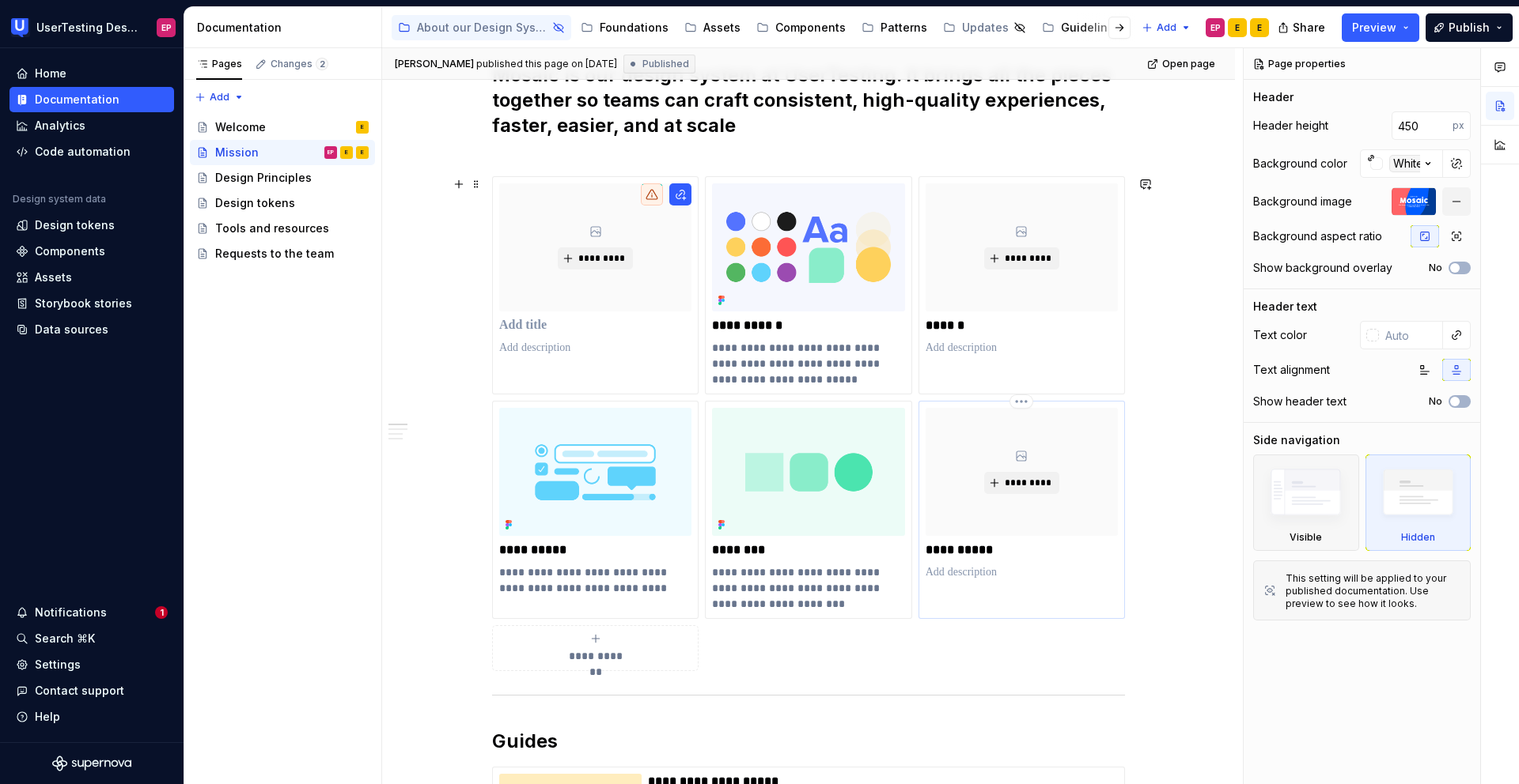
scroll to position [365, 0]
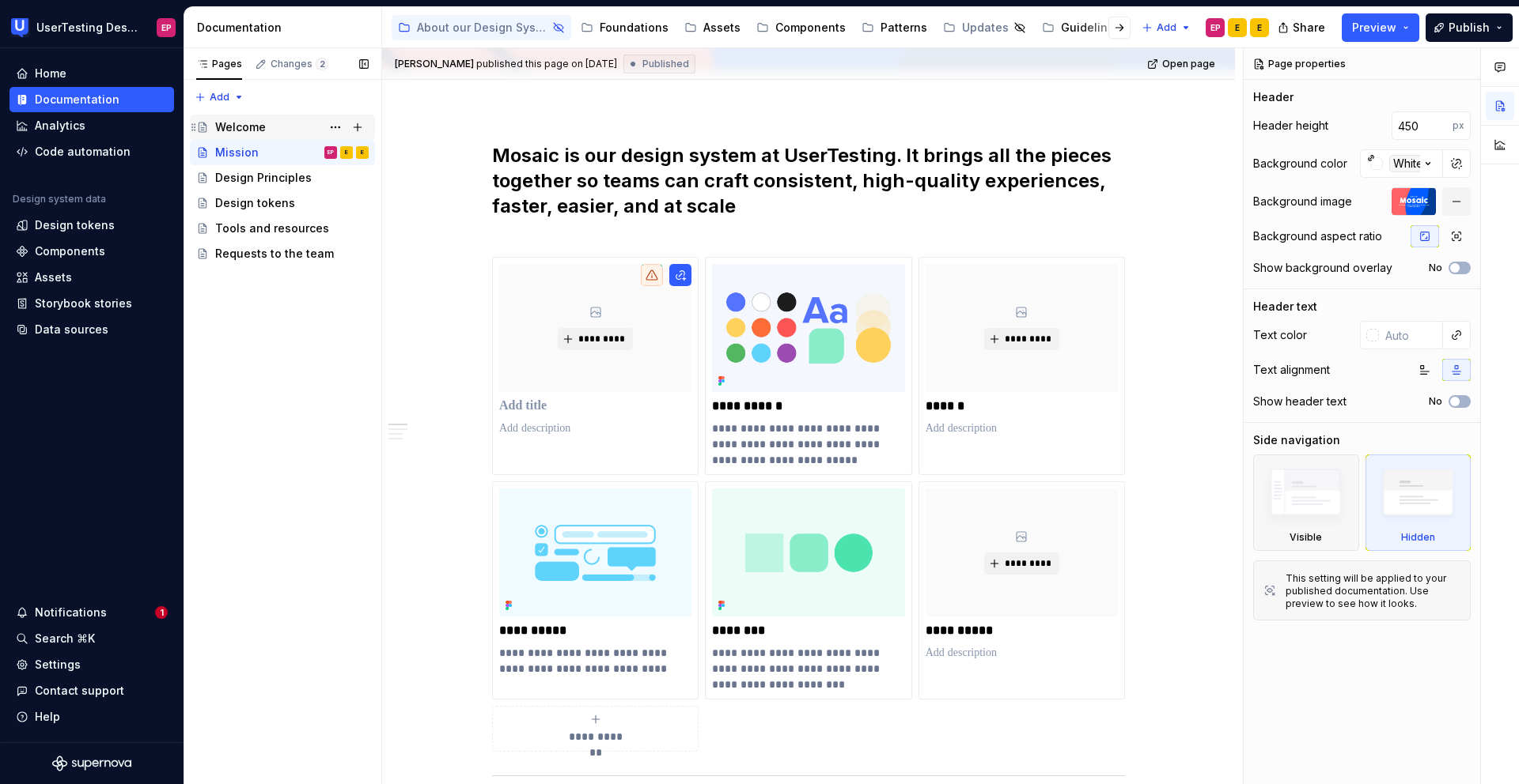
click at [257, 129] on div "Welcome" at bounding box center [240, 127] width 51 height 16
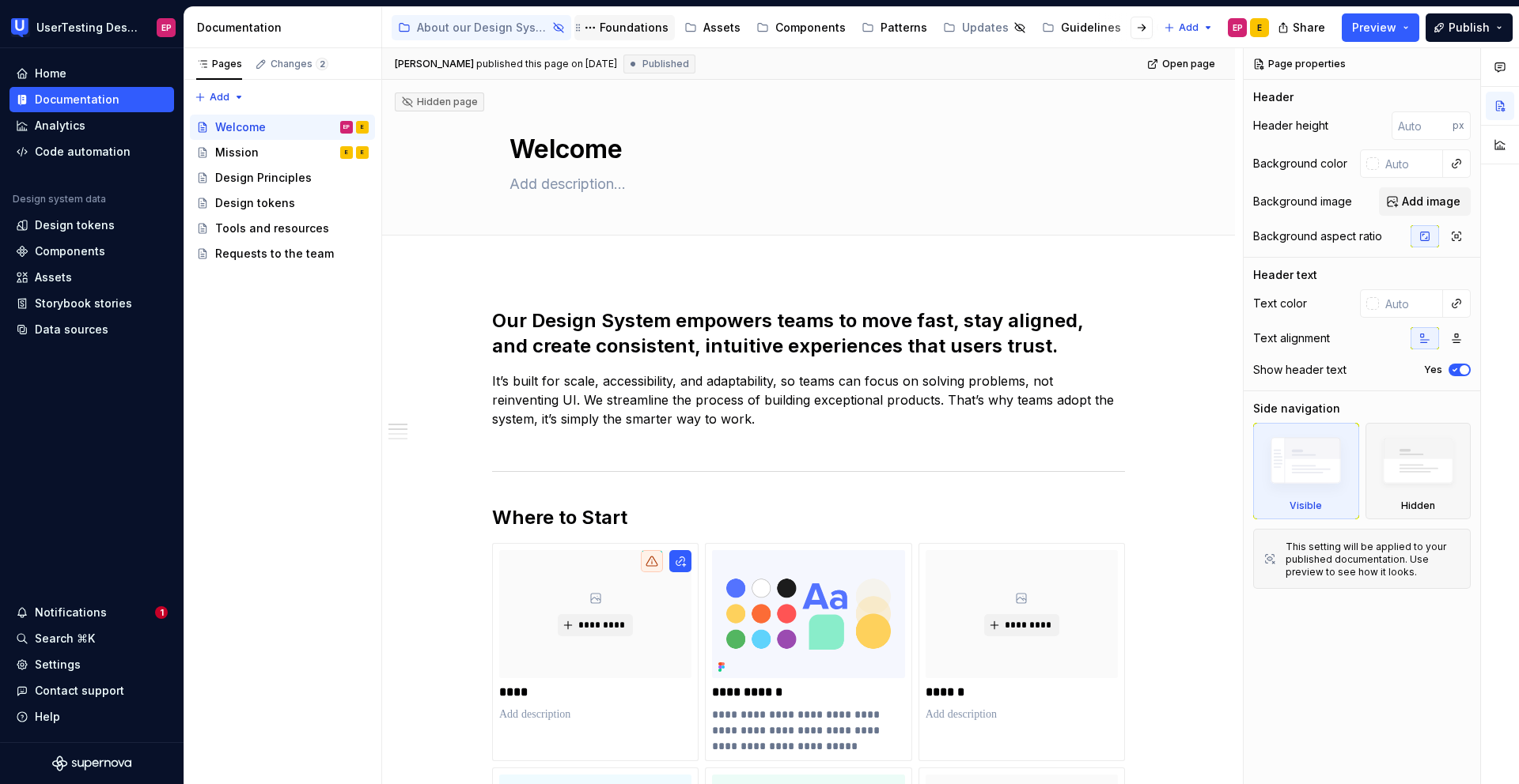
click at [645, 24] on div "Foundations" at bounding box center [633, 28] width 69 height 16
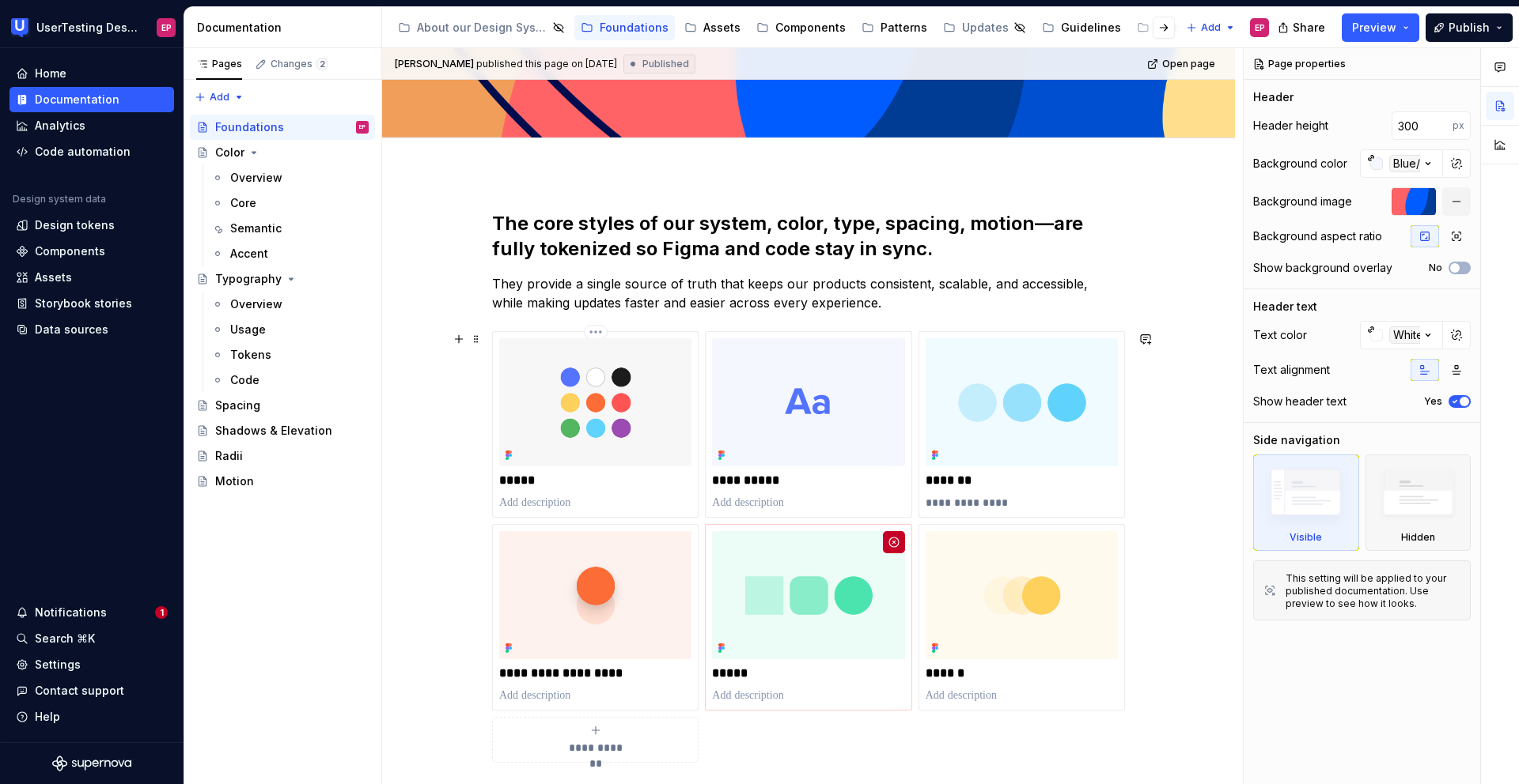
scroll to position [192, 0]
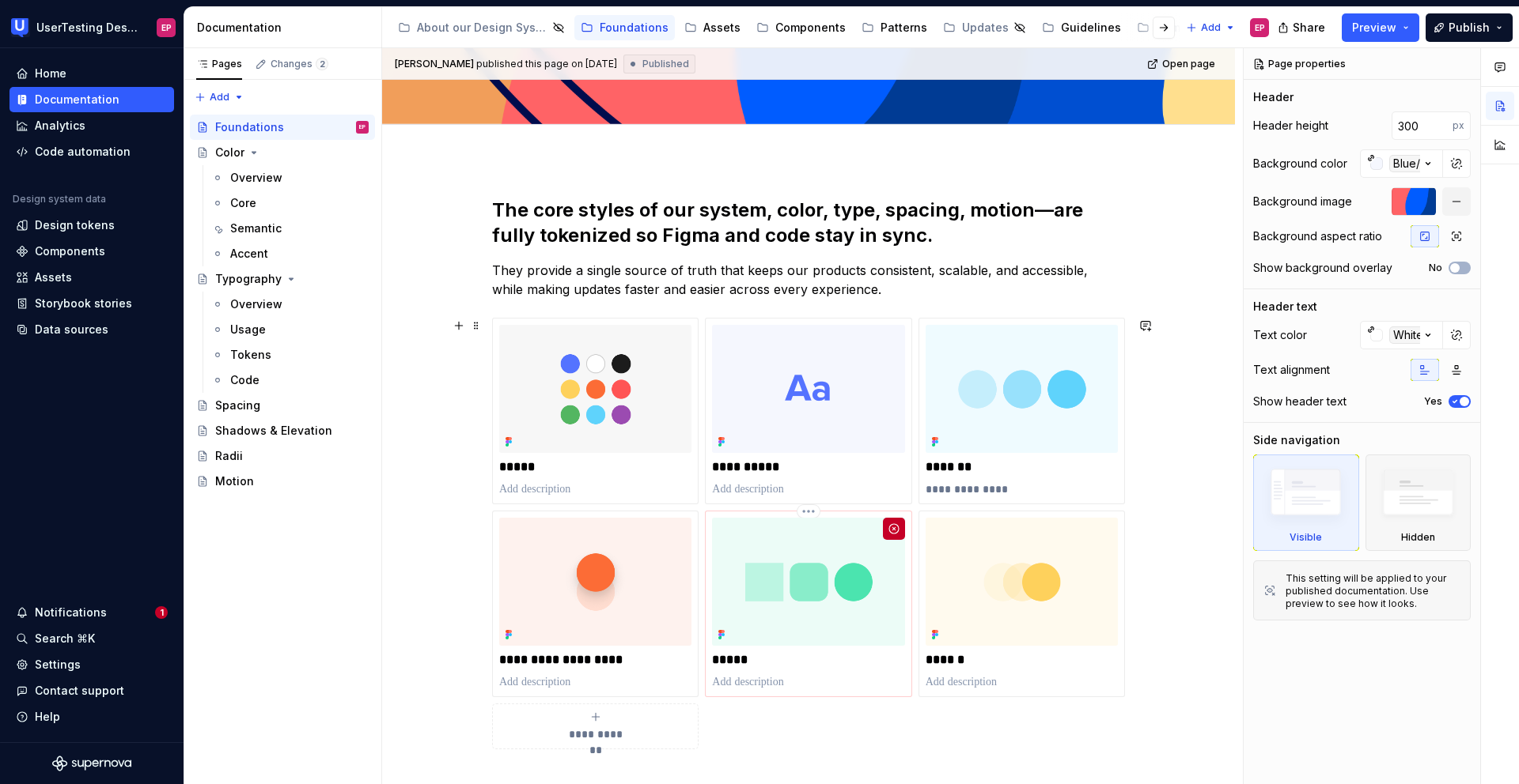
click at [804, 551] on img at bounding box center [808, 581] width 192 height 128
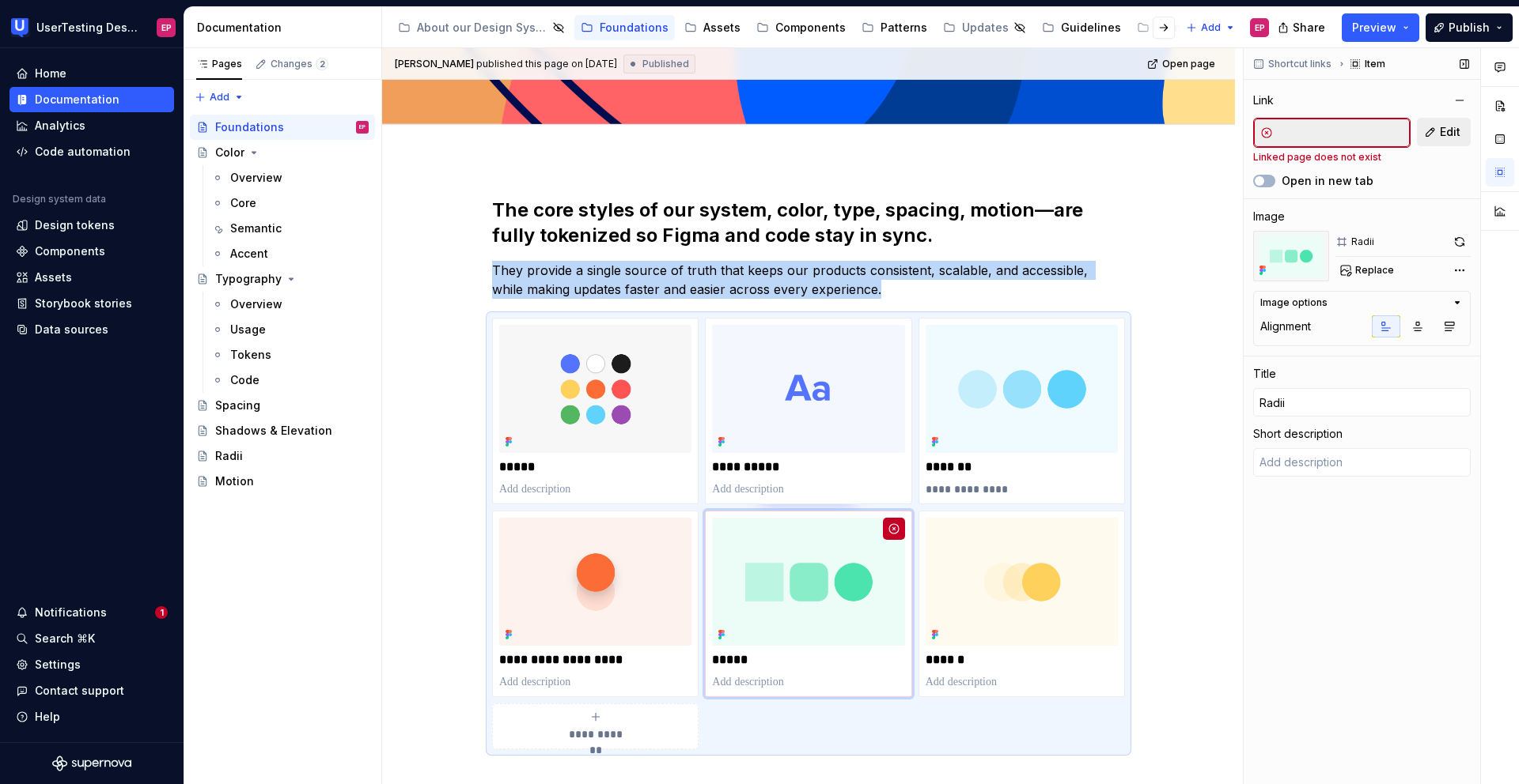
click at [1050, 134] on button "Edit" at bounding box center [1444, 132] width 54 height 29
type textarea "*"
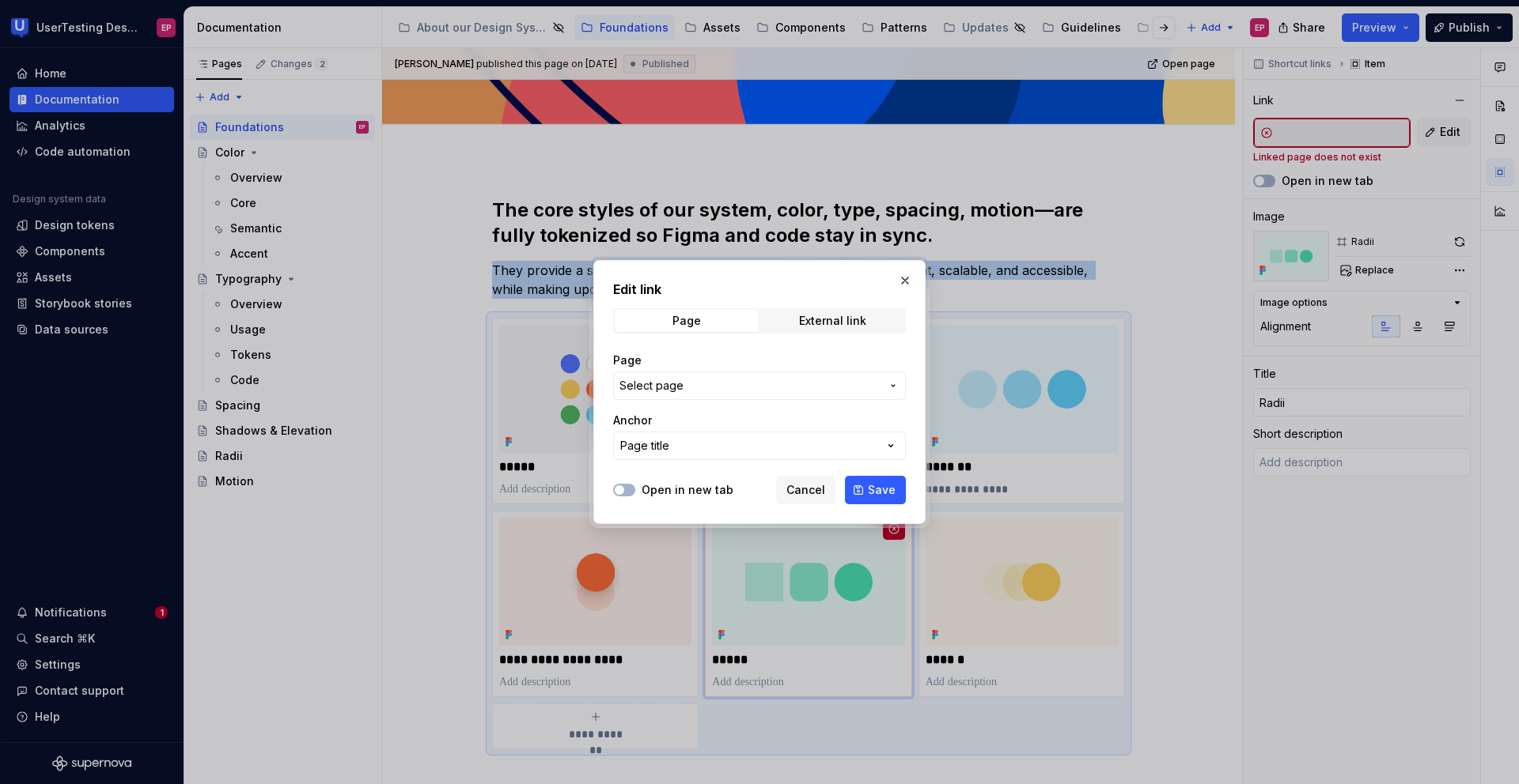
click at [708, 389] on span "Select page" at bounding box center [749, 386] width 261 height 16
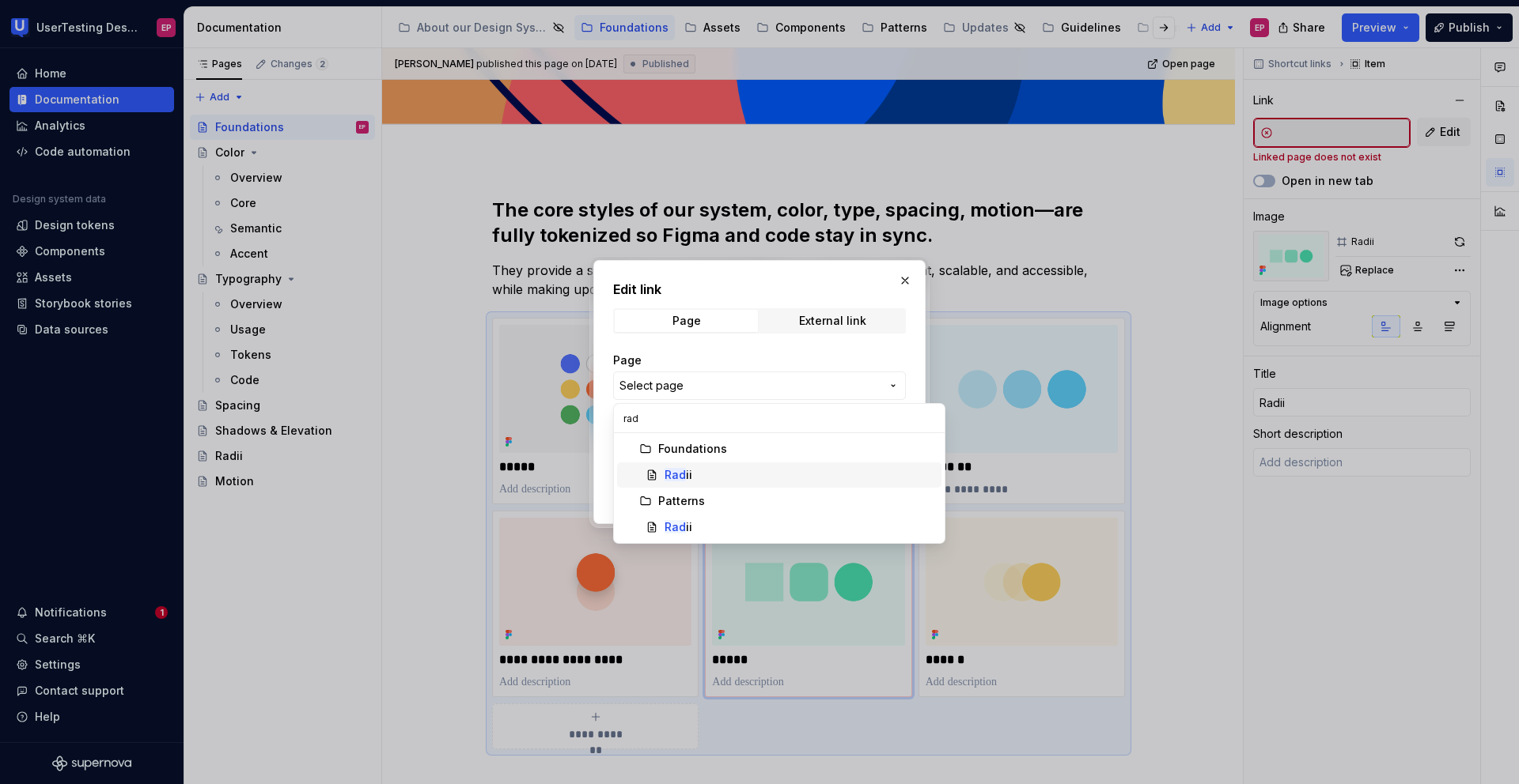
type input "rad"
click at [682, 480] on mark "Rad" at bounding box center [675, 474] width 21 height 13
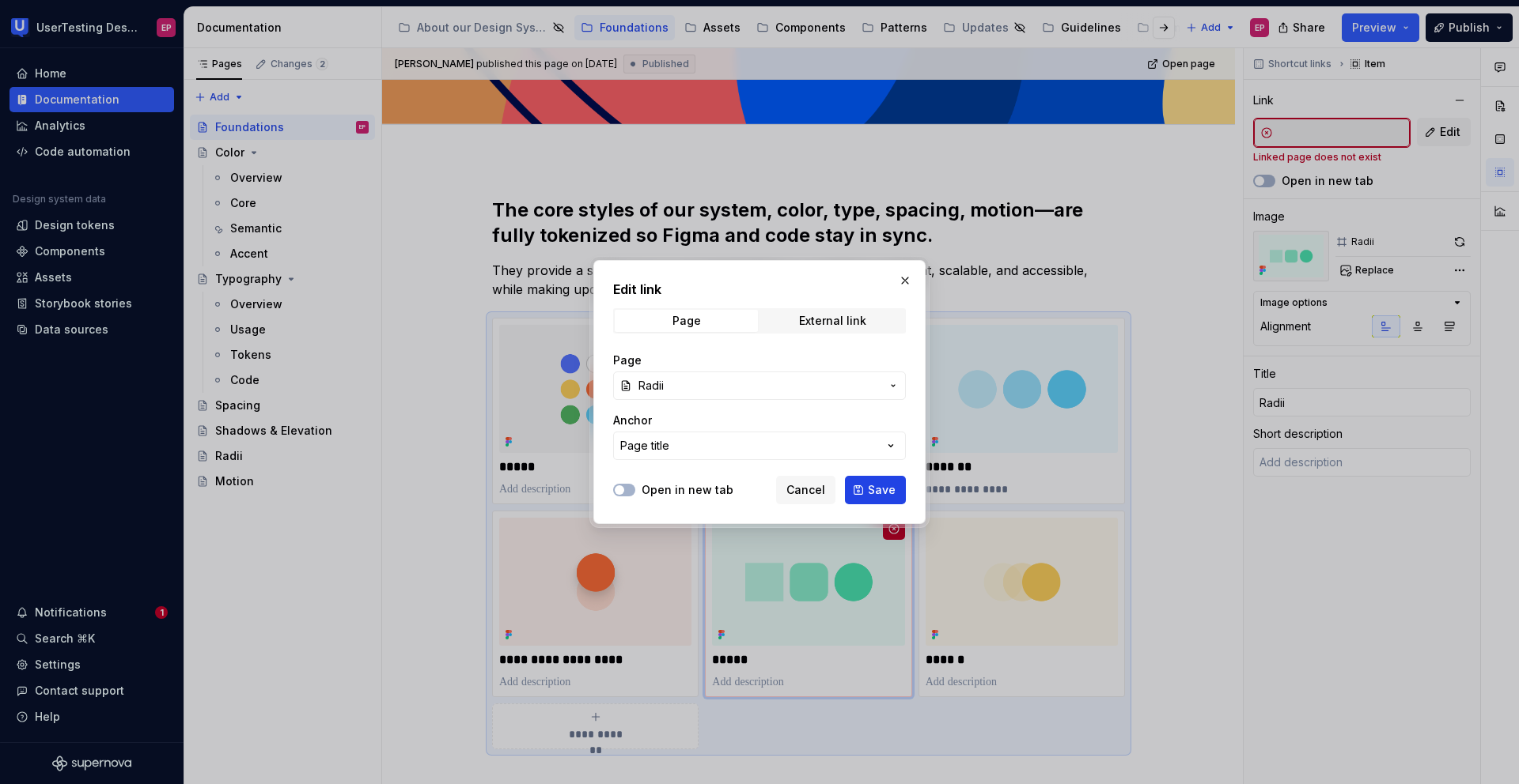
click at [867, 486] on button "Save" at bounding box center [875, 490] width 61 height 29
type textarea "*"
type input "Foundations / Radii"
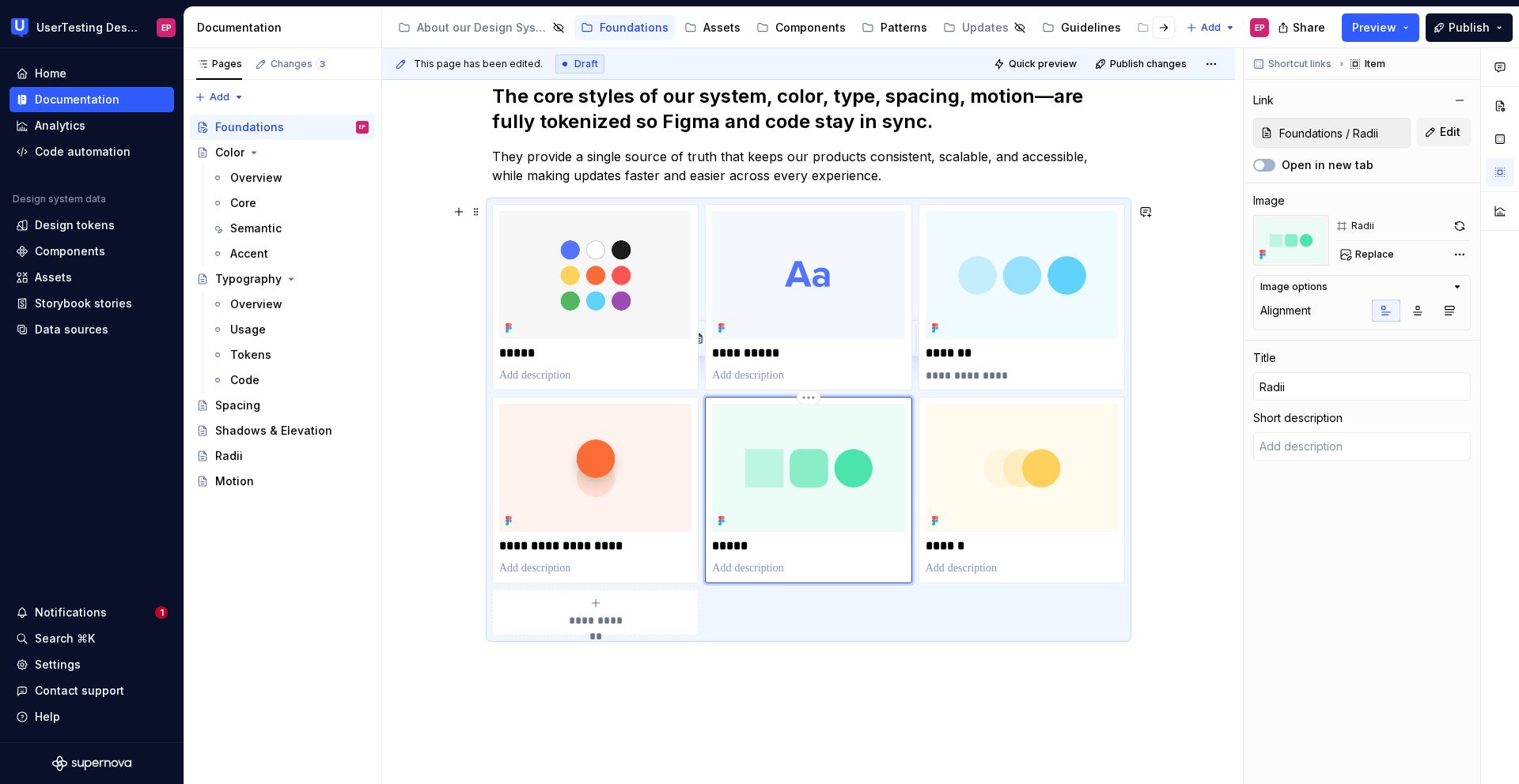
scroll to position [287, 0]
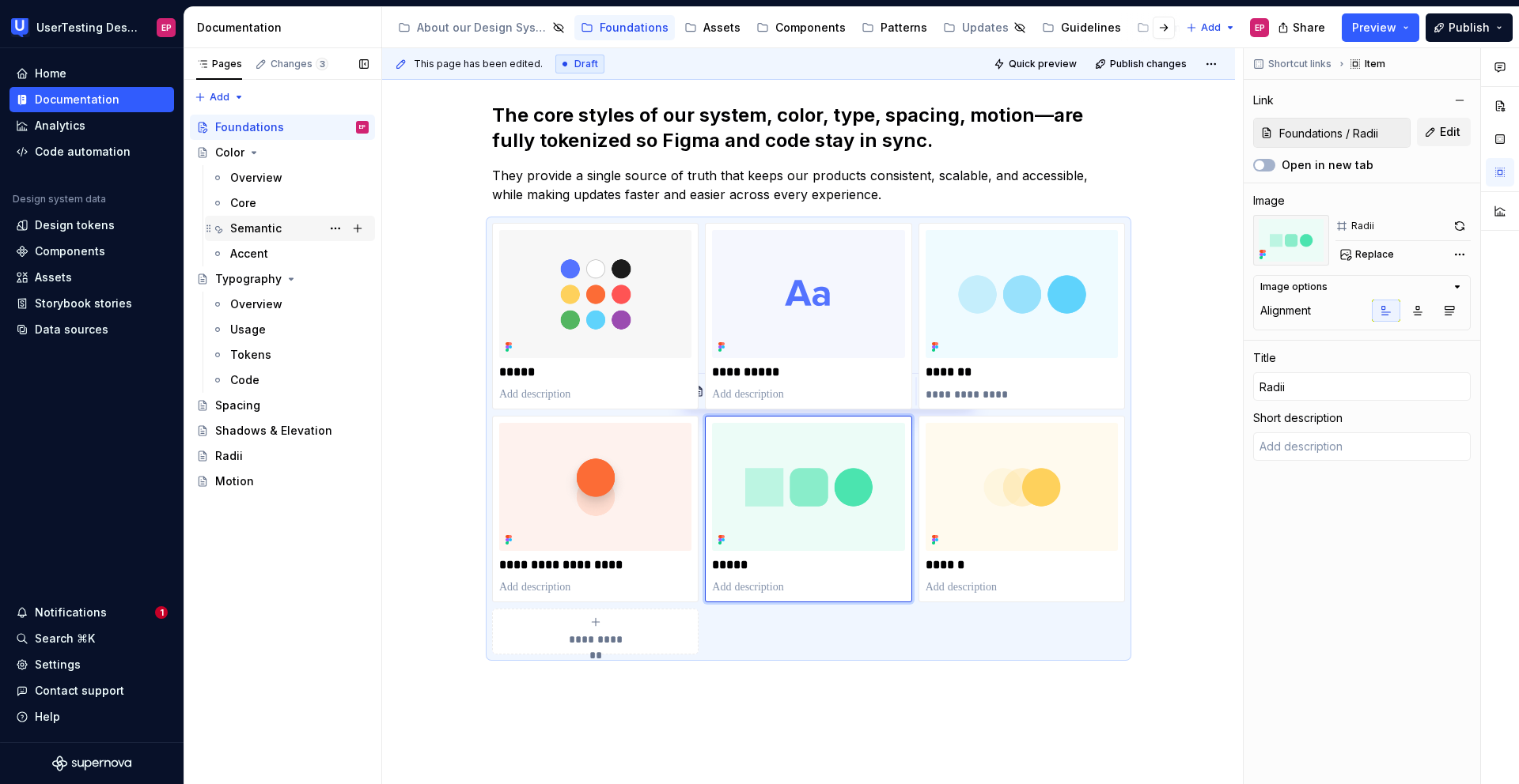
click at [293, 222] on div "Semantic" at bounding box center [300, 228] width 138 height 22
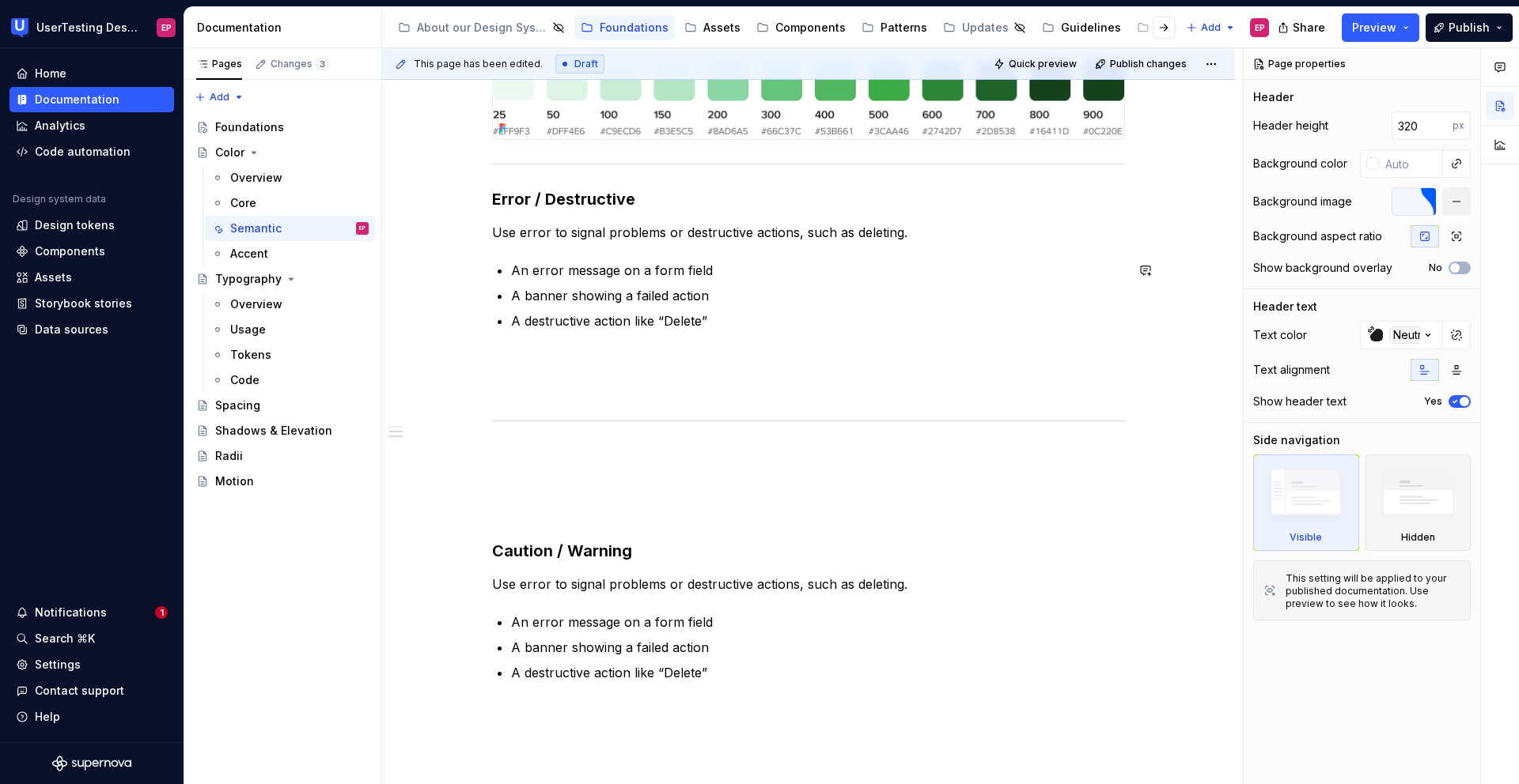
scroll to position [705, 0]
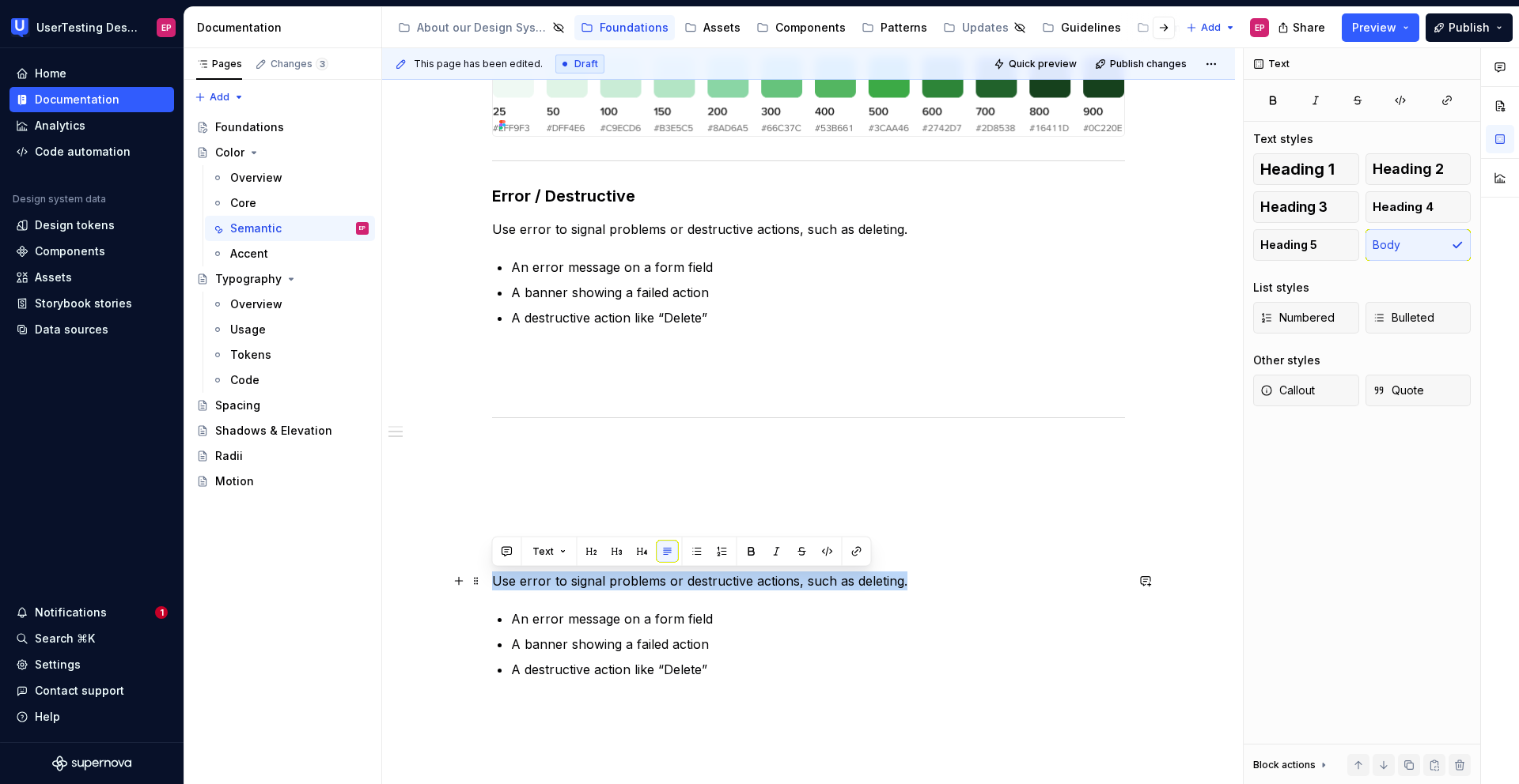
drag, startPoint x: 492, startPoint y: 581, endPoint x: 919, endPoint y: 582, distance: 427.0
click at [919, 582] on p "Use error to signal problems or destructive actions, such as deleting." at bounding box center [808, 581] width 632 height 19
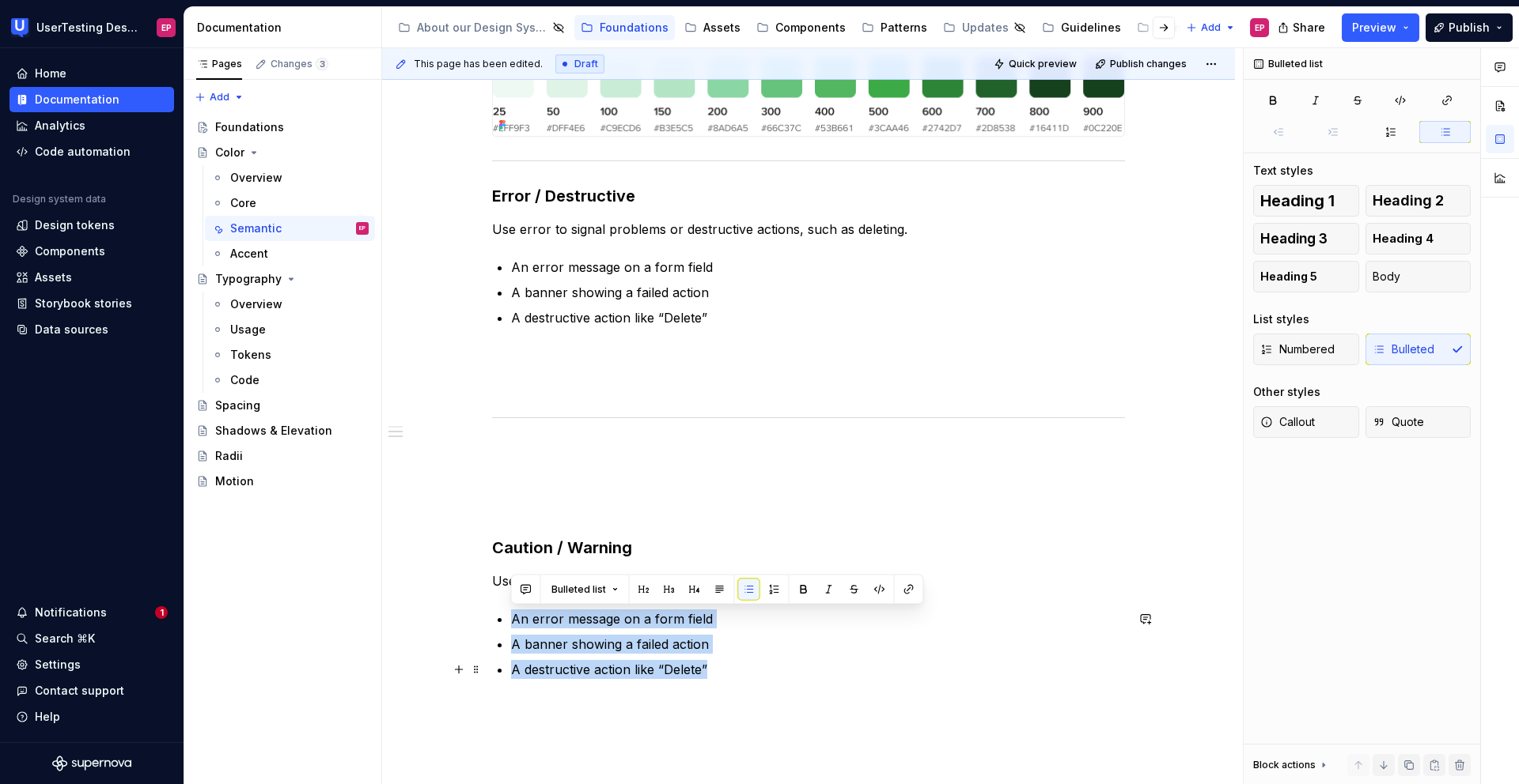
drag, startPoint x: 513, startPoint y: 616, endPoint x: 728, endPoint y: 666, distance: 220.7
click at [728, 582] on ul "An error message on a form field A banner showing a failed action A destructive…" at bounding box center [818, 644] width 614 height 70
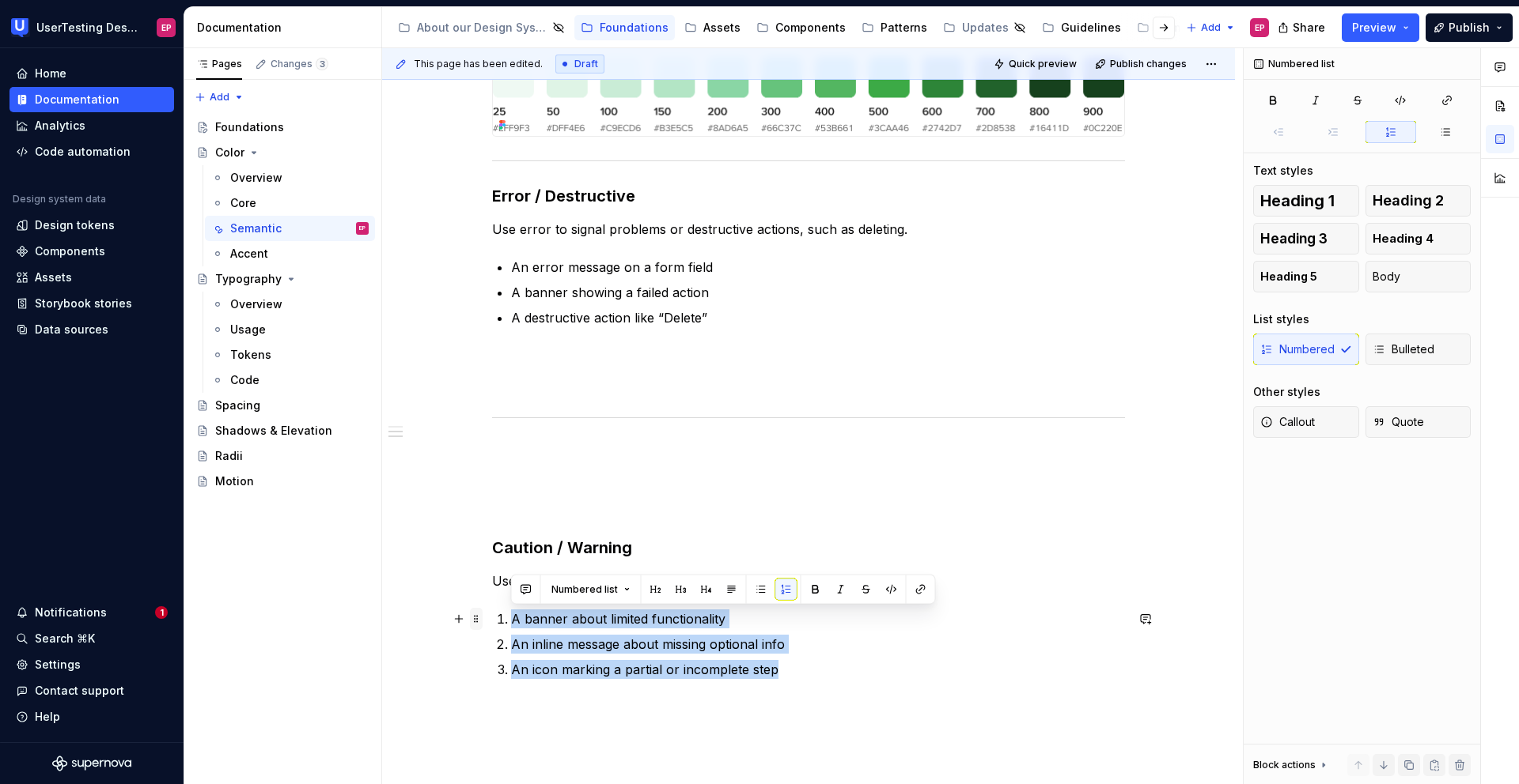
drag, startPoint x: 779, startPoint y: 669, endPoint x: 481, endPoint y: 619, distance: 302.2
click at [492, 582] on div "Semantic colors carry meaning, helping users instantly understand the UI. Green…" at bounding box center [808, 201] width 632 height 993
click at [764, 582] on button "button" at bounding box center [761, 589] width 22 height 22
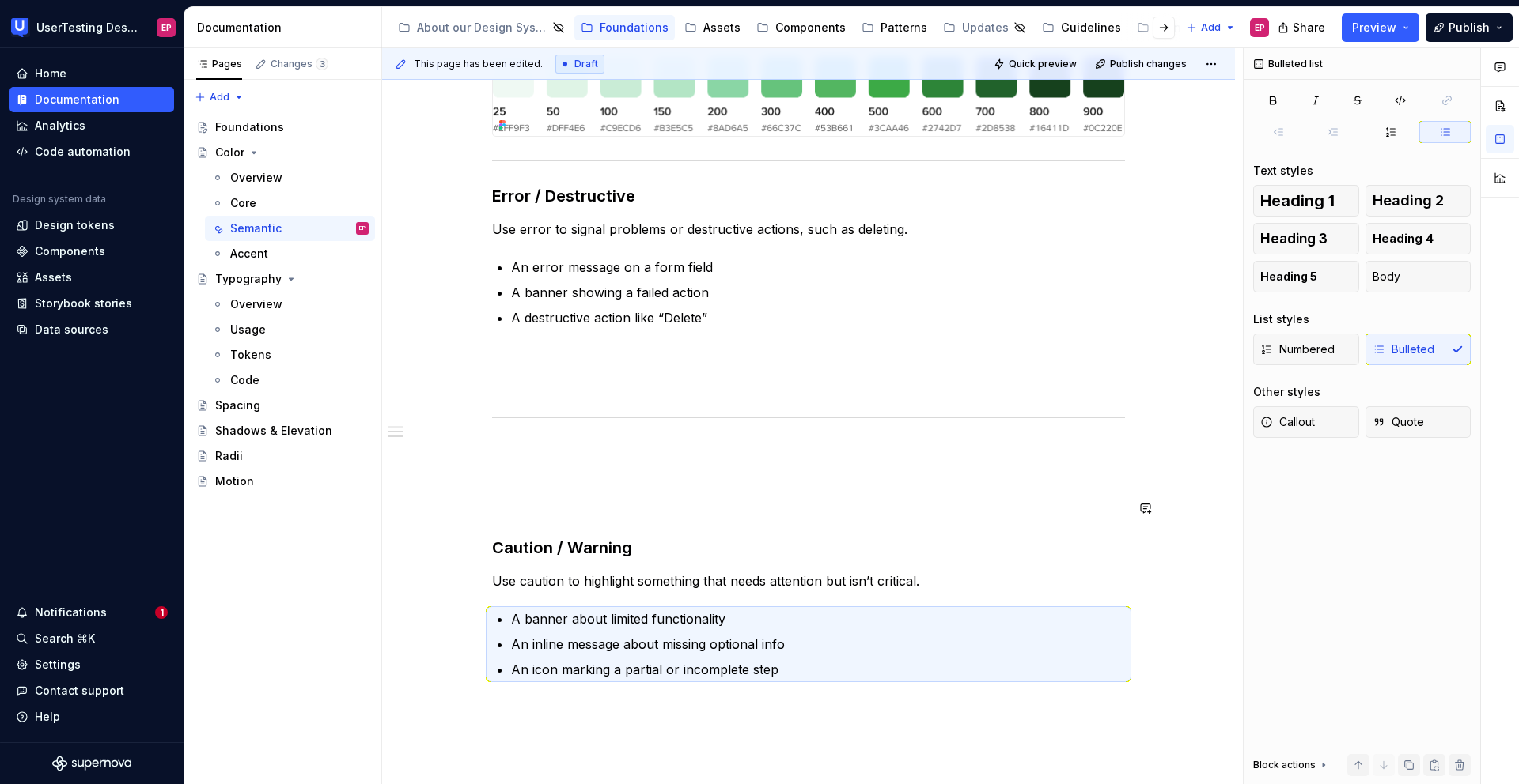
click at [669, 496] on div "Semantic colors carry meaning, helping users instantly understand the UI. Green…" at bounding box center [808, 192] width 632 height 974
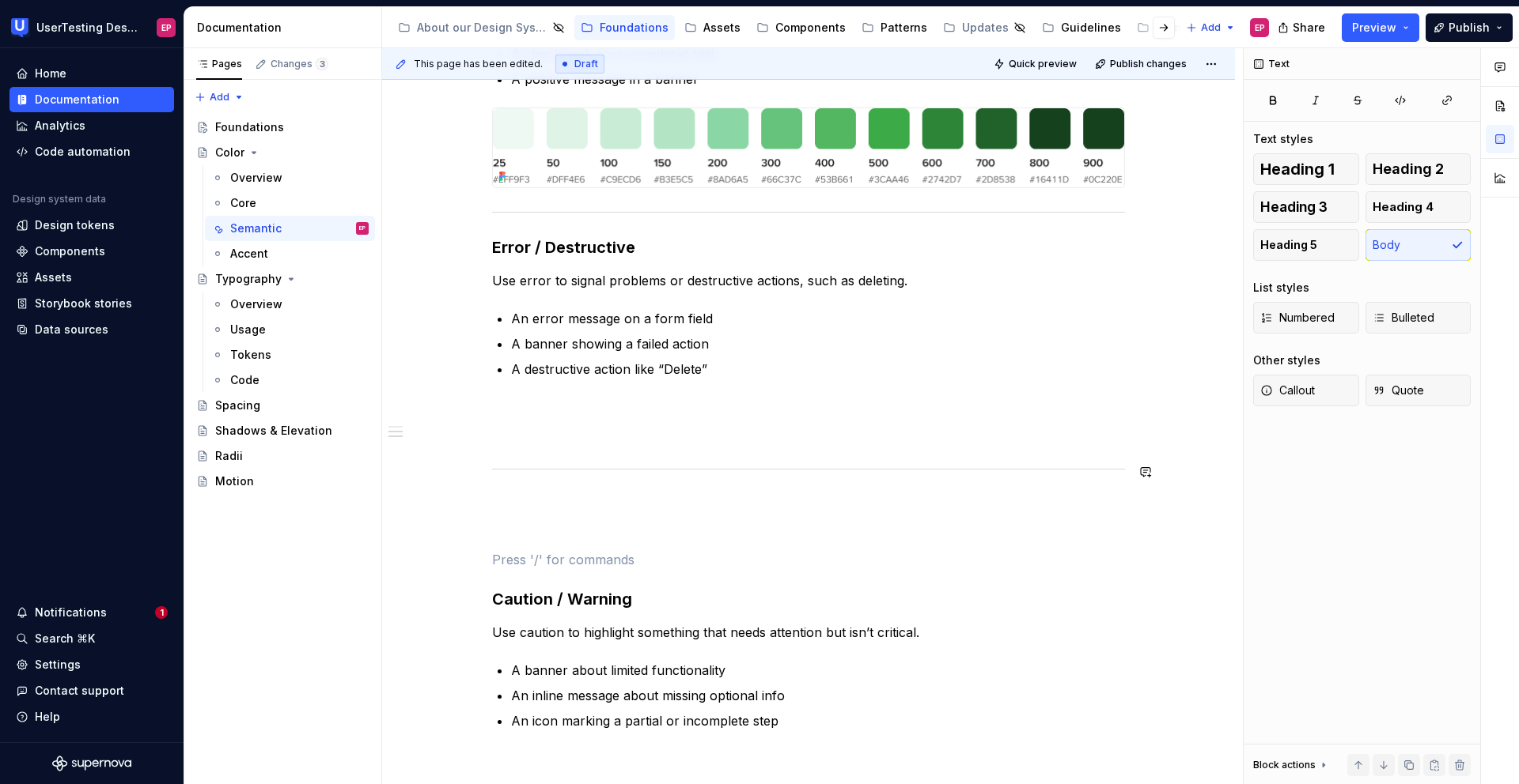
scroll to position [731, 0]
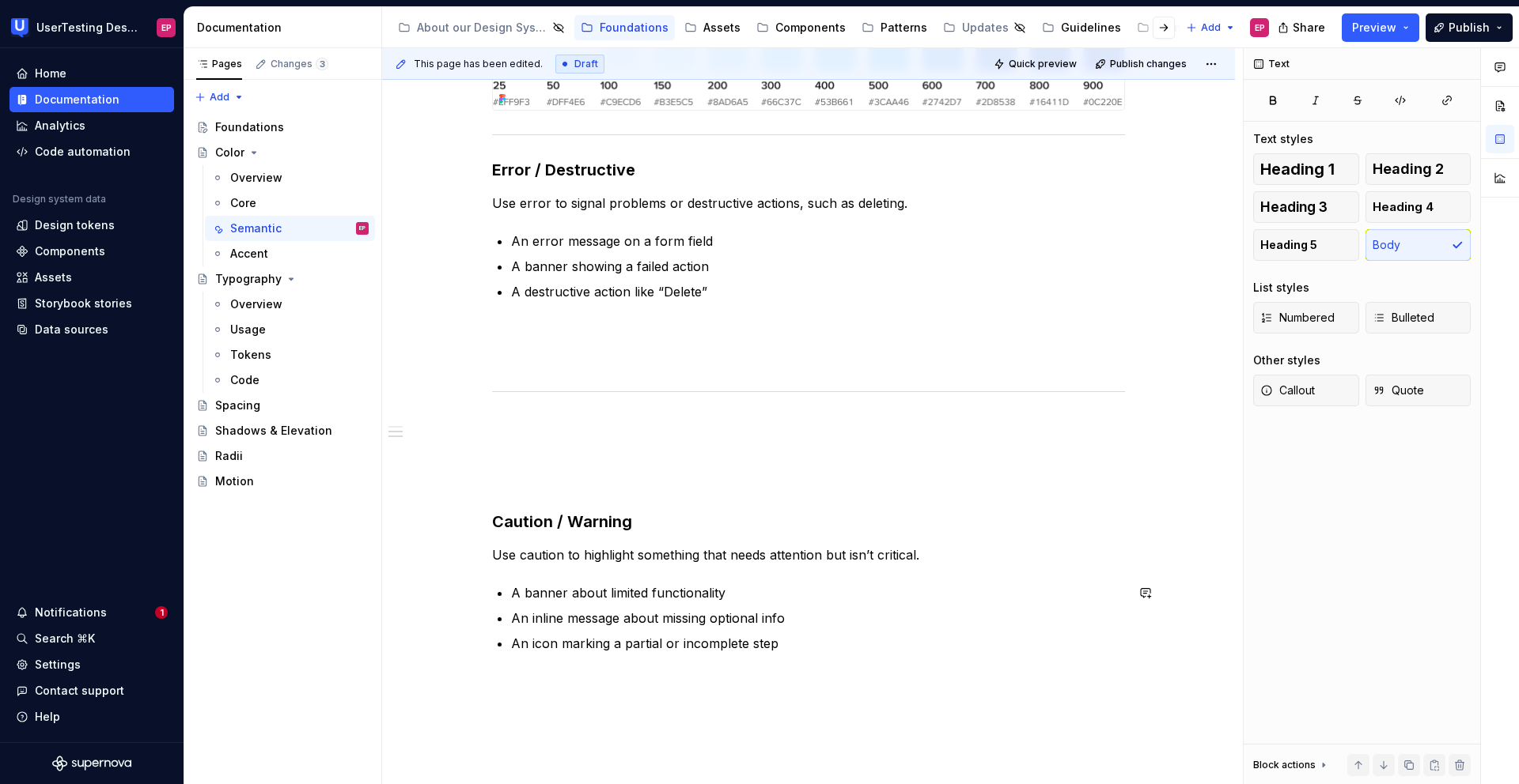
click at [512, 582] on div "Semantic colors carry meaning, helping users instantly understand the UI. Green…" at bounding box center [808, 274] width 853 height 1267
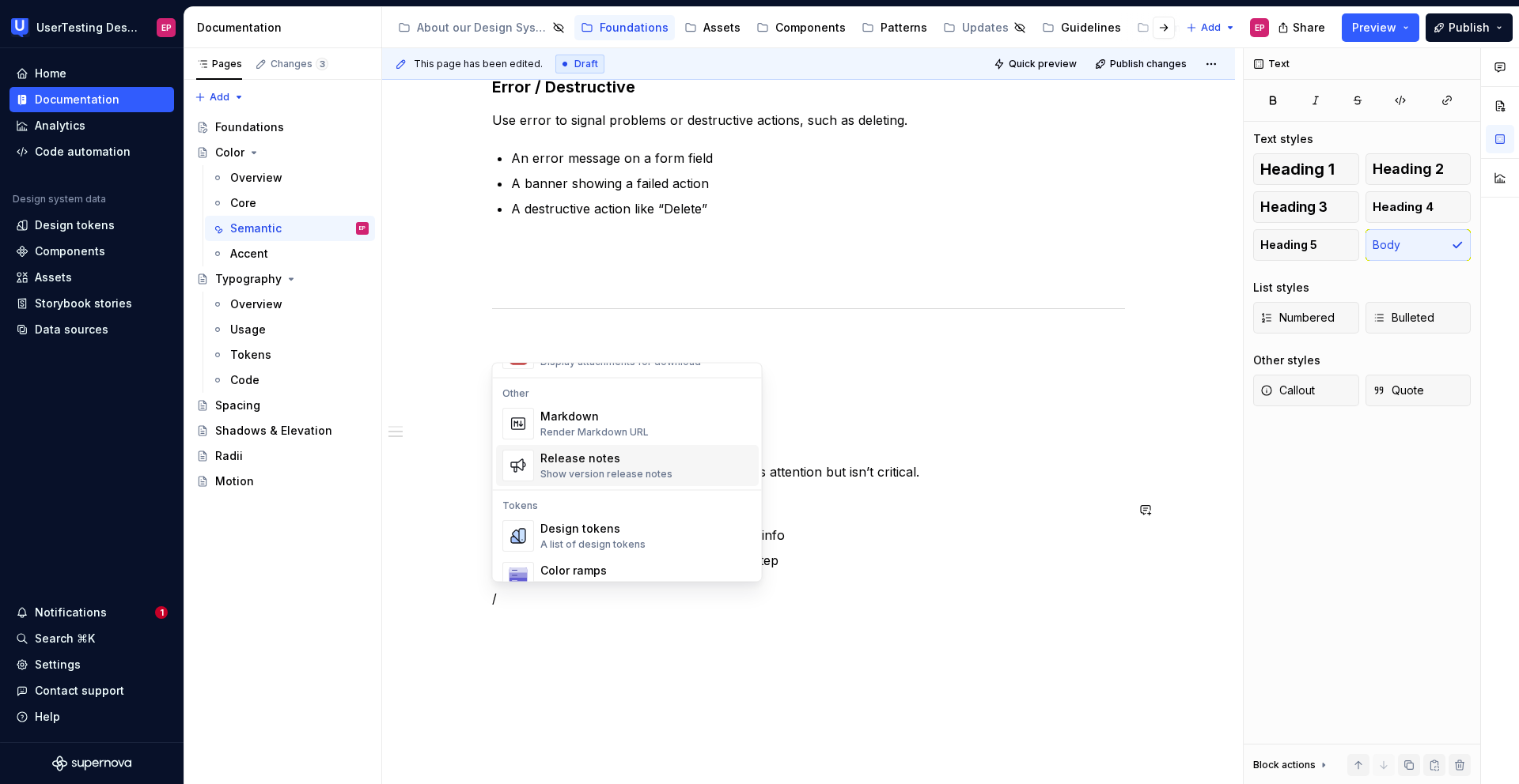
scroll to position [1056, 0]
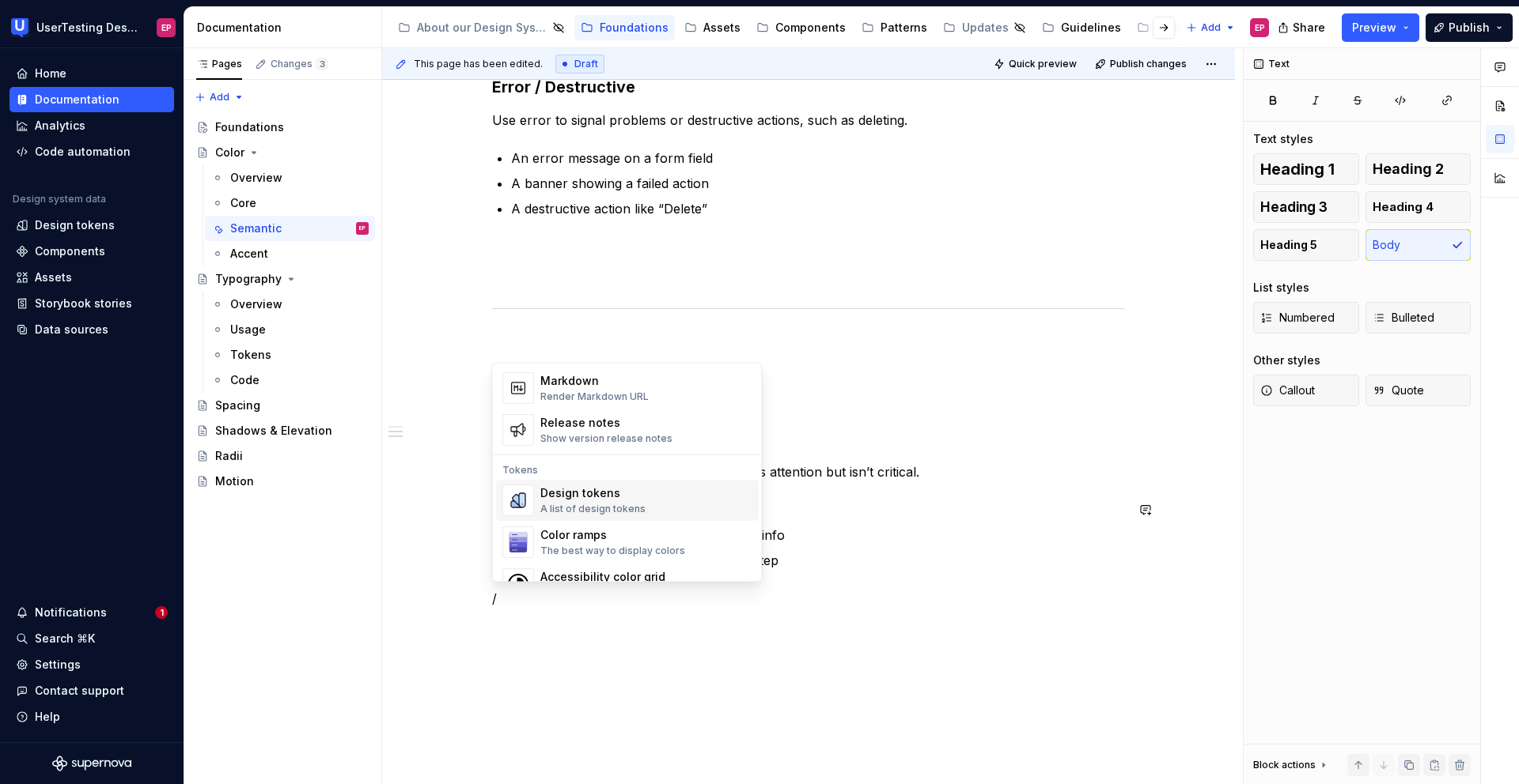
click at [598, 504] on div "A list of design tokens" at bounding box center [593, 510] width 105 height 12
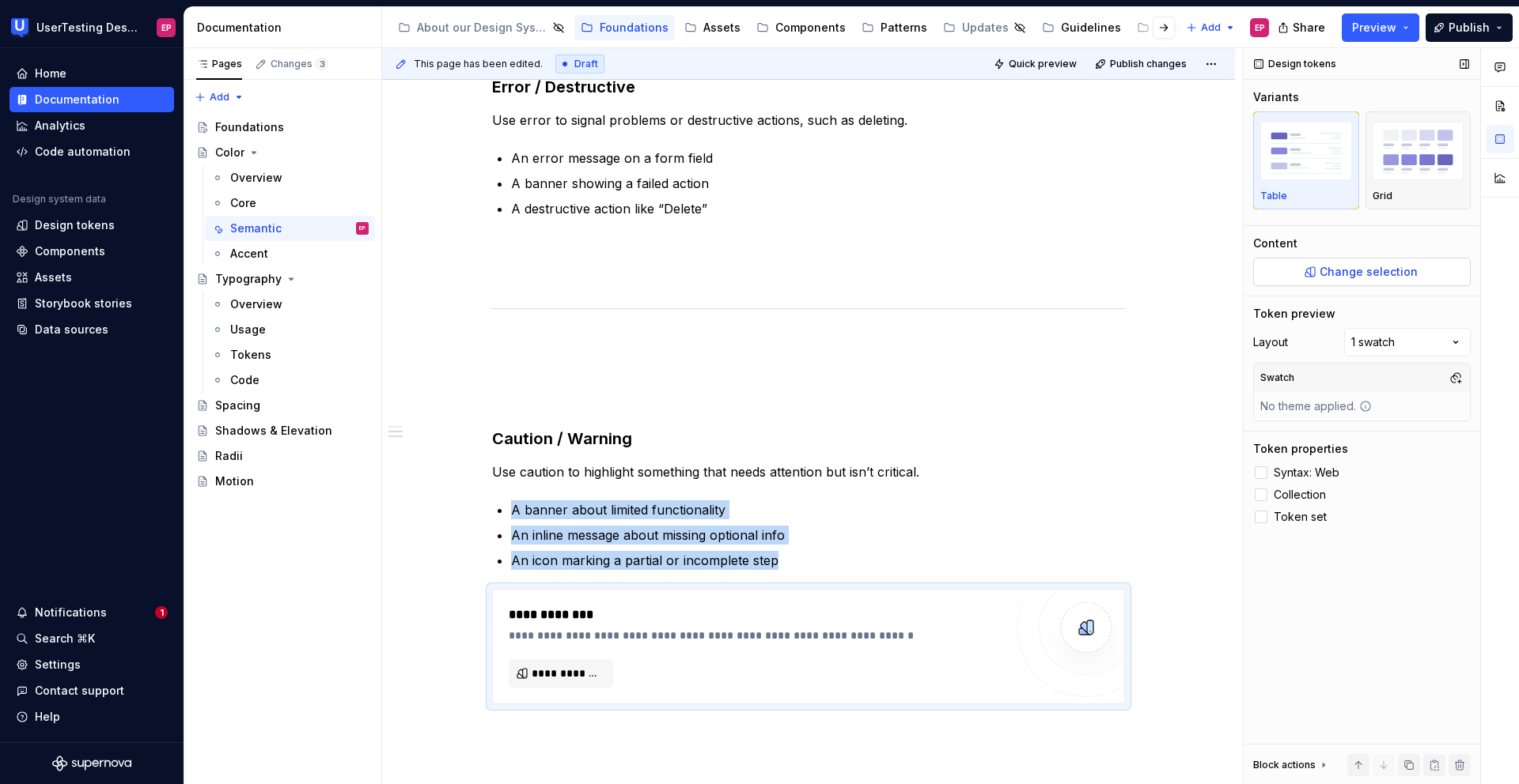
click at [1050, 265] on span "Change selection" at bounding box center [1369, 272] width 98 height 16
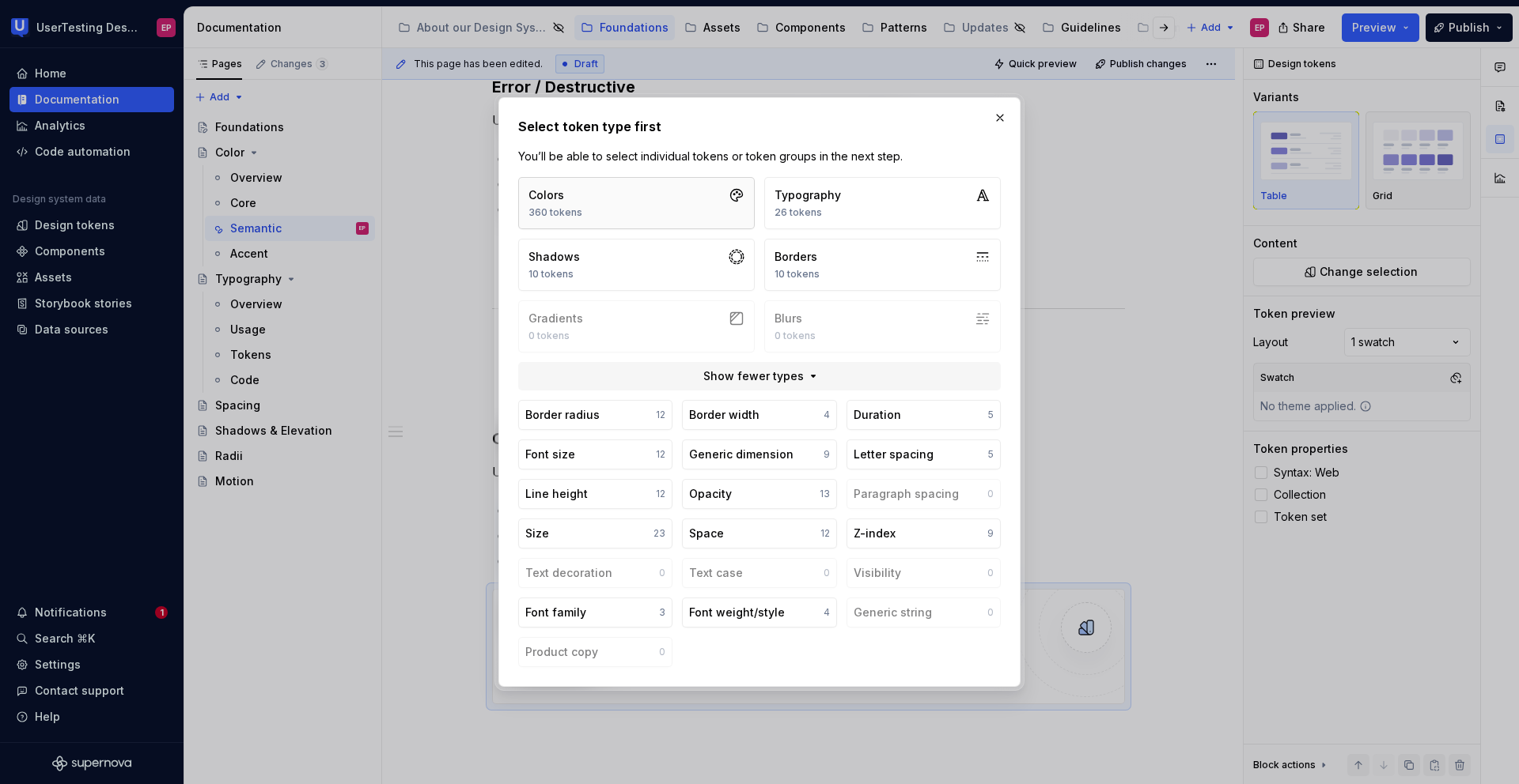
click at [625, 199] on button "Colors 360 tokens" at bounding box center [636, 203] width 237 height 52
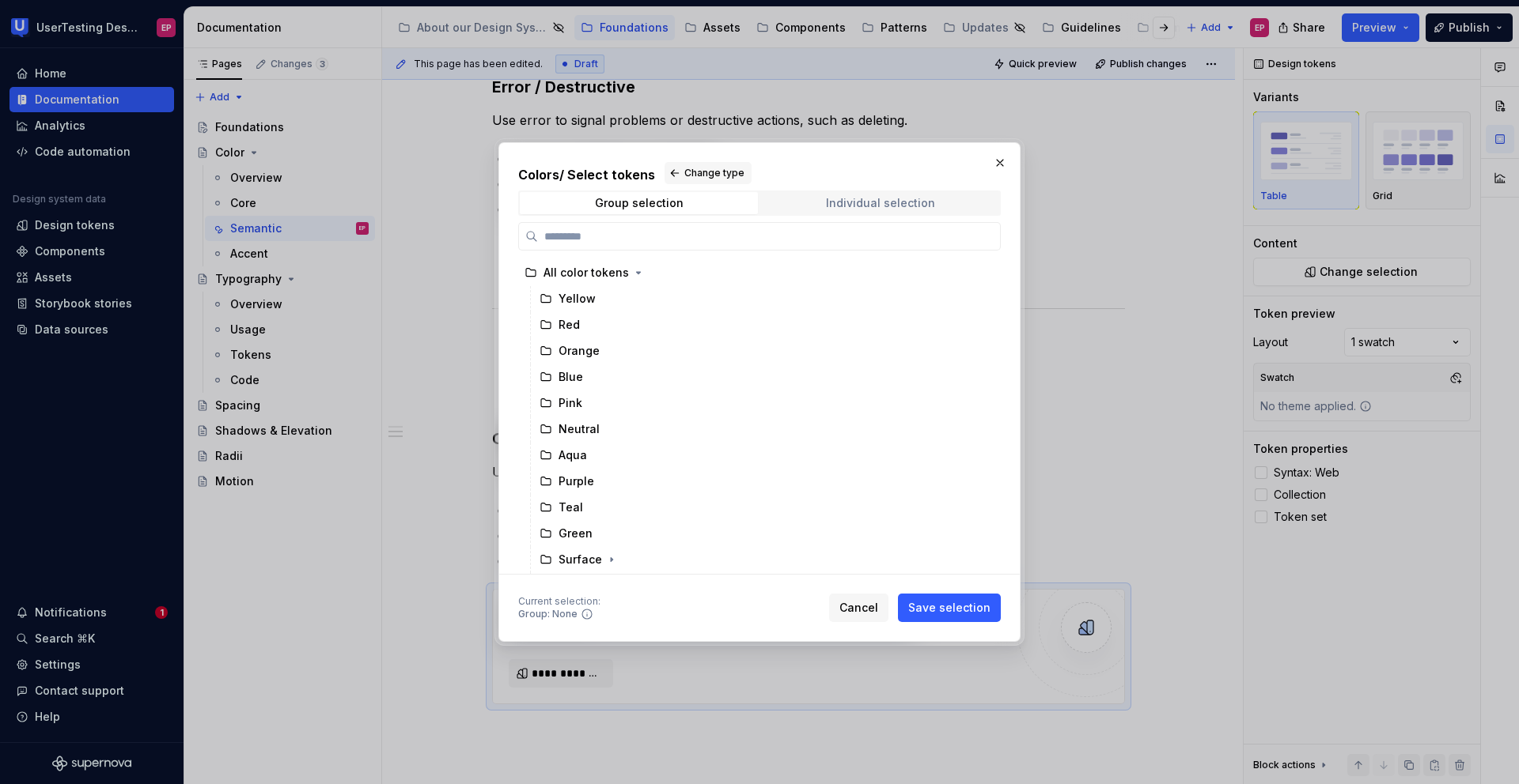
drag, startPoint x: 810, startPoint y: 168, endPoint x: 867, endPoint y: 210, distance: 70.8
click at [867, 210] on div "Colors / Select tokens Change type Group selection Individual selection All col…" at bounding box center [759, 368] width 482 height 413
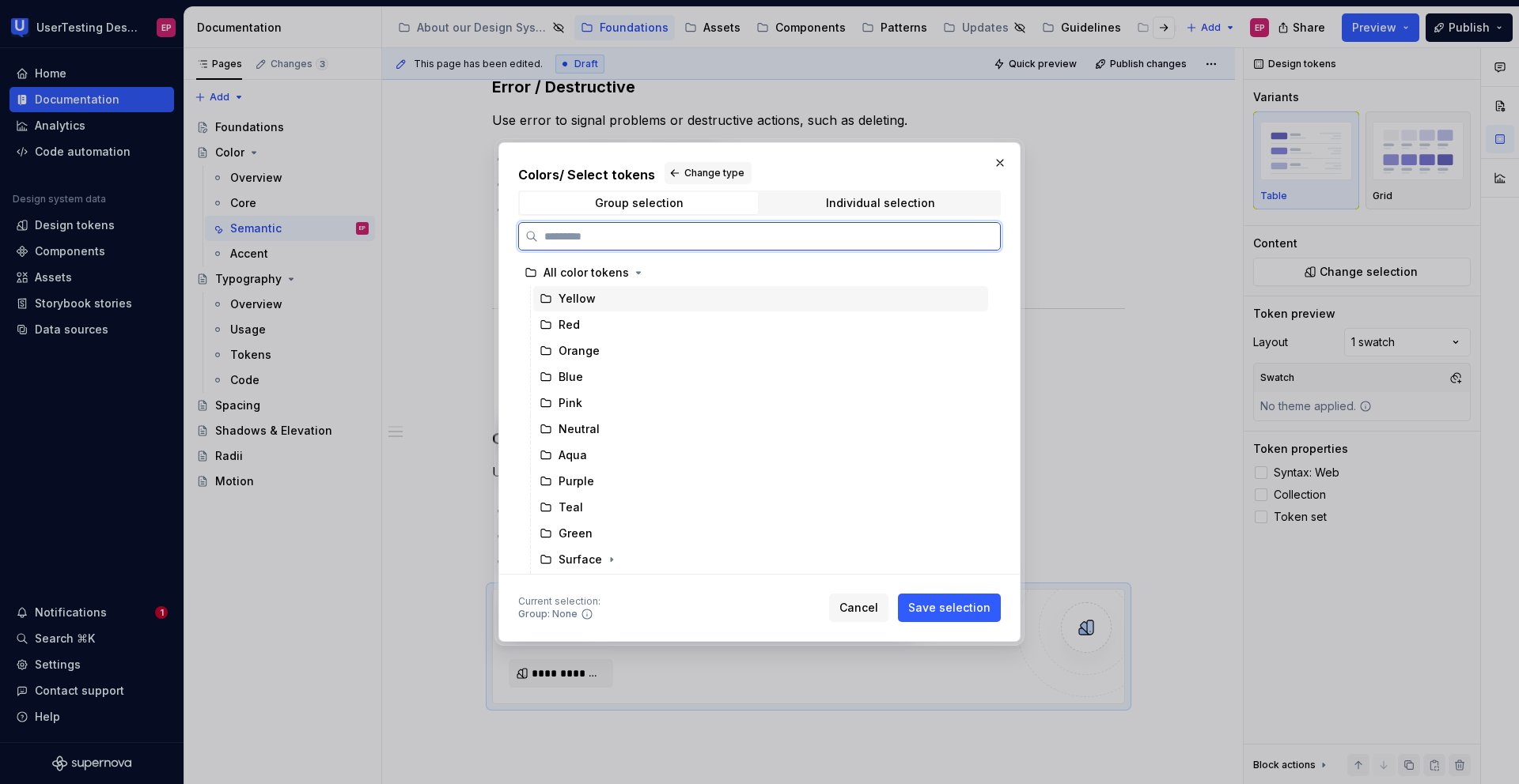
click at [576, 306] on div "Yellow" at bounding box center [577, 299] width 38 height 16
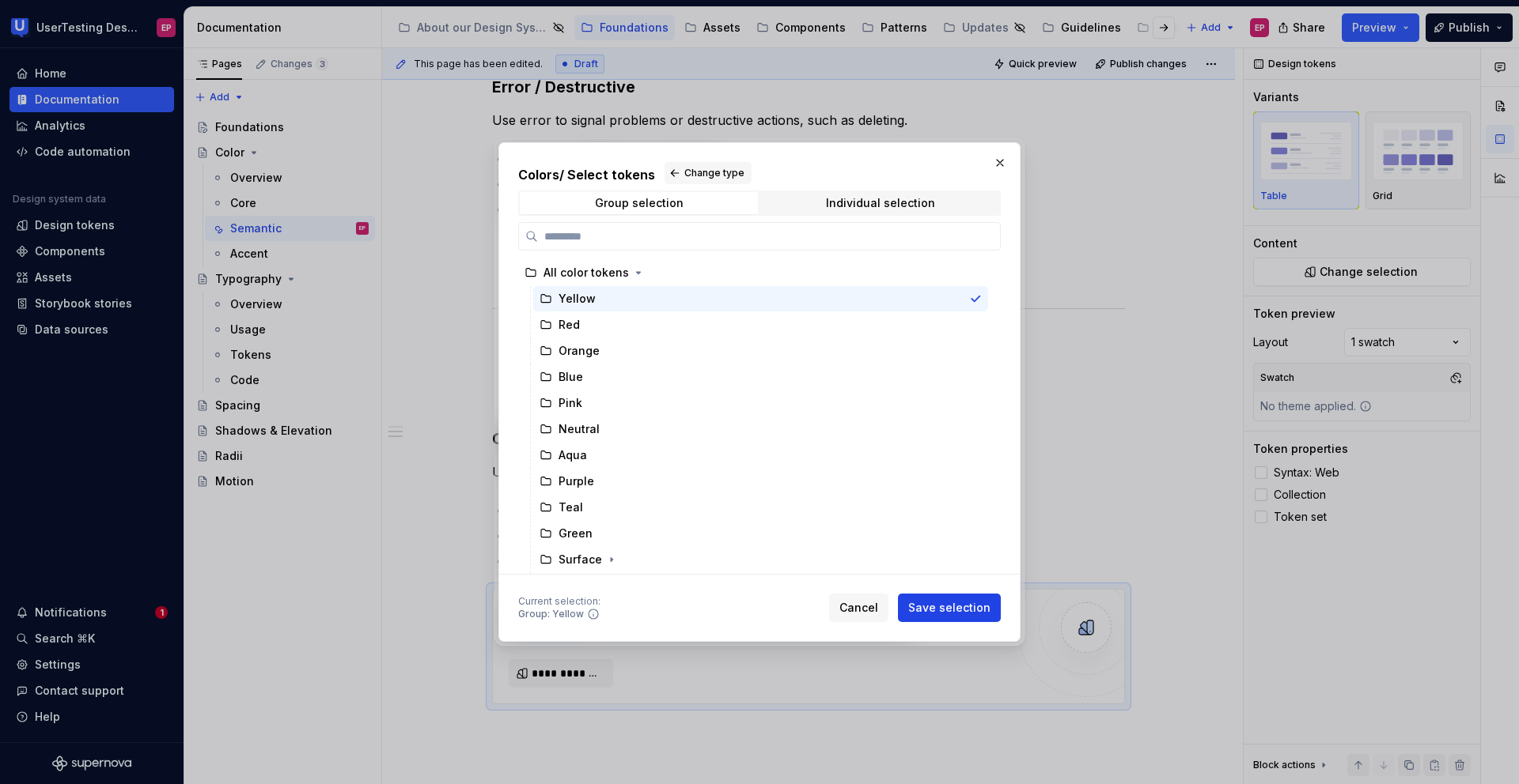
click at [939, 582] on span "Save selection" at bounding box center [949, 608] width 82 height 16
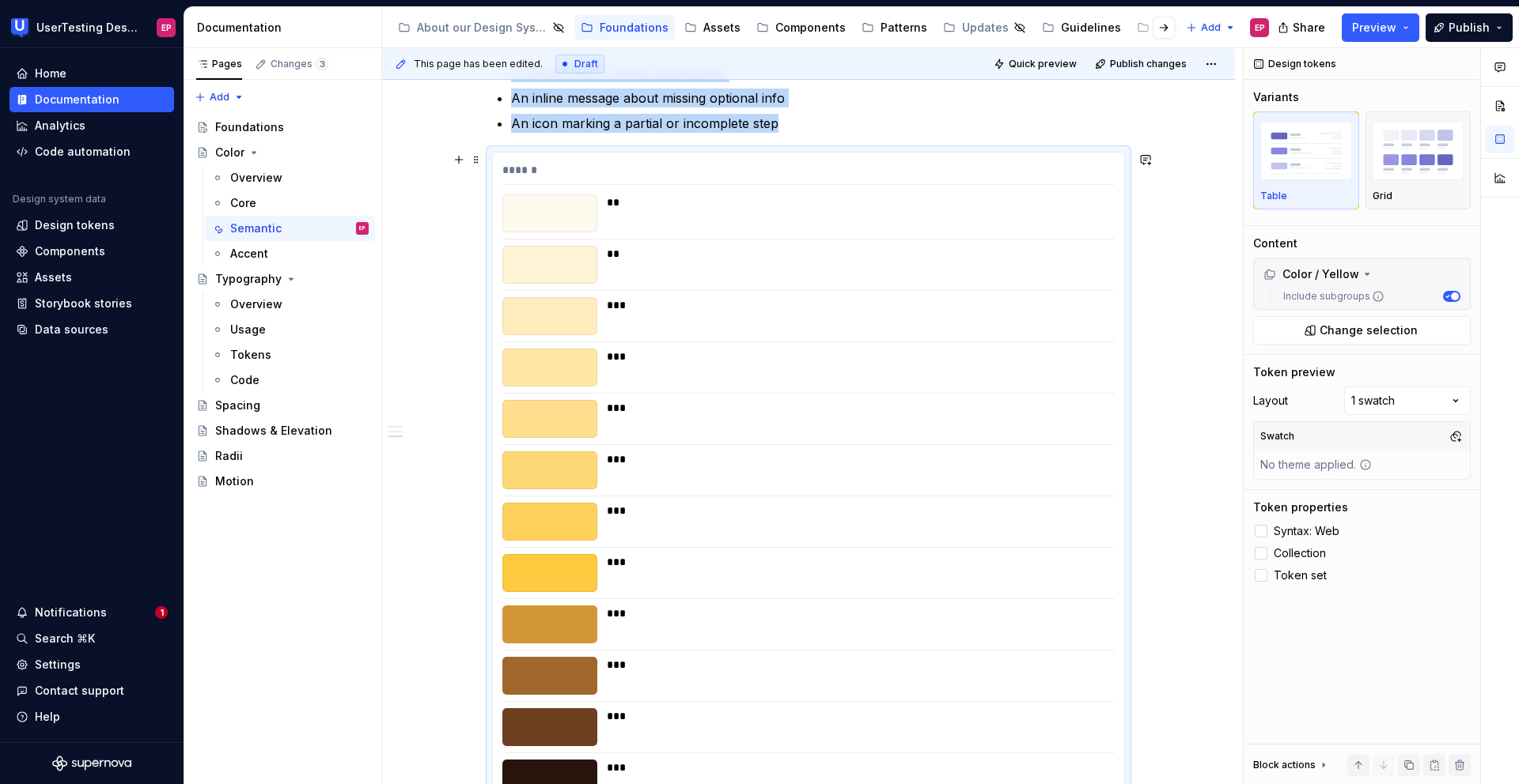
scroll to position [1209, 0]
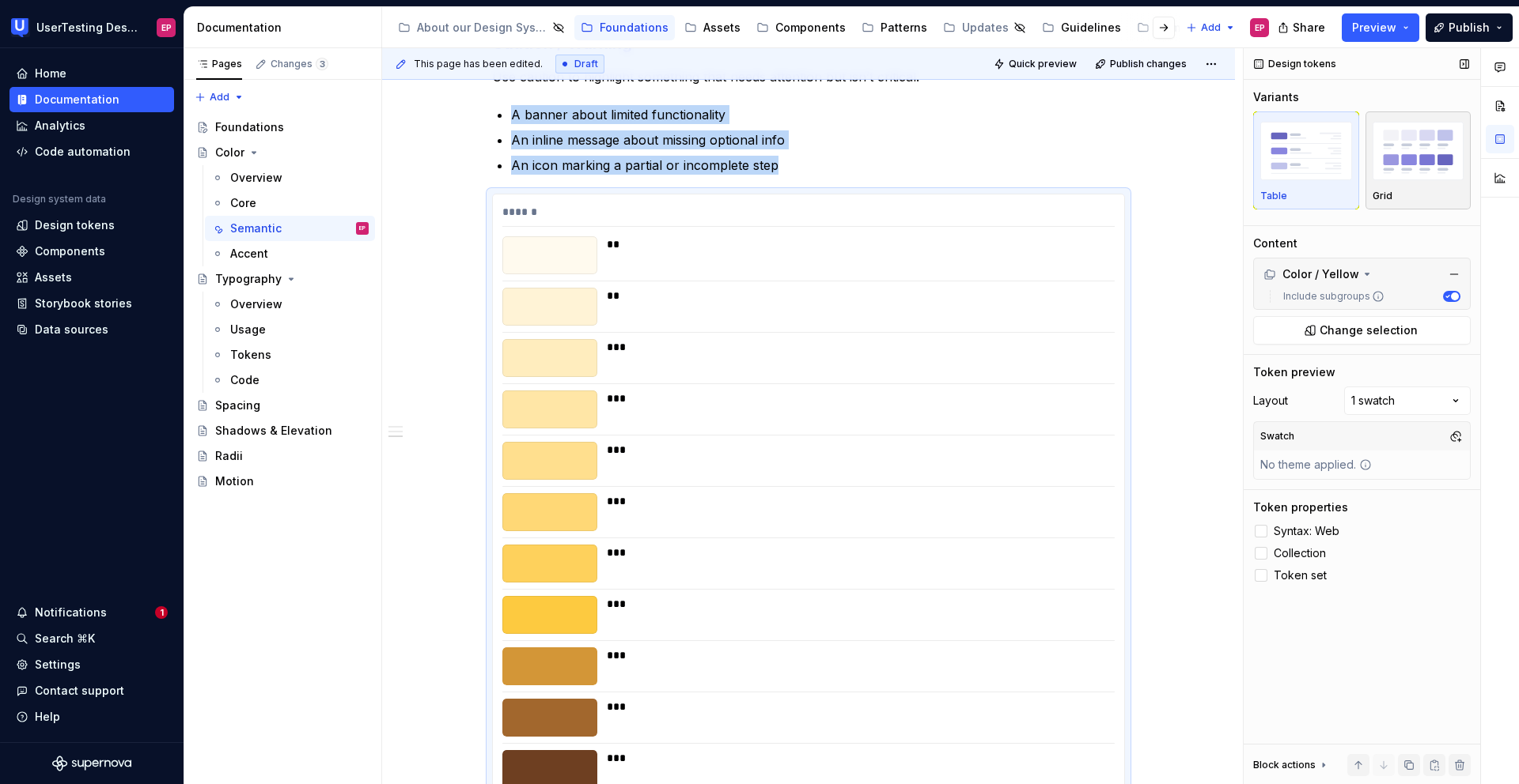
click at [1050, 177] on img "button" at bounding box center [1418, 150] width 92 height 58
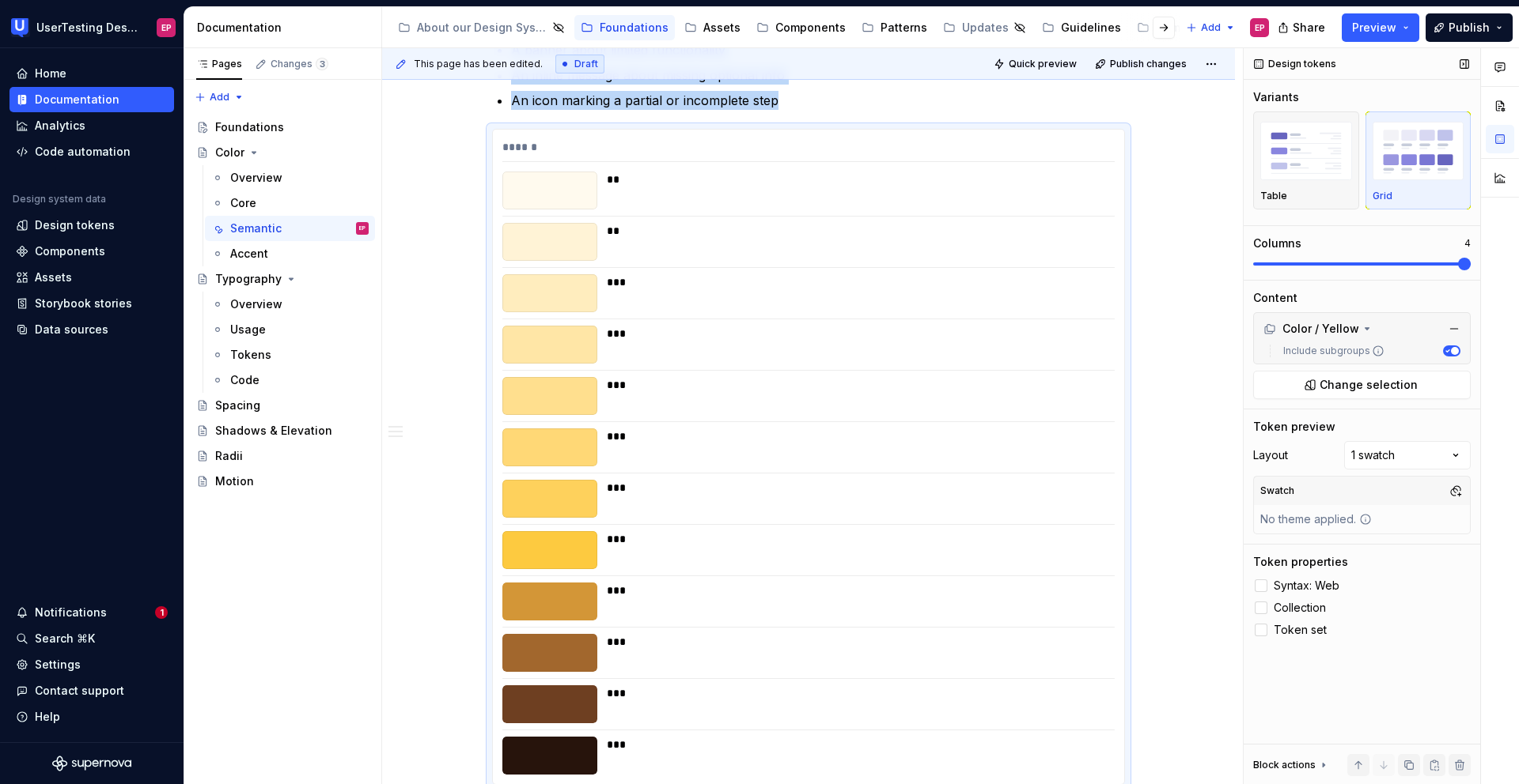
click at [1050, 271] on span at bounding box center [1464, 264] width 12 height 12
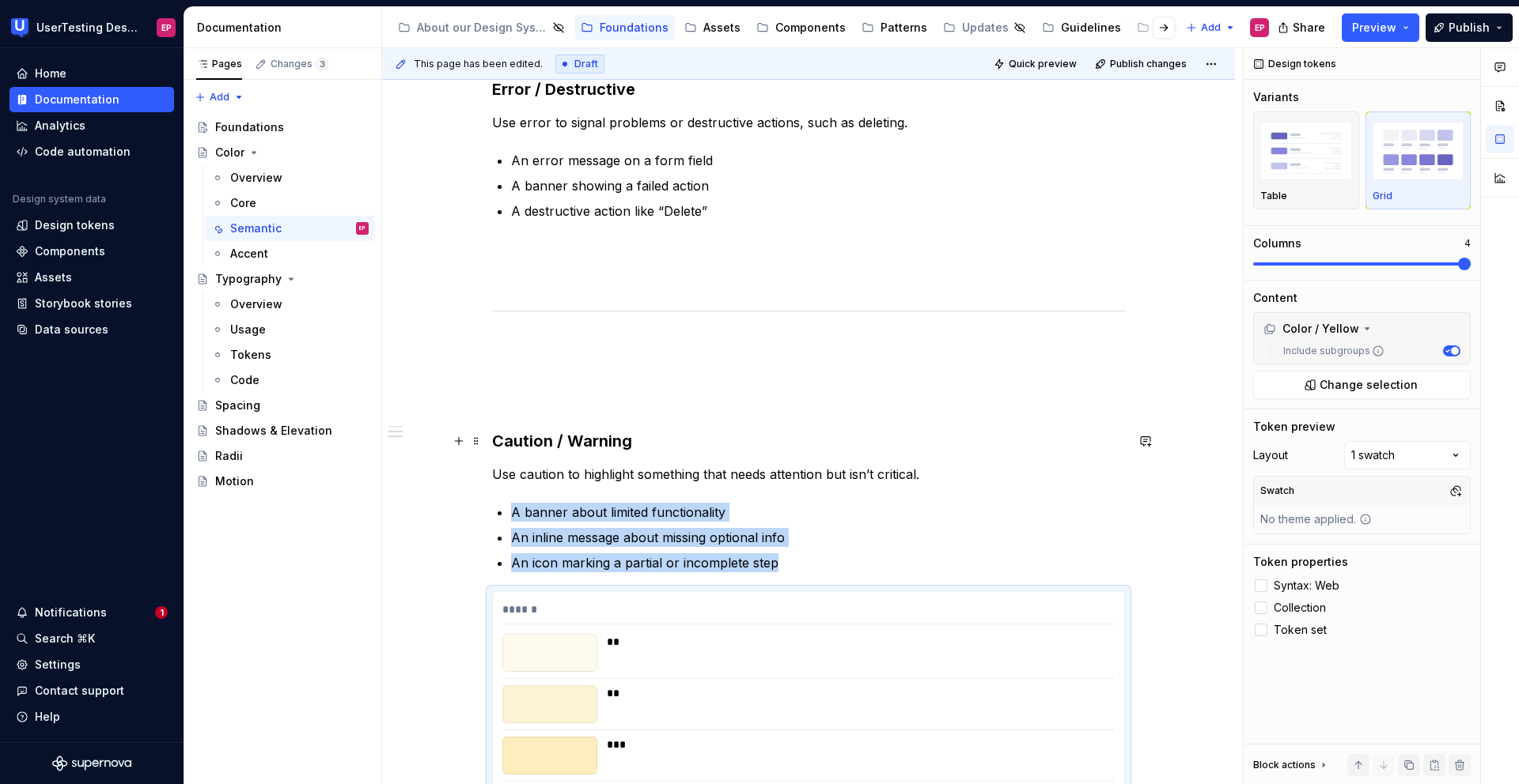
scroll to position [811, 0]
click at [1050, 62] on span "Quick preview" at bounding box center [1043, 64] width 68 height 12
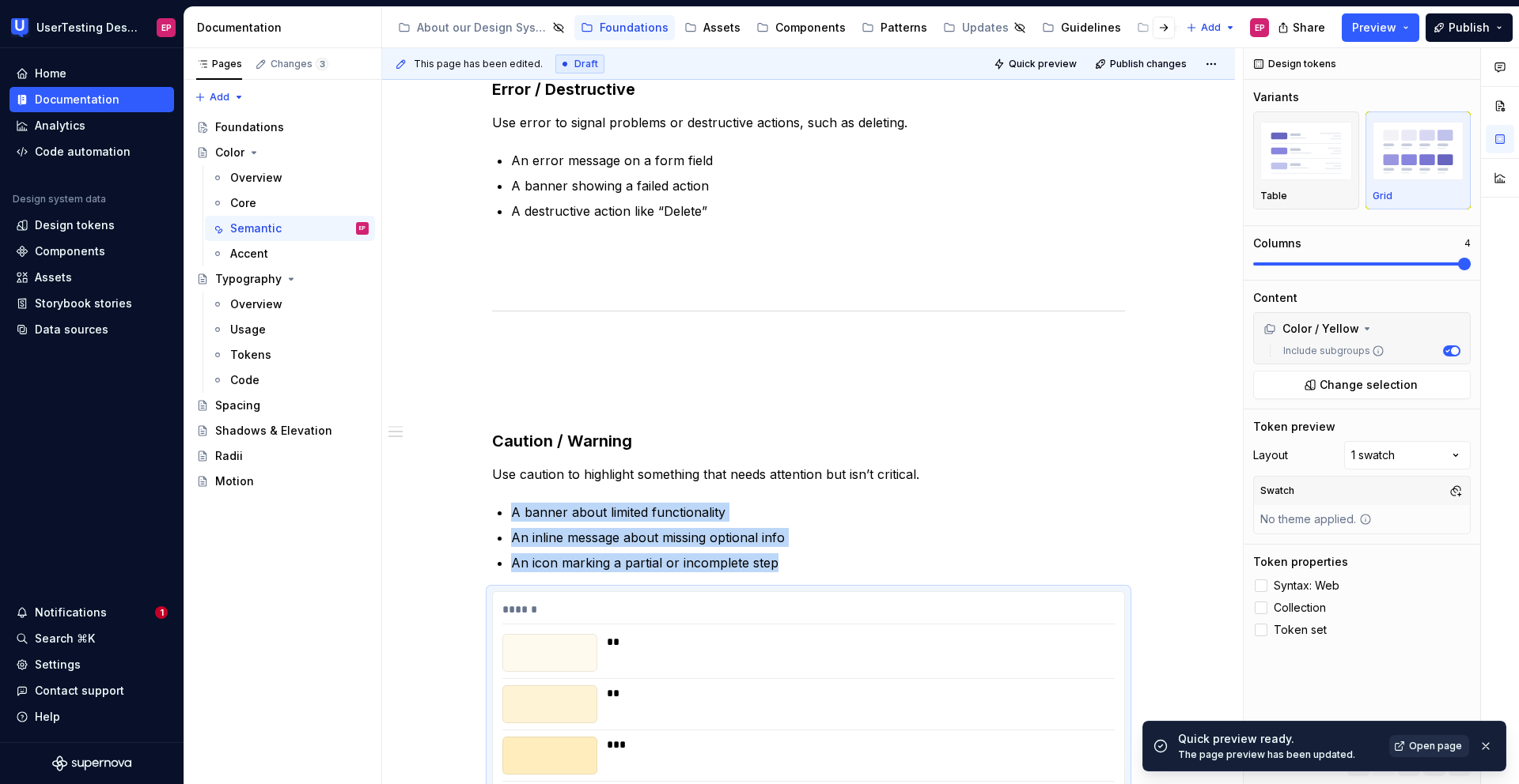
click at [1050, 582] on span "Open page" at bounding box center [1435, 746] width 53 height 12
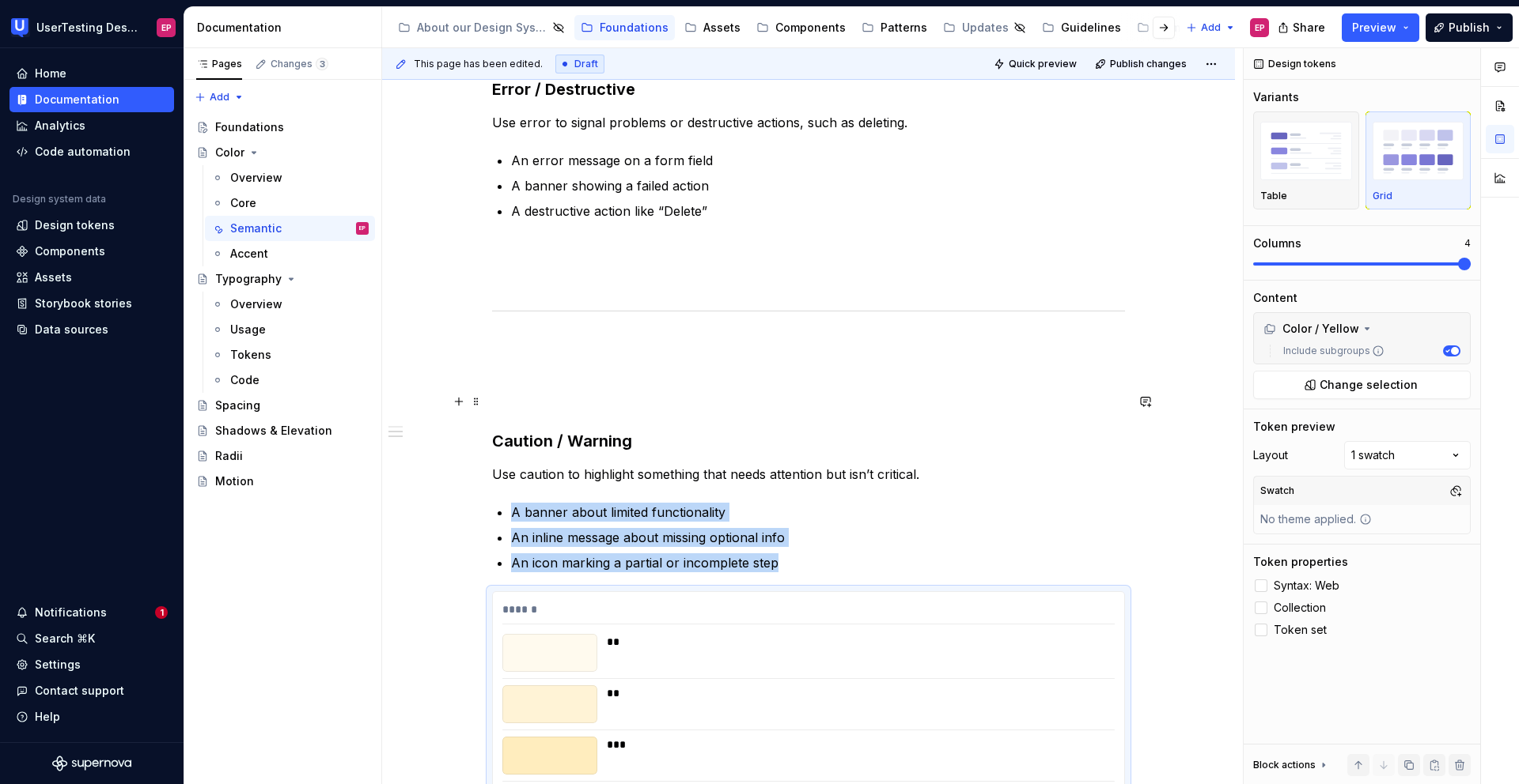
click at [561, 395] on p at bounding box center [808, 402] width 632 height 19
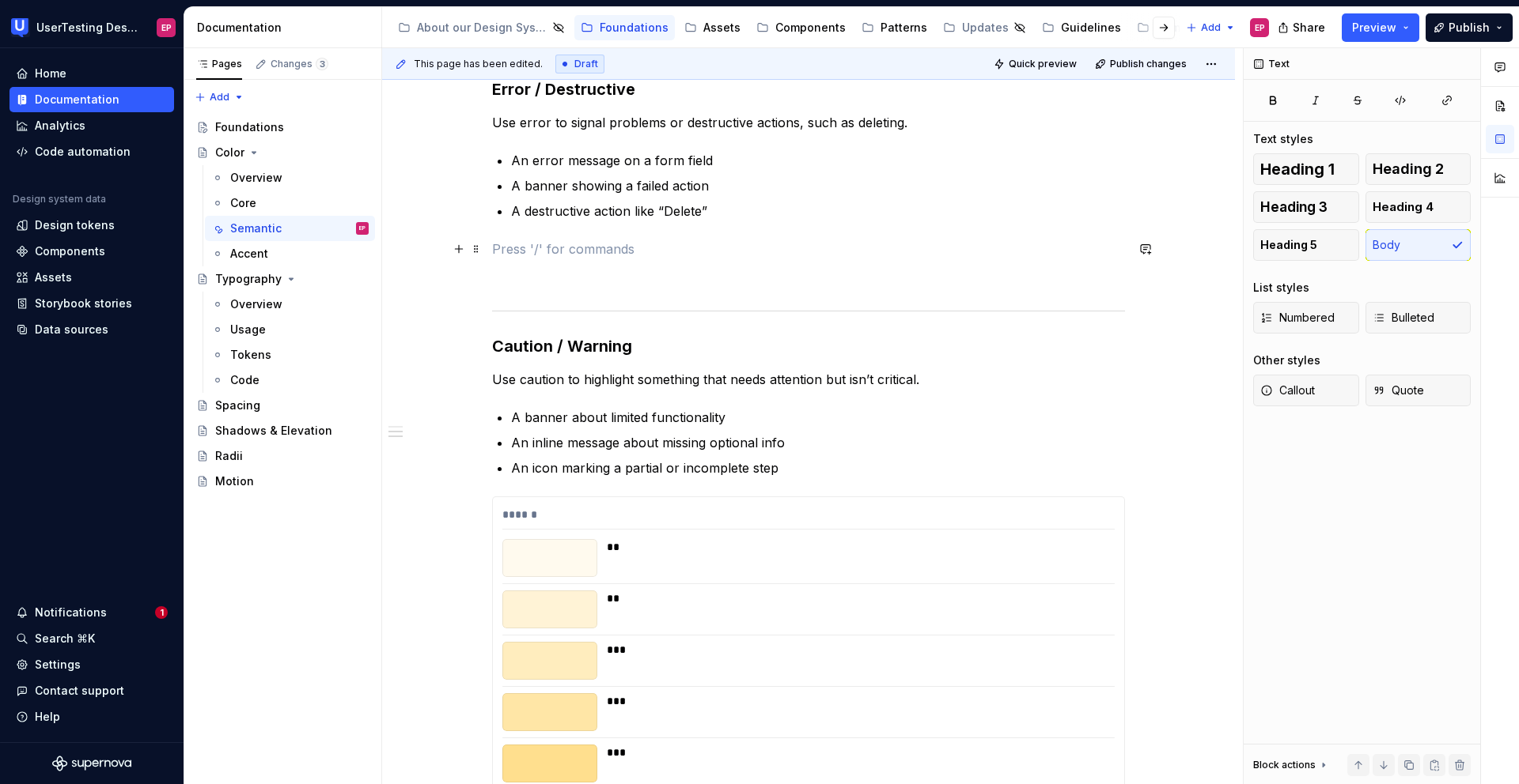
click at [494, 258] on p at bounding box center [808, 249] width 632 height 19
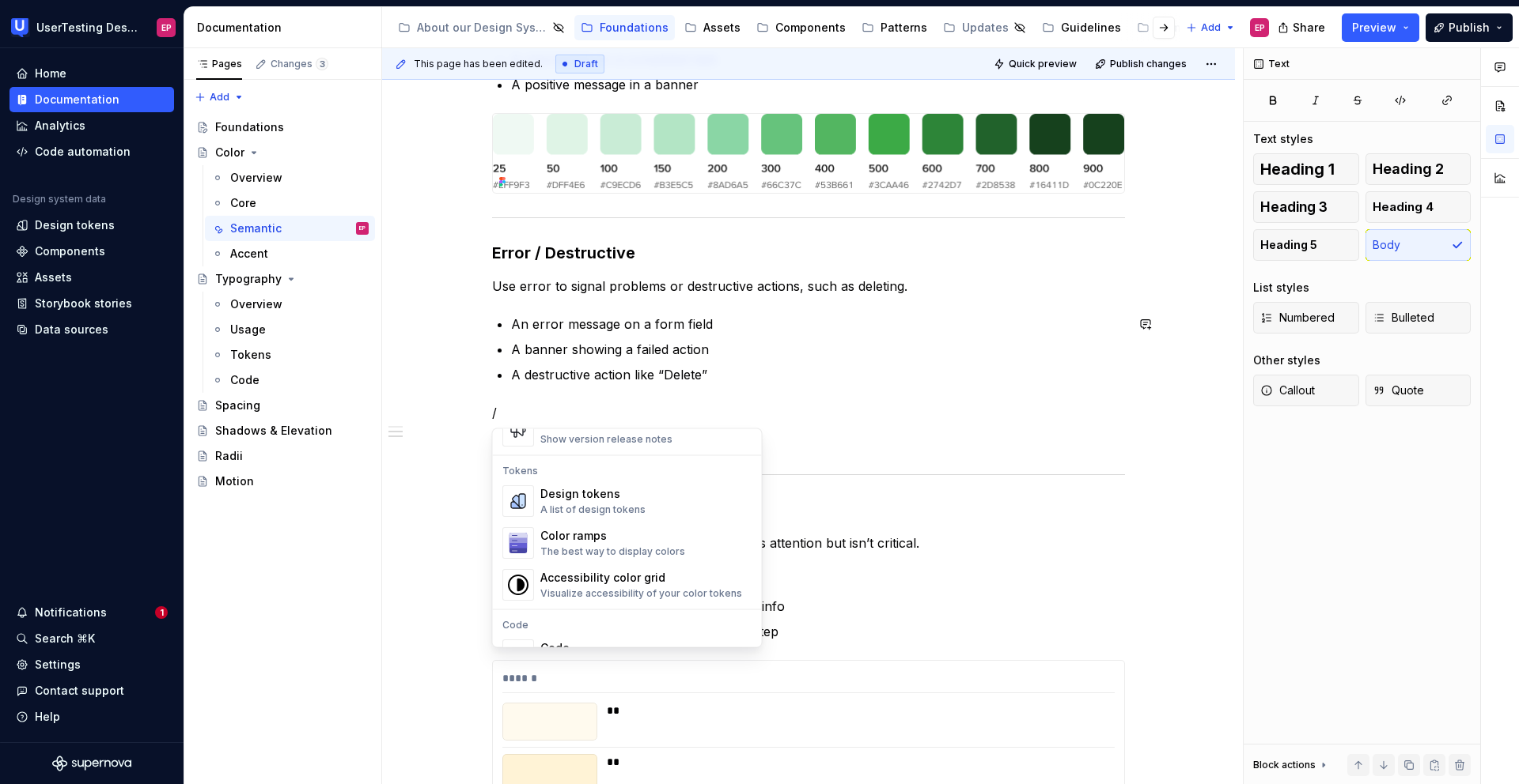
scroll to position [1123, 0]
click at [623, 507] on div "A list of design tokens" at bounding box center [593, 509] width 105 height 12
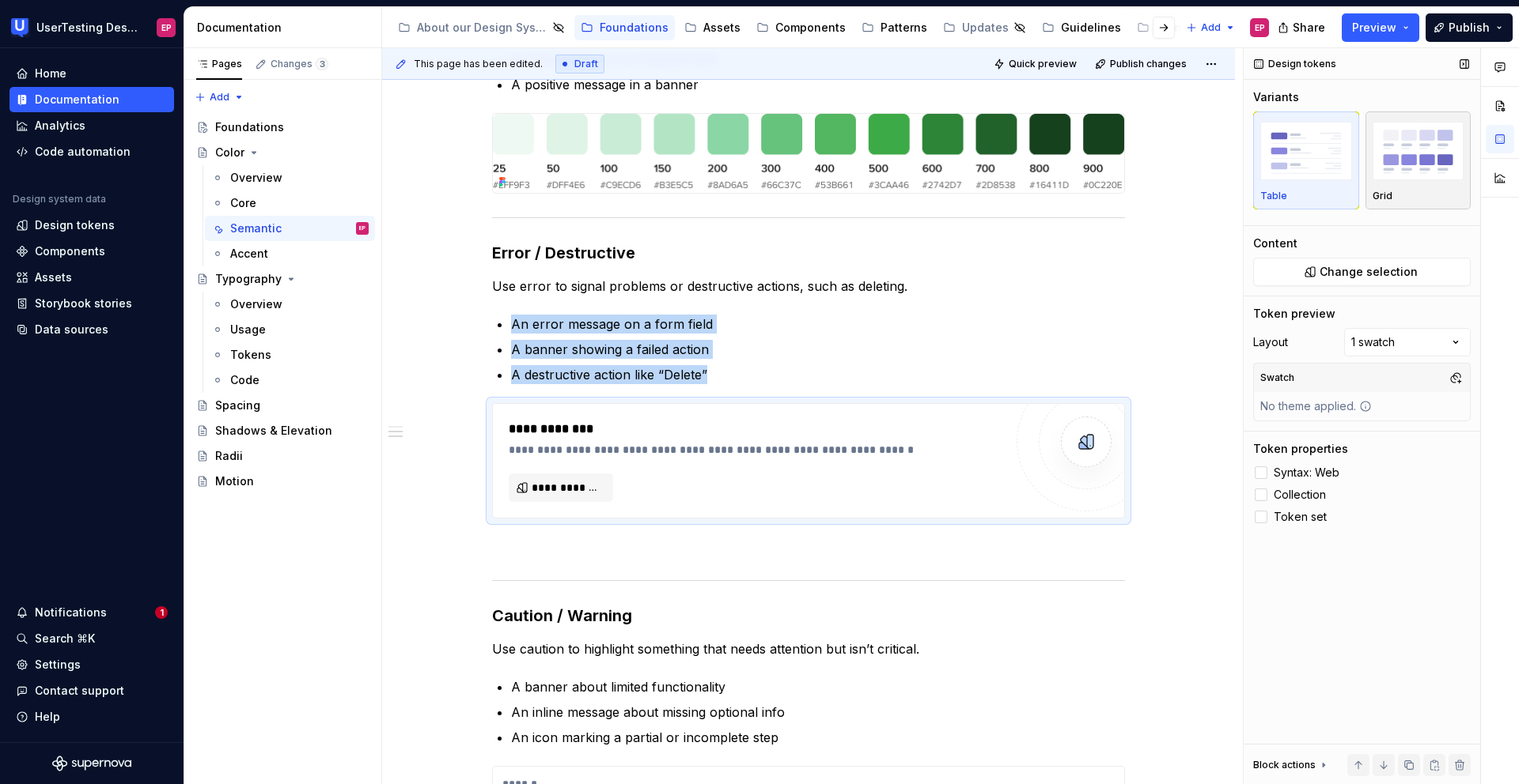
click at [1050, 181] on div "button" at bounding box center [1418, 151] width 92 height 65
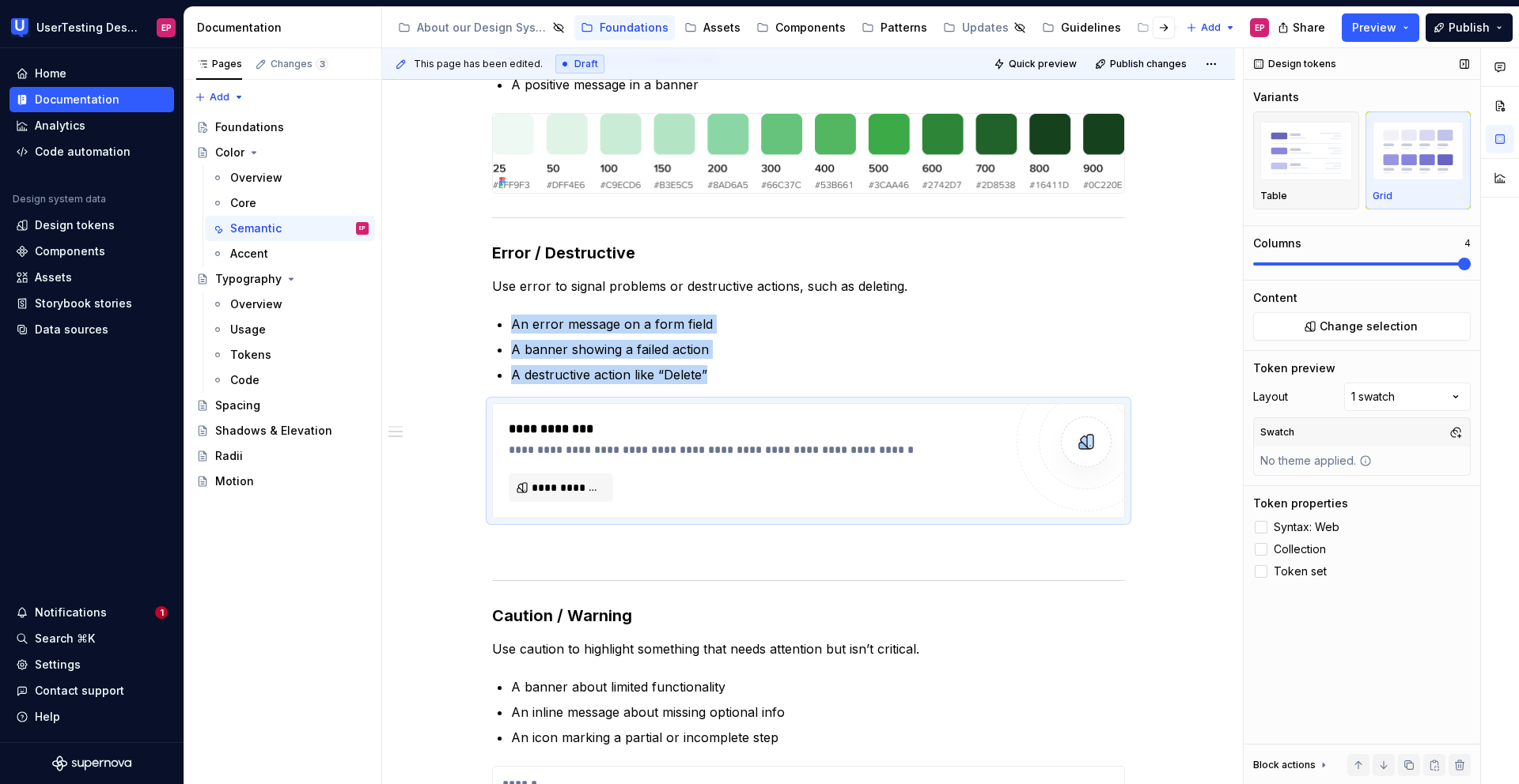
click at [1050, 265] on span at bounding box center [1464, 264] width 12 height 12
click at [1050, 329] on span "Change selection" at bounding box center [1369, 327] width 98 height 16
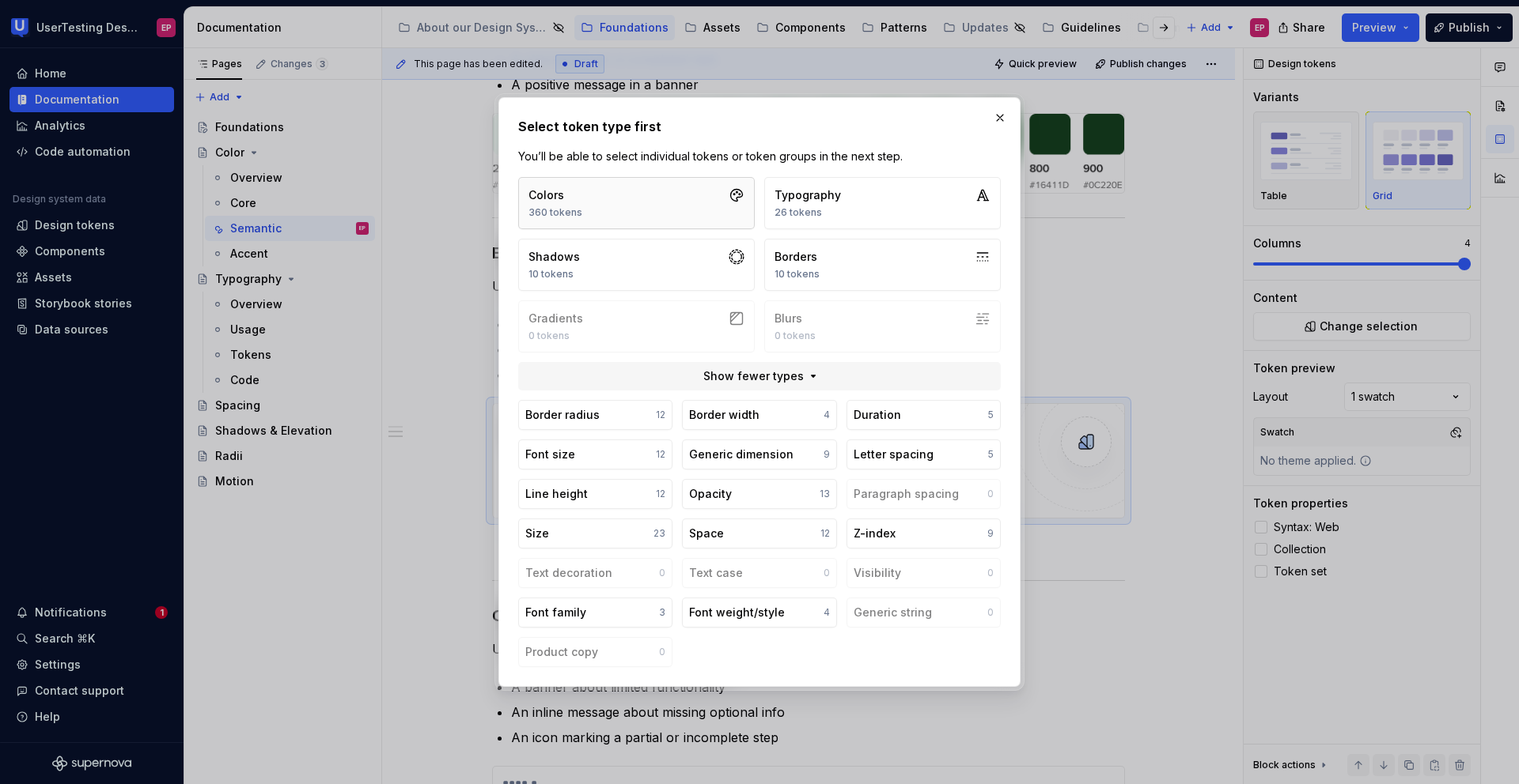
click at [650, 211] on button "Colors 360 tokens" at bounding box center [636, 203] width 237 height 52
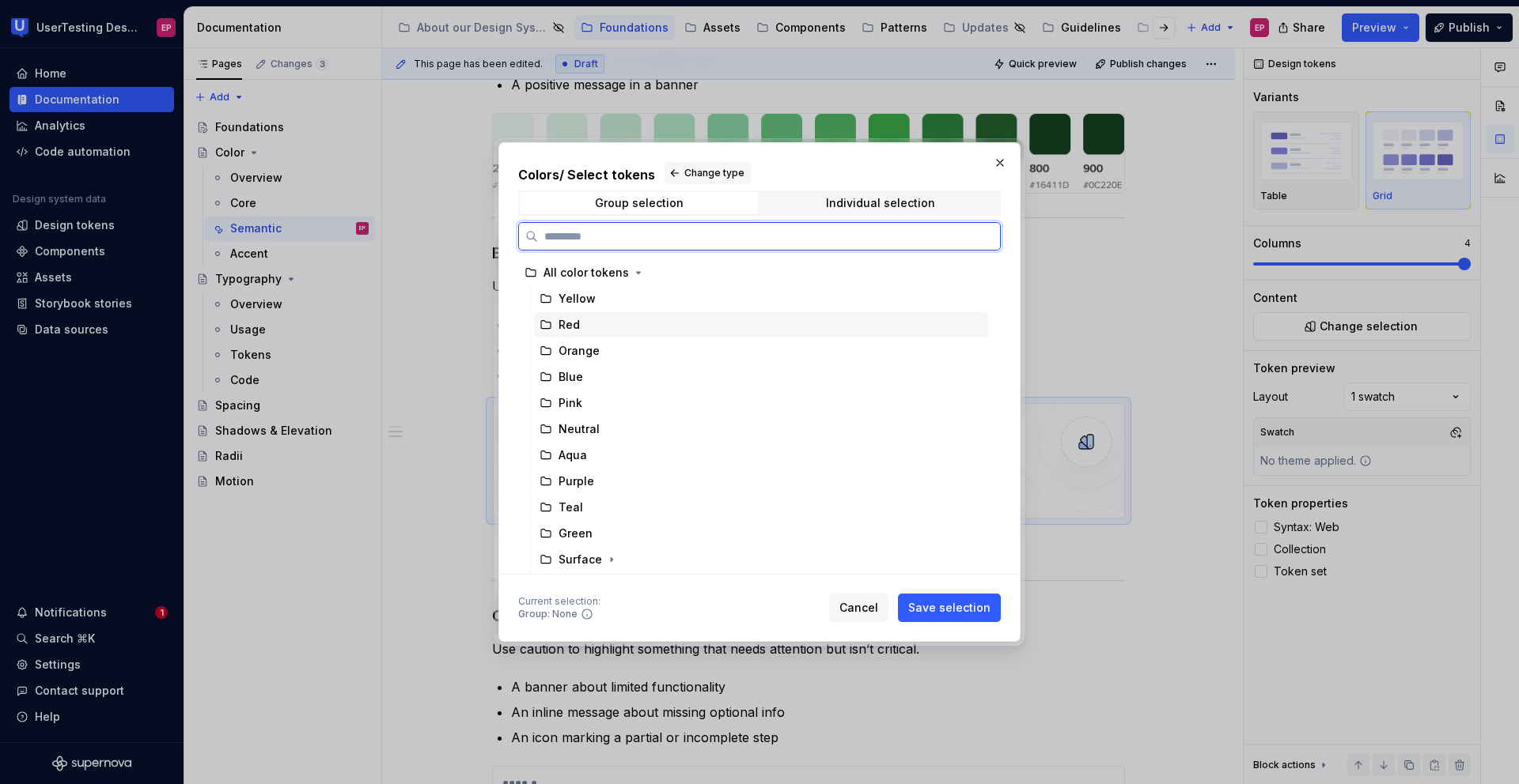
click at [619, 317] on div "Red" at bounding box center [760, 325] width 455 height 25
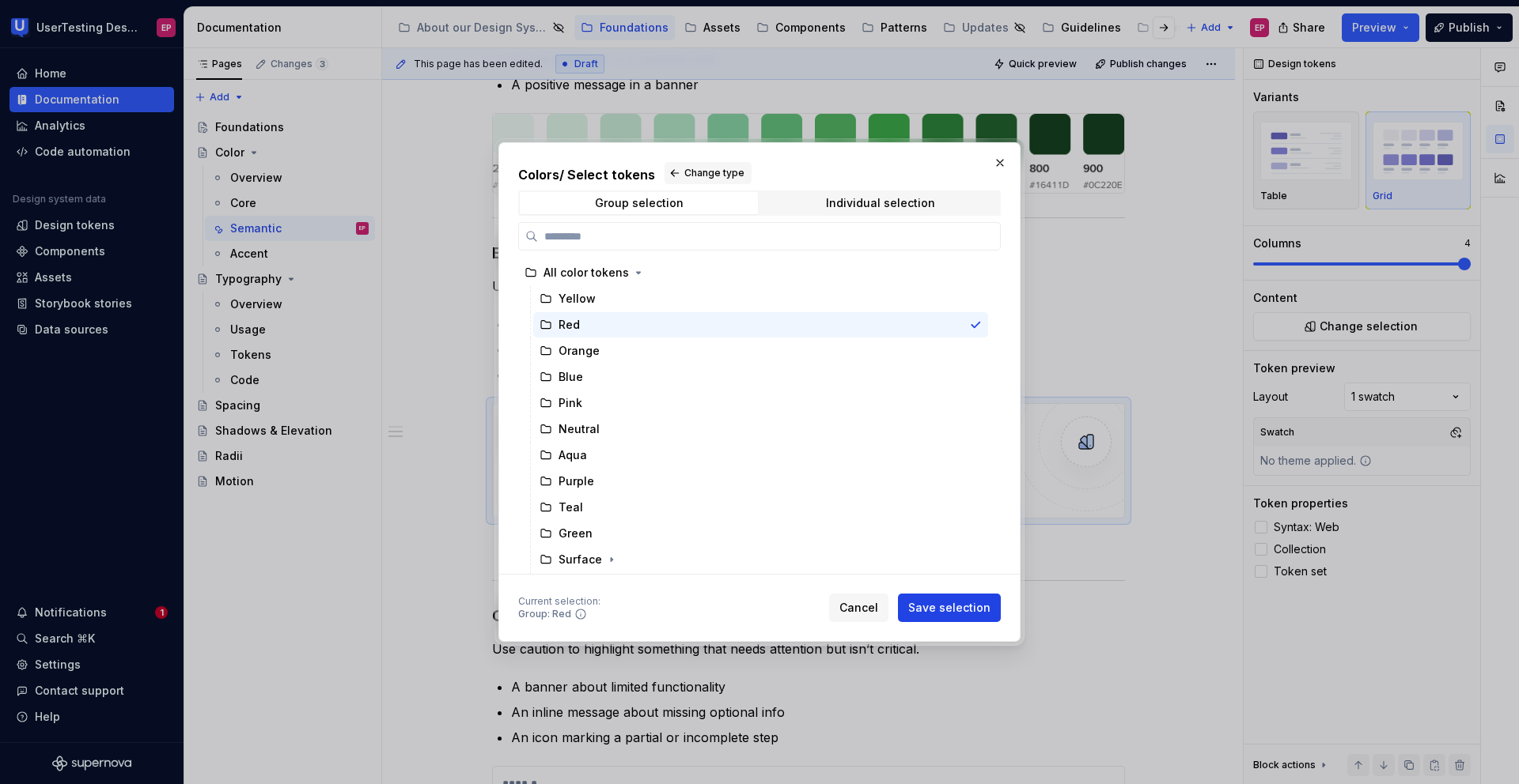
click at [948, 582] on span "Save selection" at bounding box center [949, 608] width 82 height 16
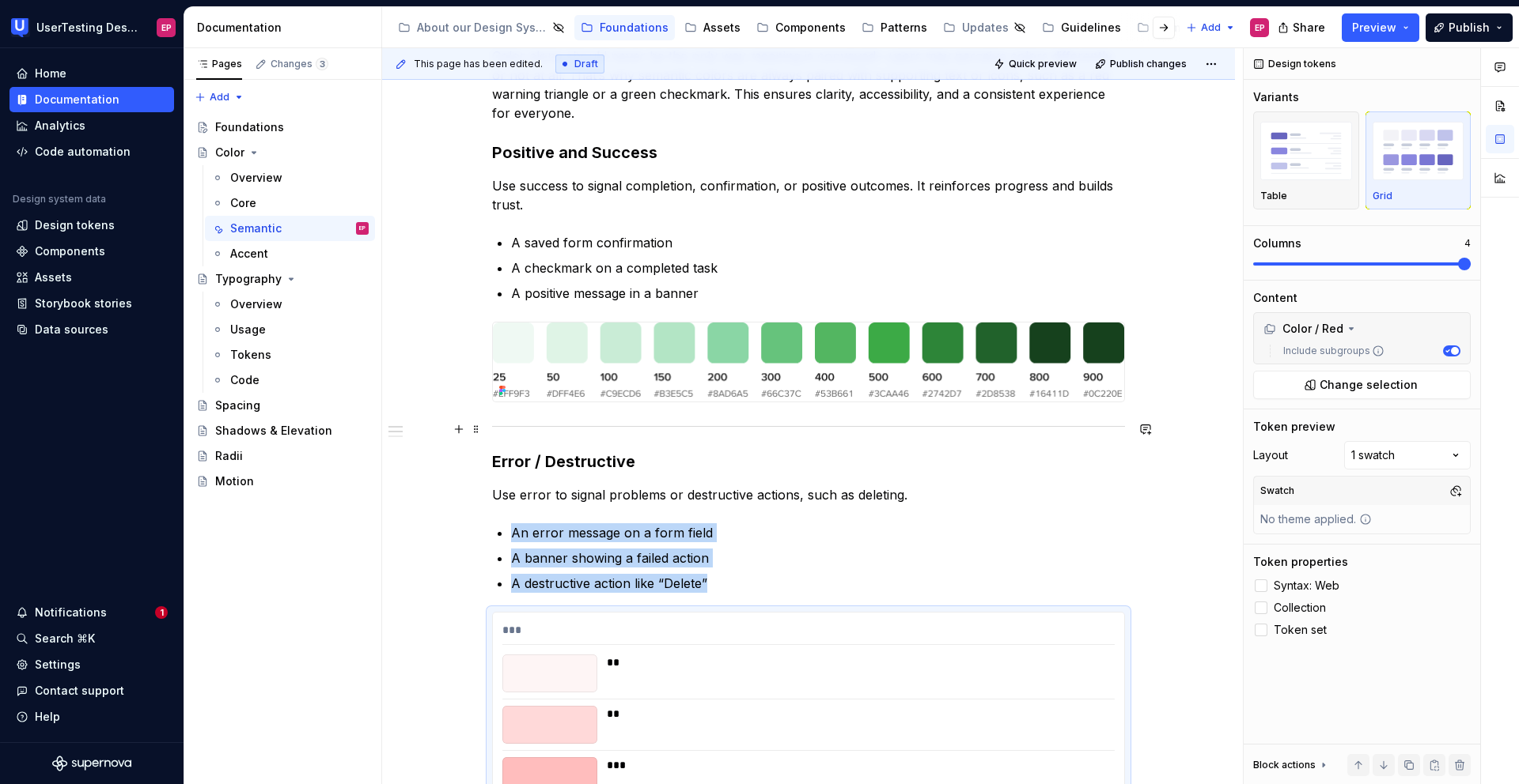
scroll to position [396, 0]
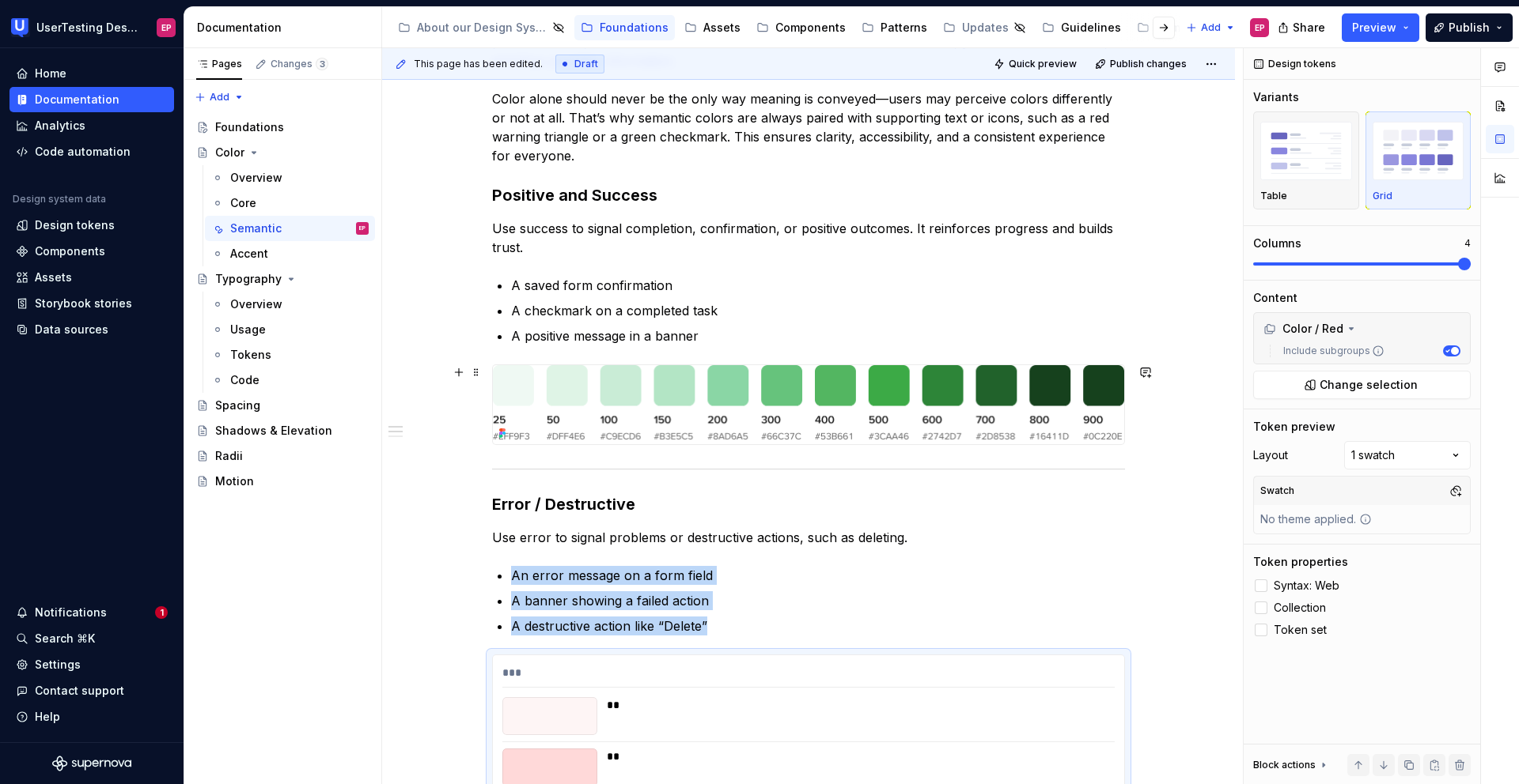
type textarea "*"
click at [763, 392] on img at bounding box center [808, 404] width 632 height 79
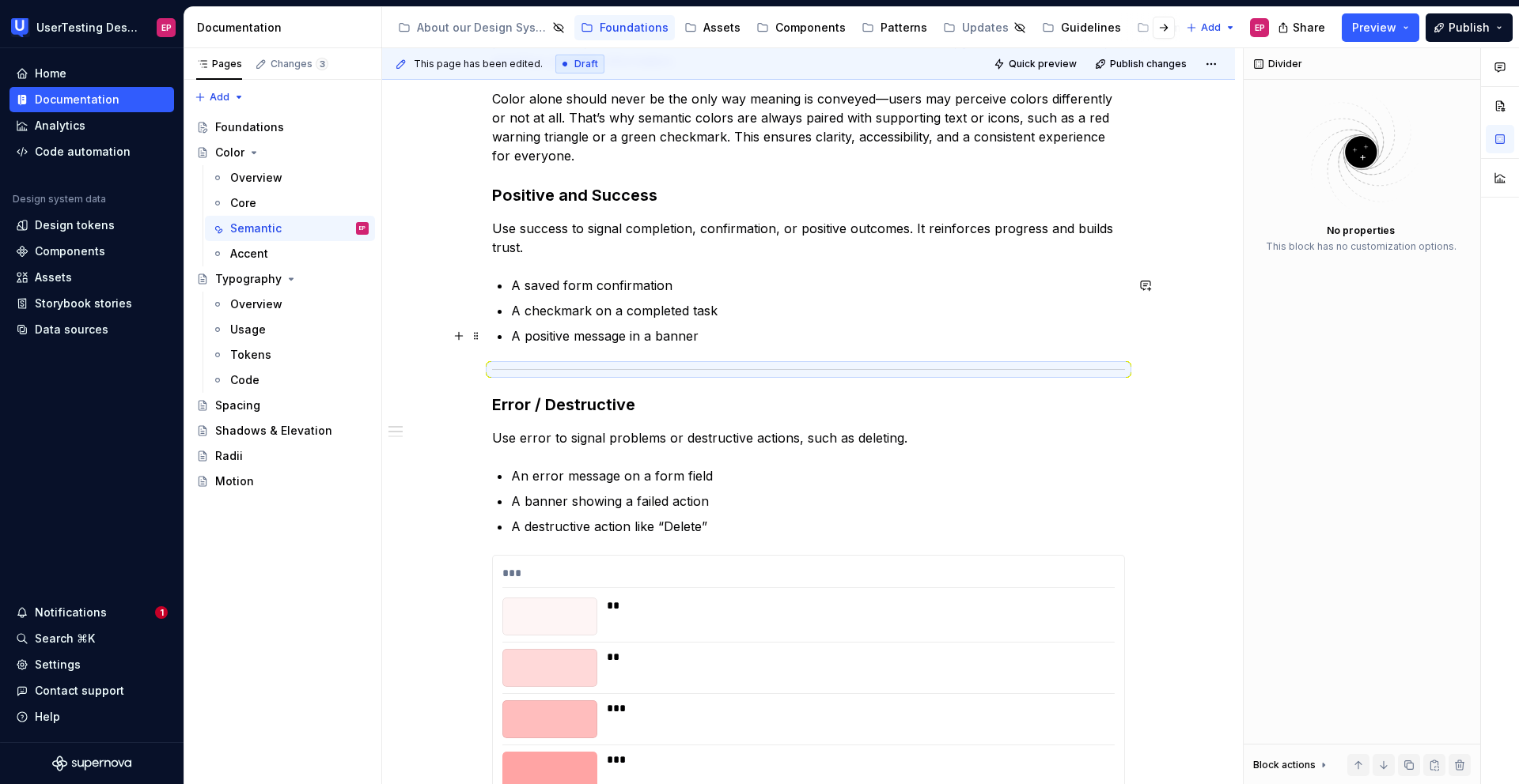
click at [742, 342] on p "A positive message in a banner" at bounding box center [818, 336] width 614 height 19
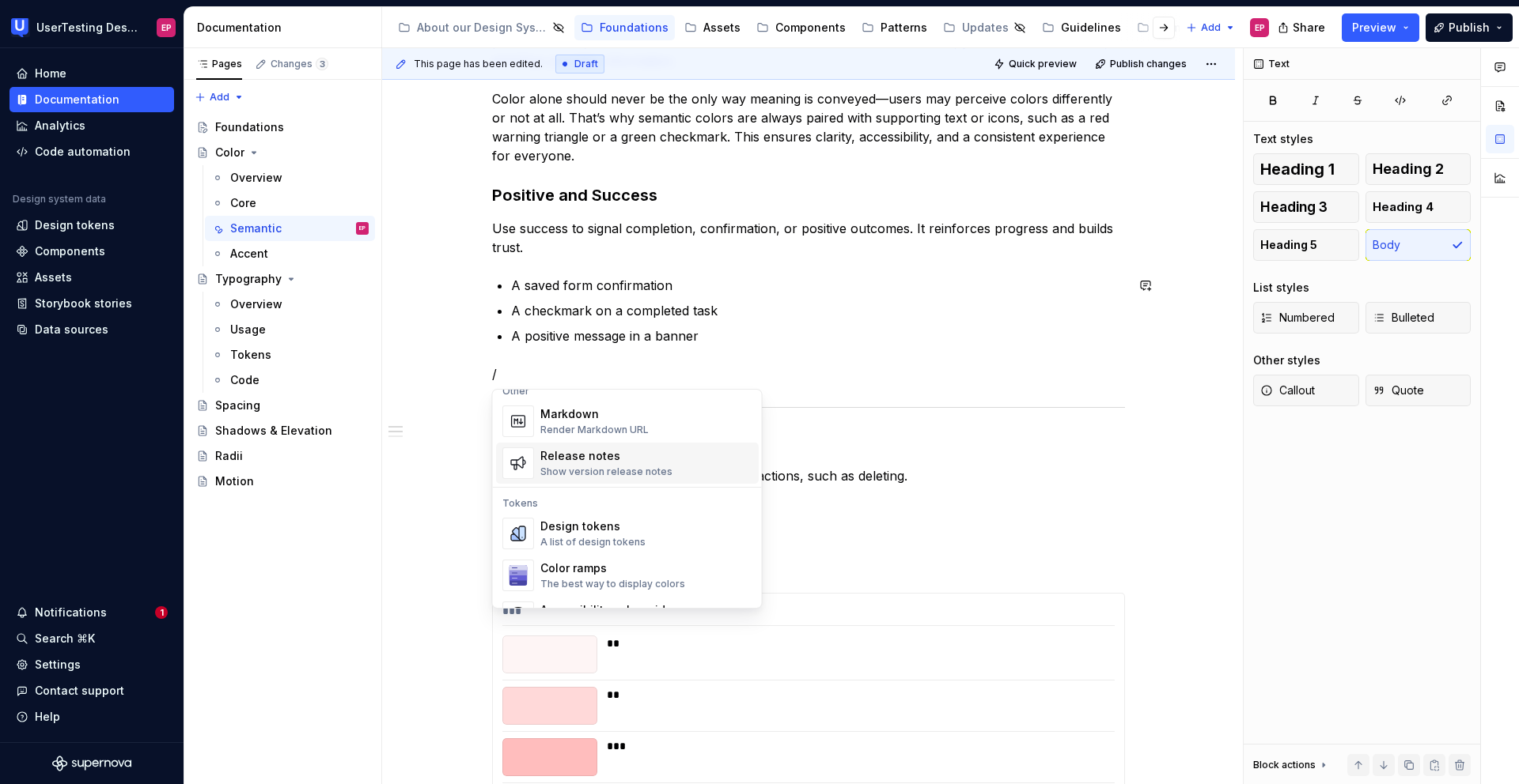
scroll to position [1092, 0]
click at [616, 491] on div "Design tokens" at bounding box center [593, 485] width 105 height 16
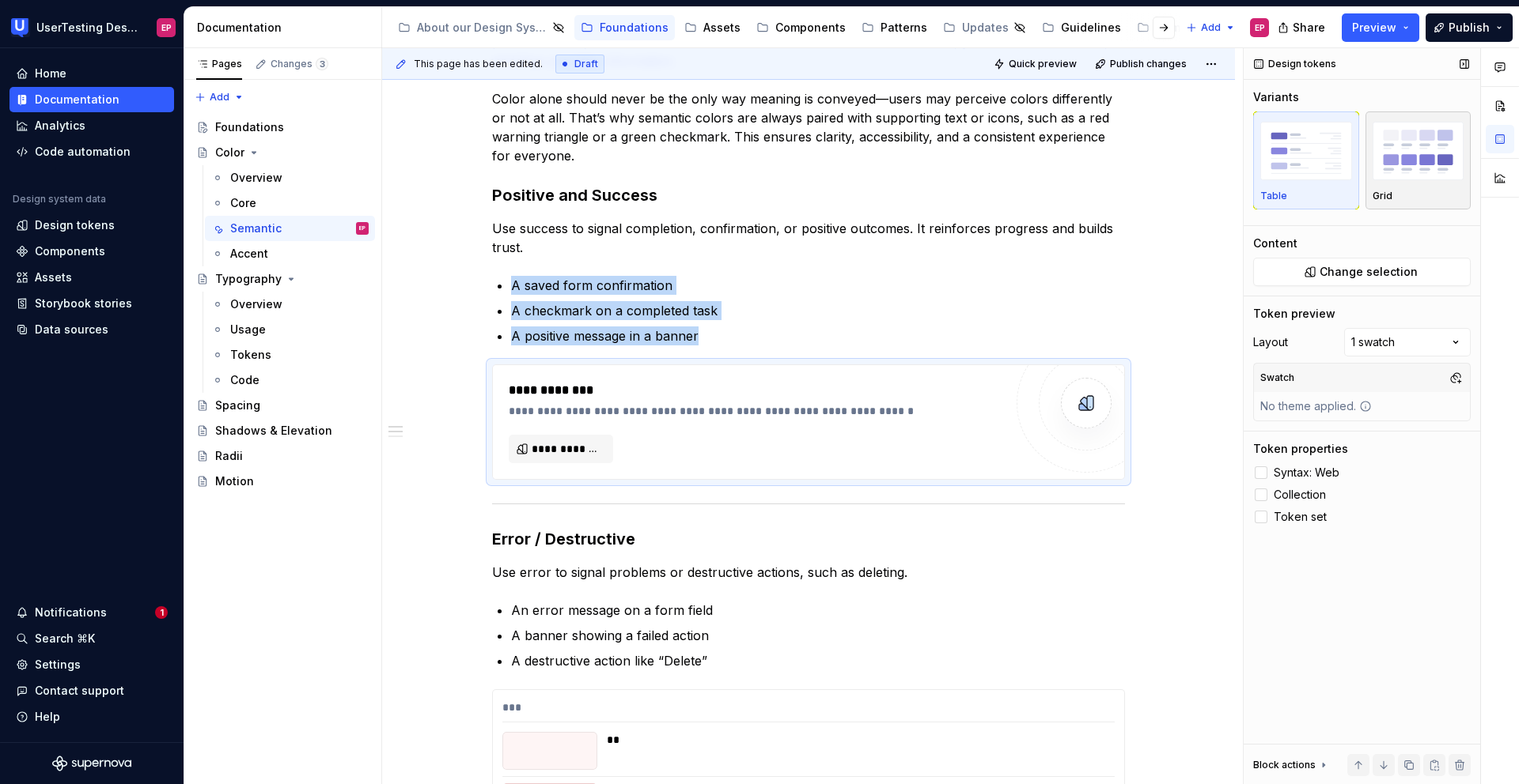
click at [1050, 171] on img "button" at bounding box center [1418, 150] width 92 height 58
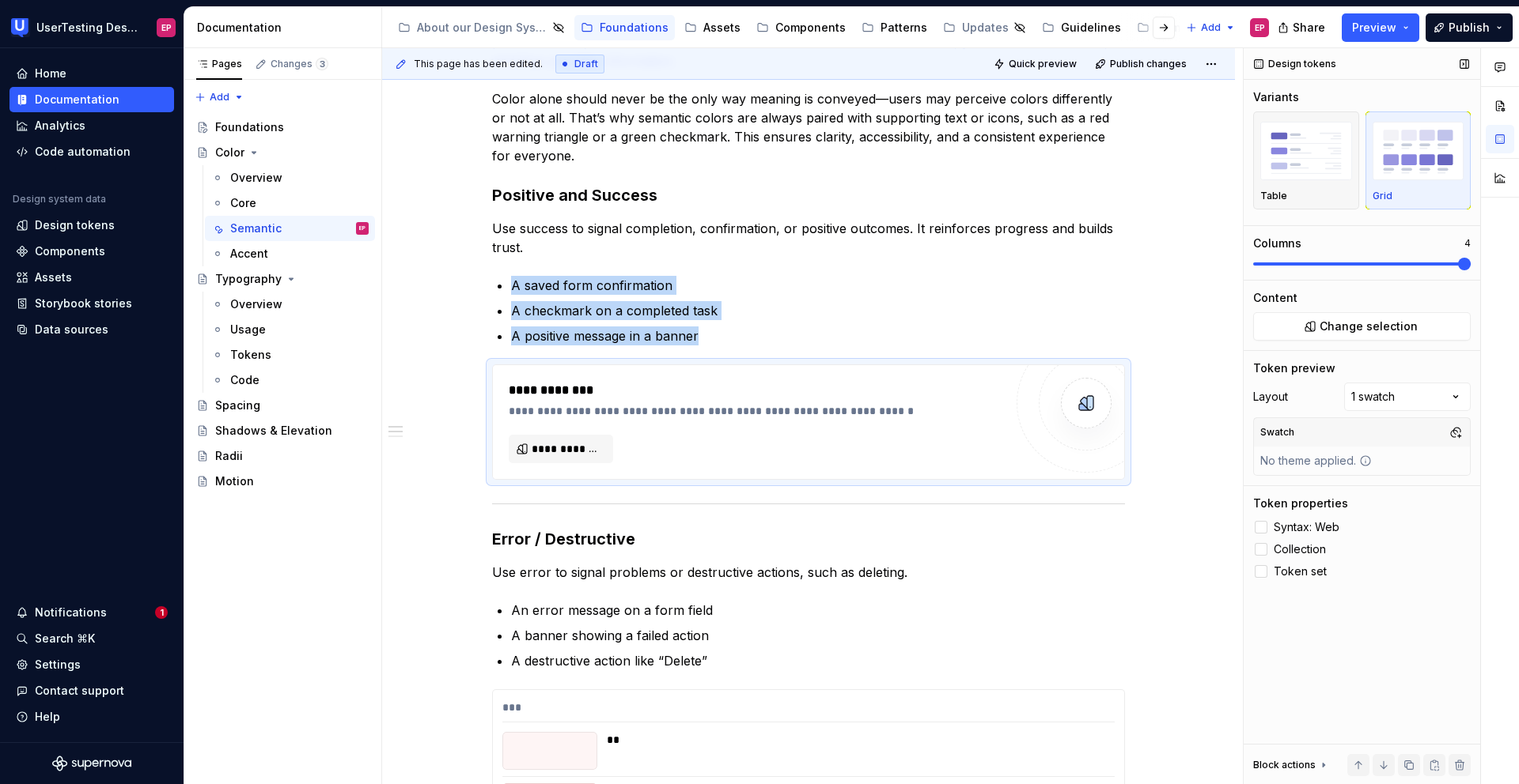
click at [1050, 264] on span at bounding box center [1361, 265] width 217 height 3
click at [1050, 327] on span "Change selection" at bounding box center [1369, 327] width 98 height 16
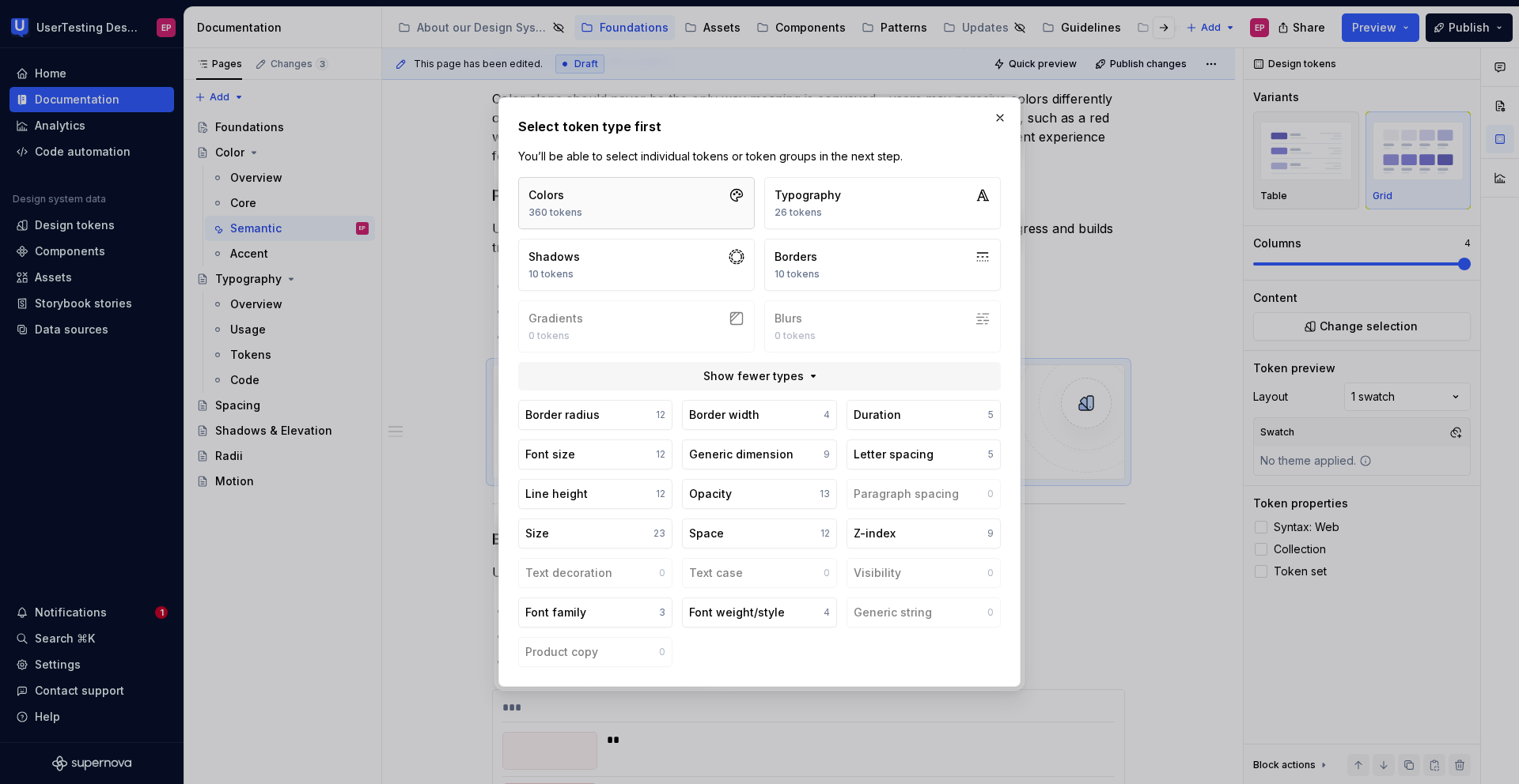
click at [640, 207] on button "Colors 360 tokens" at bounding box center [636, 203] width 237 height 52
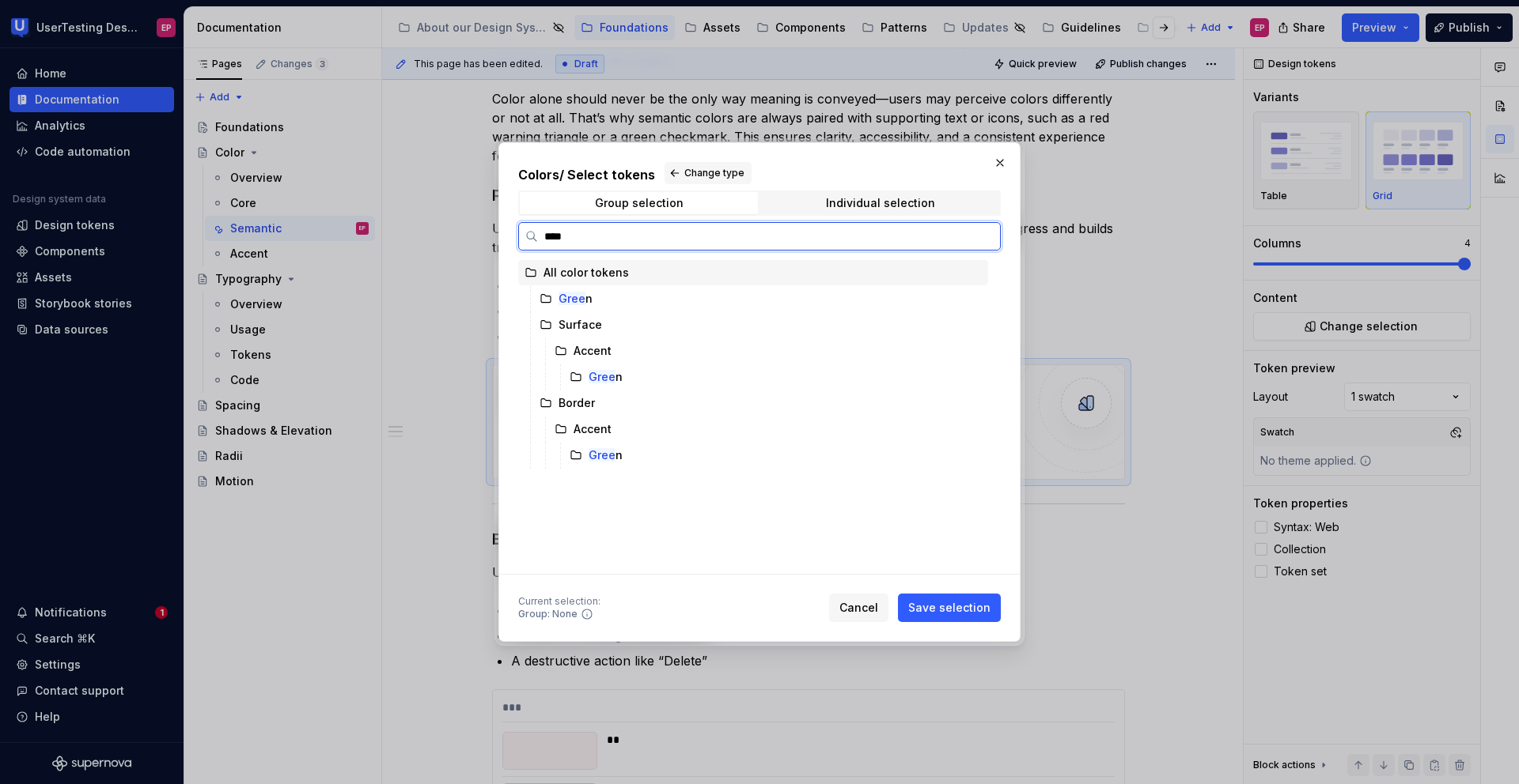
type input "*****"
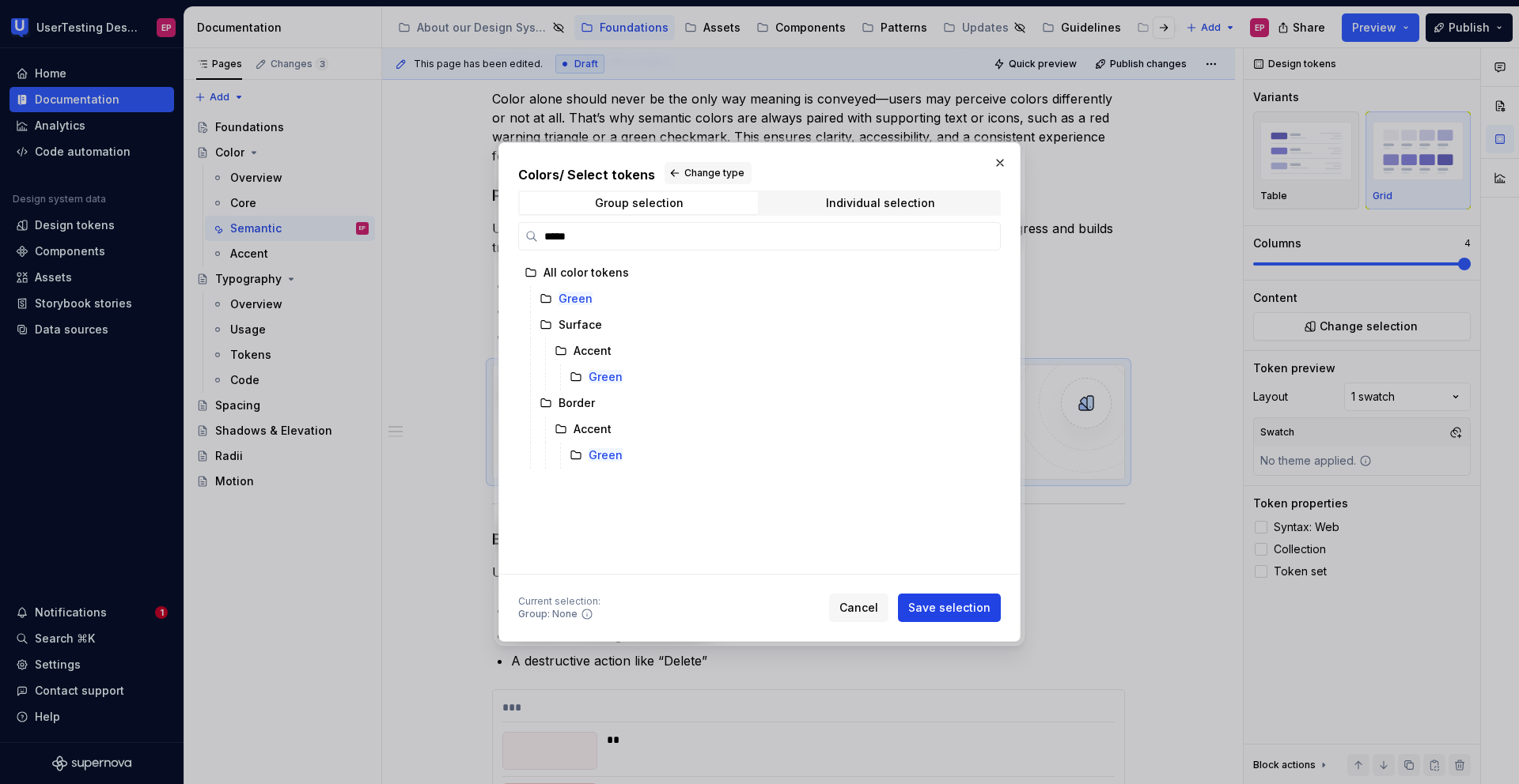
click at [958, 582] on span "Save selection" at bounding box center [949, 608] width 82 height 16
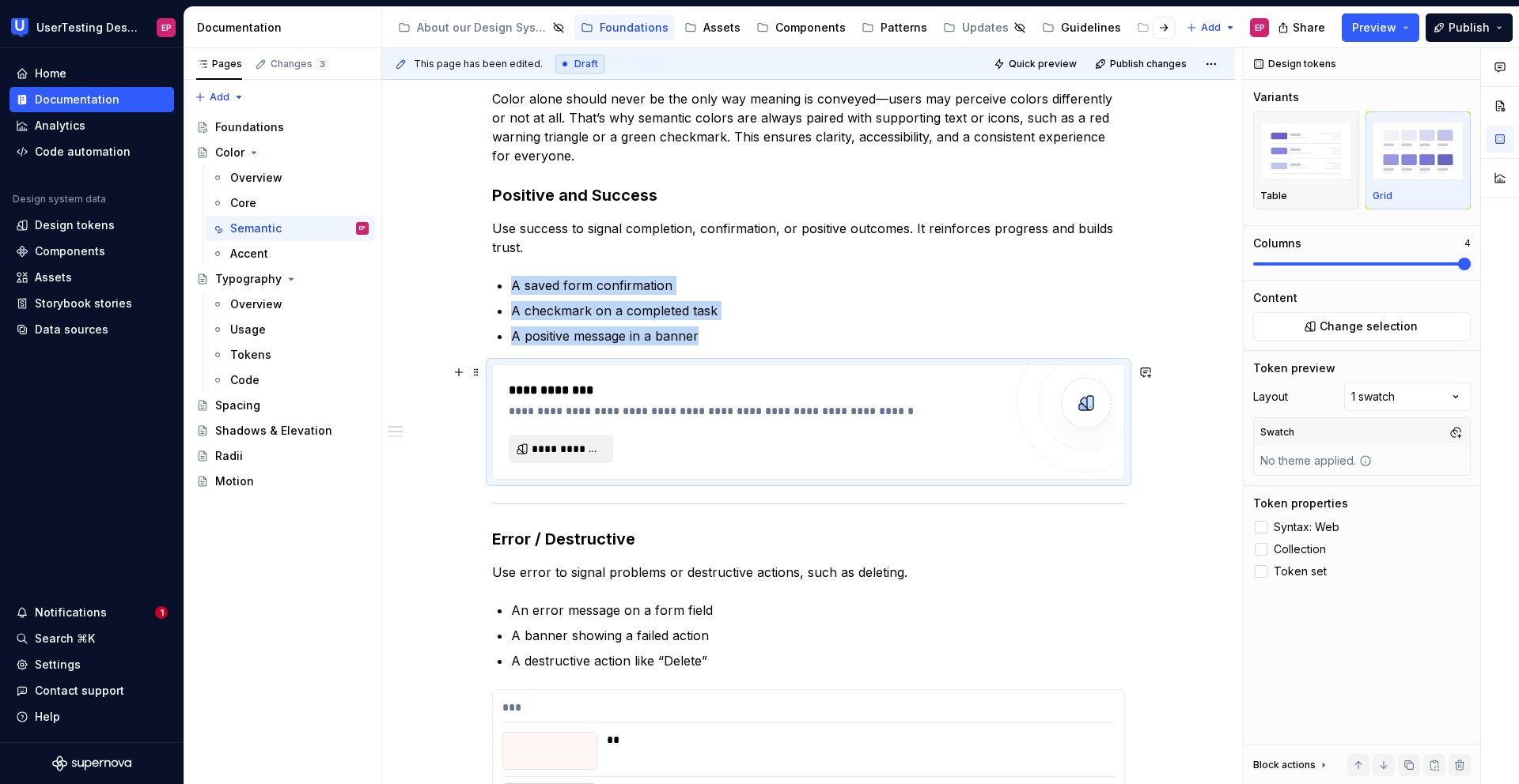
click at [540, 454] on span "**********" at bounding box center [568, 449] width 72 height 16
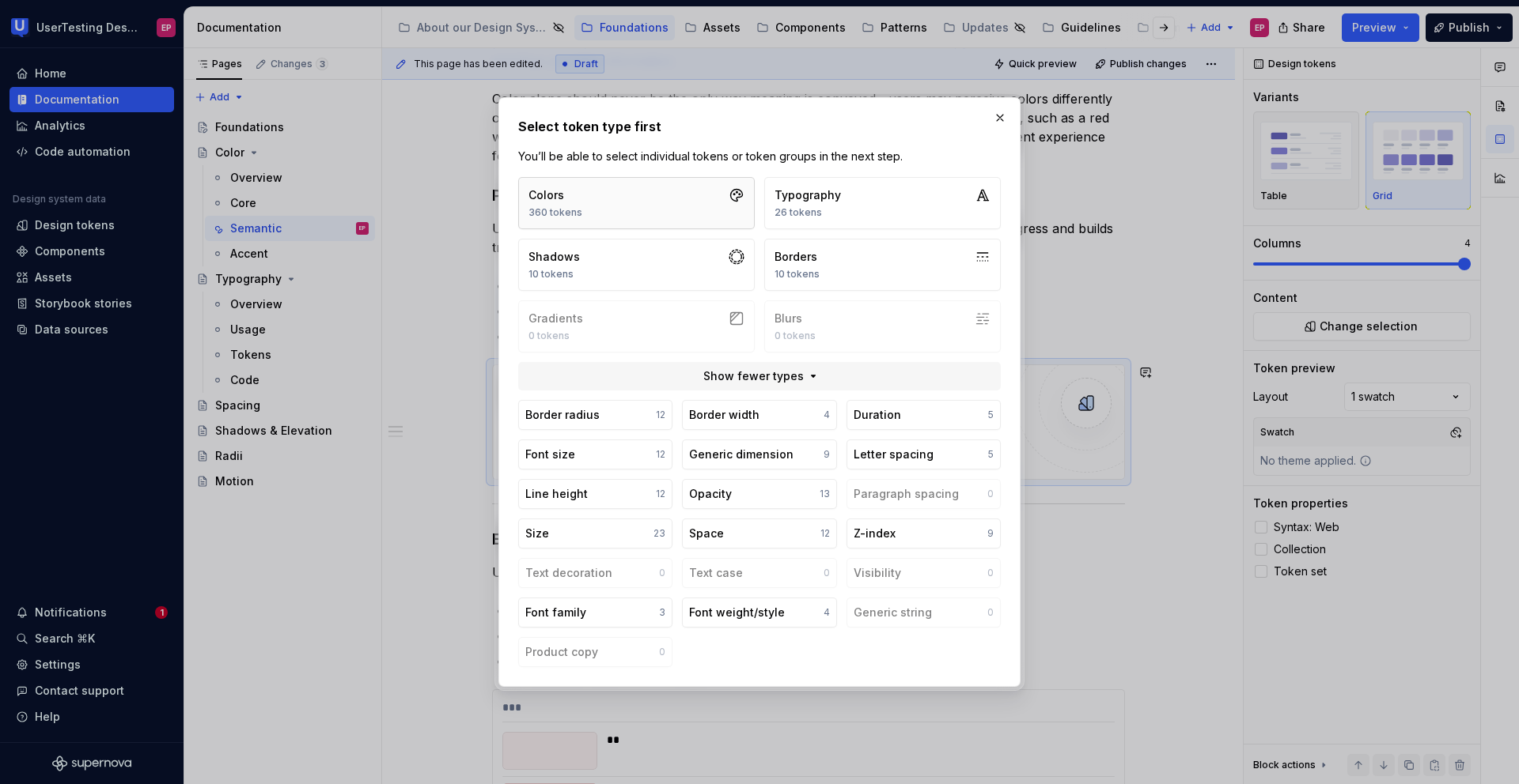
click at [608, 190] on button "Colors 360 tokens" at bounding box center [636, 203] width 237 height 52
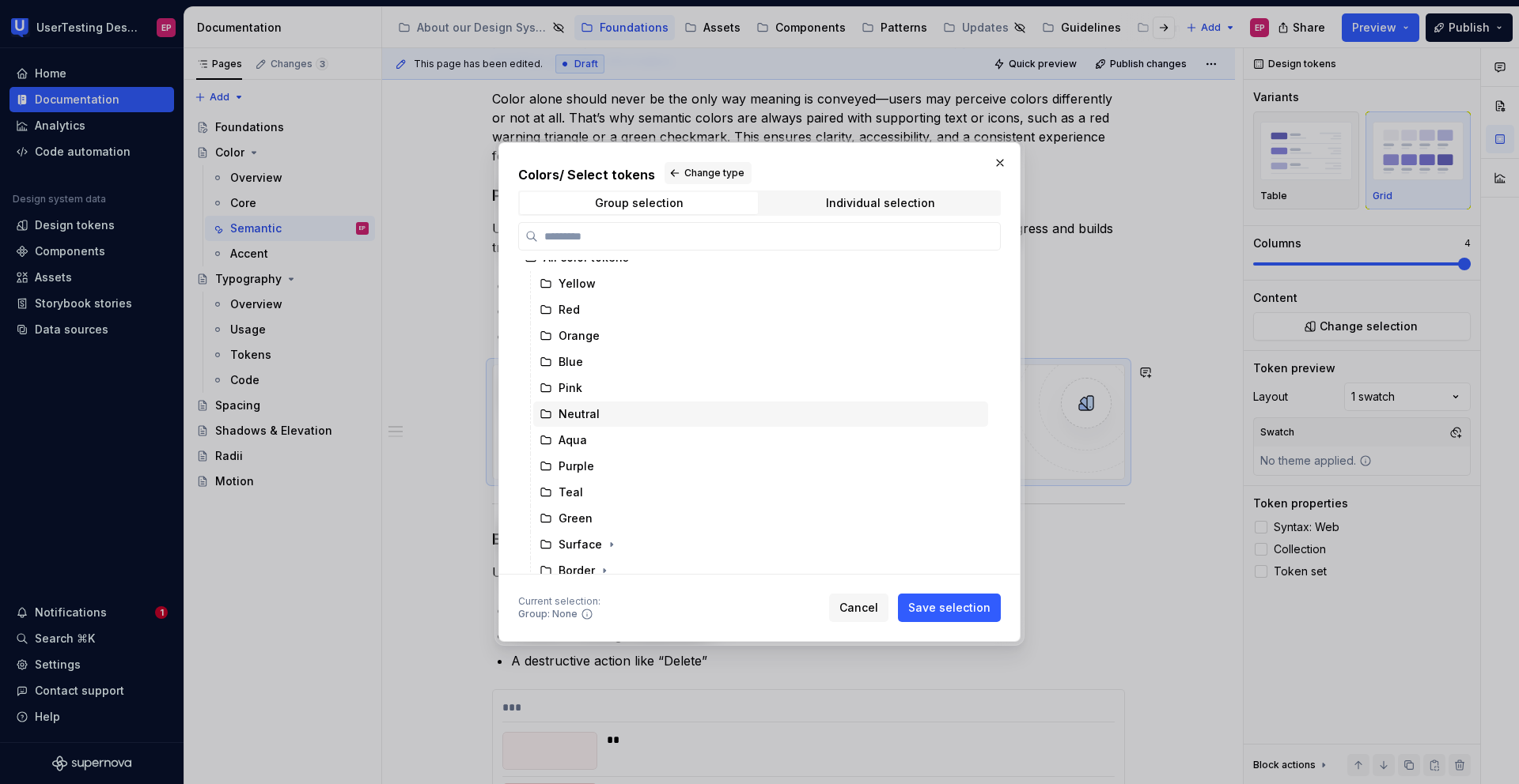
scroll to position [22, 0]
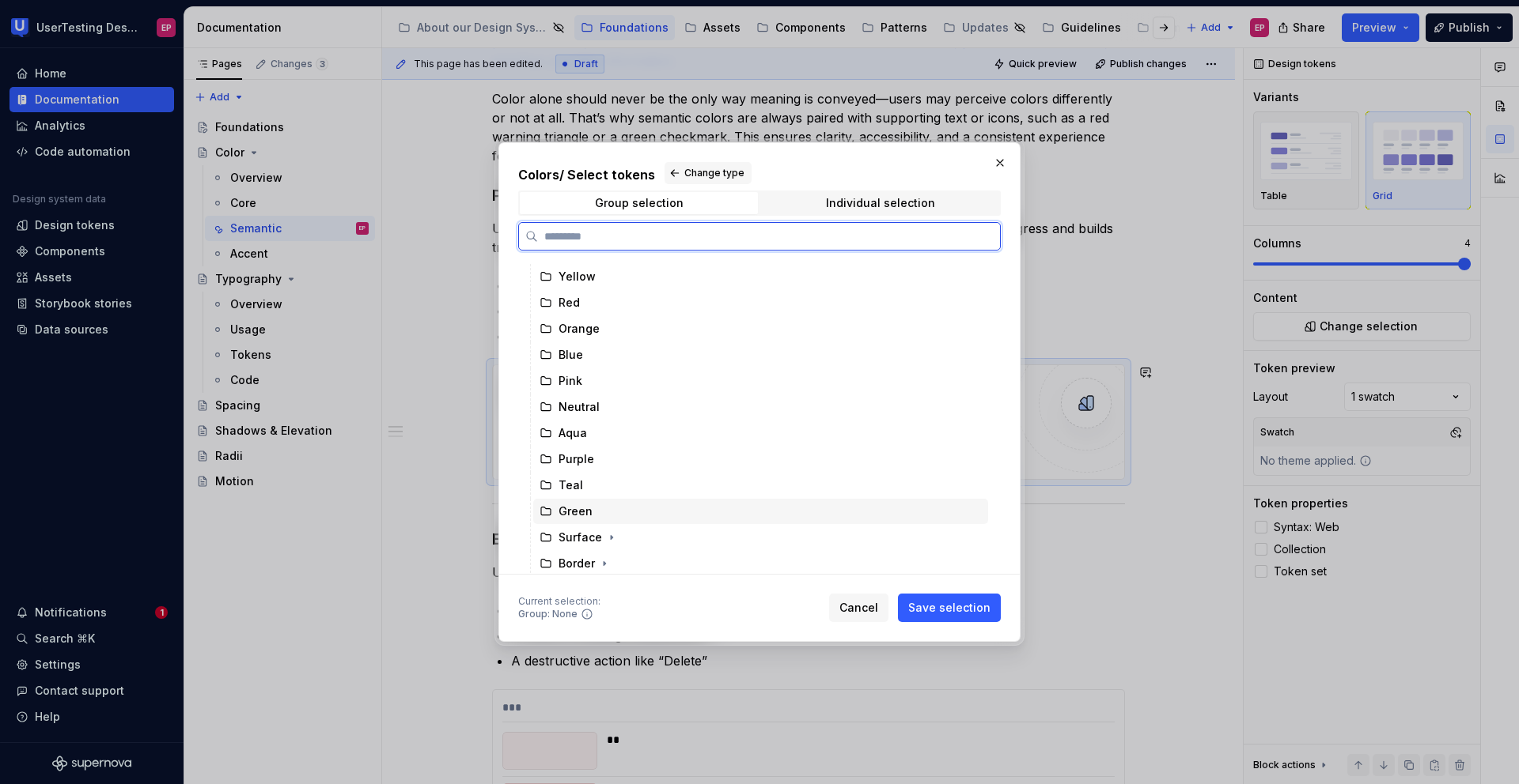
click at [590, 510] on div "Green" at bounding box center [575, 512] width 34 height 16
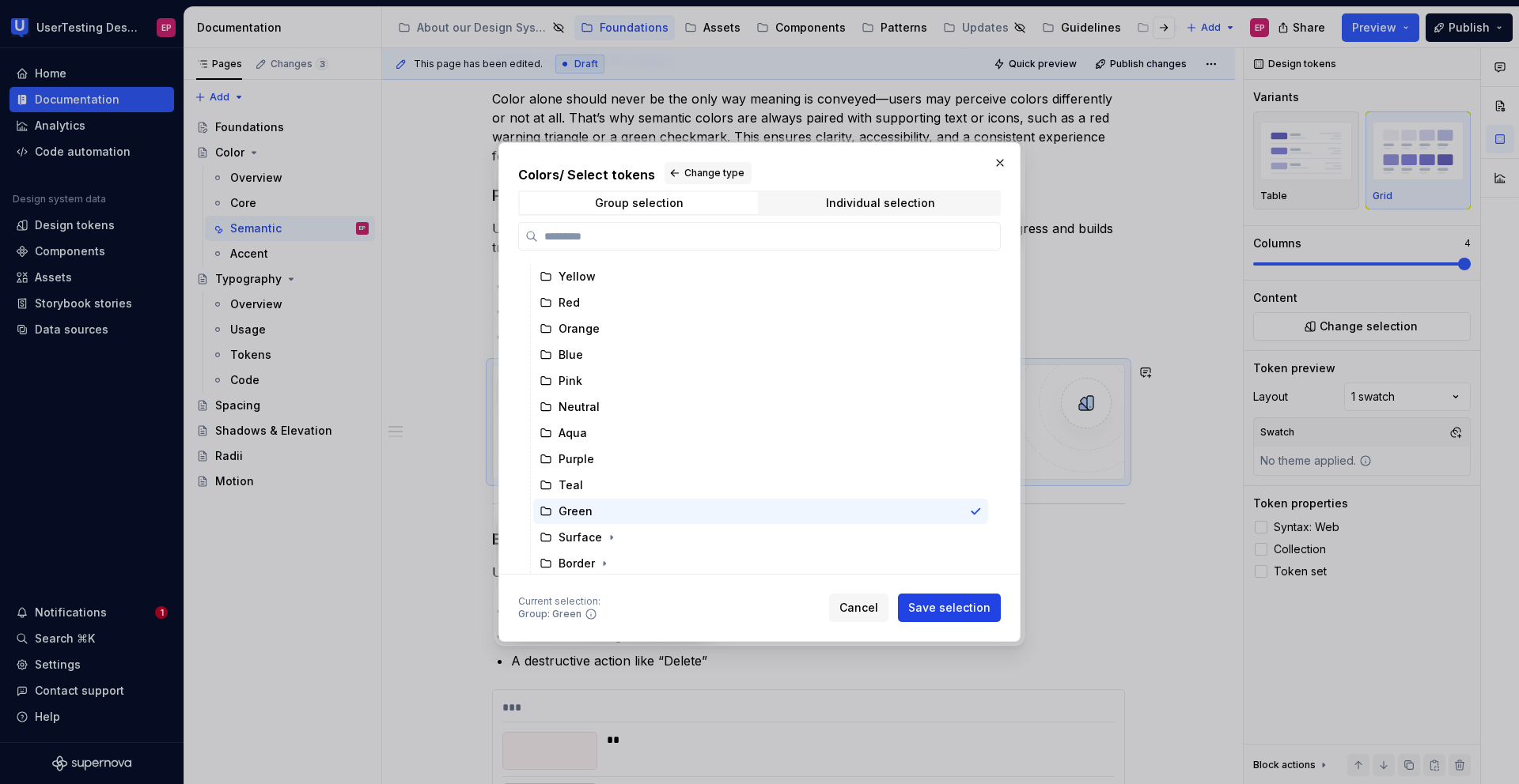
click at [936, 582] on span "Save selection" at bounding box center [949, 608] width 82 height 16
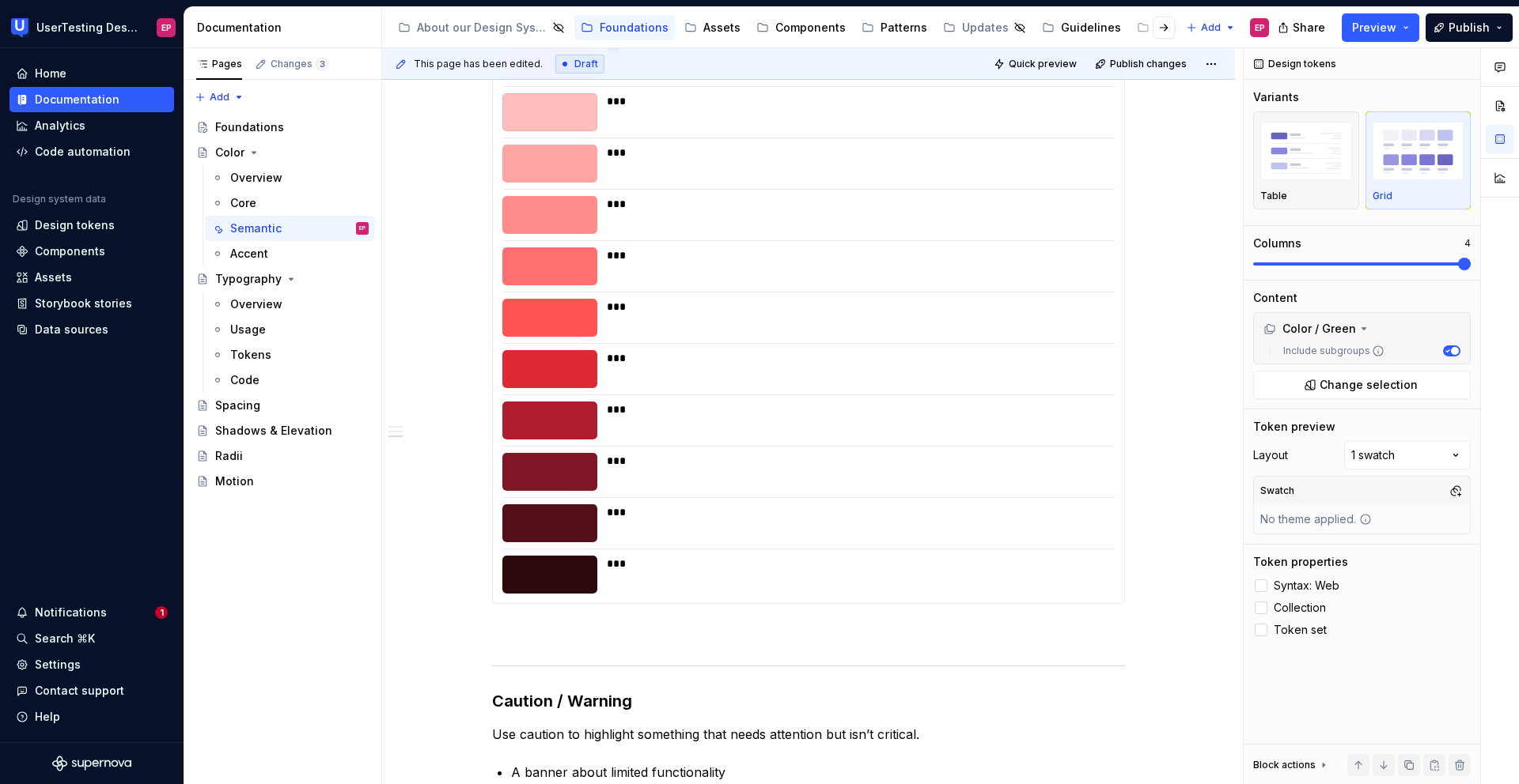
scroll to position [1726, 0]
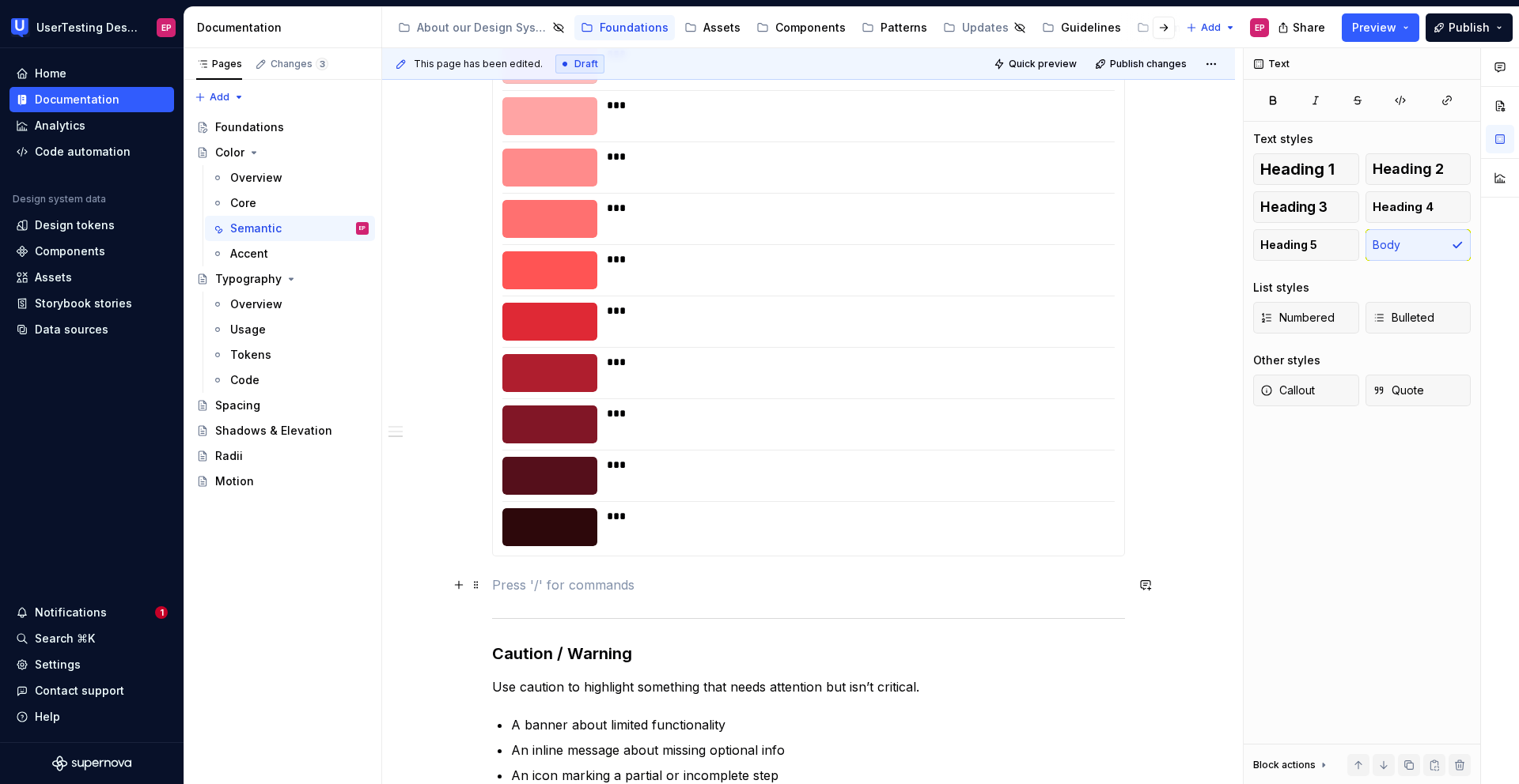
click at [624, 582] on p at bounding box center [808, 585] width 632 height 19
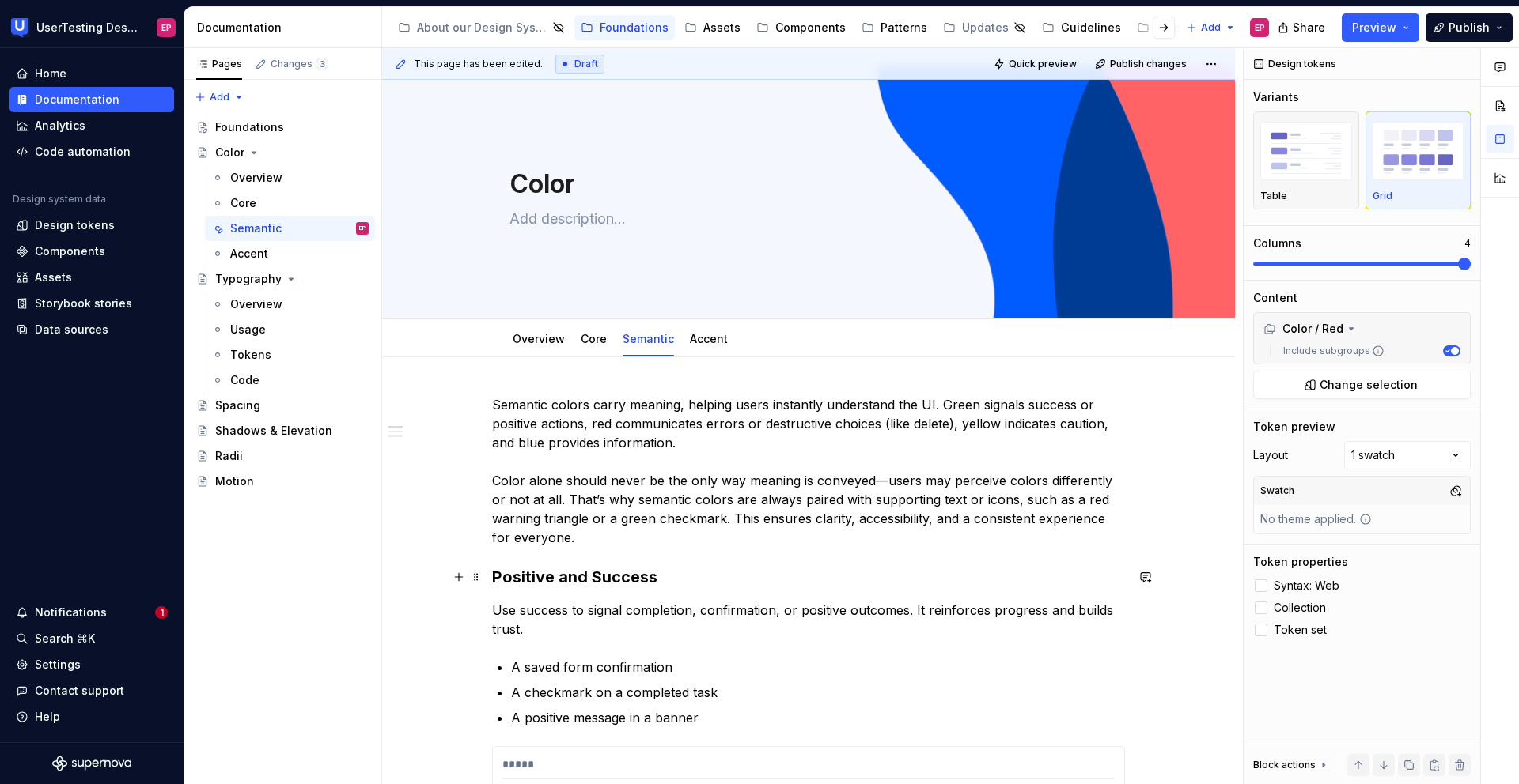
scroll to position [28, 0]
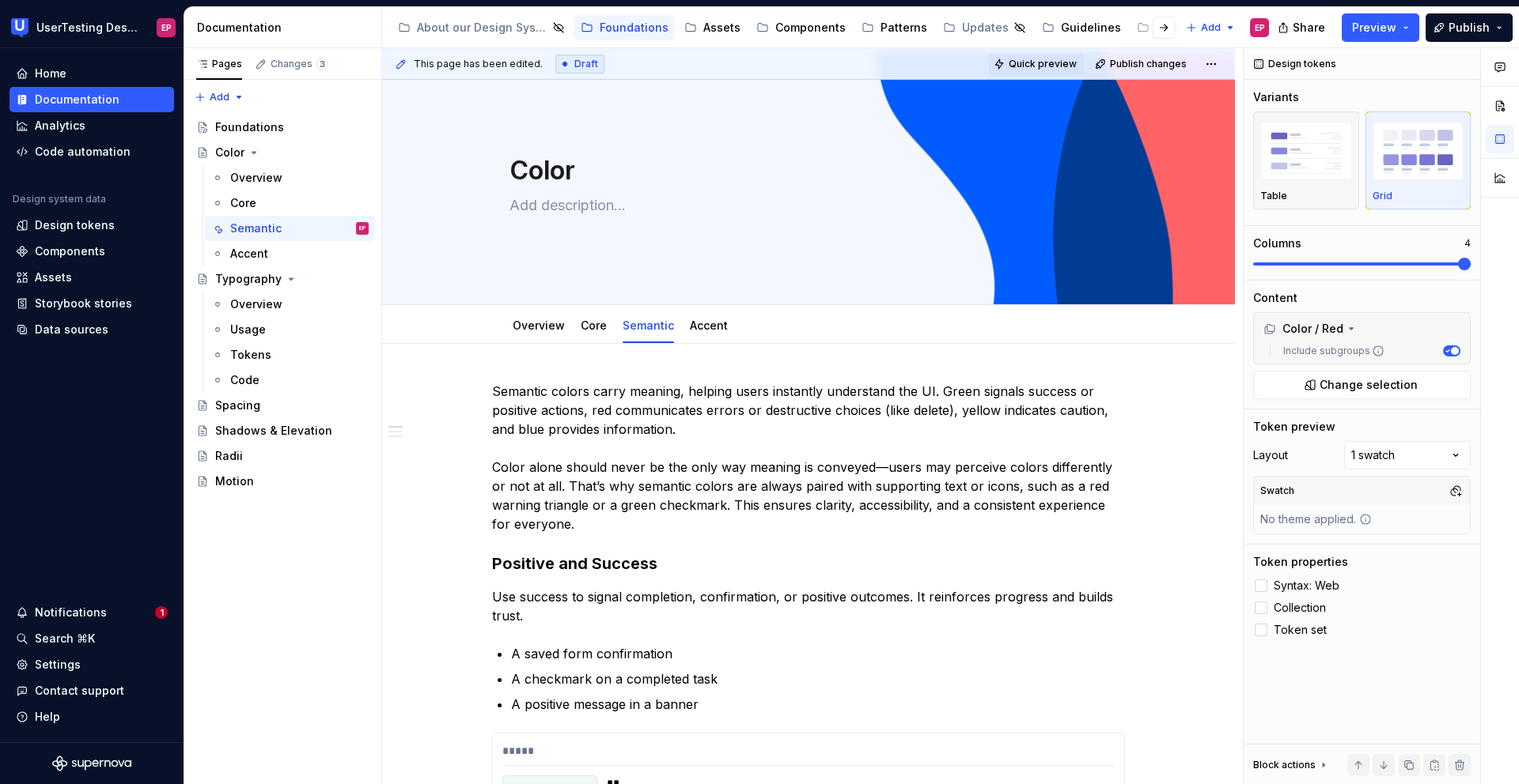
click at [1045, 68] on span "Quick preview" at bounding box center [1043, 64] width 68 height 12
click at [1050, 31] on button "button" at bounding box center [1163, 27] width 22 height 22
click at [409, 31] on button "button" at bounding box center [405, 27] width 22 height 22
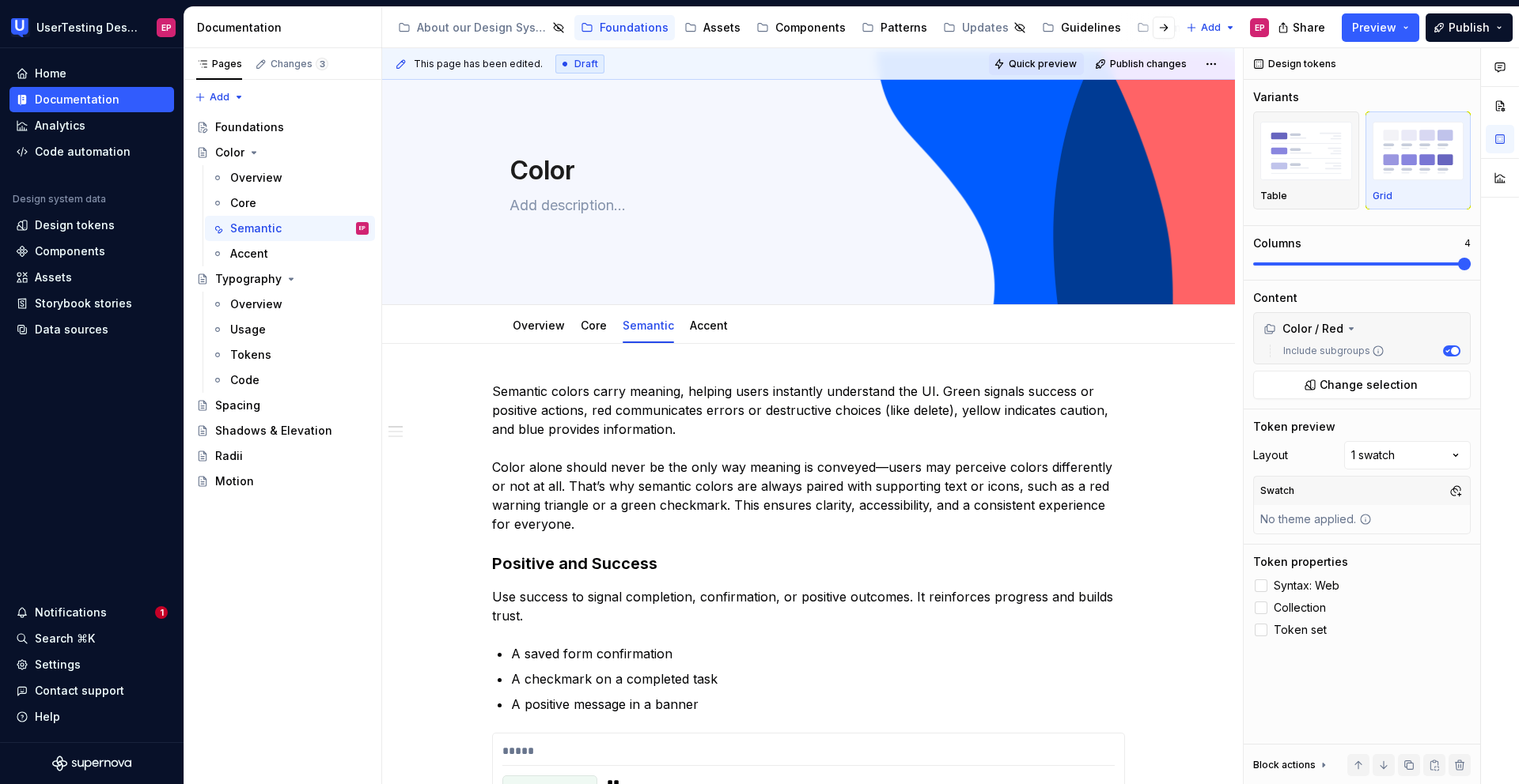
click at [1038, 65] on span "Quick preview" at bounding box center [1043, 64] width 68 height 12
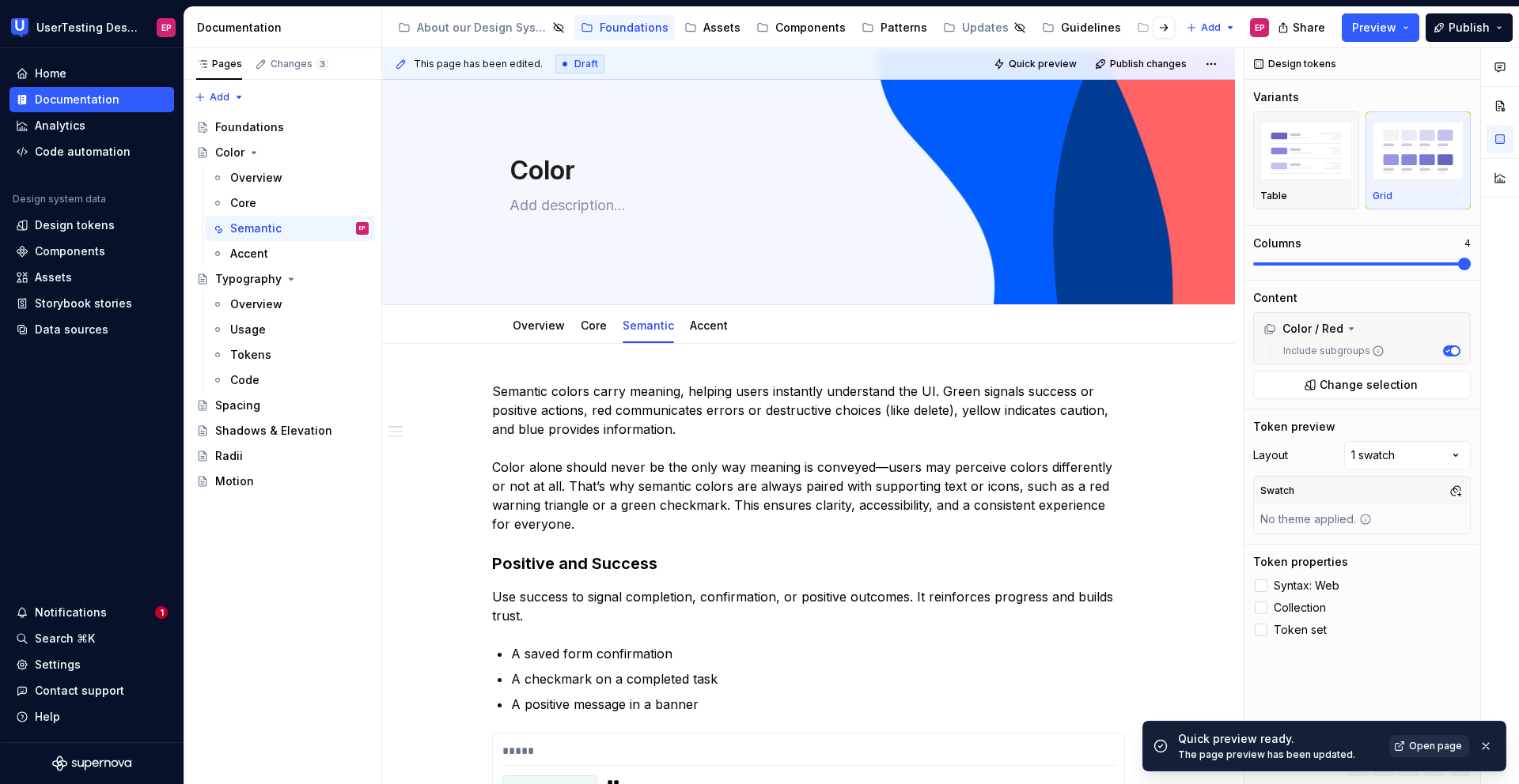
click at [1050, 582] on span "Open page" at bounding box center [1435, 746] width 53 height 12
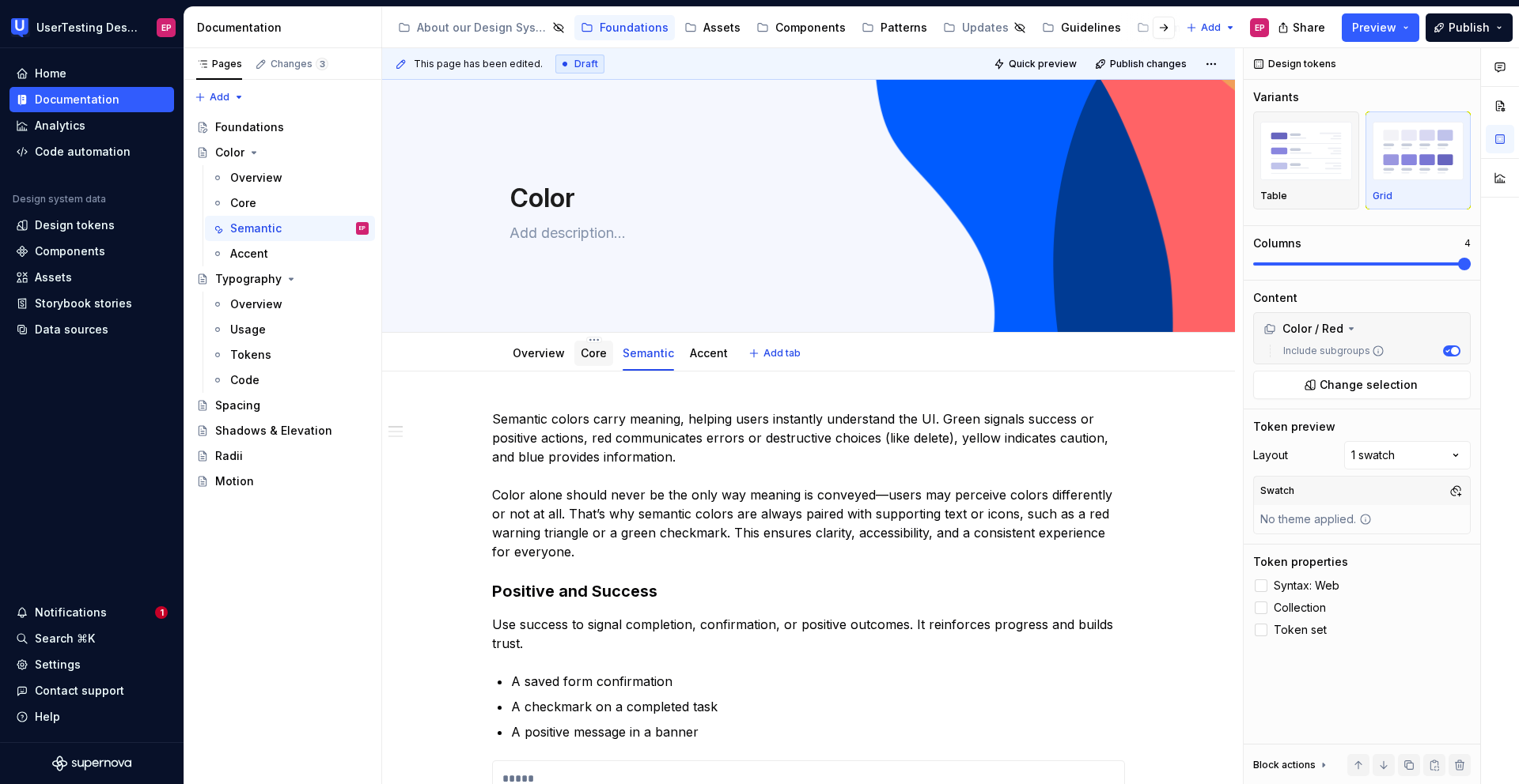
click at [590, 354] on link "Core" at bounding box center [594, 353] width 26 height 13
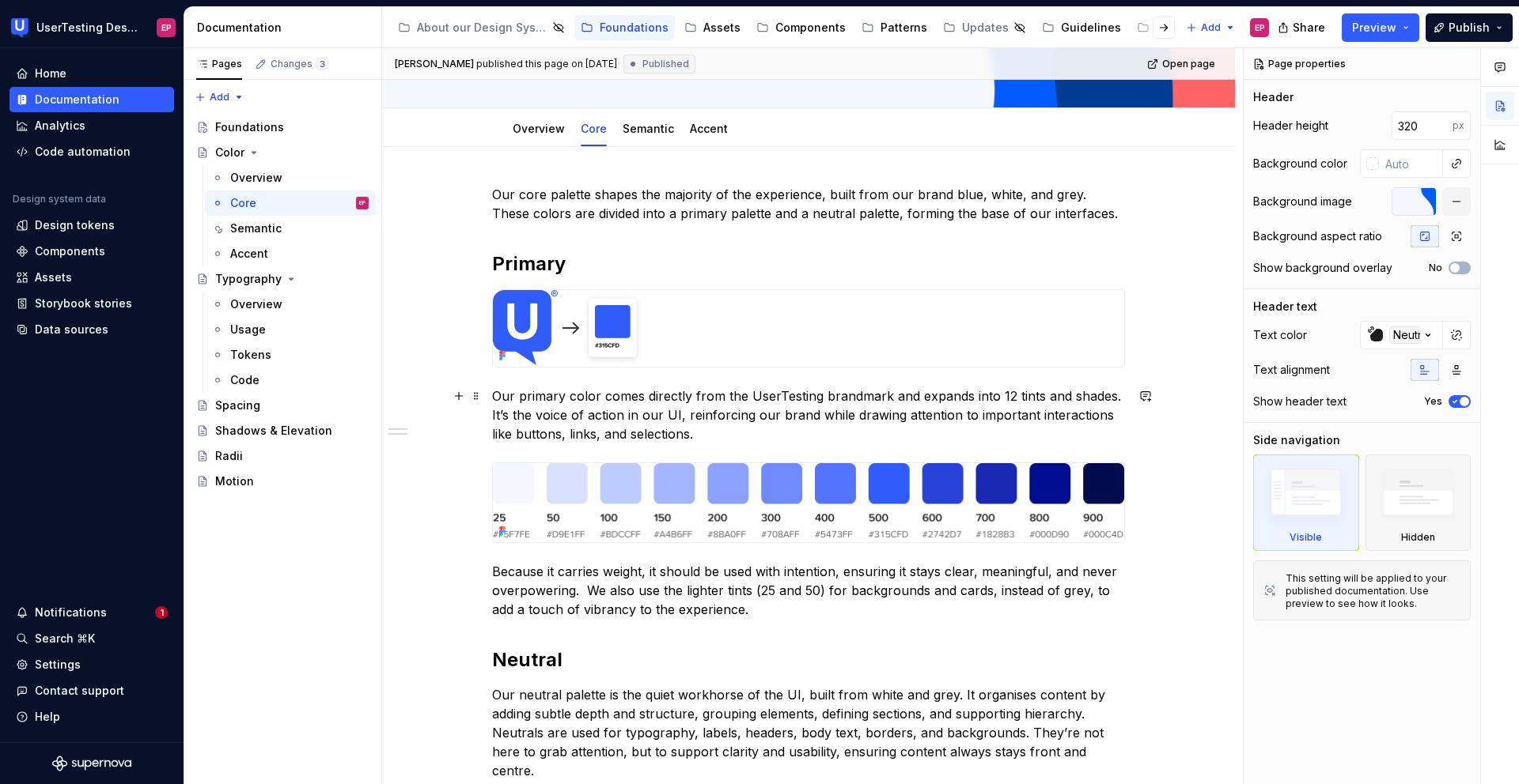
scroll to position [230, 0]
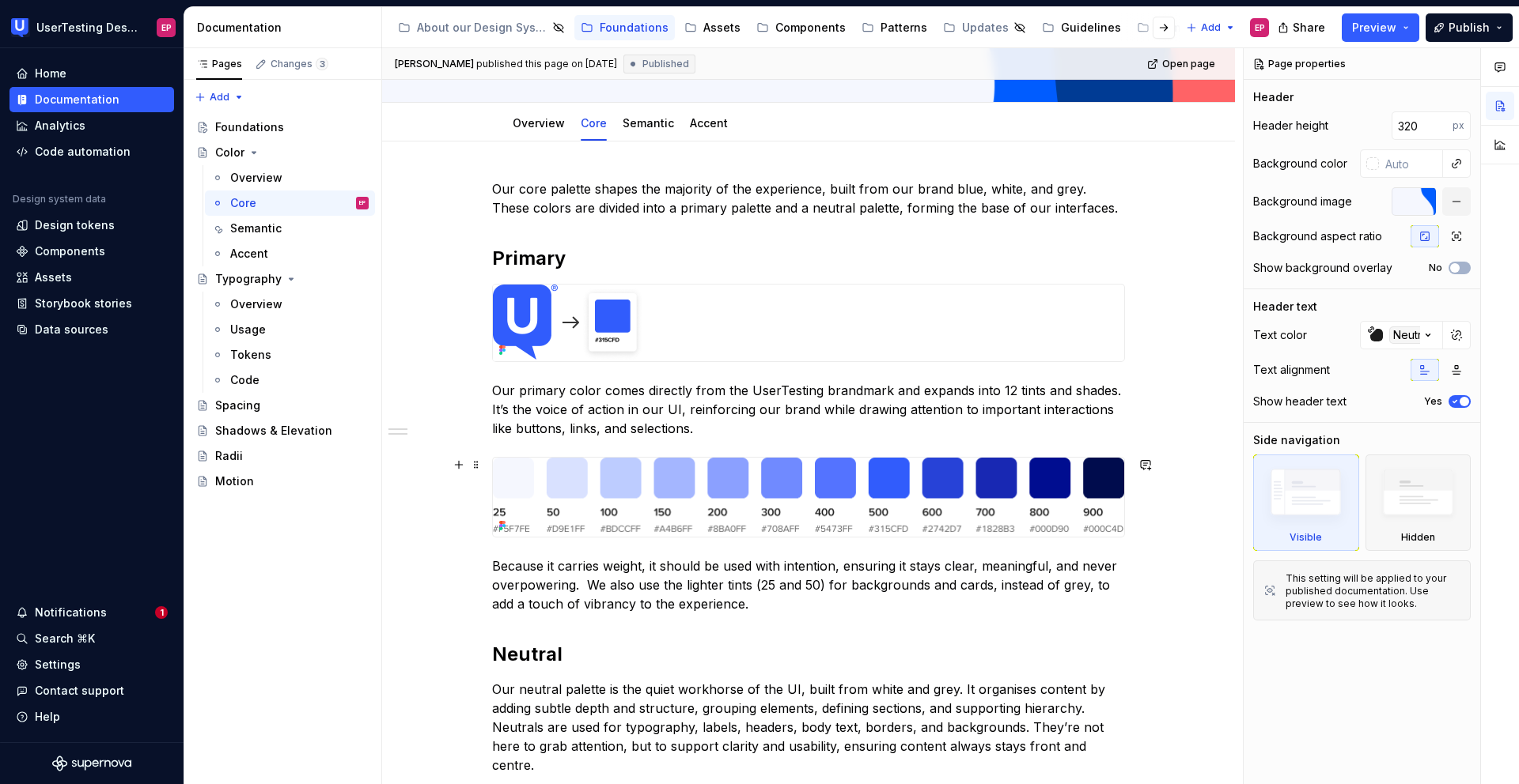
type textarea "*"
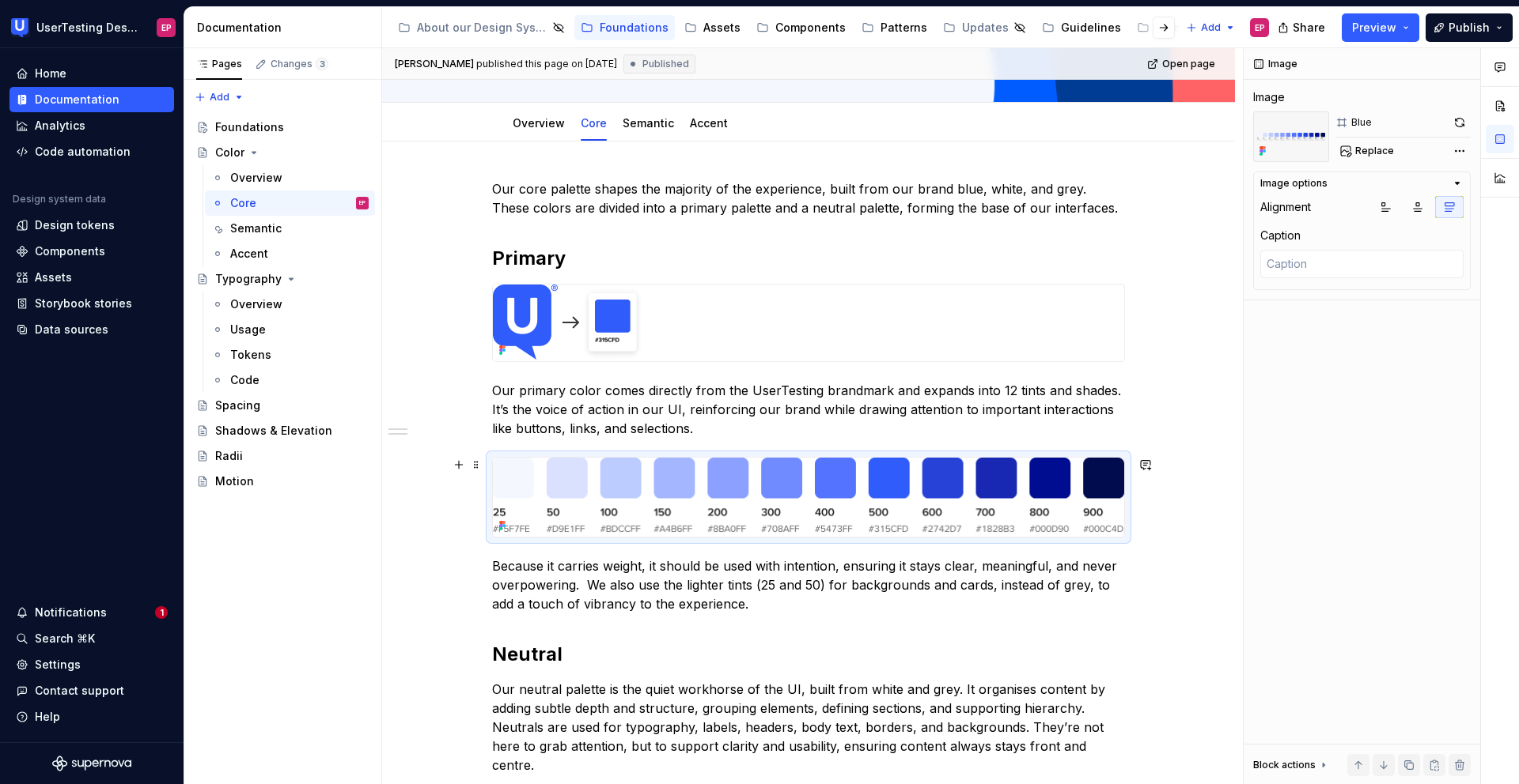
click at [800, 524] on img at bounding box center [808, 497] width 632 height 79
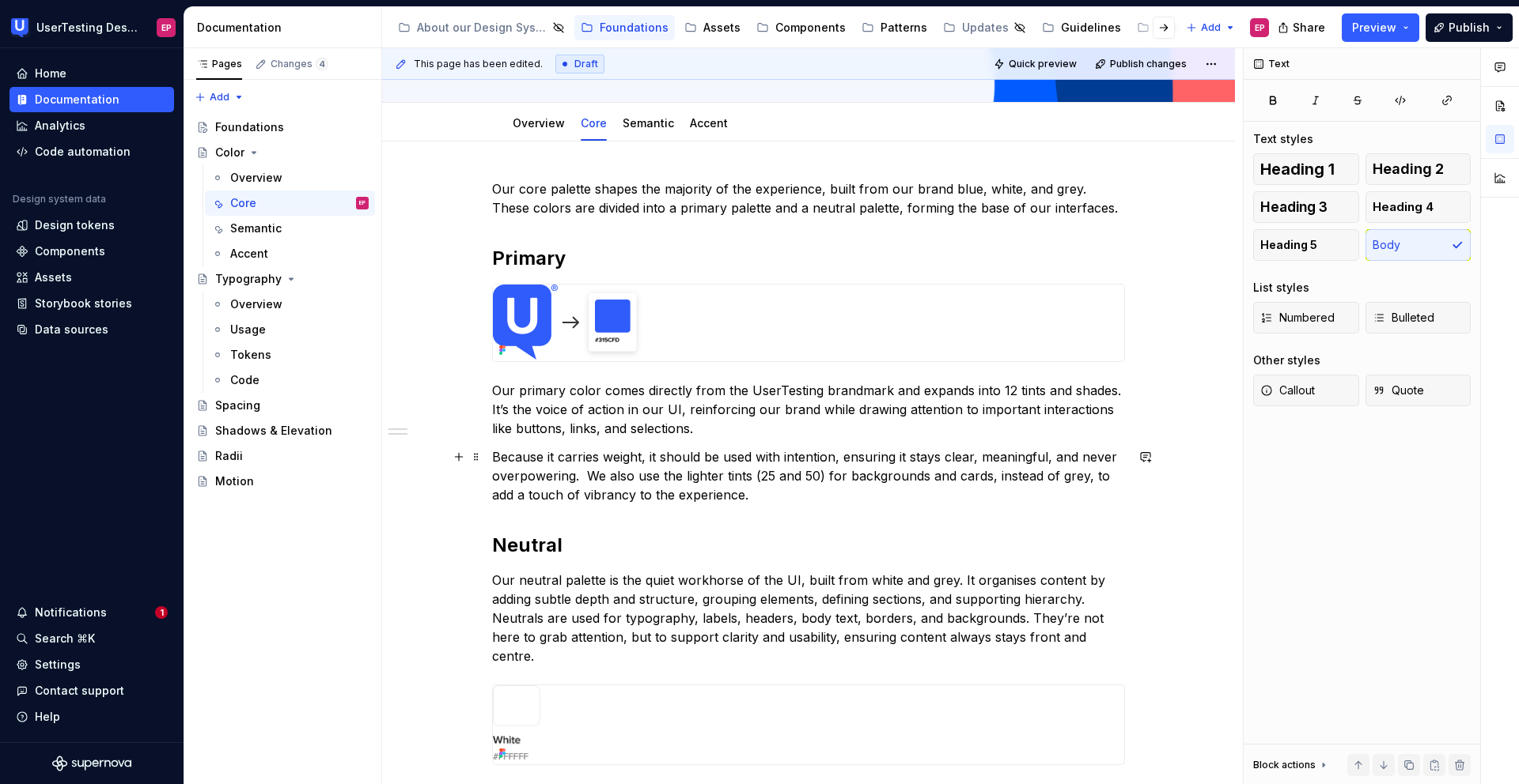
click at [779, 493] on p "Because it carries weight, it should be used with intention, ensuring it stays …" at bounding box center [808, 476] width 632 height 57
click at [742, 430] on p "Our primary color comes directly from the UserTesting brandmark and expands int…" at bounding box center [808, 409] width 632 height 57
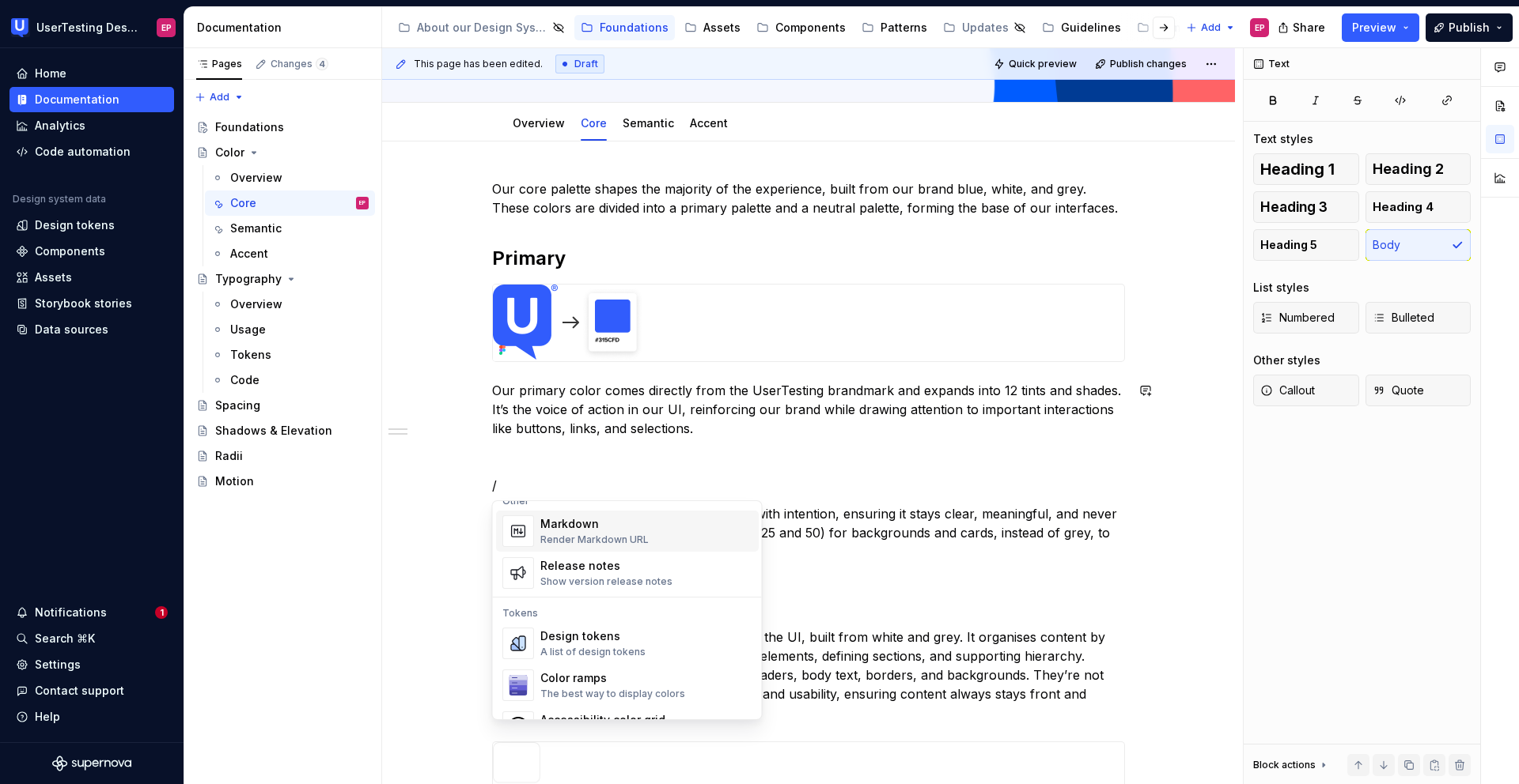
scroll to position [1053, 0]
click at [619, 582] on div "Design tokens" at bounding box center [593, 635] width 105 height 16
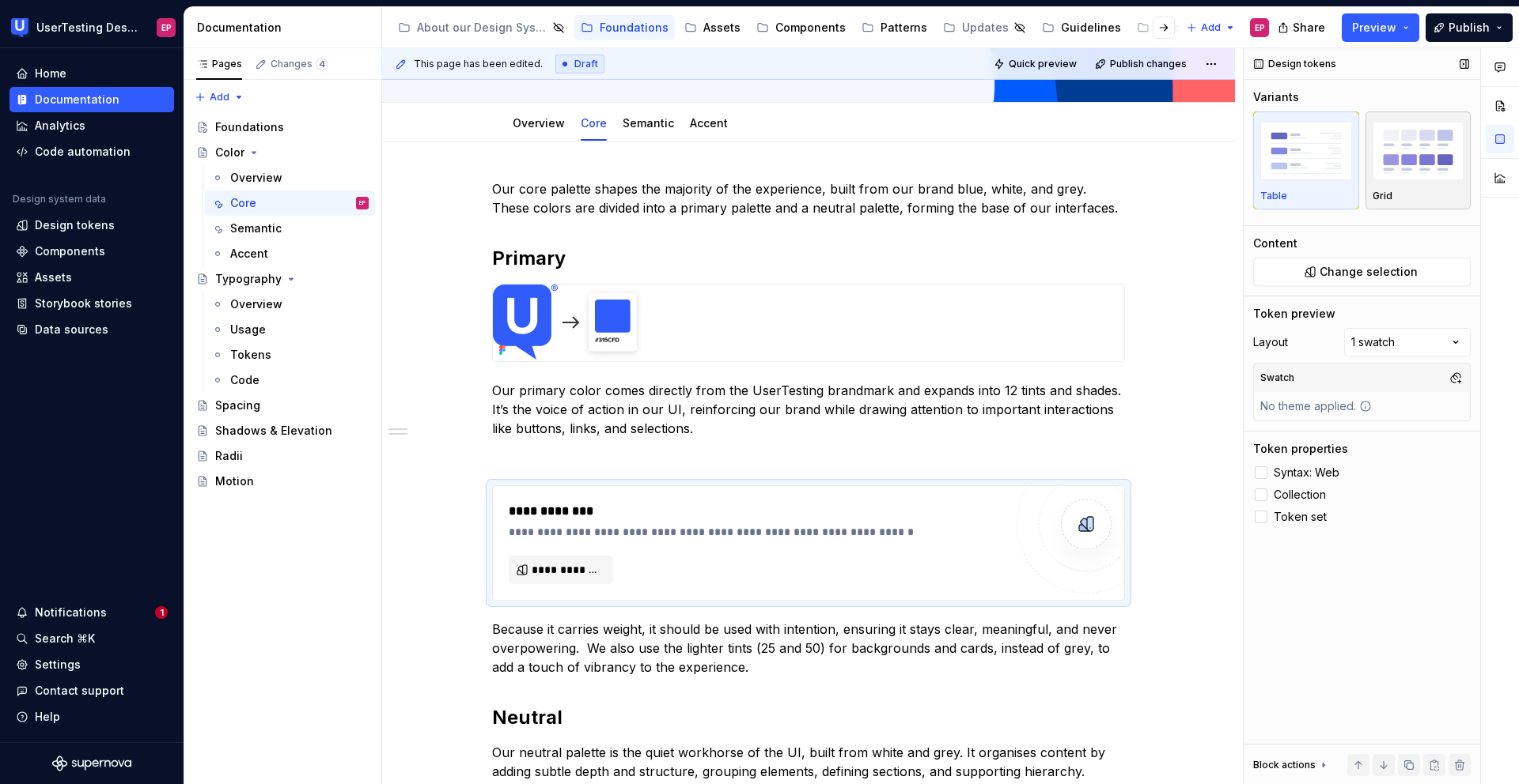
click at [1050, 203] on button "Grid" at bounding box center [1418, 161] width 106 height 98
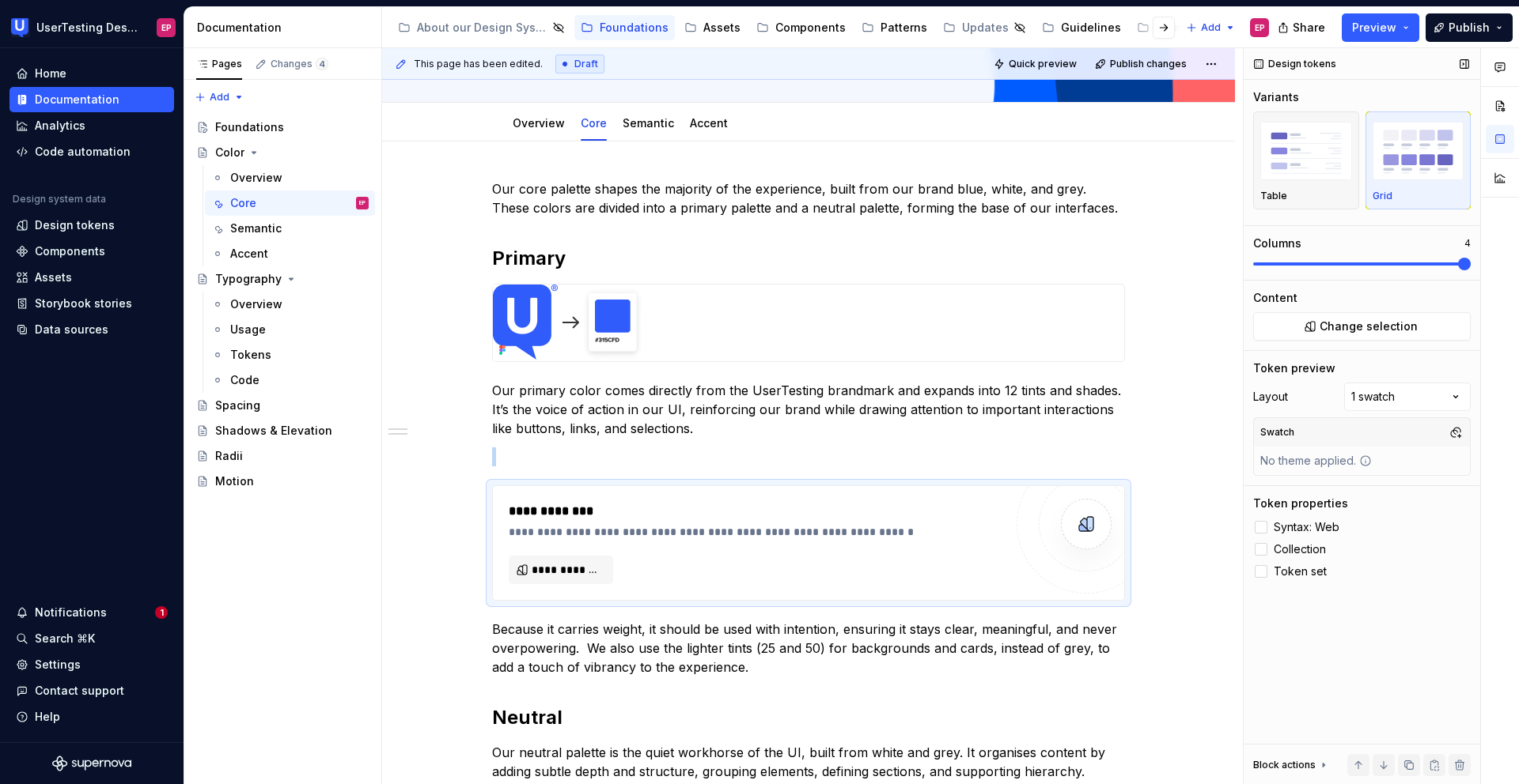
click at [1050, 258] on span at bounding box center [1464, 264] width 12 height 12
click at [1050, 327] on button "Change selection" at bounding box center [1361, 327] width 217 height 29
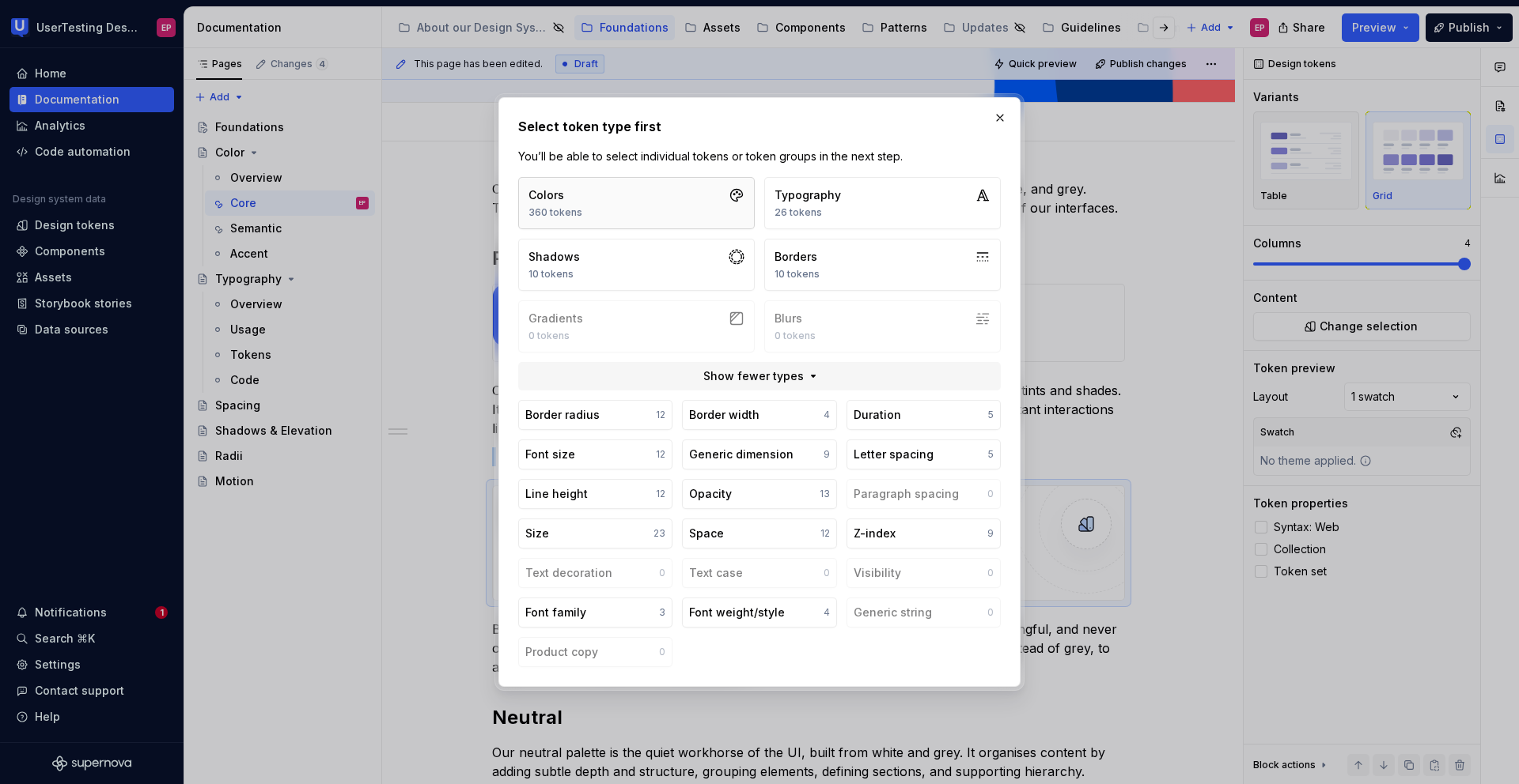
click at [650, 217] on button "Colors 360 tokens" at bounding box center [636, 203] width 237 height 52
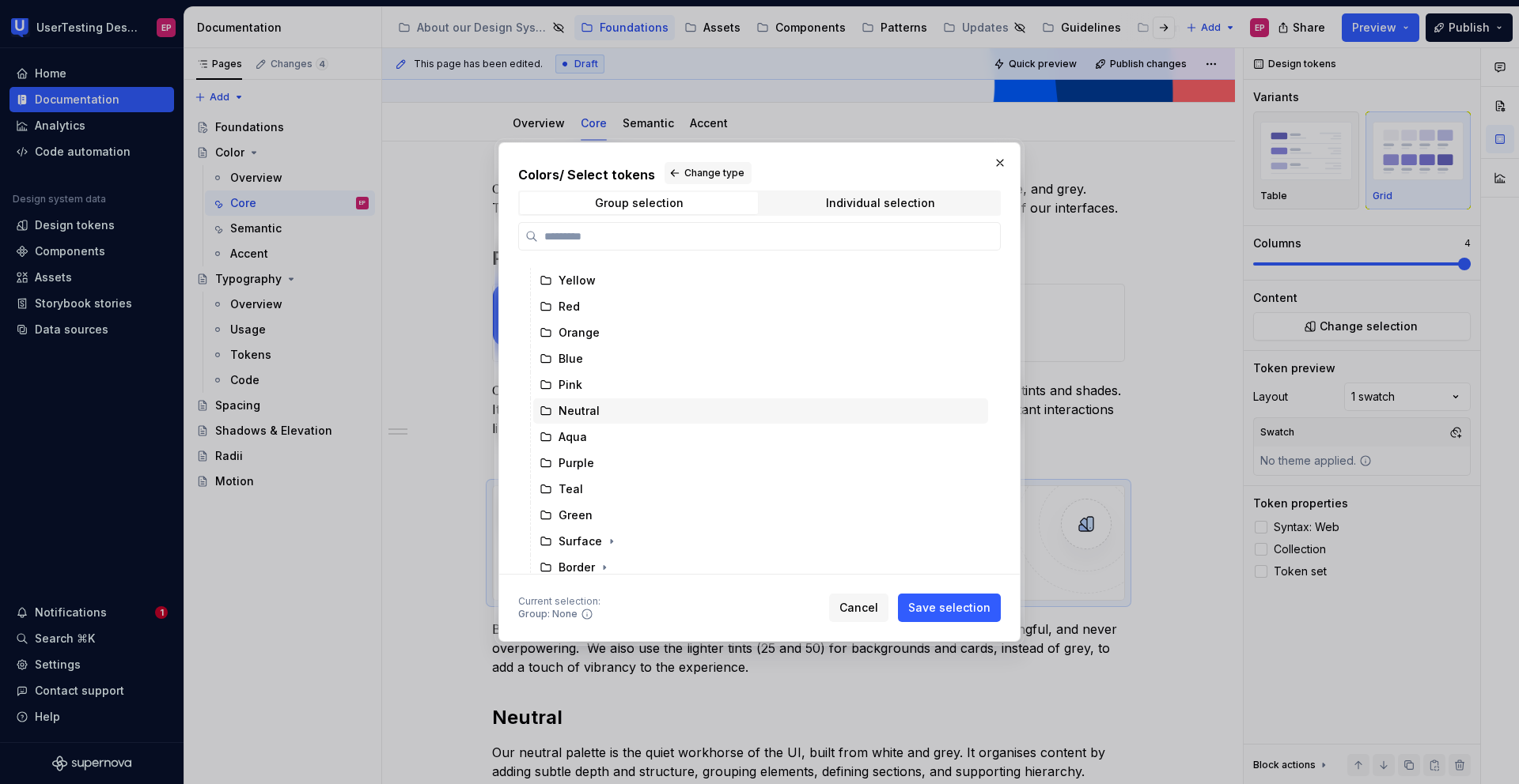
scroll to position [20, 0]
click at [591, 364] on div "Blue" at bounding box center [760, 357] width 455 height 25
click at [942, 582] on span "Save selection" at bounding box center [949, 608] width 82 height 16
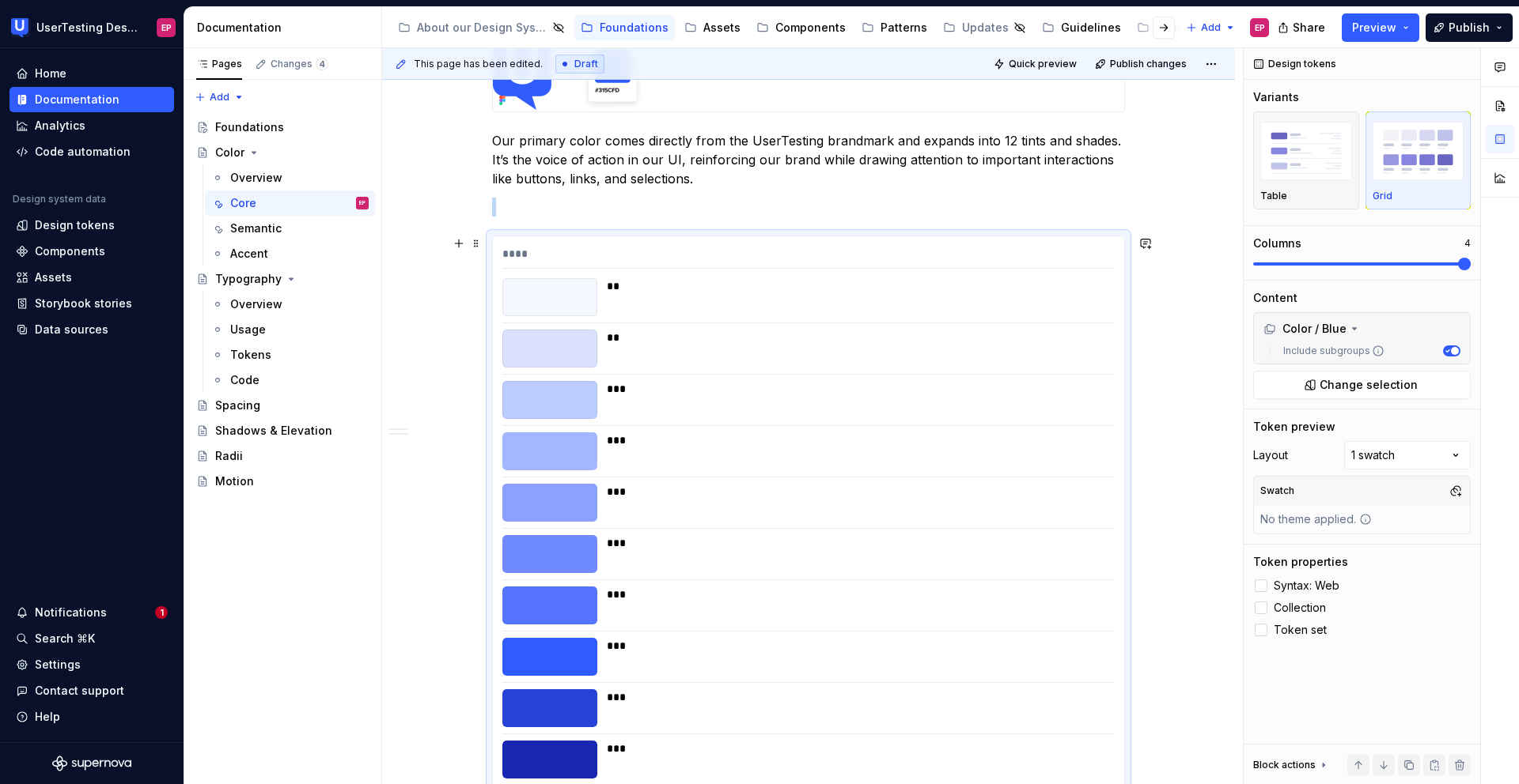
scroll to position [364, 0]
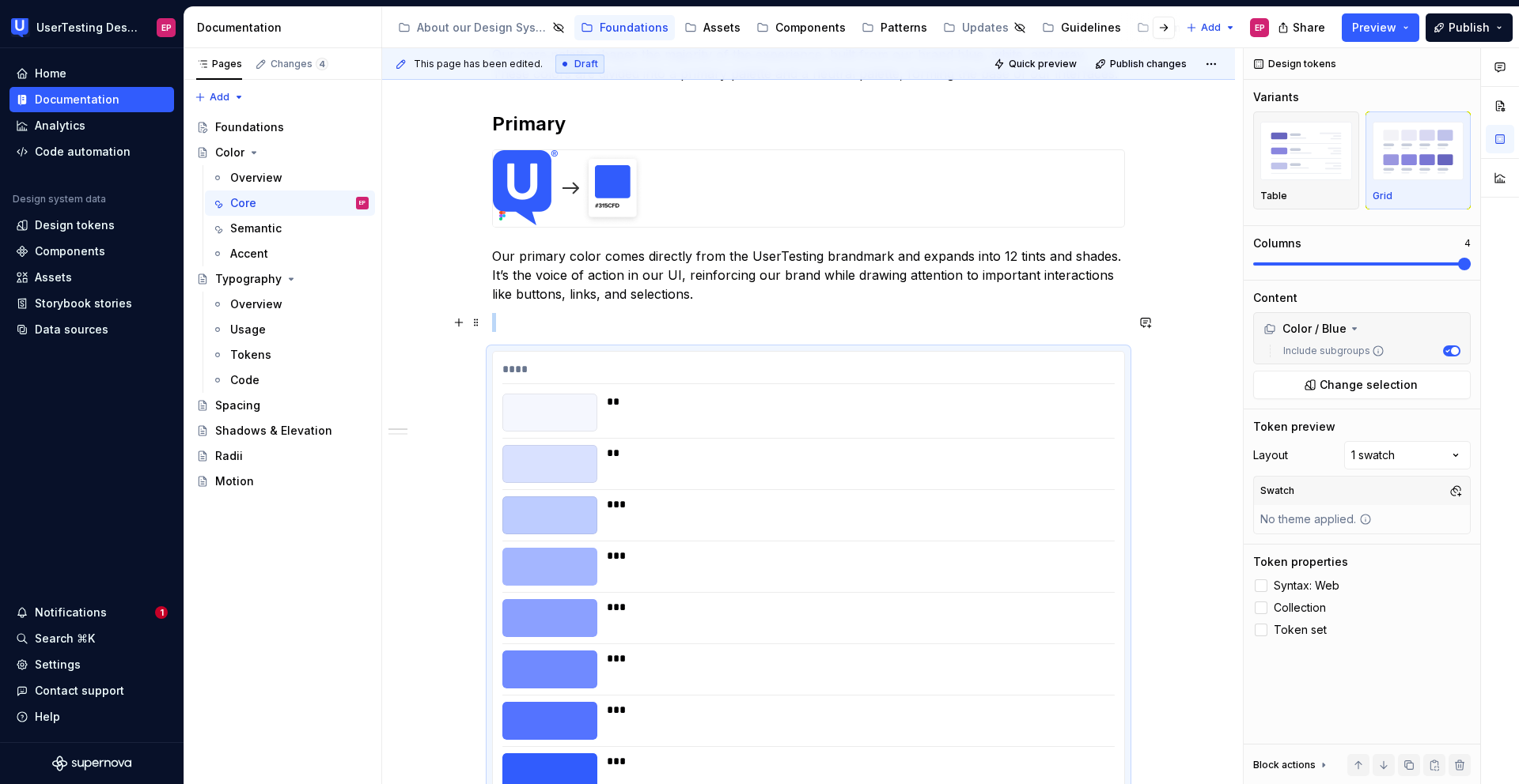
click at [520, 324] on p at bounding box center [808, 323] width 632 height 19
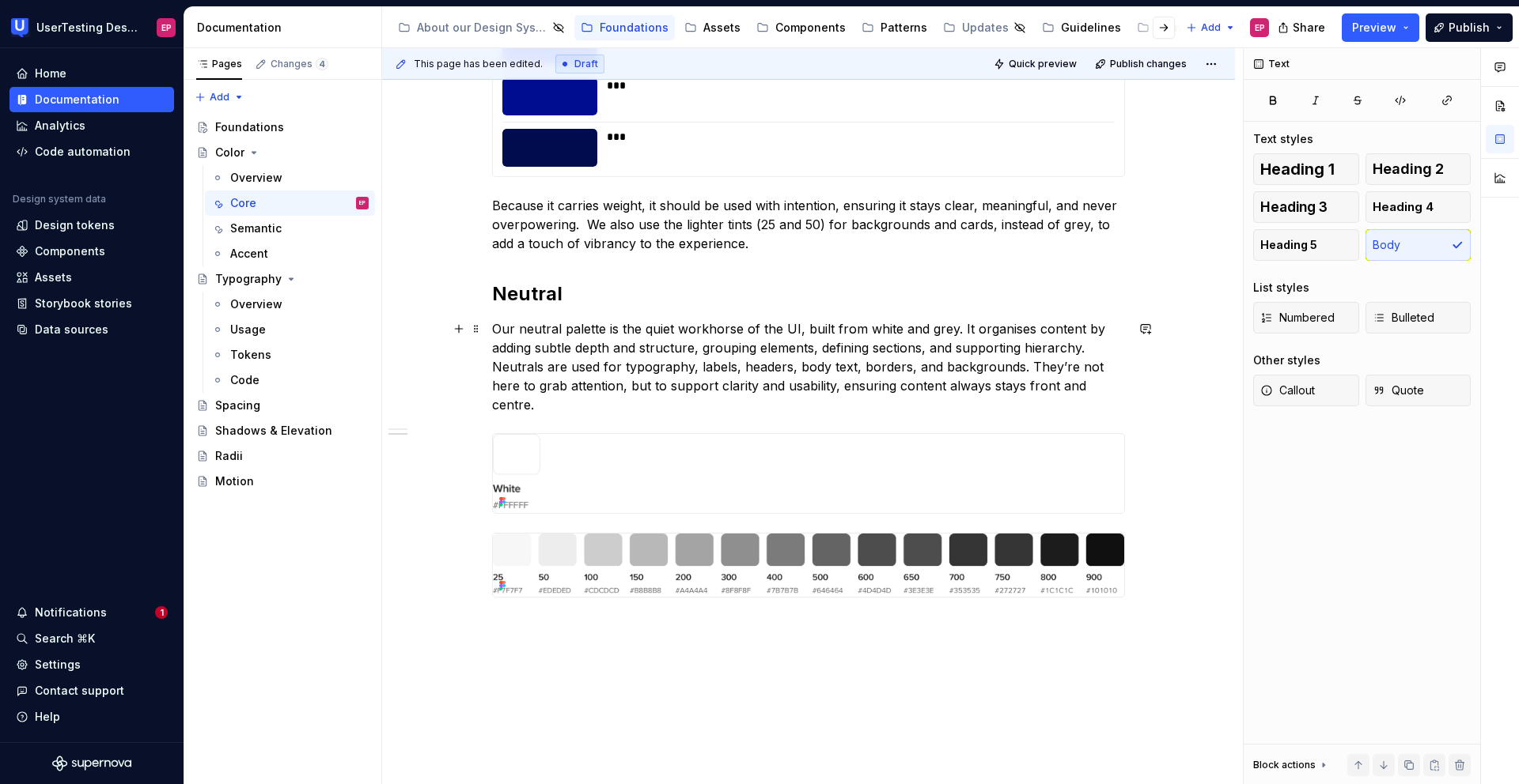
scroll to position [1178, 0]
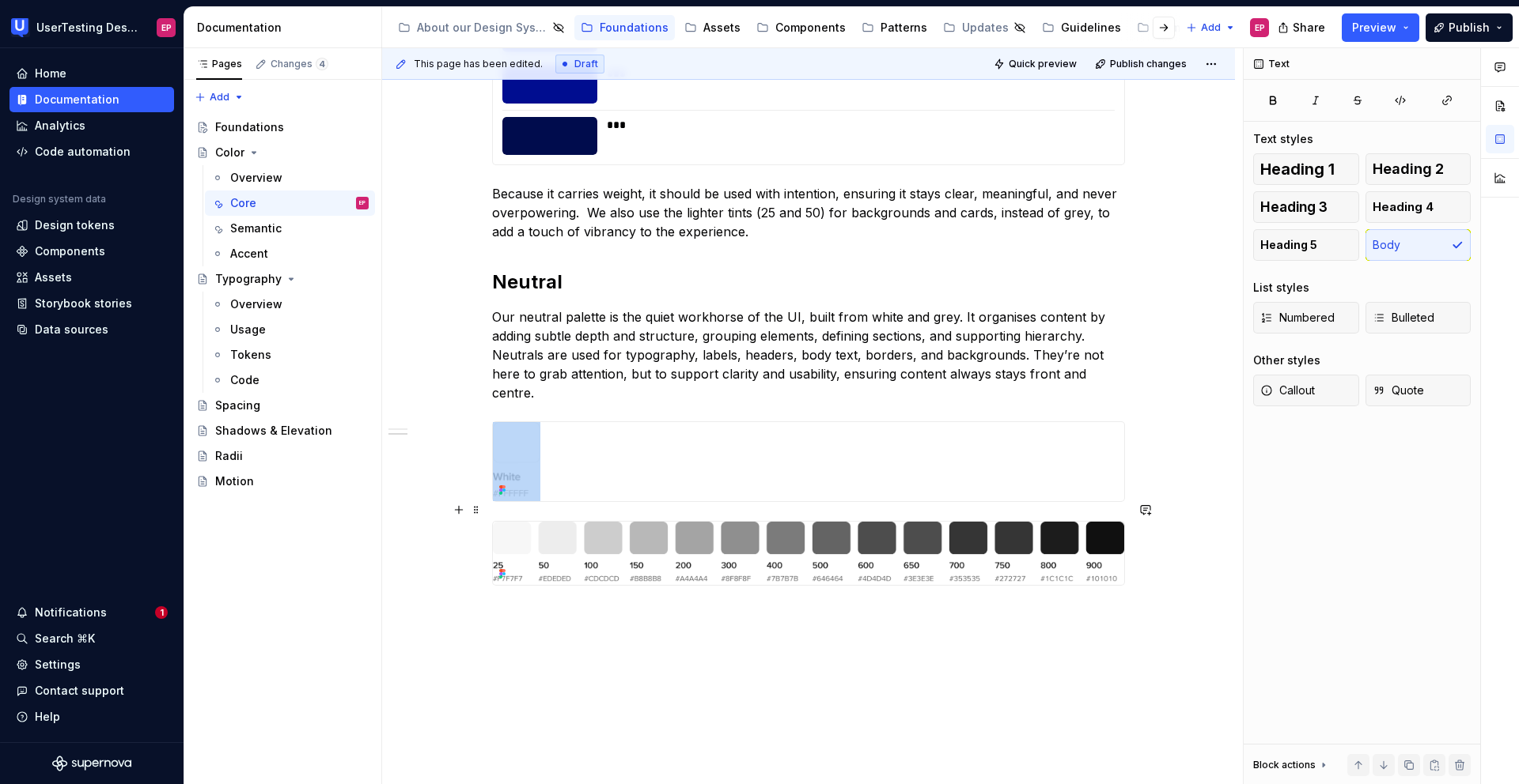
click at [592, 525] on img at bounding box center [808, 554] width 632 height 63
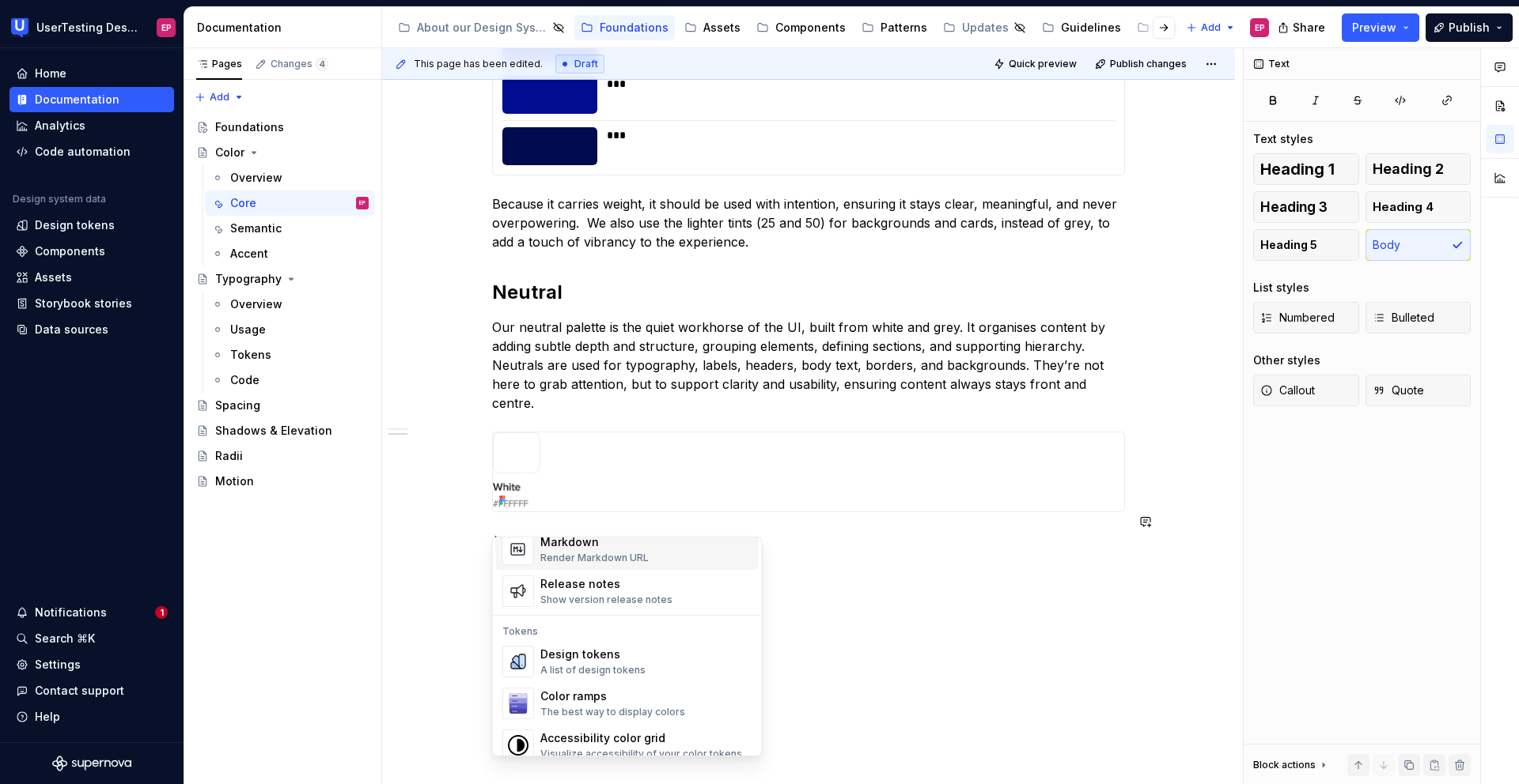
scroll to position [1073, 0]
click at [590, 582] on div "A list of design tokens" at bounding box center [593, 667] width 105 height 12
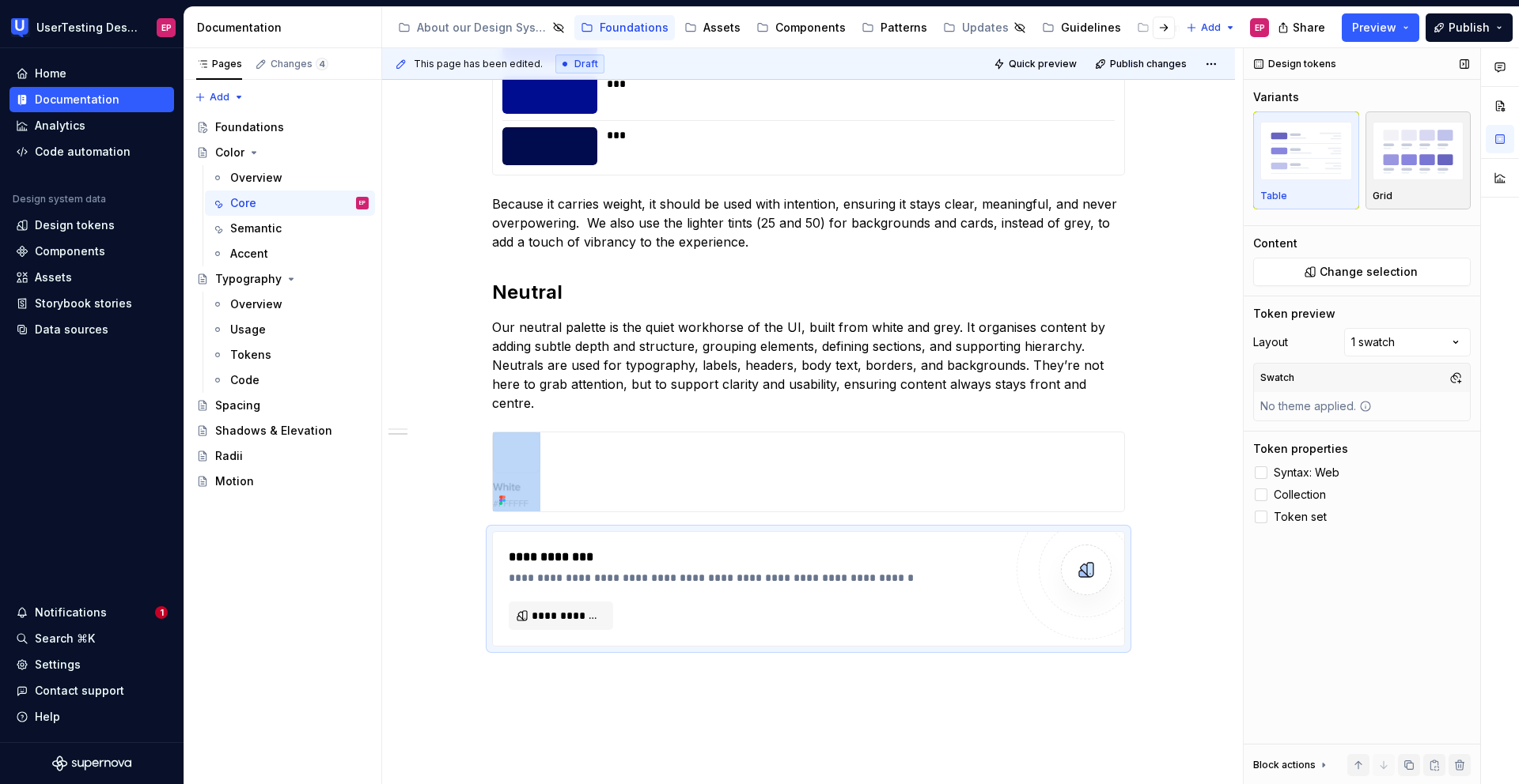
click at [1050, 190] on p "Grid" at bounding box center [1382, 196] width 20 height 12
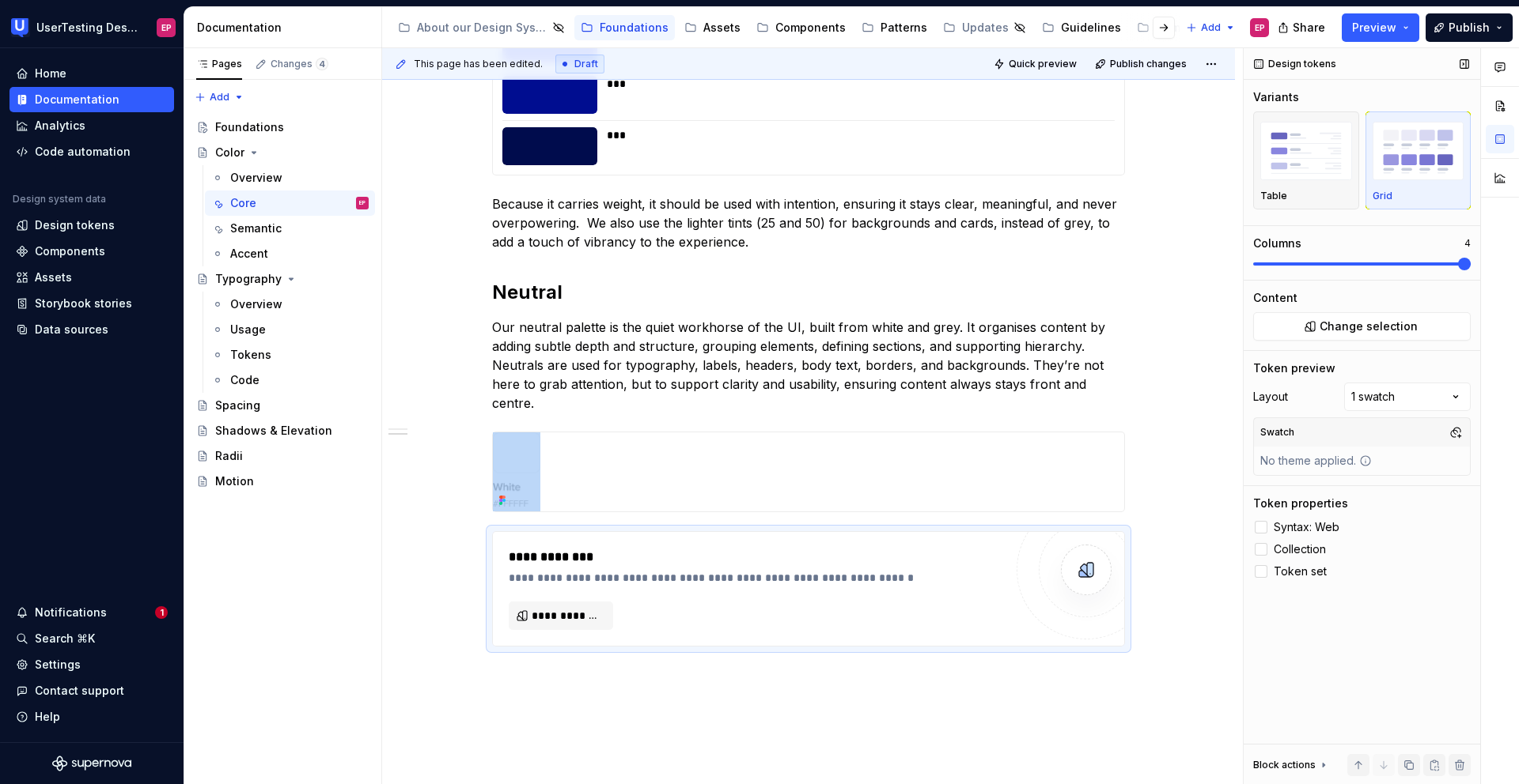
click at [1050, 264] on span at bounding box center [1464, 264] width 12 height 12
click at [1050, 327] on span "Change selection" at bounding box center [1369, 327] width 98 height 16
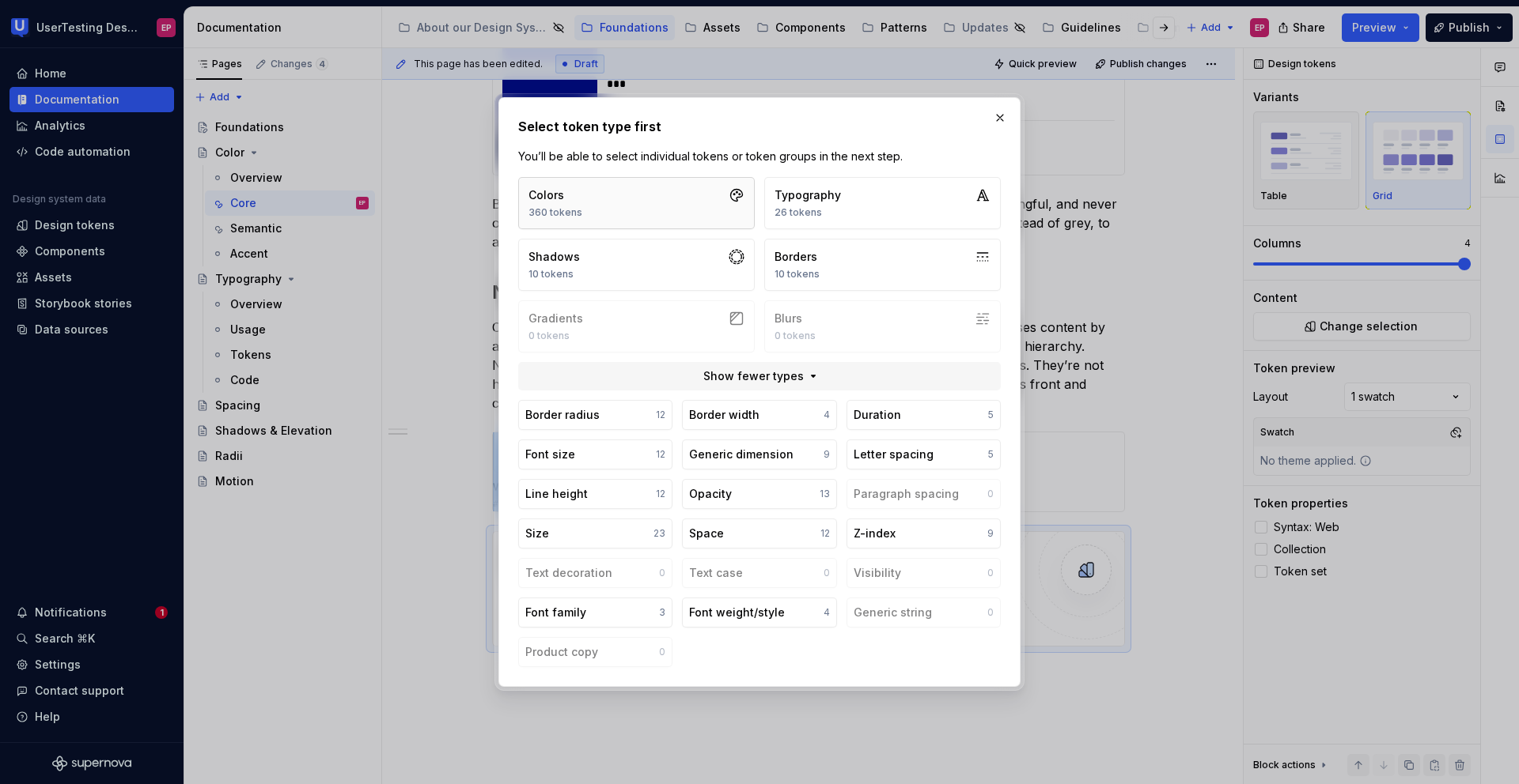
click at [652, 209] on button "Colors 360 tokens" at bounding box center [636, 203] width 237 height 52
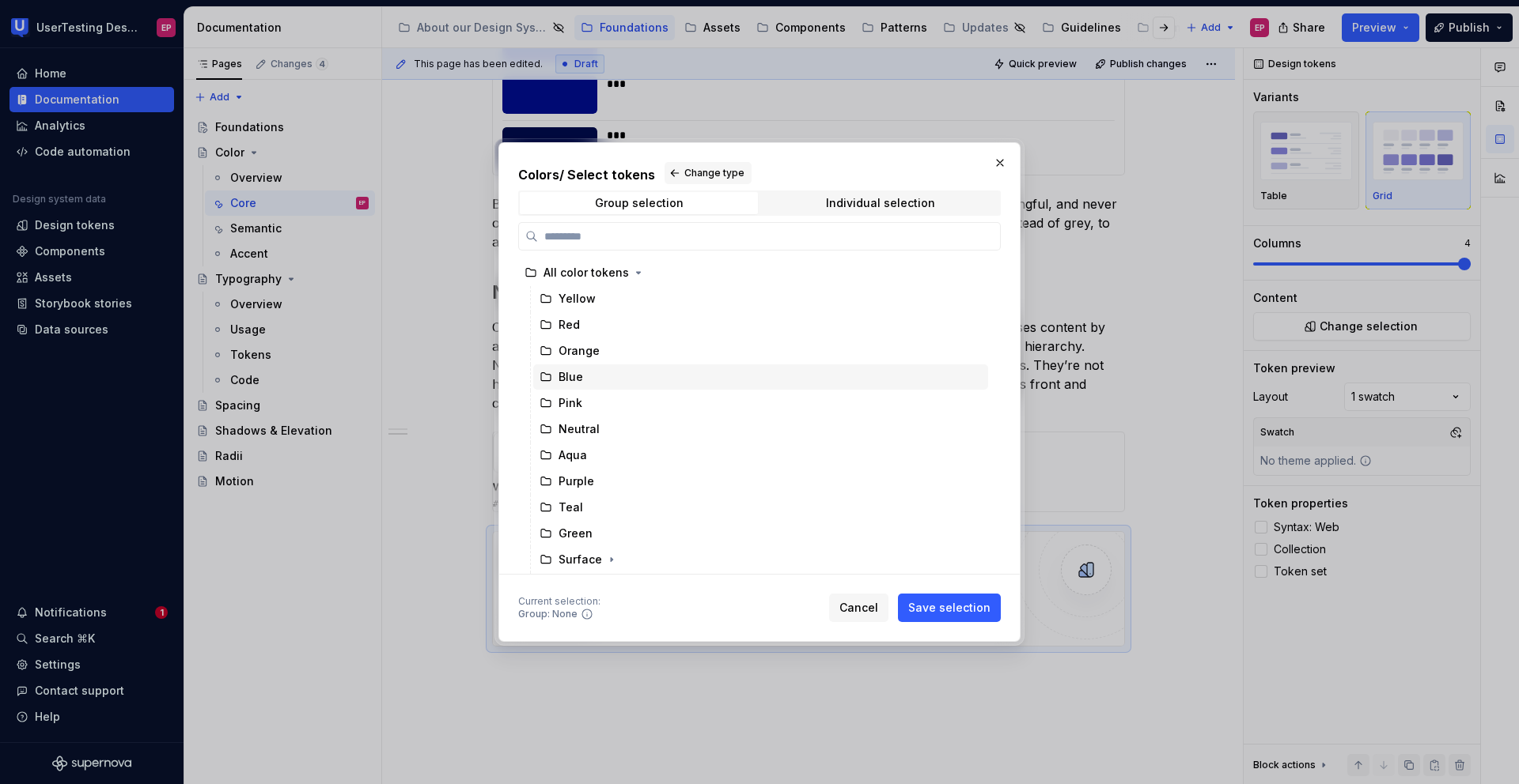
scroll to position [0, 0]
click at [597, 424] on div "Neutral" at bounding box center [760, 429] width 455 height 25
click at [942, 582] on span "Save selection" at bounding box center [949, 608] width 82 height 16
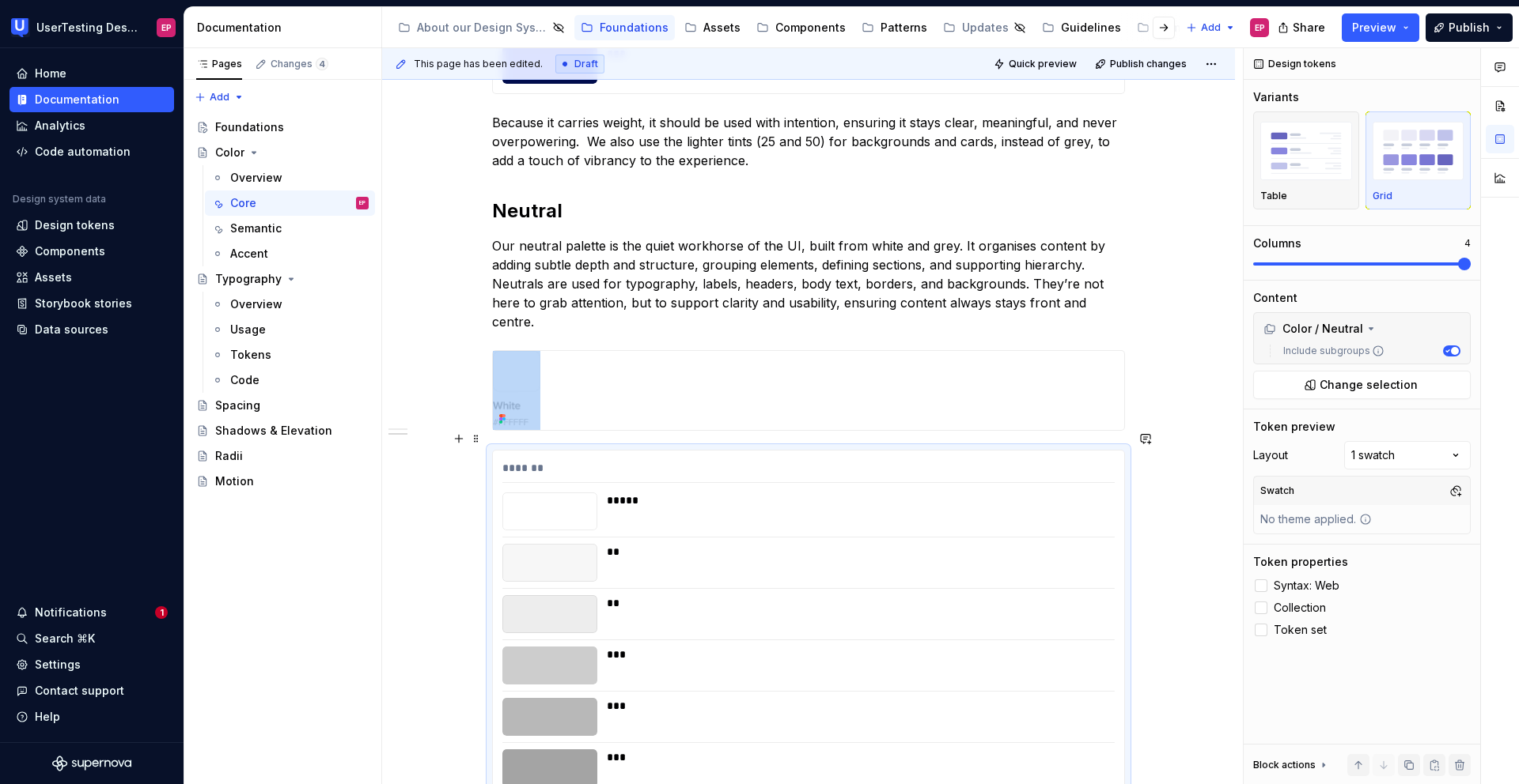
scroll to position [1249, 0]
click at [620, 401] on div at bounding box center [808, 390] width 632 height 79
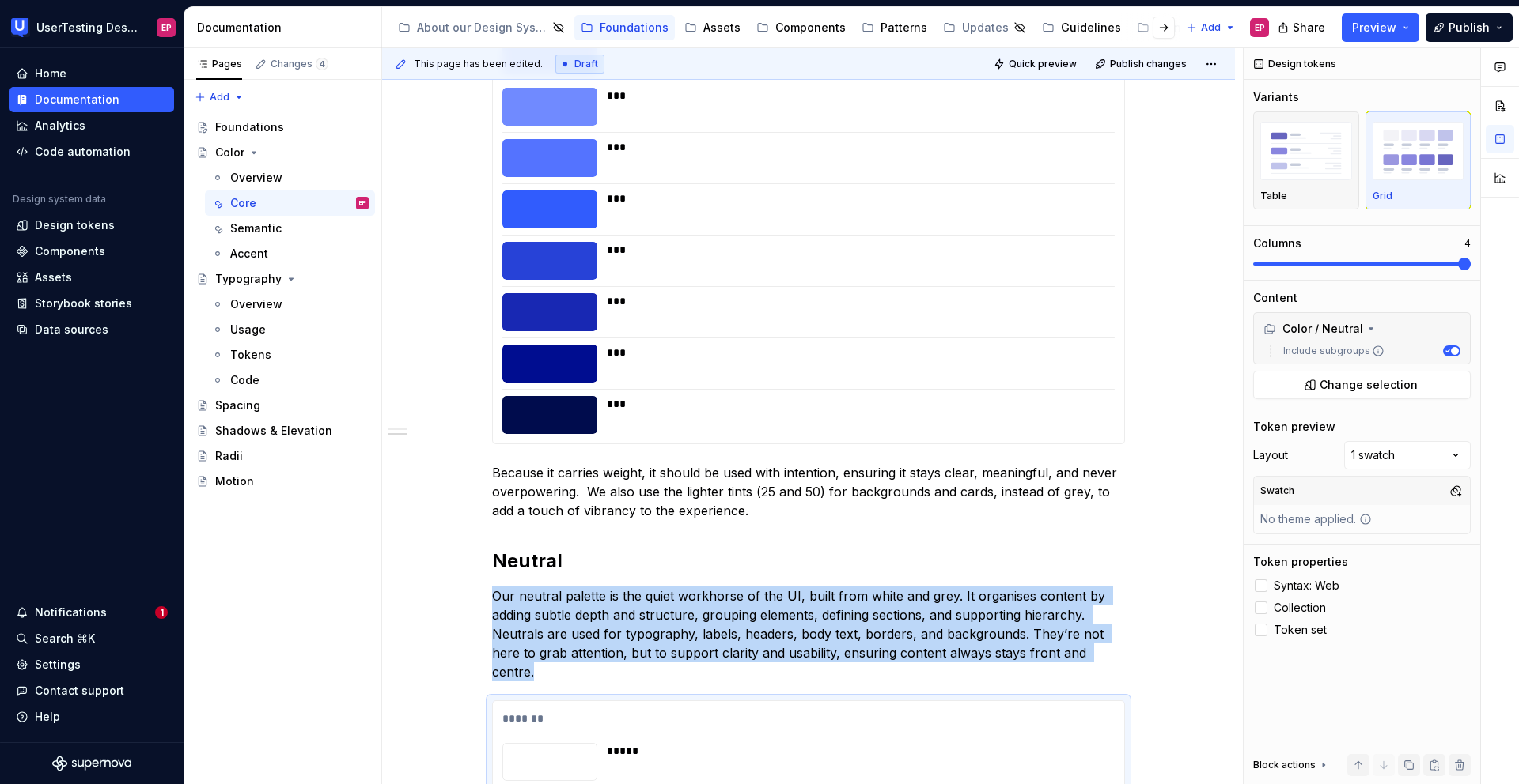
scroll to position [975, 0]
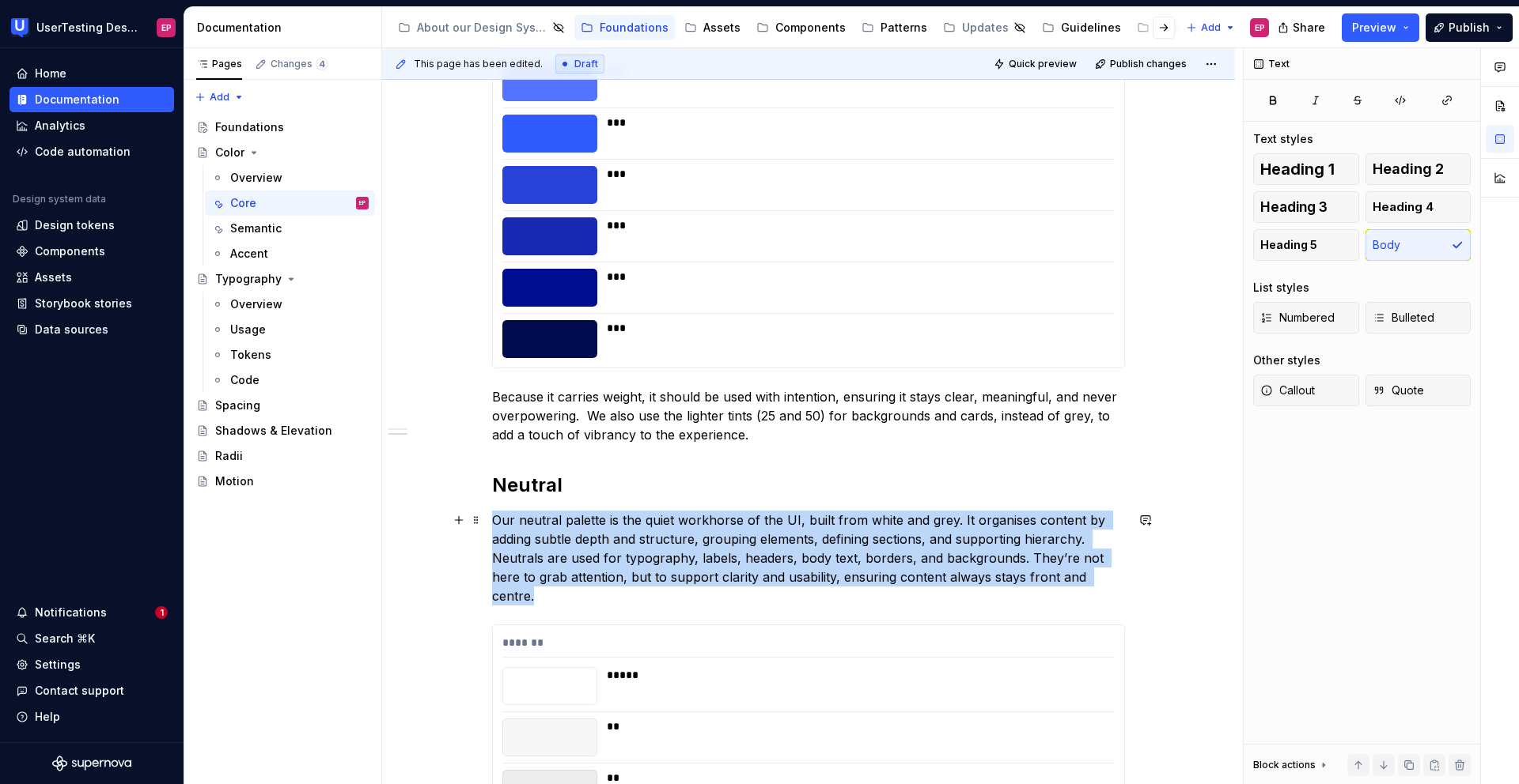
click at [1050, 580] on p "Our neutral palette is the quiet workhorse of the UI, built from white and grey…" at bounding box center [808, 558] width 632 height 95
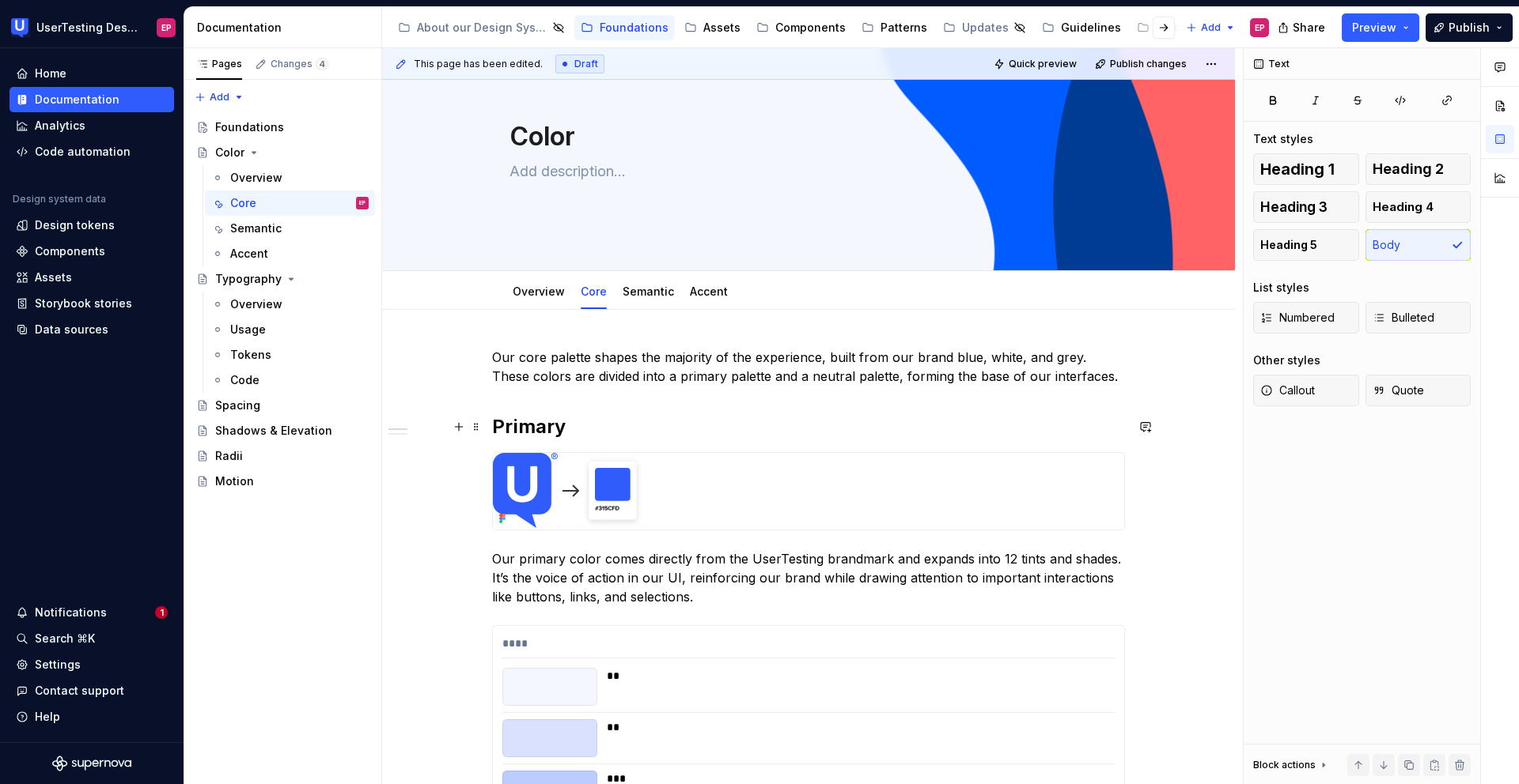
scroll to position [56, 0]
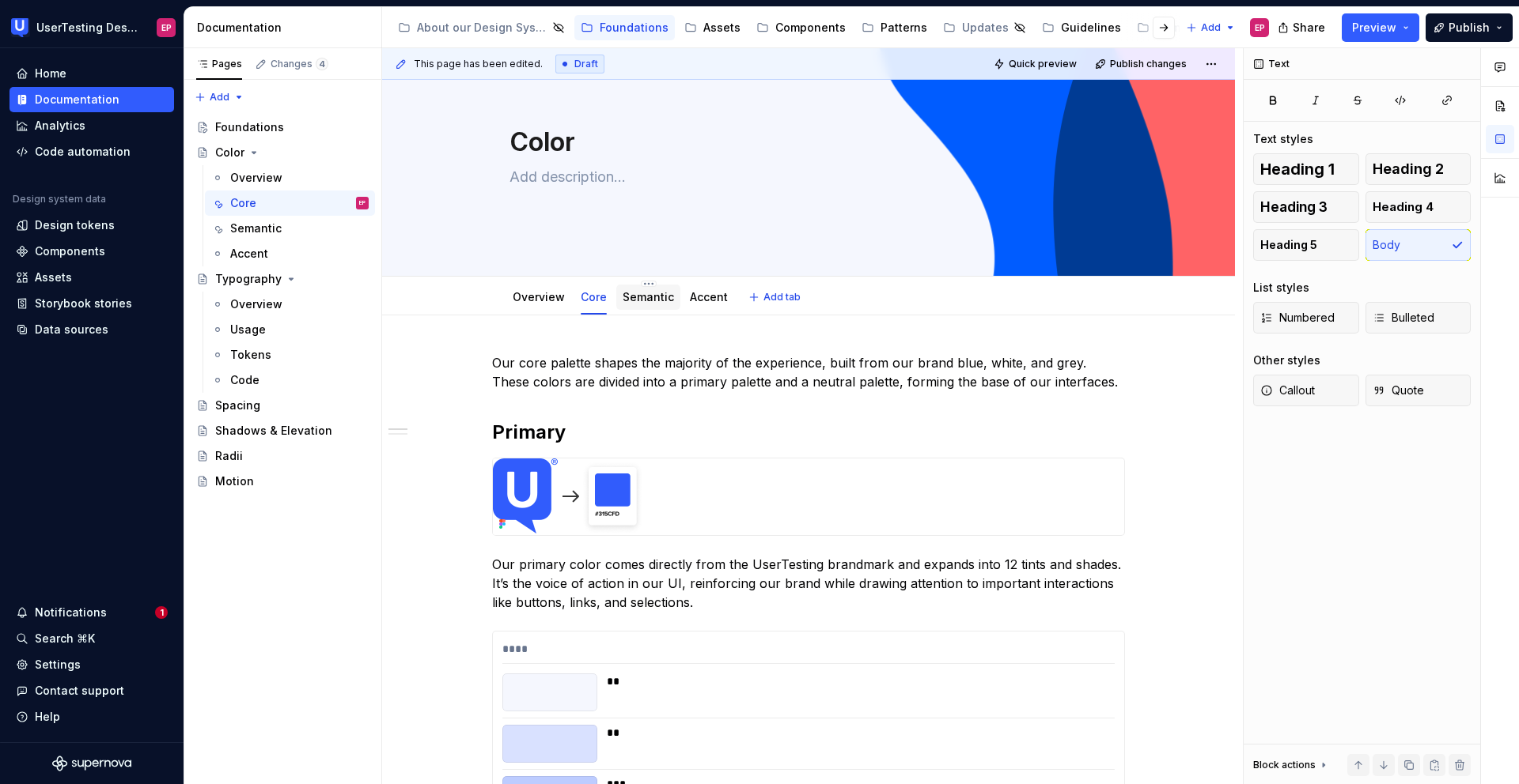
click at [650, 299] on link "Semantic" at bounding box center [648, 296] width 52 height 13
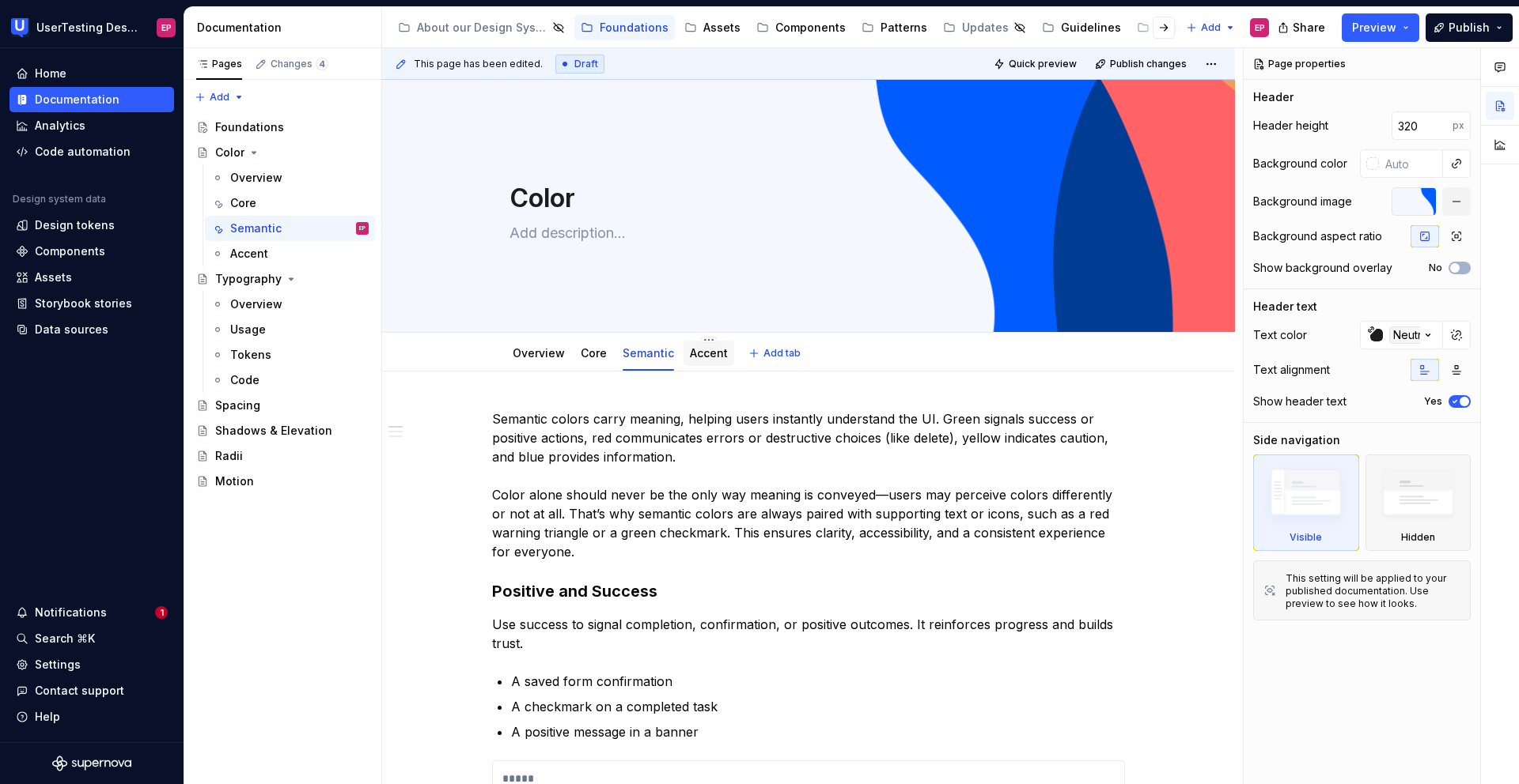
click at [718, 360] on link "Accent" at bounding box center [708, 353] width 38 height 13
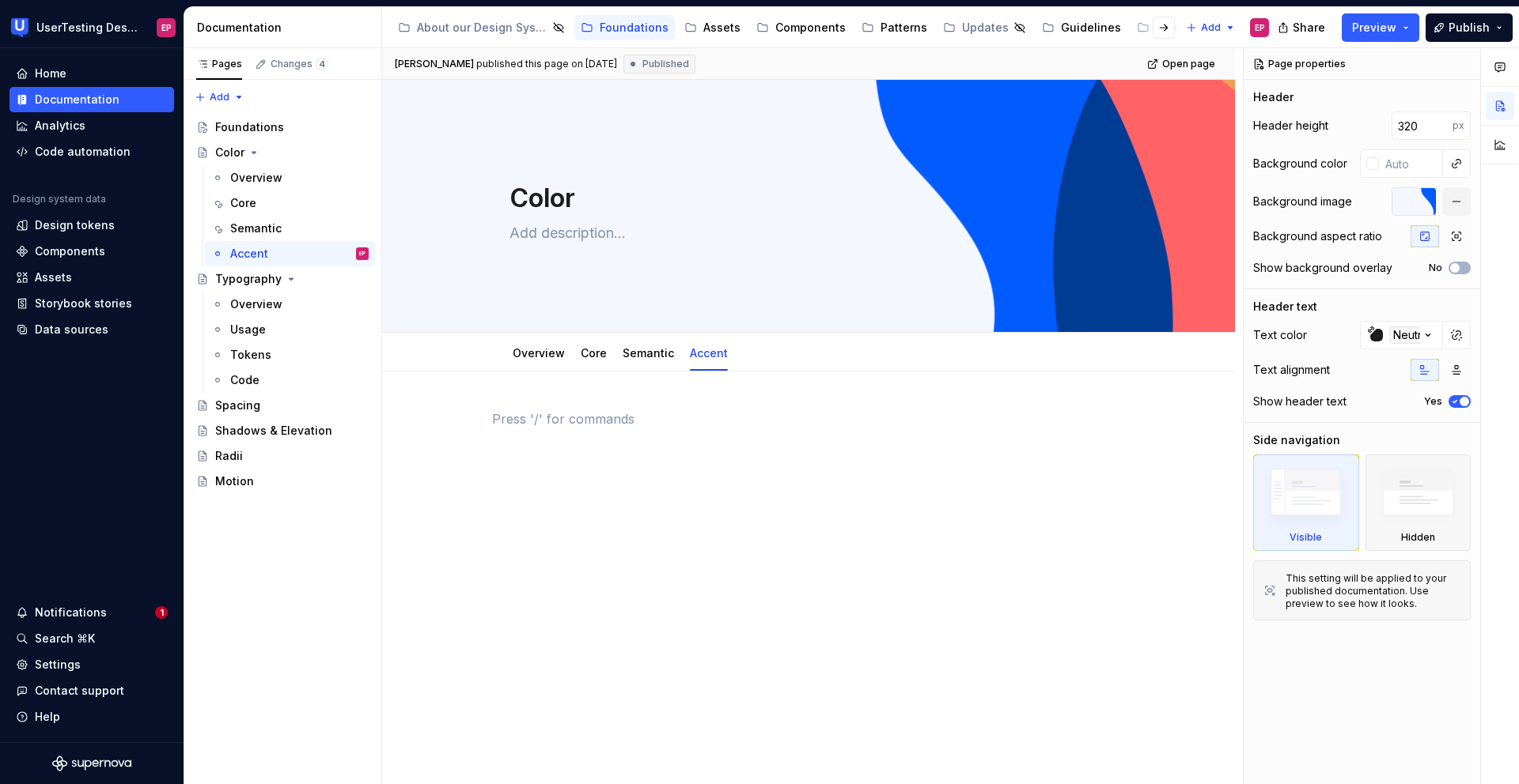
click at [546, 409] on p at bounding box center [808, 419] width 632 height 19
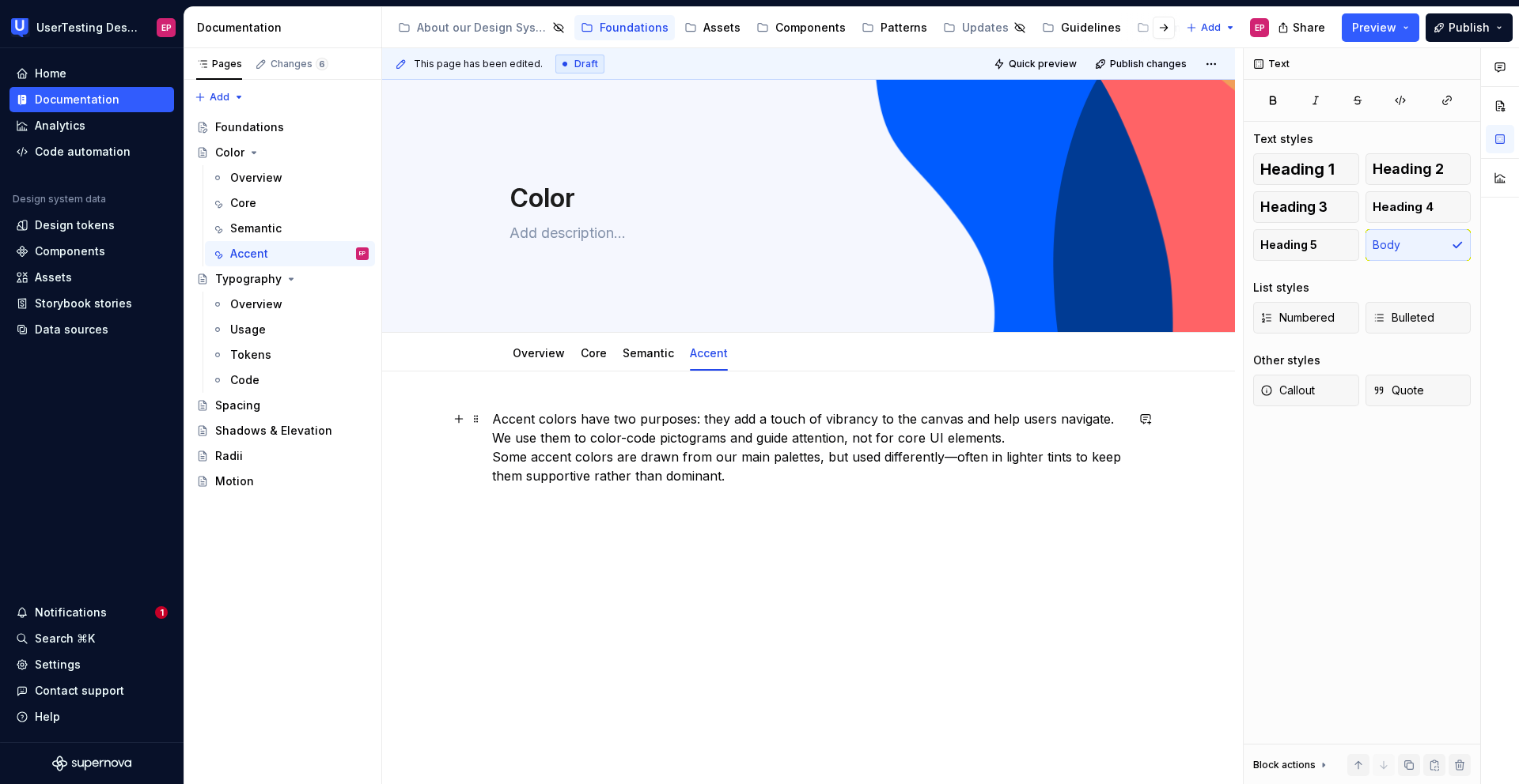
click at [1004, 439] on p "Accent colors have two purposes: they add a touch of vibrancy to the canvas and…" at bounding box center [808, 447] width 632 height 76
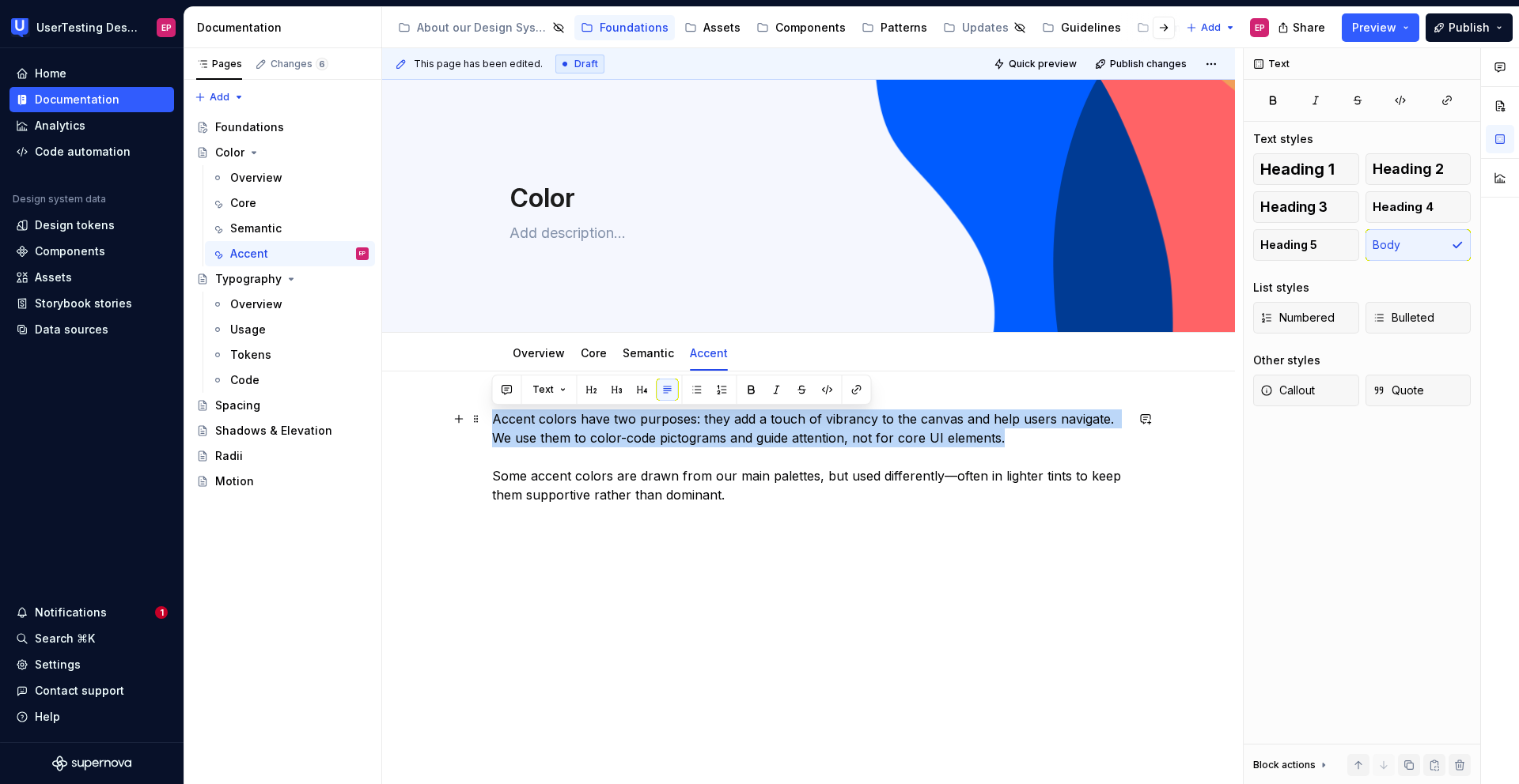
drag, startPoint x: 1015, startPoint y: 439, endPoint x: 492, endPoint y: 415, distance: 523.6
click at [492, 415] on p "Accent colors have two purposes: they add a touch of vibrancy to the canvas and…" at bounding box center [808, 457] width 632 height 95
click at [588, 390] on button "button" at bounding box center [591, 389] width 22 height 22
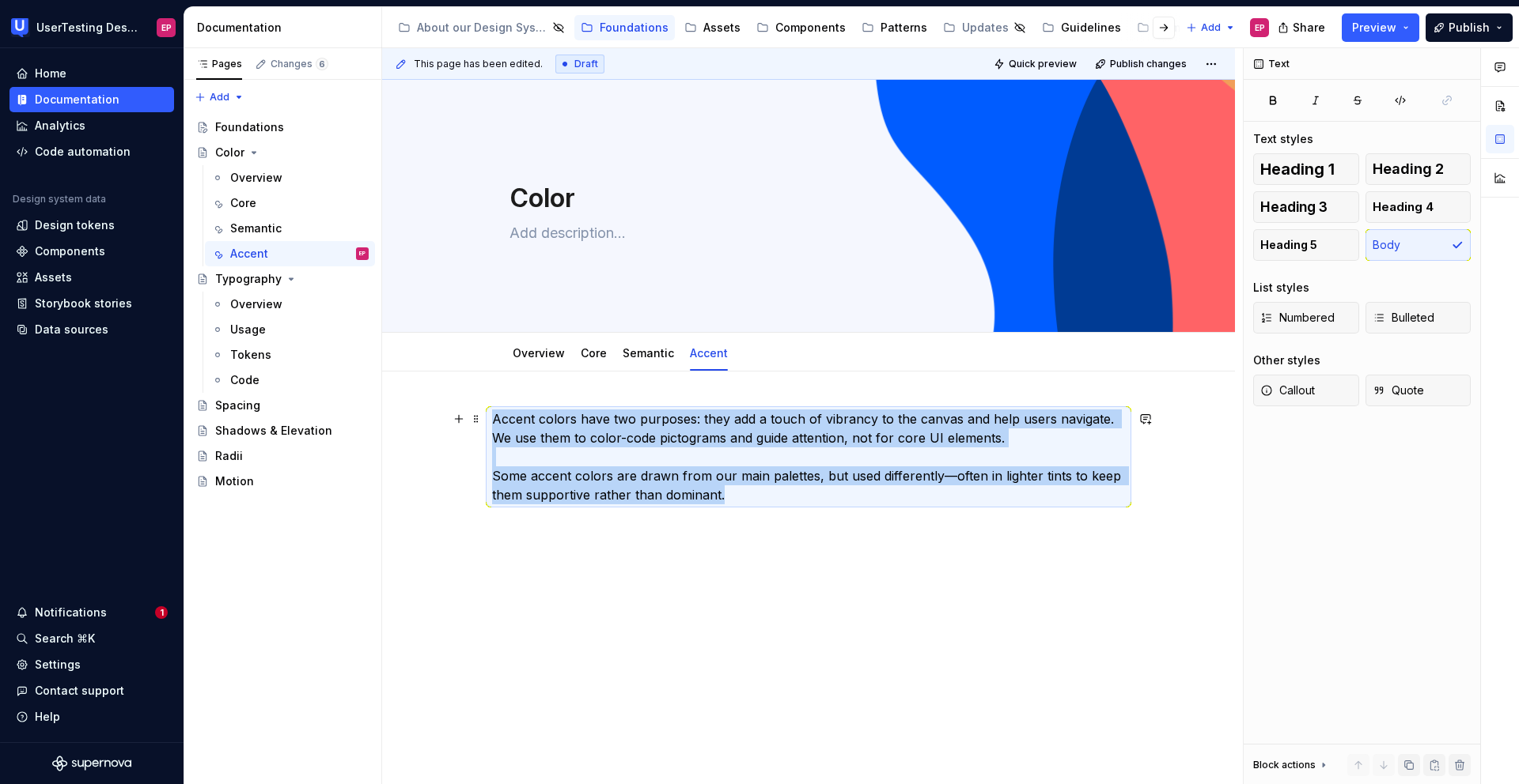
drag, startPoint x: 740, startPoint y: 499, endPoint x: 730, endPoint y: 495, distance: 10.8
click at [737, 499] on p "Accent colors have two purposes: they add a touch of vibrancy to the canvas and…" at bounding box center [808, 457] width 632 height 95
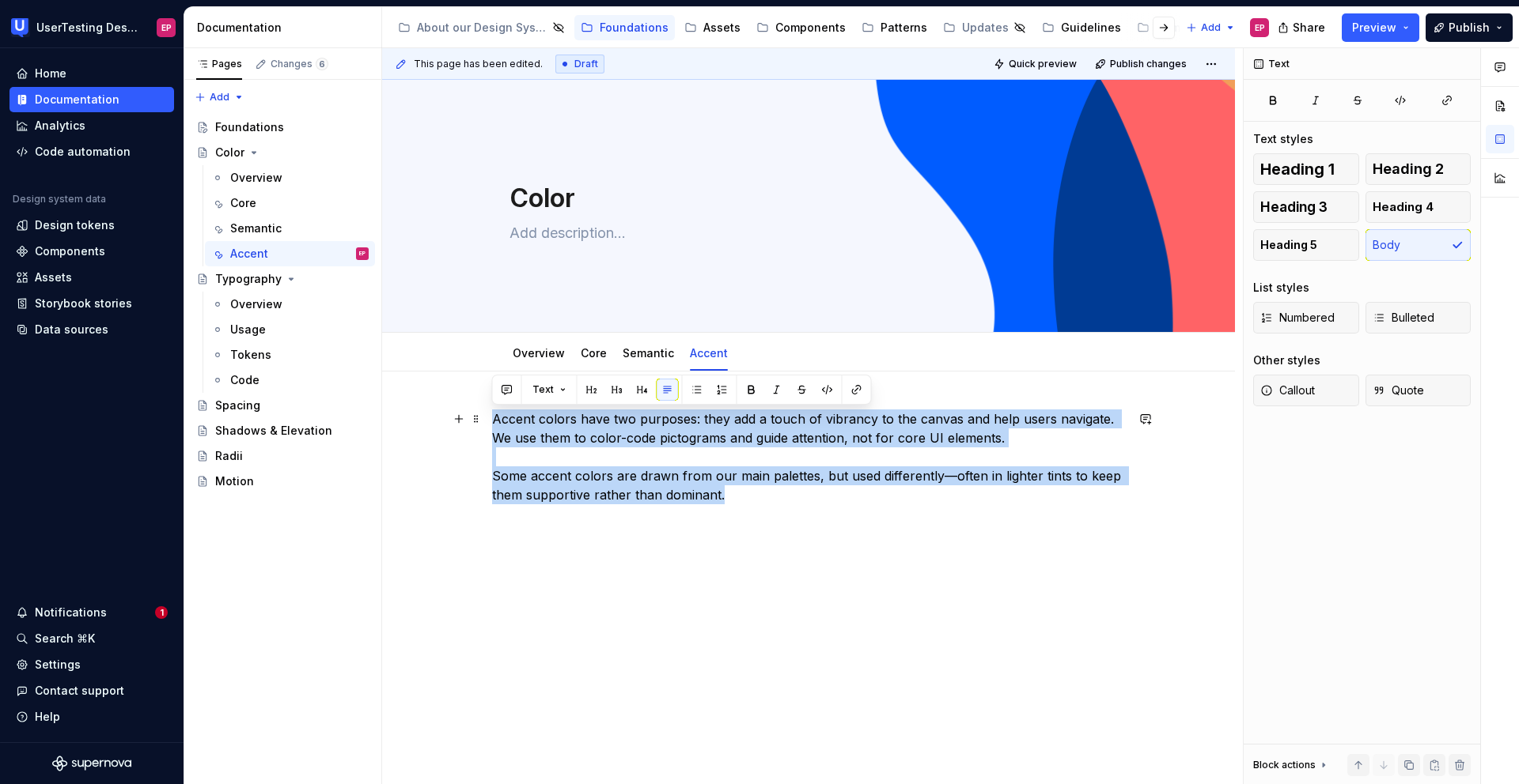
click at [851, 460] on p "Accent colors have two purposes: they add a touch of vibrancy to the canvas and…" at bounding box center [808, 457] width 632 height 95
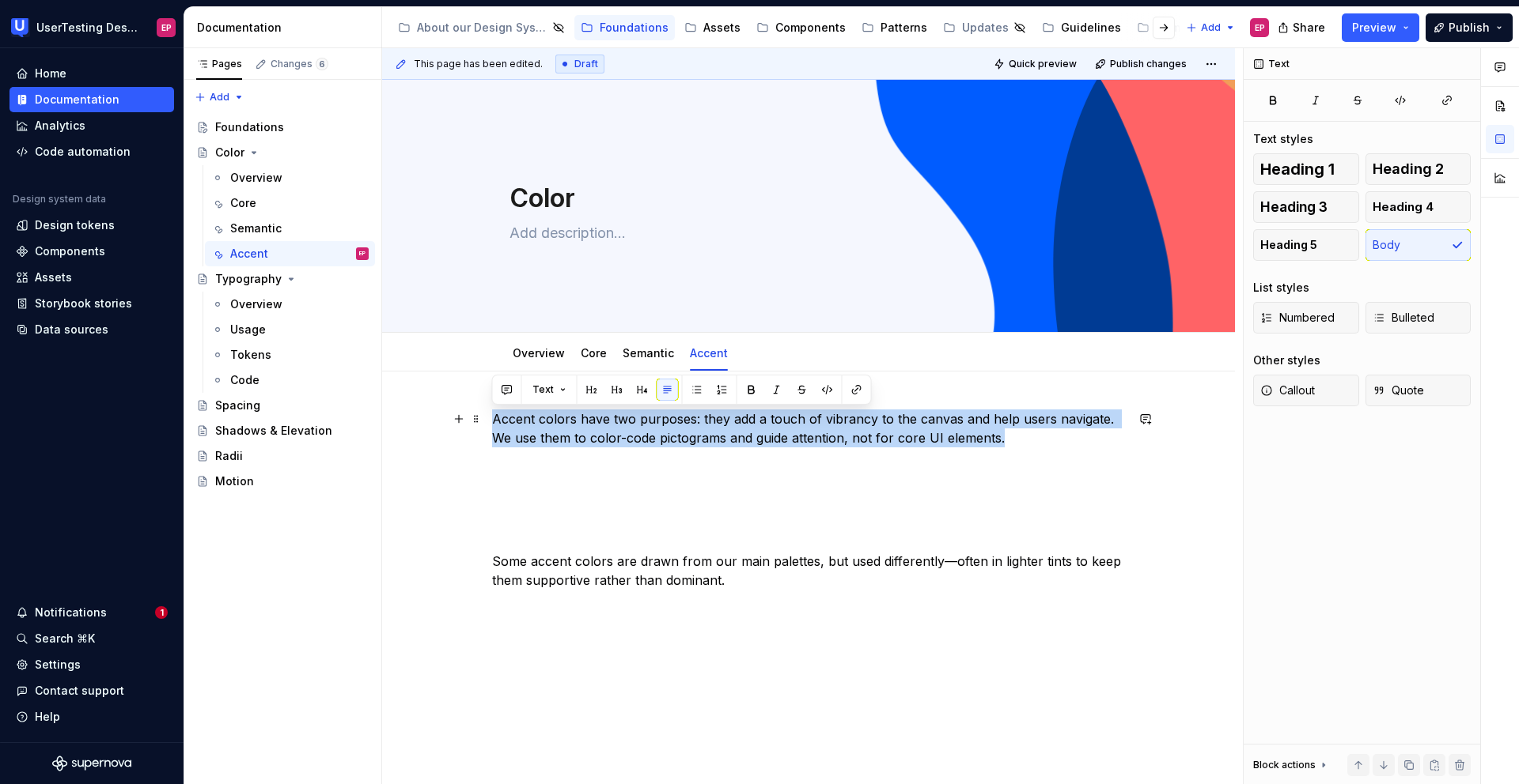
drag, startPoint x: 1010, startPoint y: 440, endPoint x: 492, endPoint y: 415, distance: 518.6
click at [492, 415] on p "Accent colors have two purposes: they add a touch of vibrancy to the canvas and…" at bounding box center [808, 437] width 632 height 57
click at [611, 392] on button "button" at bounding box center [617, 389] width 22 height 22
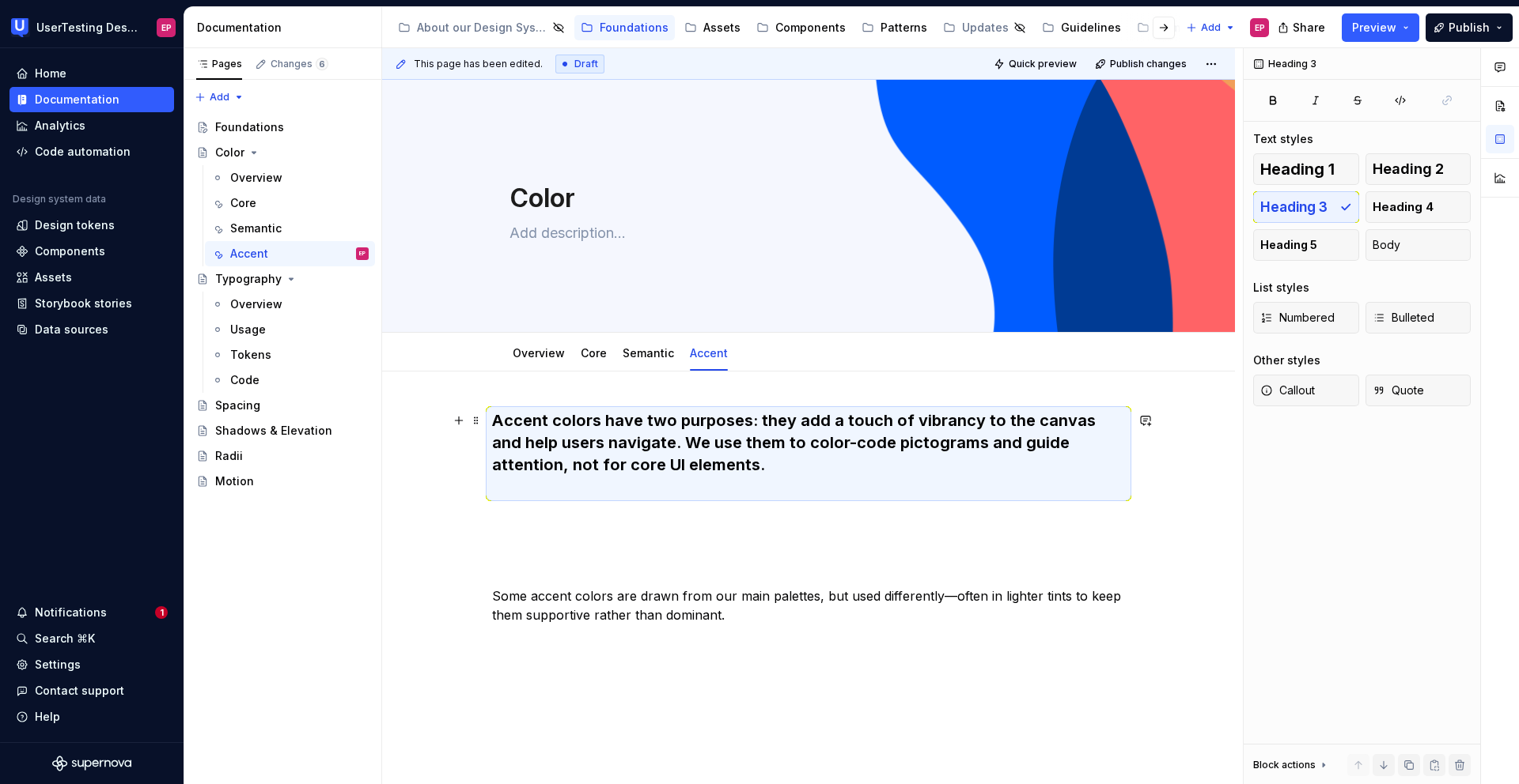
click at [630, 487] on h3 "Accent colors have two purposes: they add a touch of vibrancy to the canvas and…" at bounding box center [808, 453] width 632 height 88
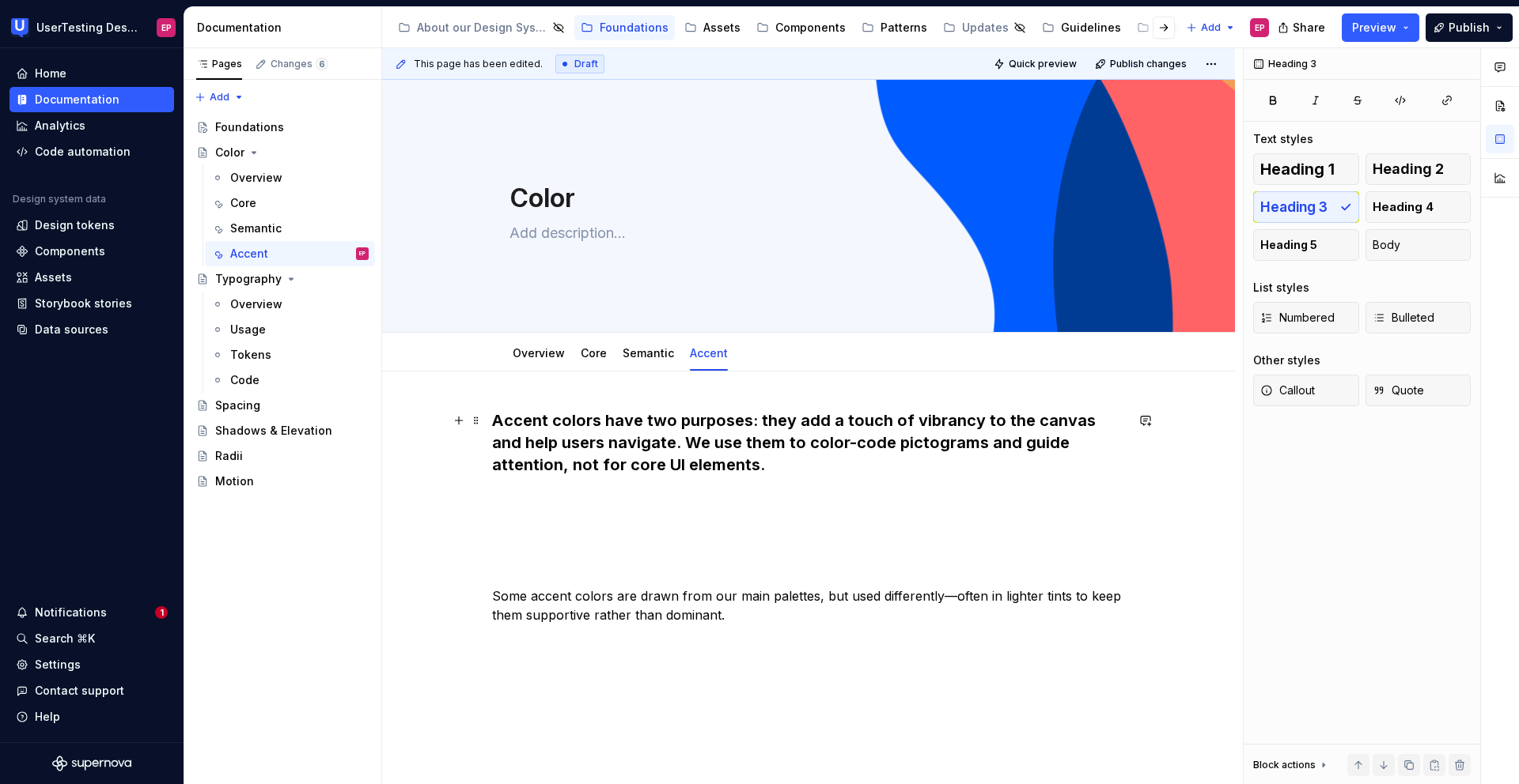
click at [580, 487] on h3 "Accent colors have two purposes: they add a touch of vibrancy to the canvas and…" at bounding box center [808, 453] width 632 height 88
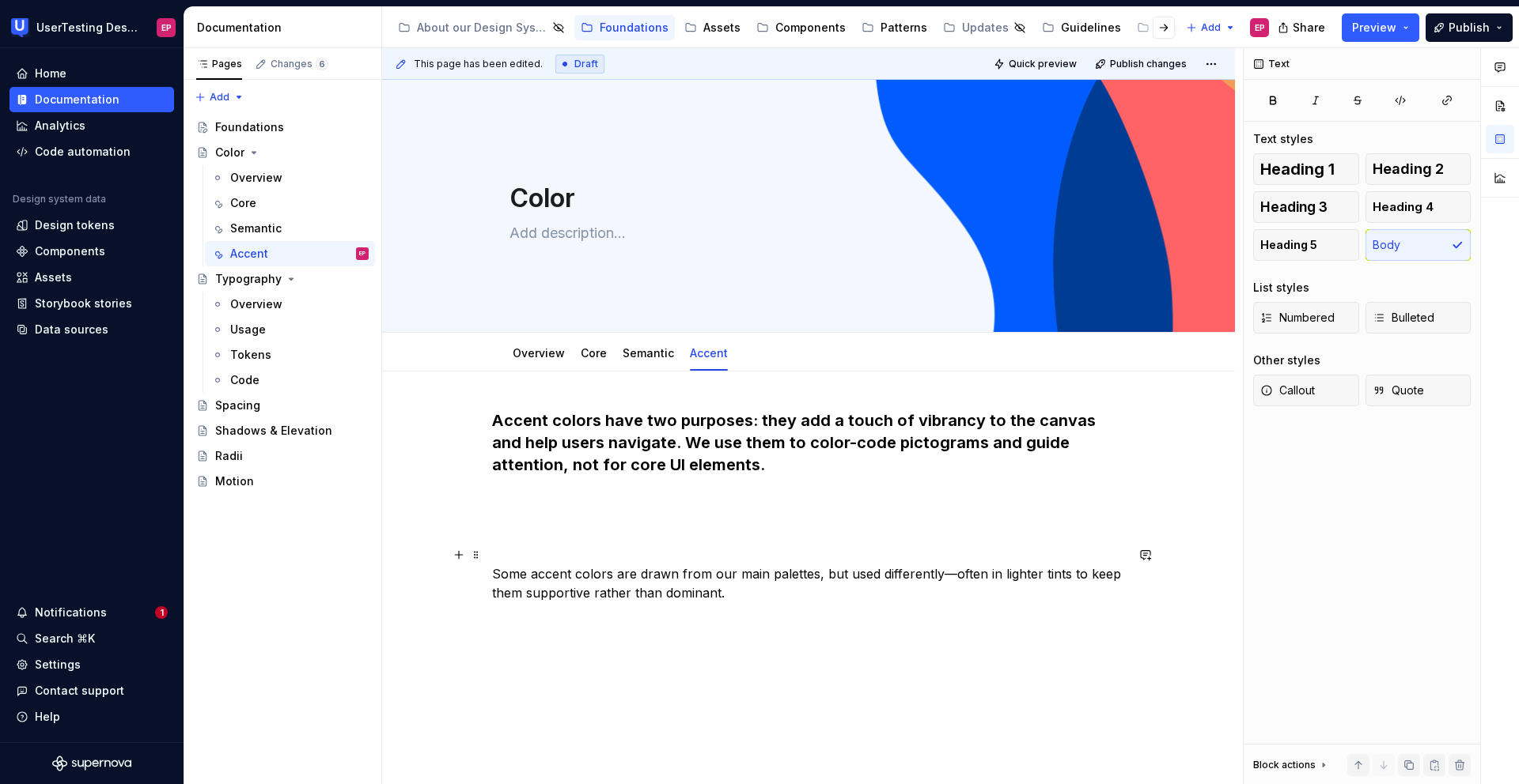
click at [492, 570] on p "Some accent colors are drawn from our main palettes, but used differently—often…" at bounding box center [808, 574] width 632 height 57
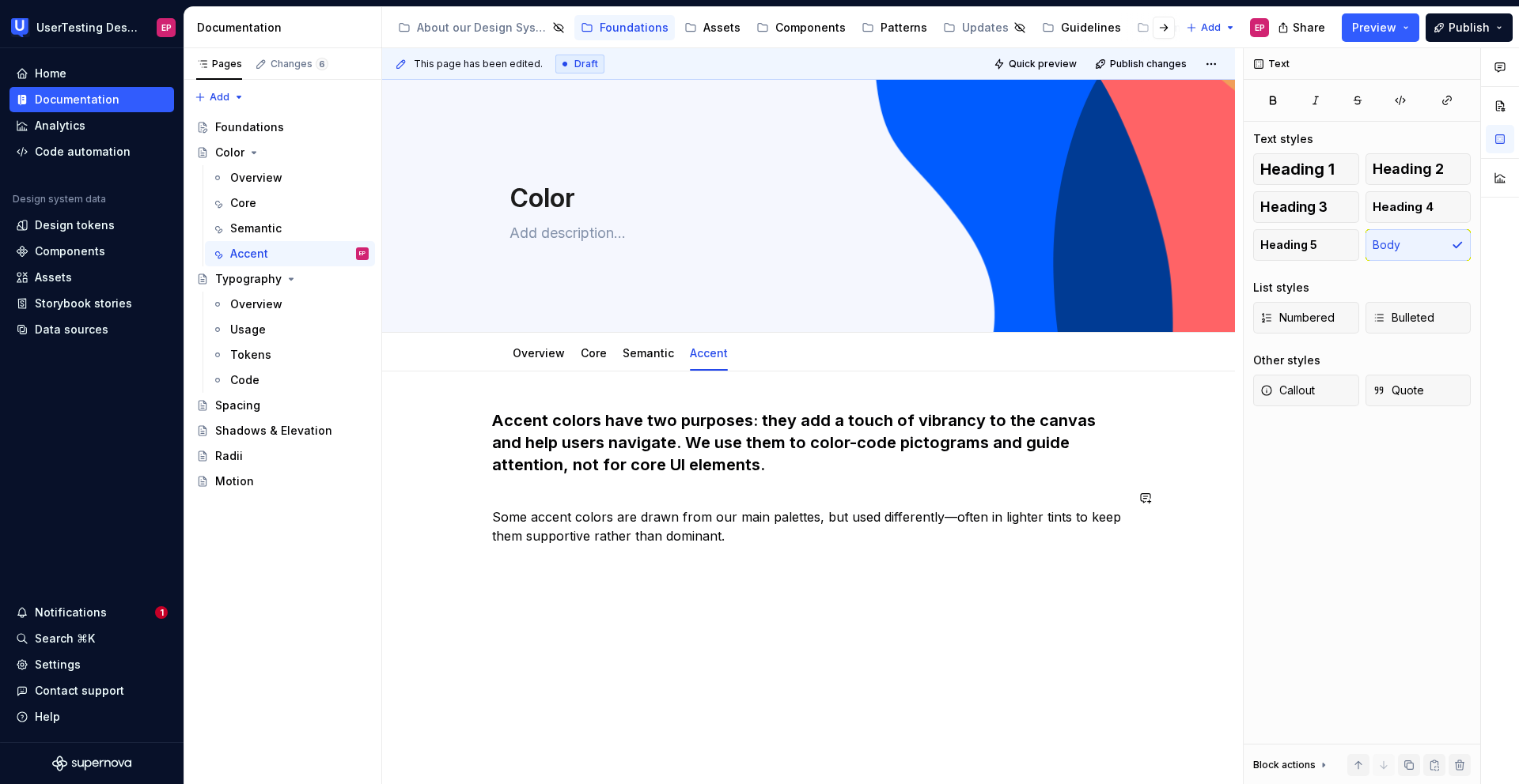
click at [499, 581] on div "Accent colors have two purposes: they add a touch of vibrancy to the canvas and…" at bounding box center [808, 586] width 853 height 429
type textarea "*"
